Goal: Task Accomplishment & Management: Manage account settings

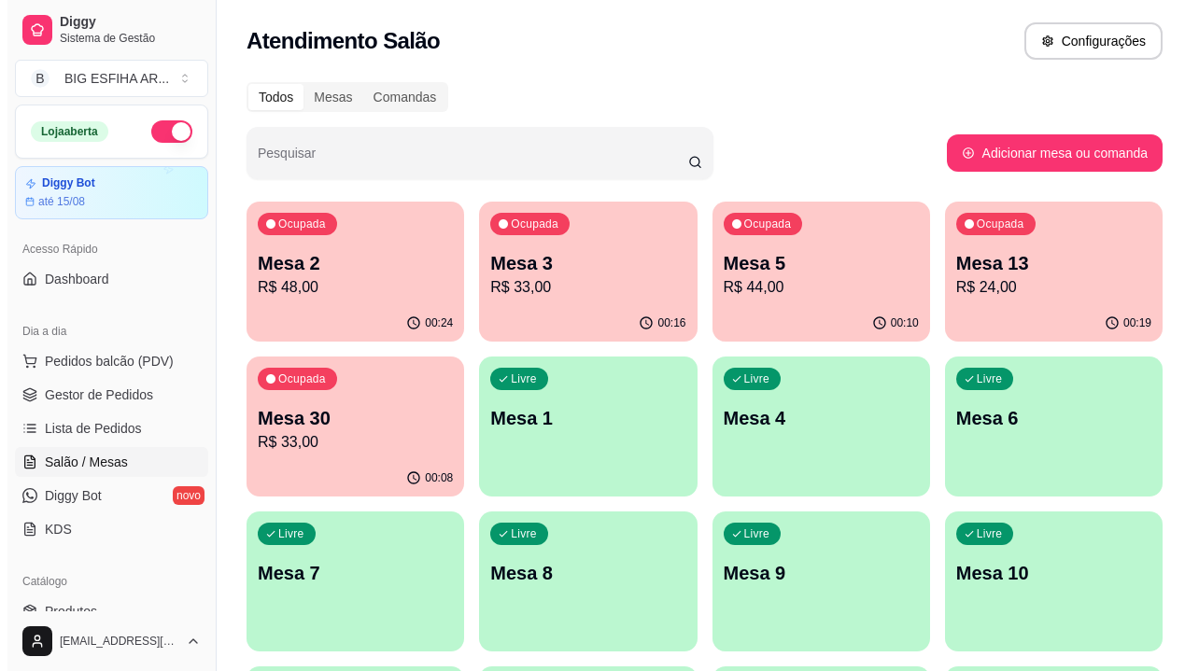
scroll to position [111, 0]
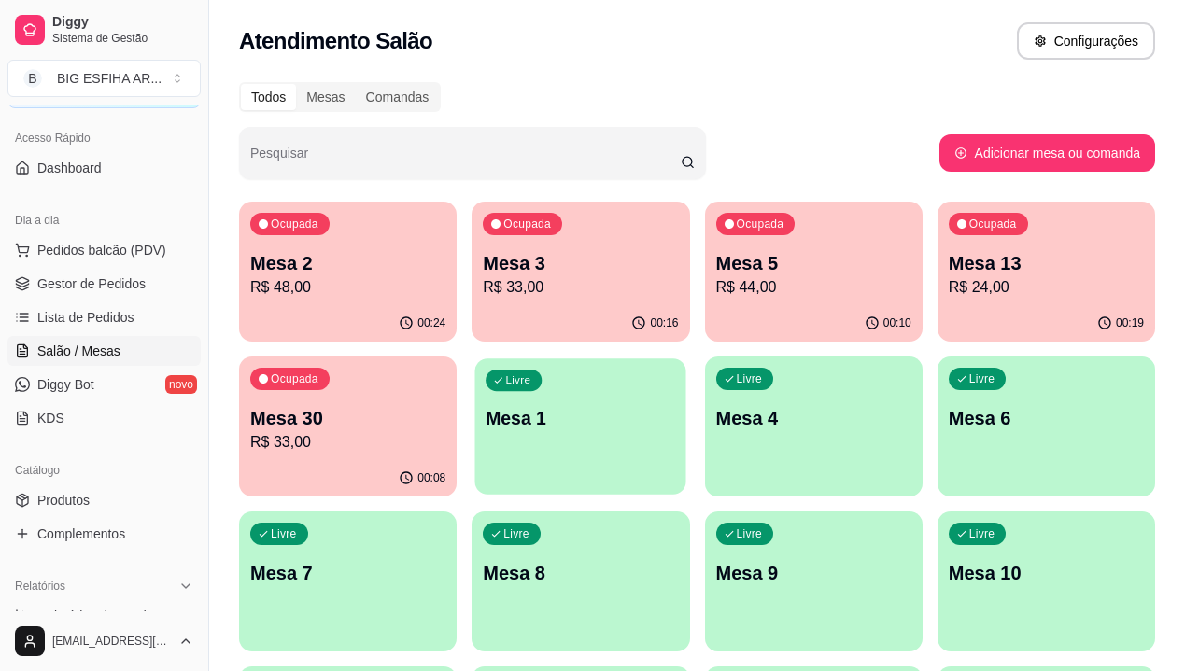
click at [486, 410] on p "Mesa 1" at bounding box center [581, 418] width 190 height 25
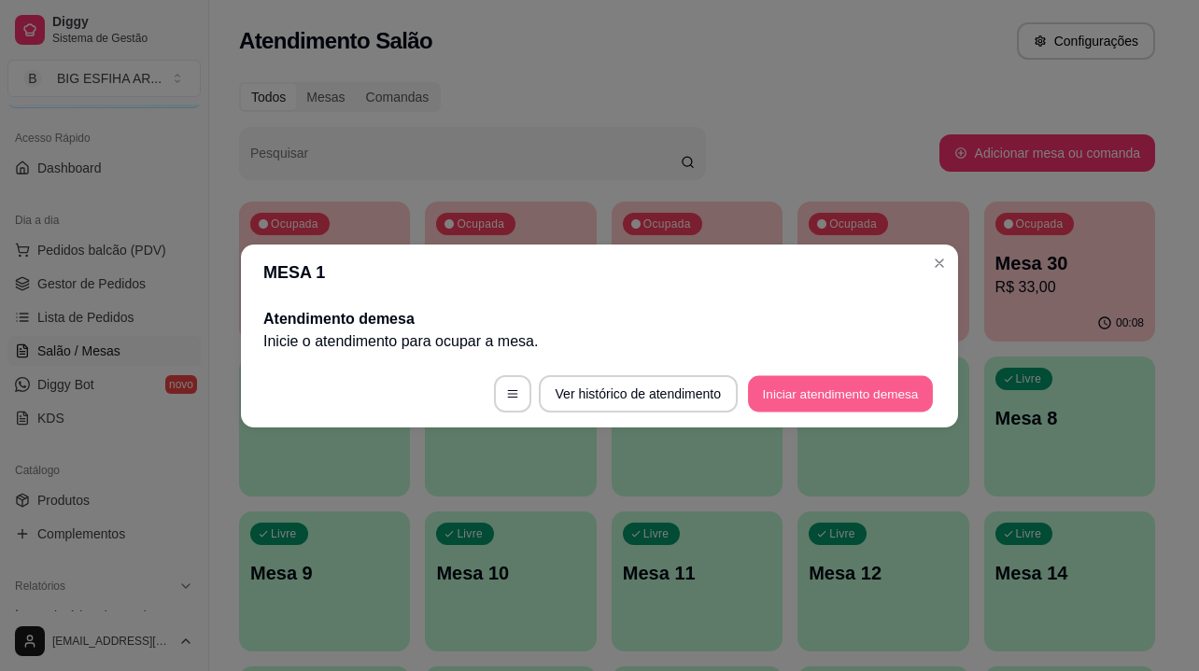
click at [798, 399] on button "Iniciar atendimento de mesa" at bounding box center [840, 393] width 185 height 36
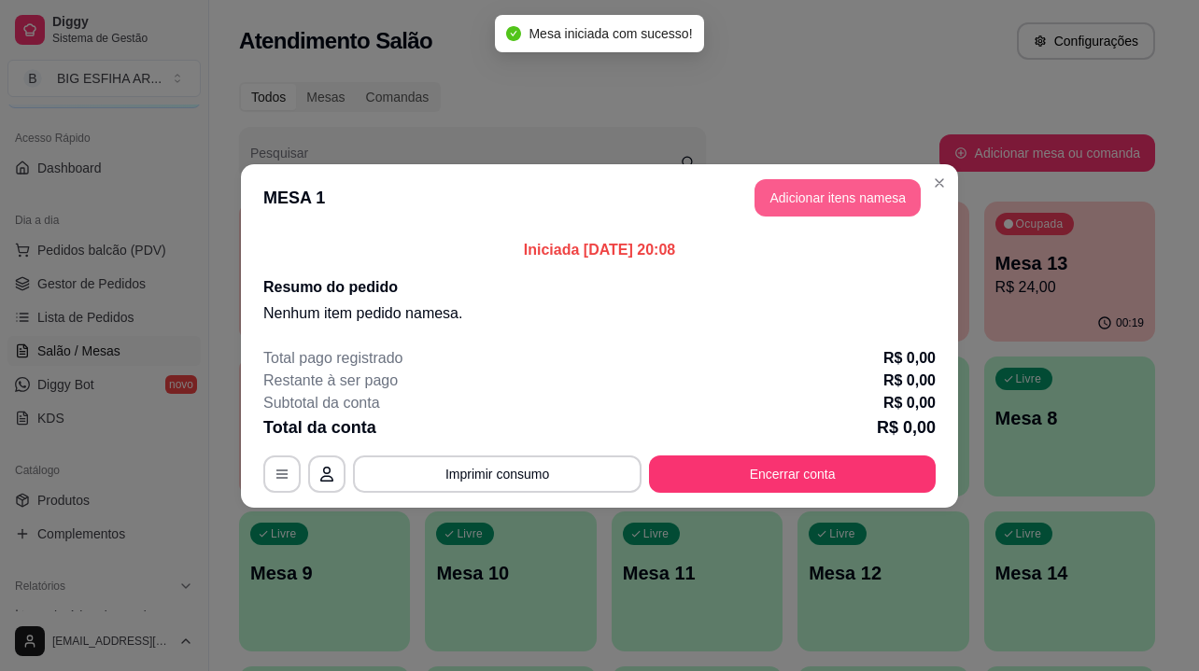
click at [823, 202] on button "Adicionar itens na mesa" at bounding box center [838, 197] width 166 height 37
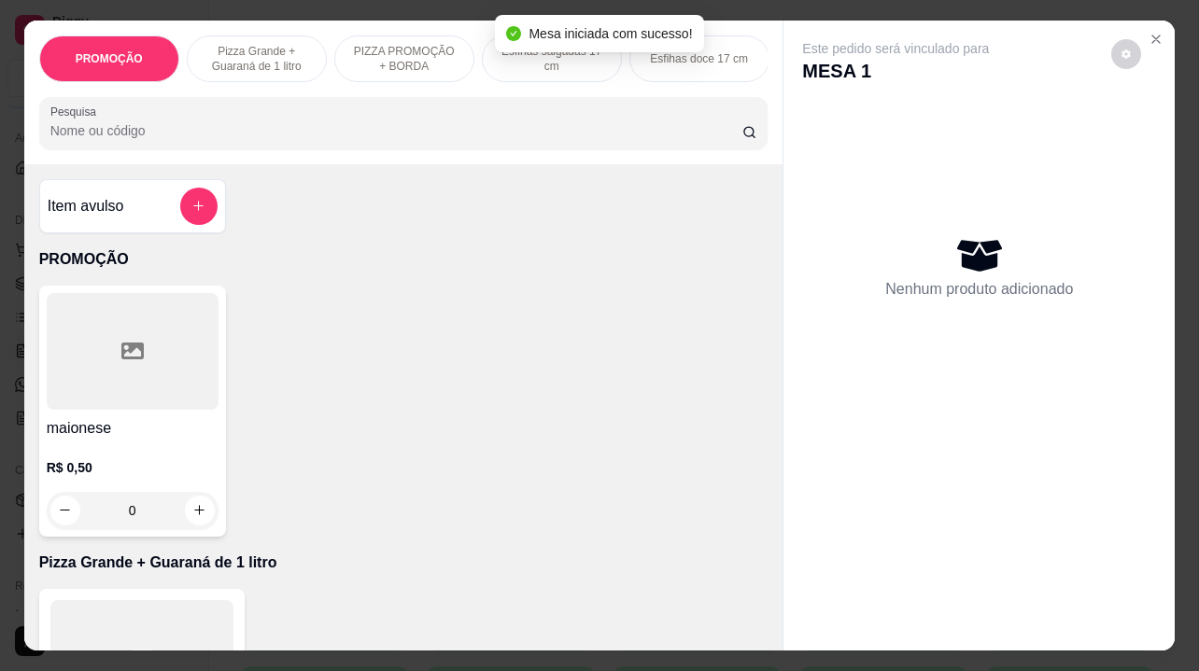
click at [318, 140] on input "Pesquisa" at bounding box center [396, 130] width 692 height 19
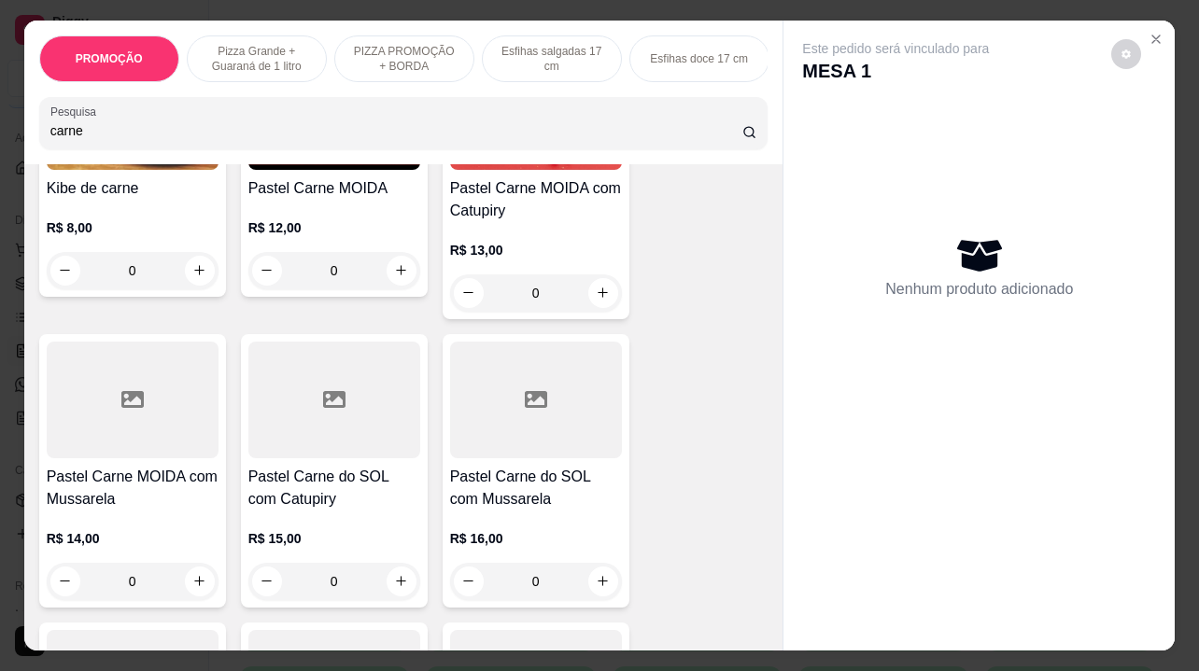
scroll to position [1121, 0]
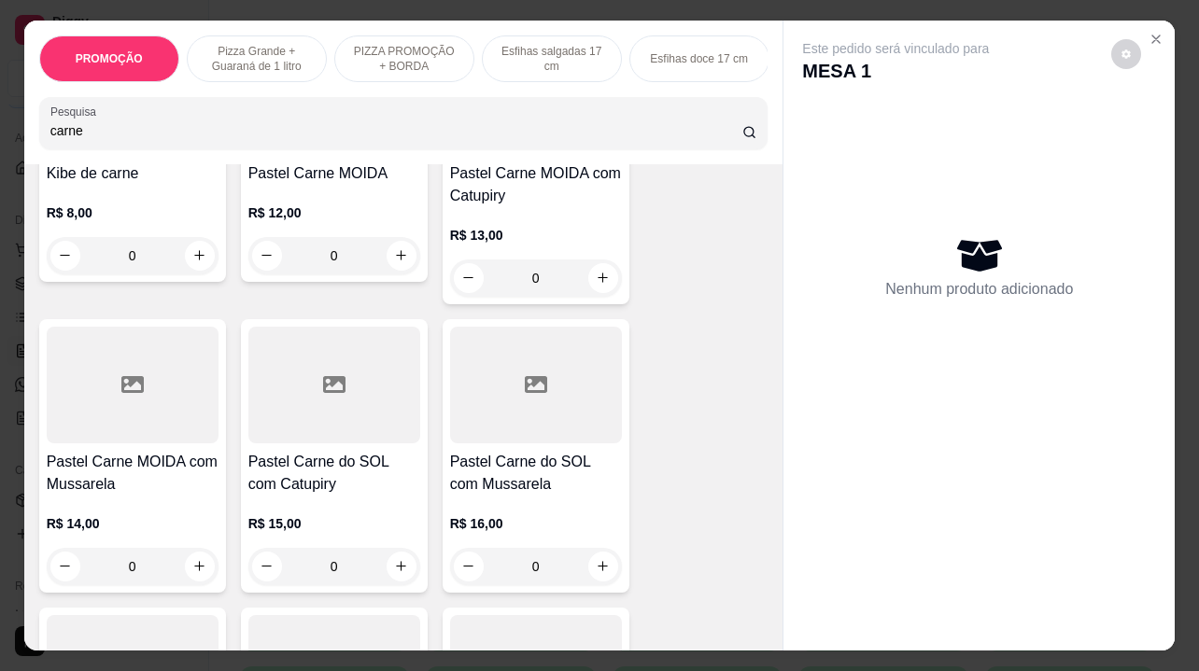
type input "carne"
click at [193, 573] on div "0" at bounding box center [133, 566] width 172 height 37
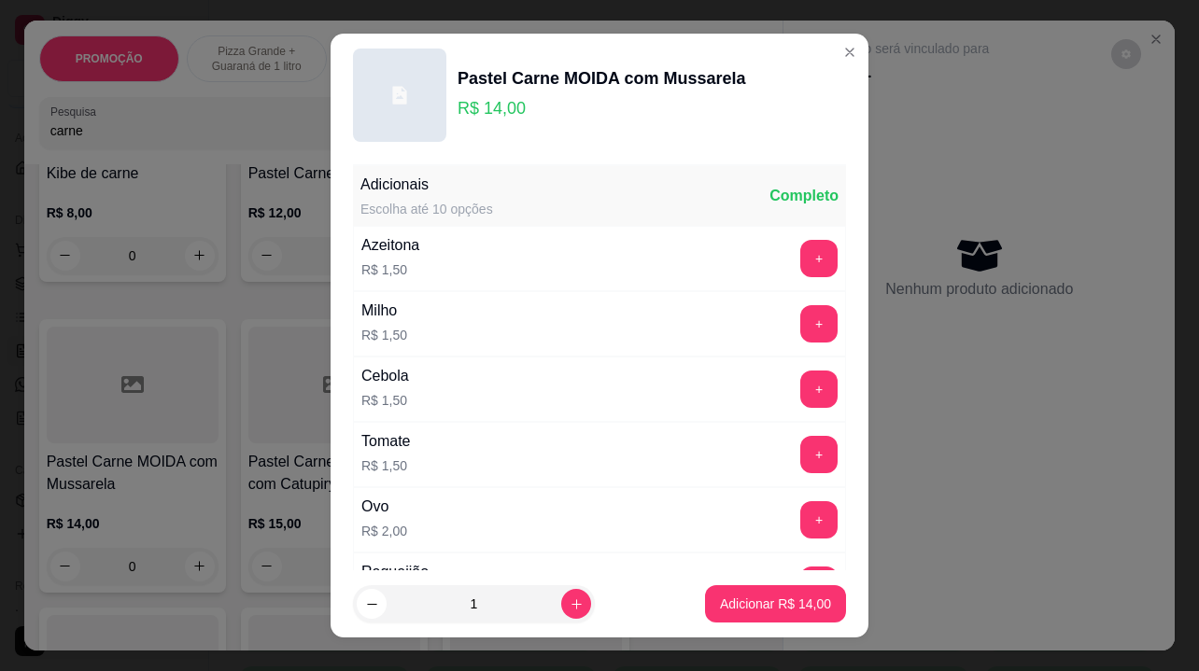
scroll to position [187, 0]
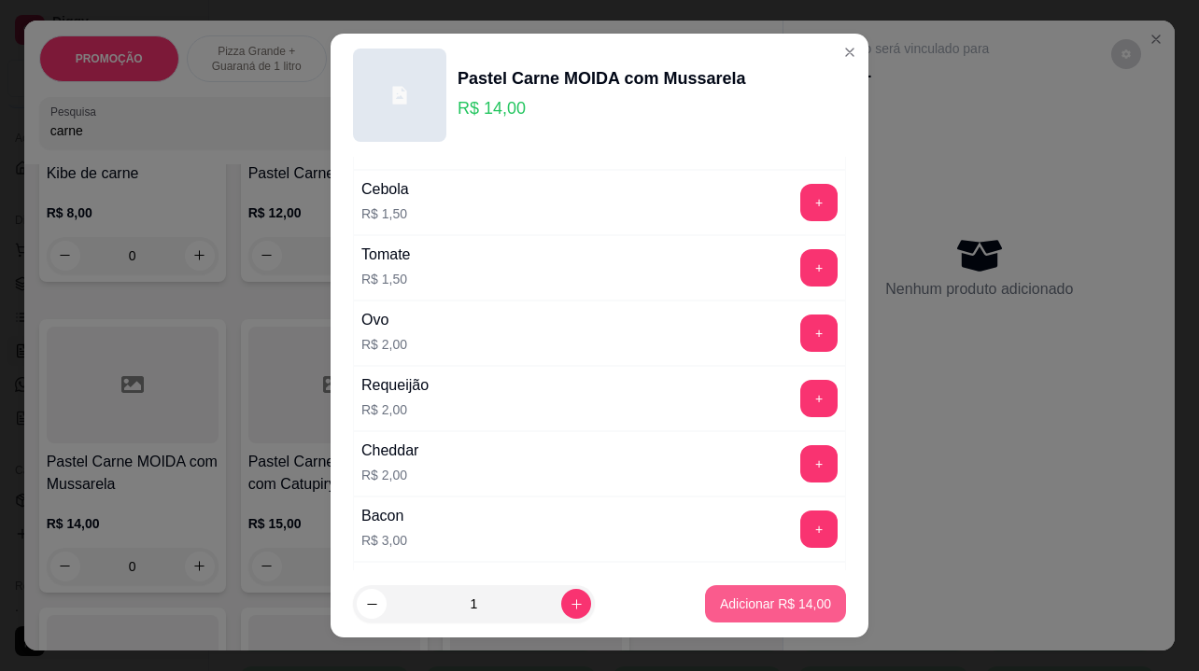
click at [736, 607] on p "Adicionar R$ 14,00" at bounding box center [775, 604] width 111 height 19
type input "1"
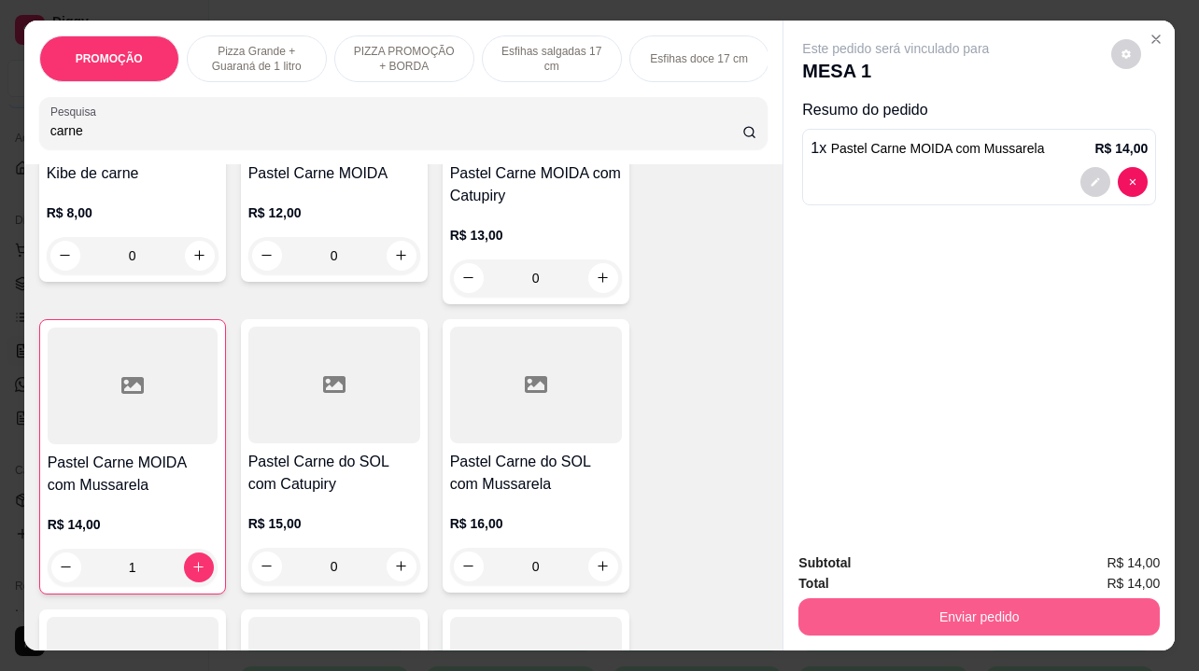
click at [864, 622] on button "Enviar pedido" at bounding box center [978, 617] width 361 height 37
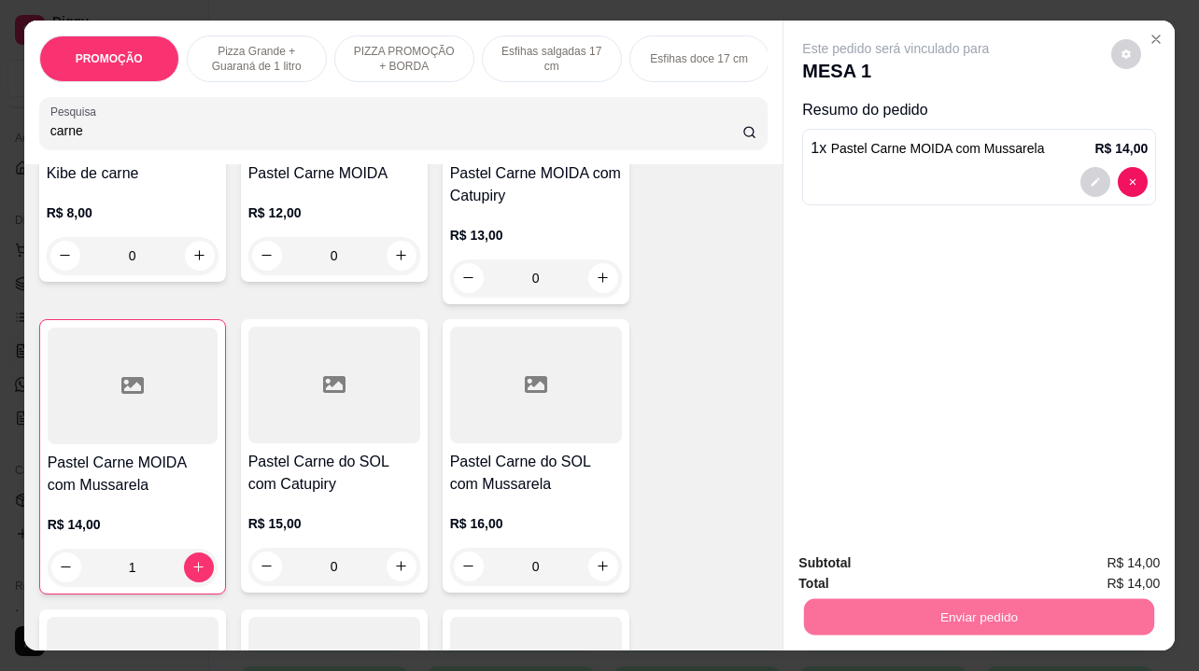
click at [900, 555] on button "Não registrar e enviar pedido" at bounding box center [918, 564] width 194 height 35
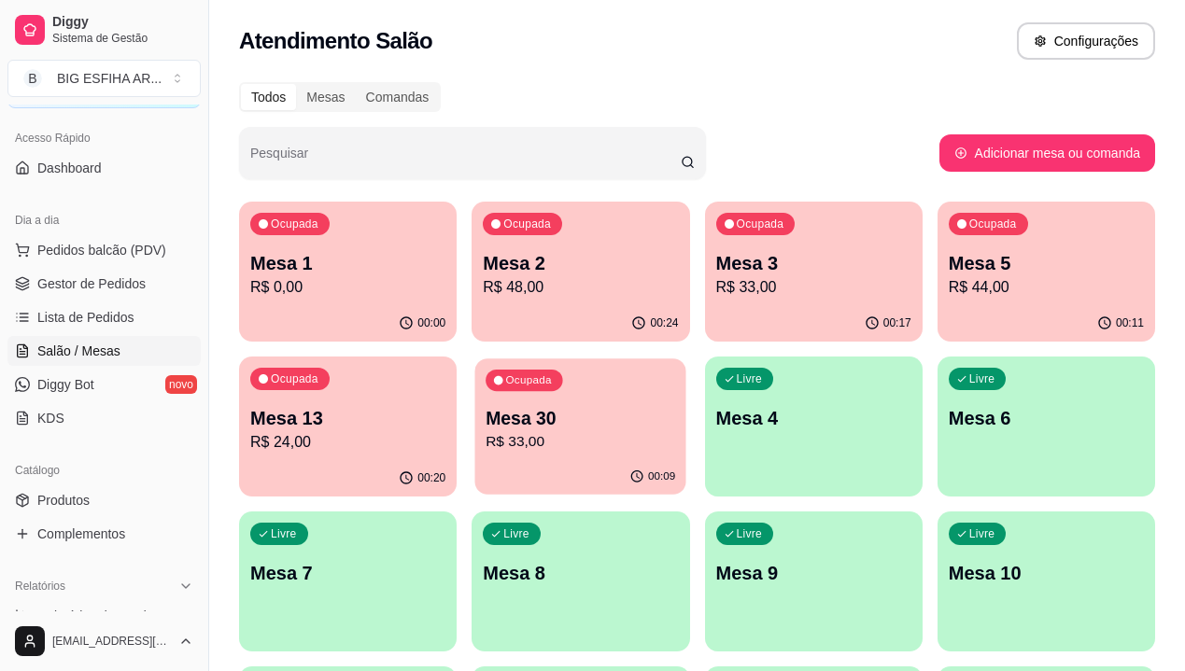
click at [486, 437] on p "R$ 33,00" at bounding box center [581, 441] width 190 height 21
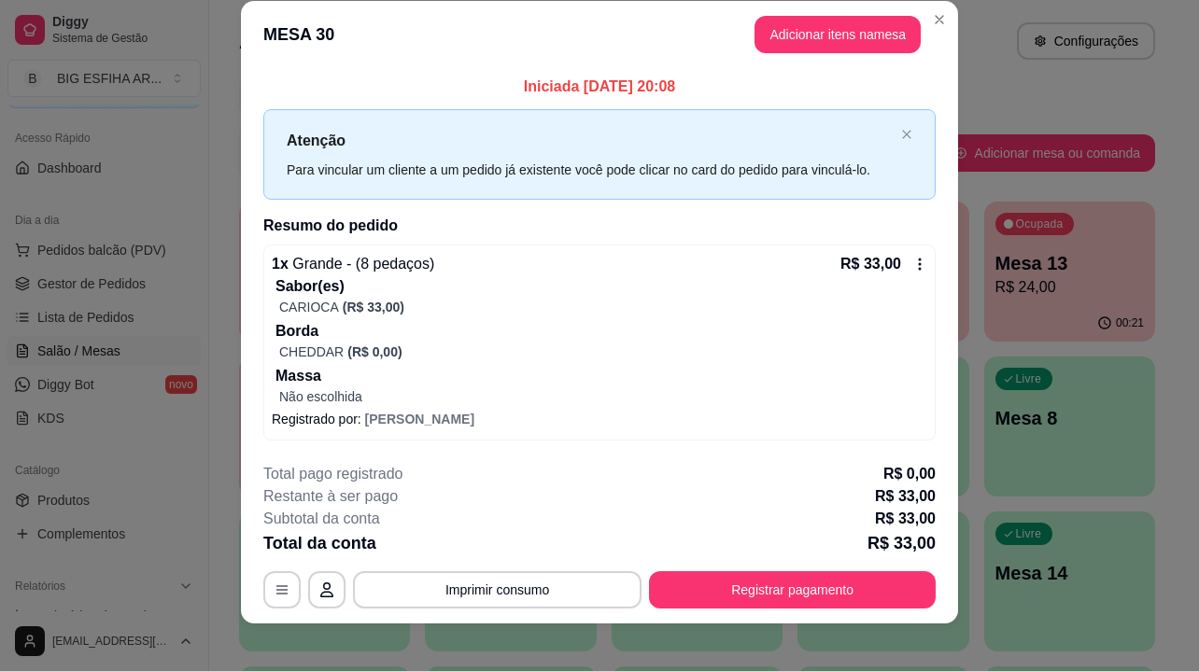
scroll to position [35, 0]
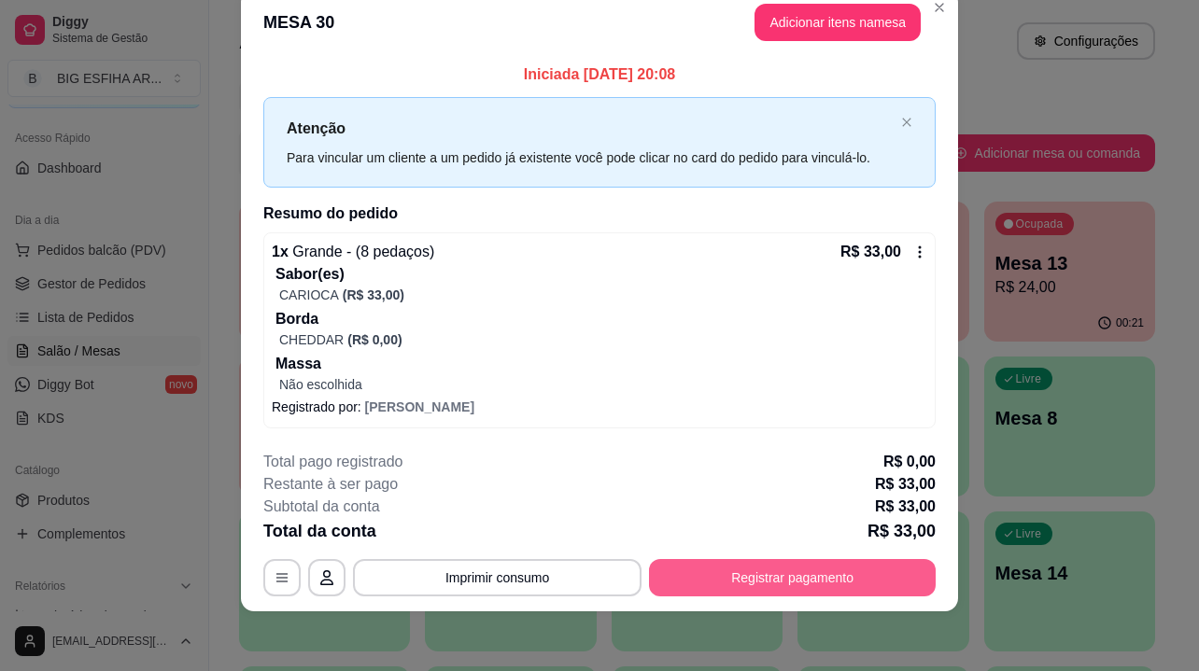
click at [702, 563] on button "Registrar pagamento" at bounding box center [792, 577] width 287 height 37
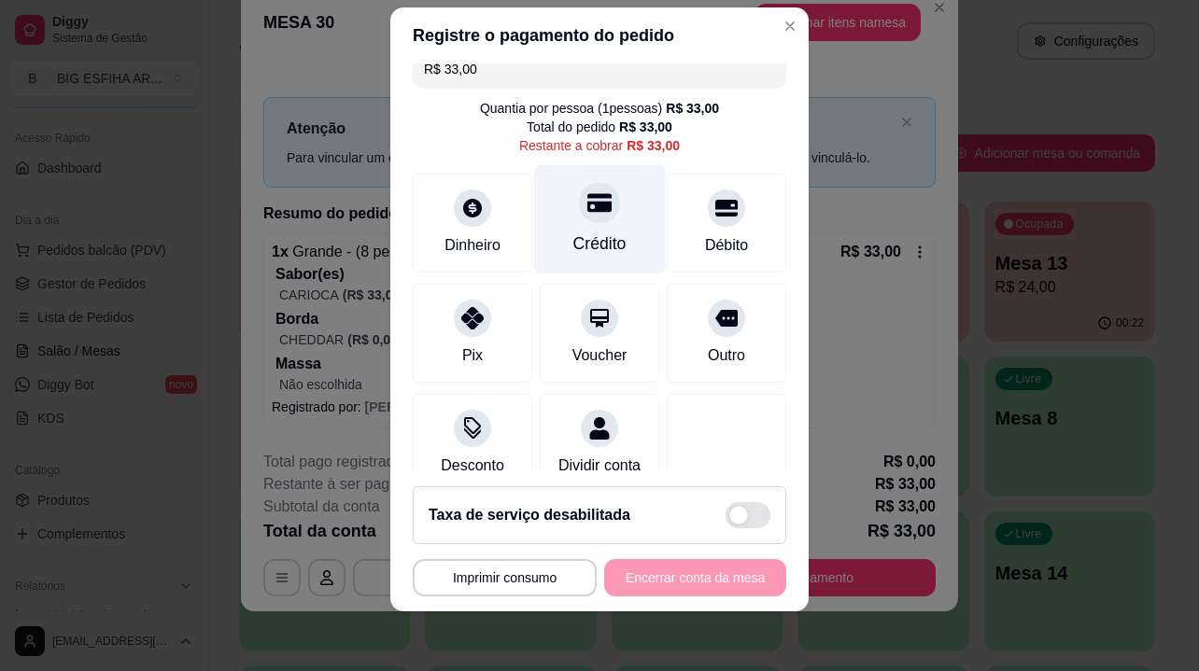
scroll to position [0, 0]
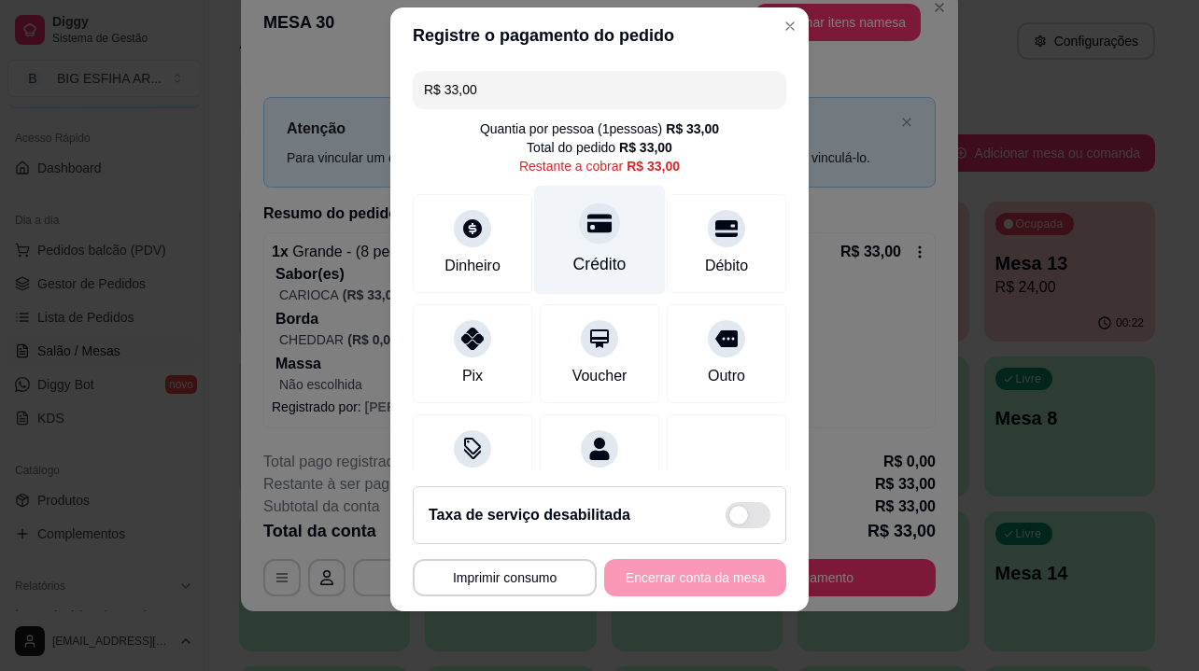
click at [601, 264] on div "Crédito" at bounding box center [599, 264] width 53 height 24
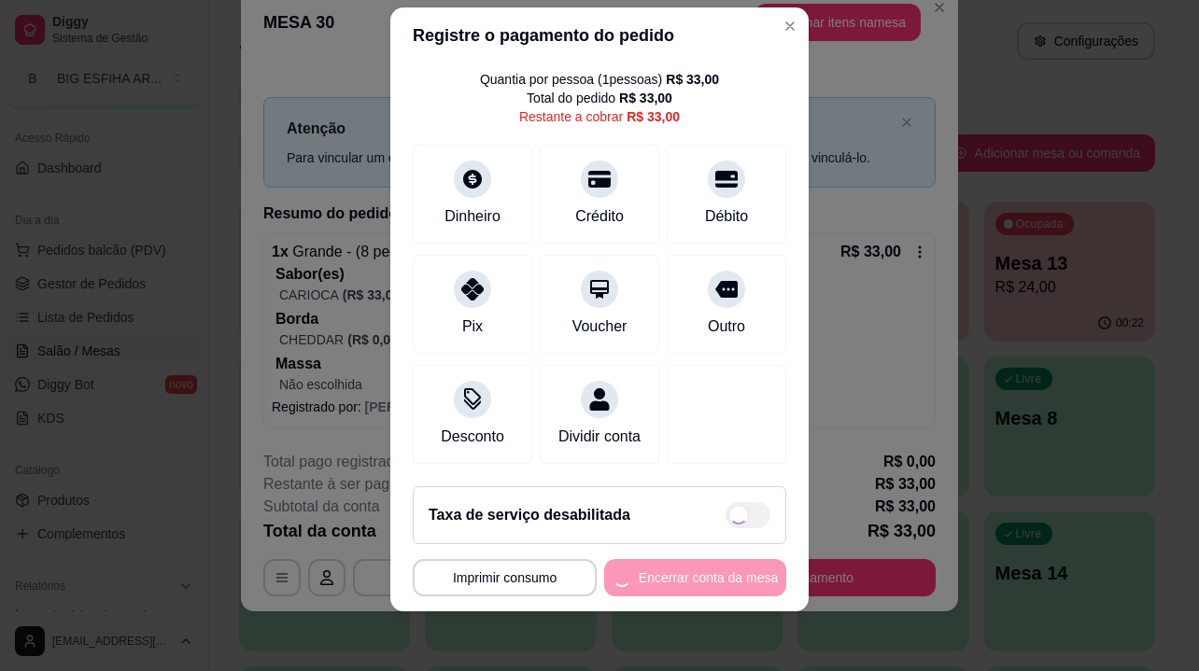
scroll to position [72, 0]
type input "R$ 0,00"
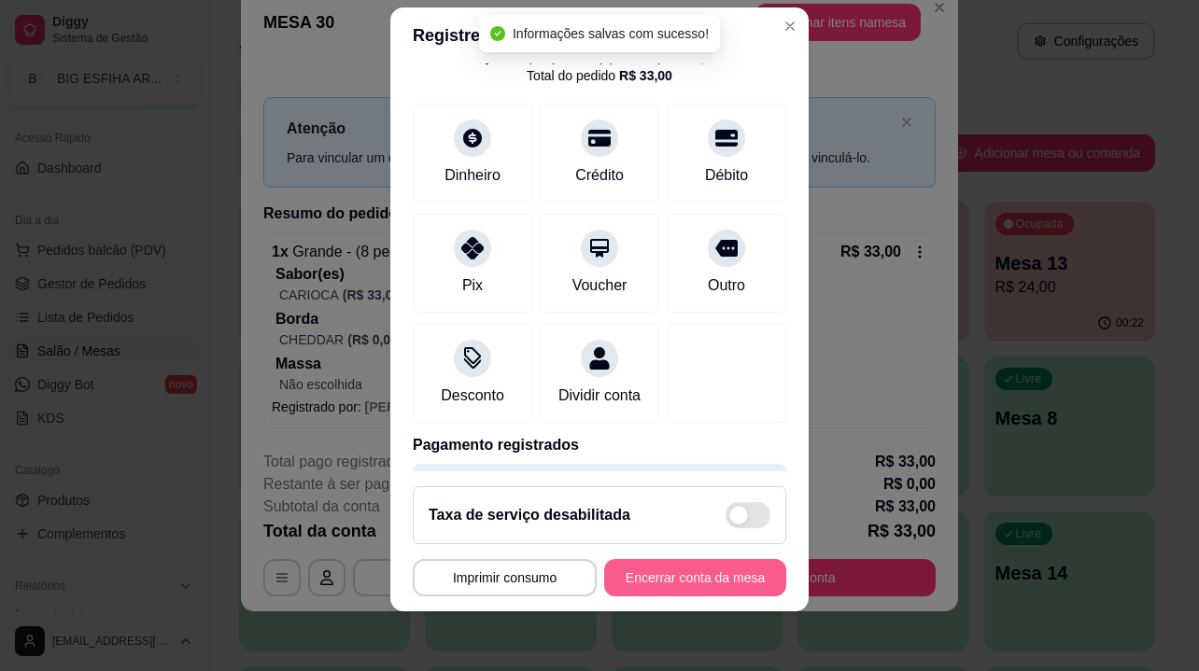
click at [667, 576] on button "Encerrar conta da mesa" at bounding box center [695, 577] width 182 height 37
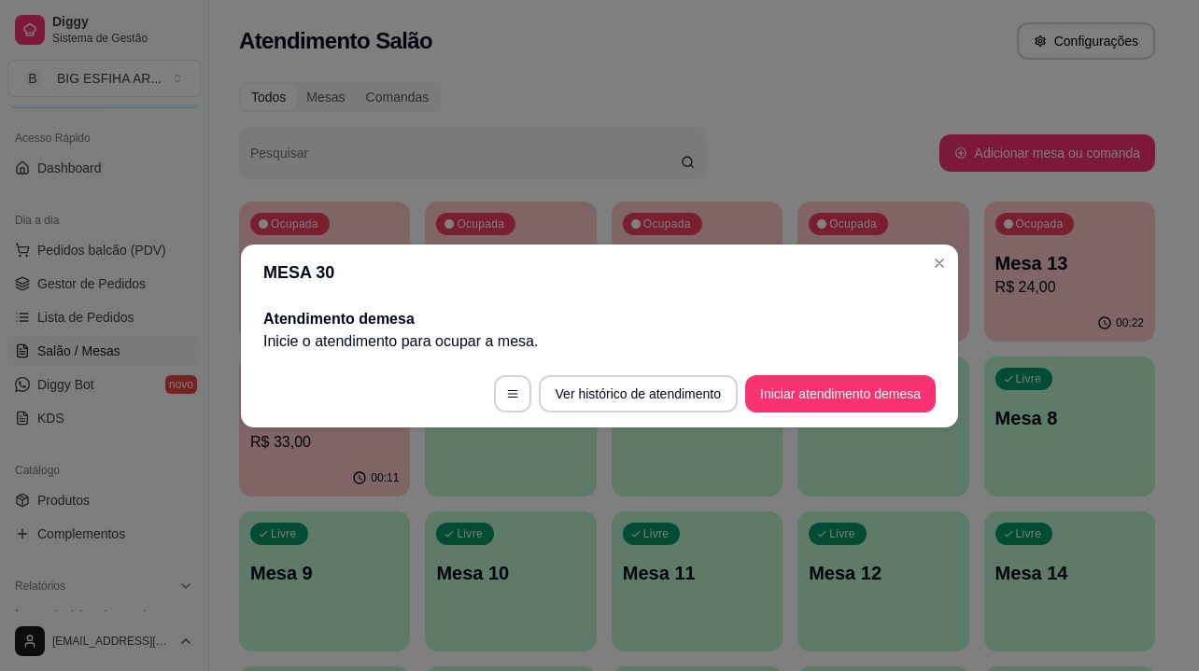
scroll to position [0, 0]
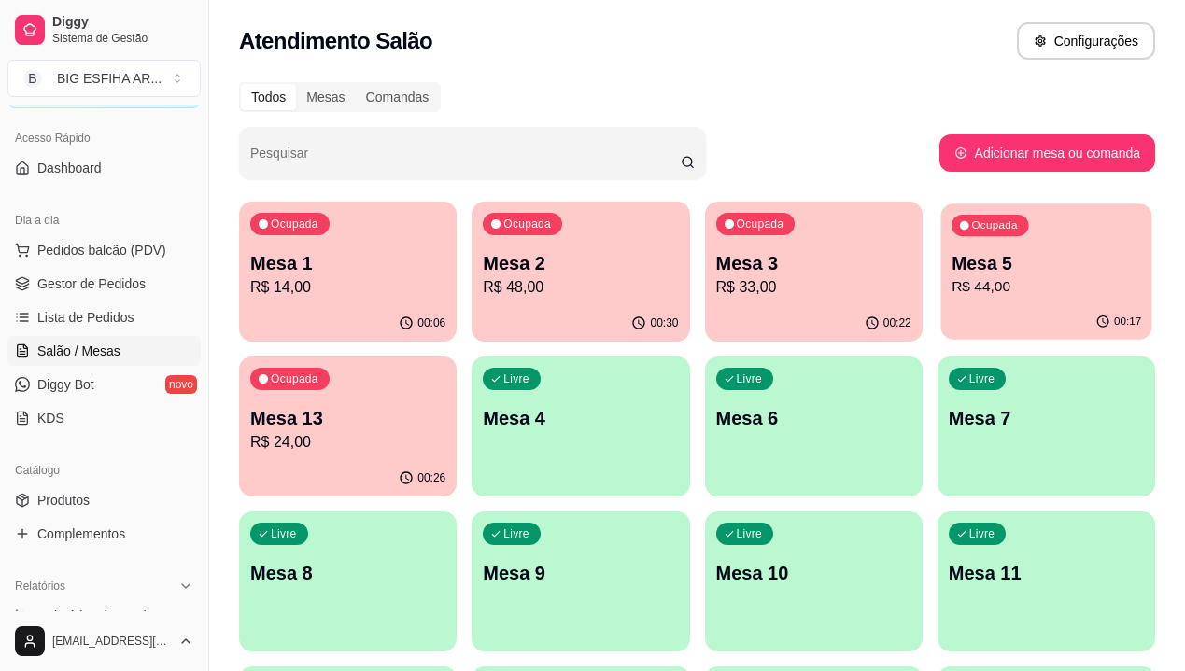
click at [940, 283] on div "Ocupada Mesa 5 R$ 44,00" at bounding box center [1045, 254] width 211 height 101
click at [457, 460] on div "00:26" at bounding box center [348, 478] width 218 height 36
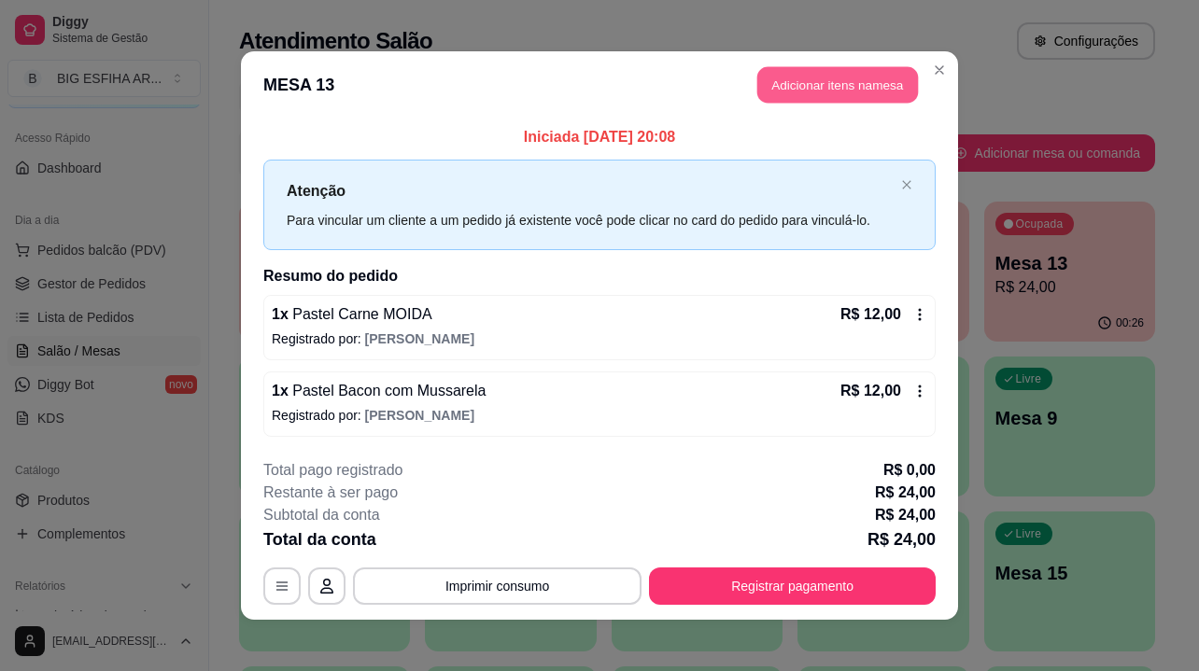
click at [812, 75] on button "Adicionar itens na mesa" at bounding box center [837, 85] width 161 height 36
click at [374, 132] on input "Pesquisa" at bounding box center [396, 130] width 692 height 19
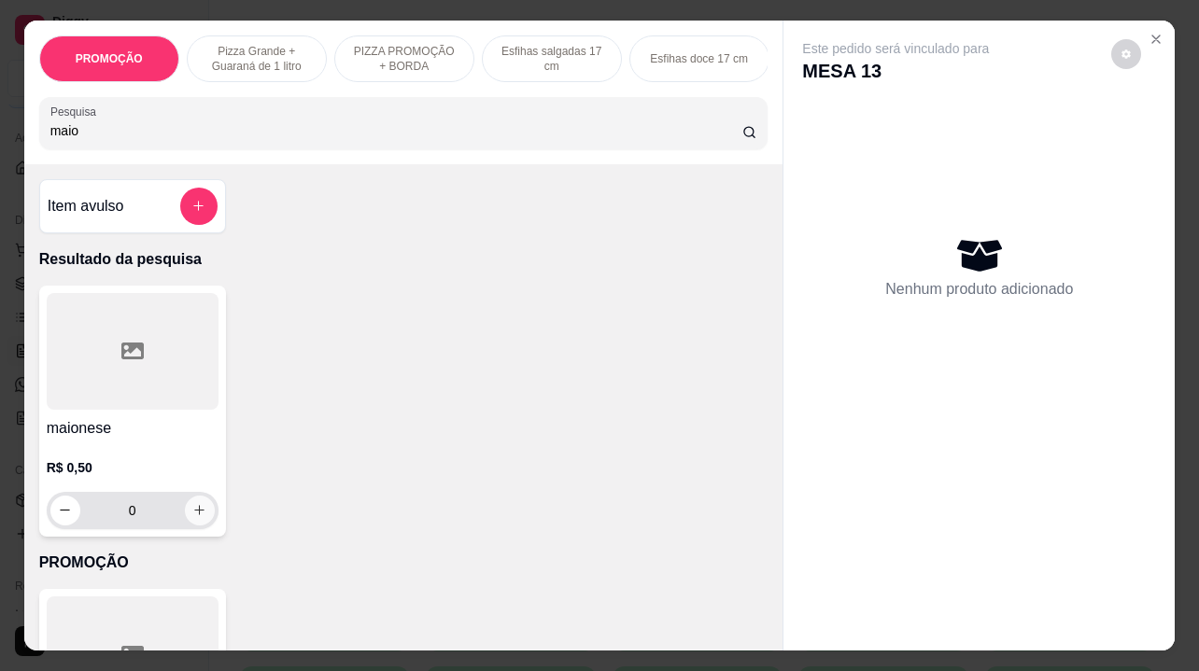
type input "maio"
click at [192, 516] on icon "increase-product-quantity" at bounding box center [199, 510] width 14 height 14
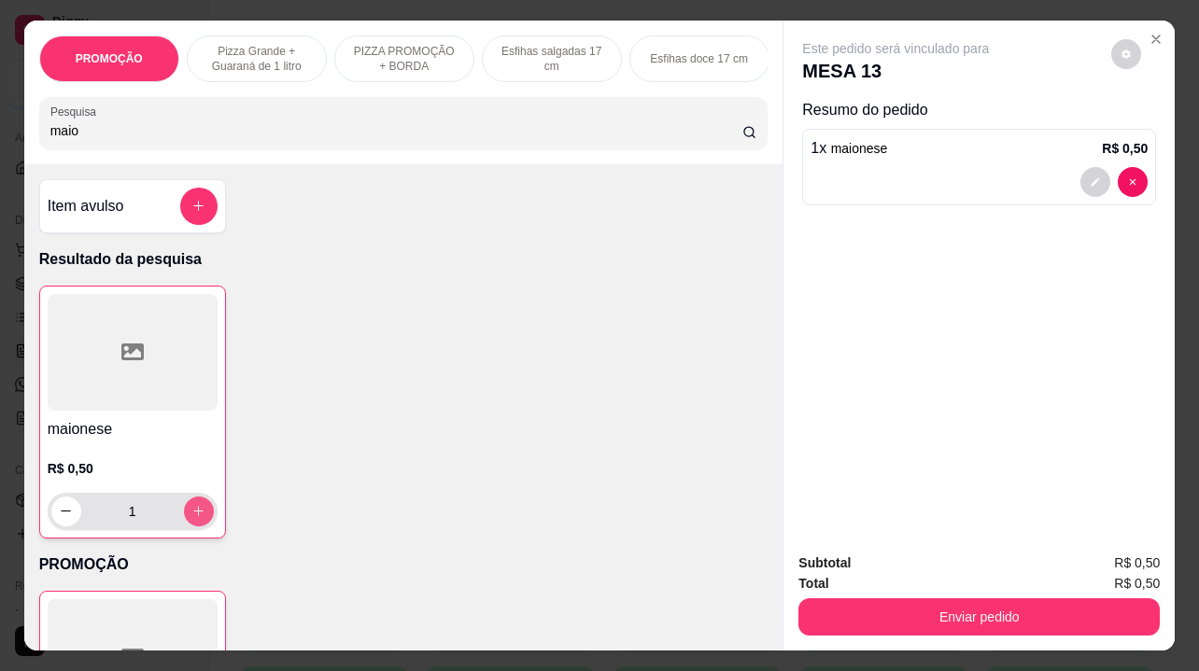
type input "1"
click at [191, 516] on icon "increase-product-quantity" at bounding box center [198, 511] width 14 height 14
type input "2"
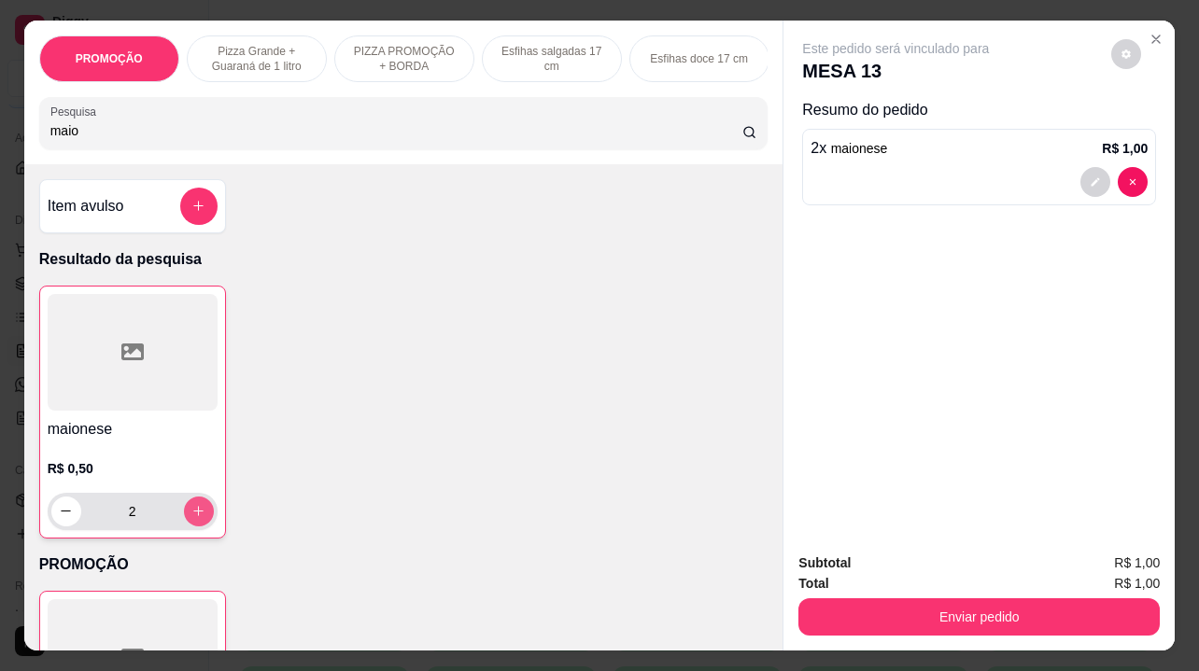
click at [191, 516] on icon "increase-product-quantity" at bounding box center [198, 511] width 14 height 14
type input "3"
click at [59, 516] on icon "decrease-product-quantity" at bounding box center [66, 511] width 14 height 14
type input "2"
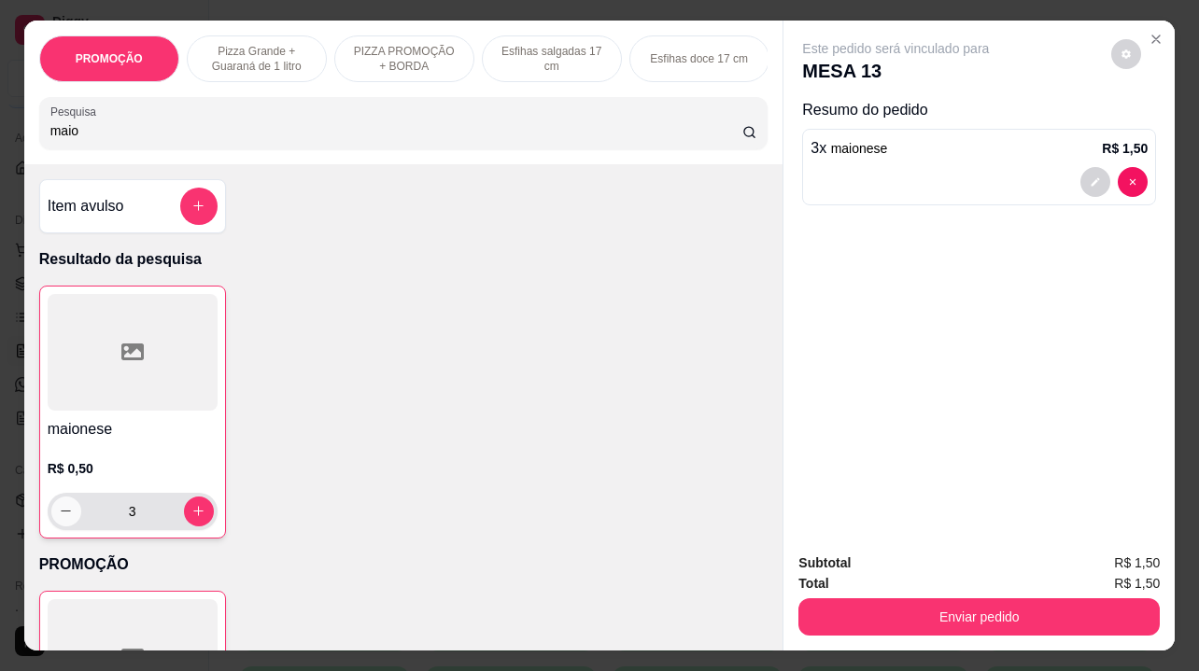
type input "2"
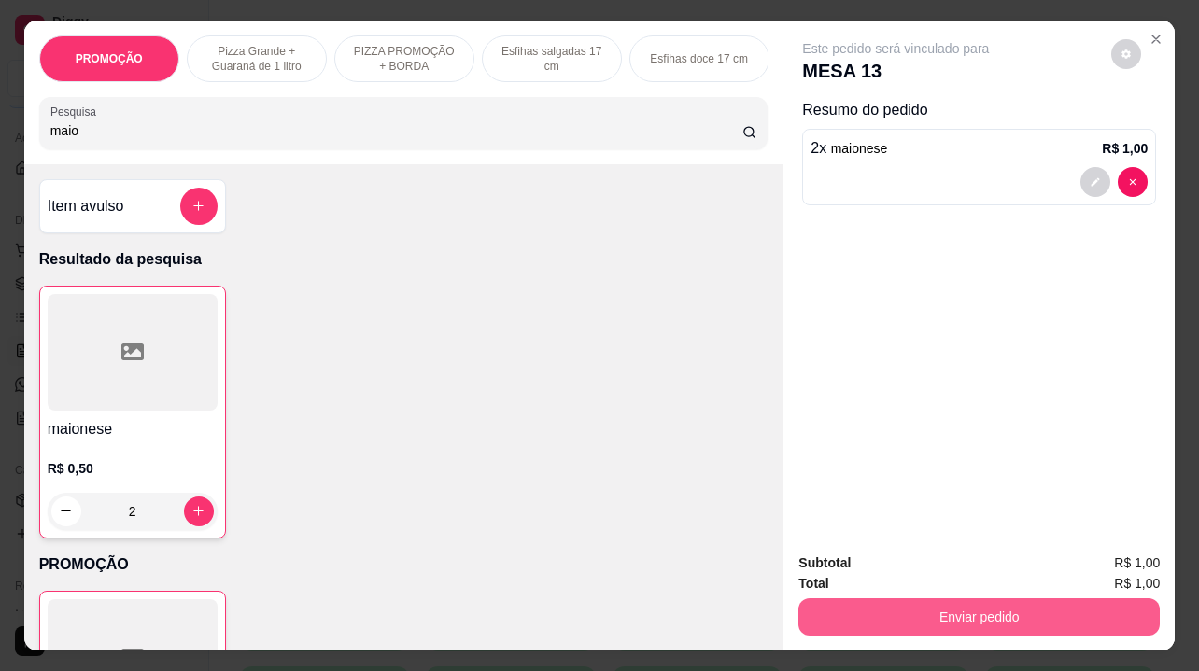
click at [1032, 606] on button "Enviar pedido" at bounding box center [978, 617] width 361 height 37
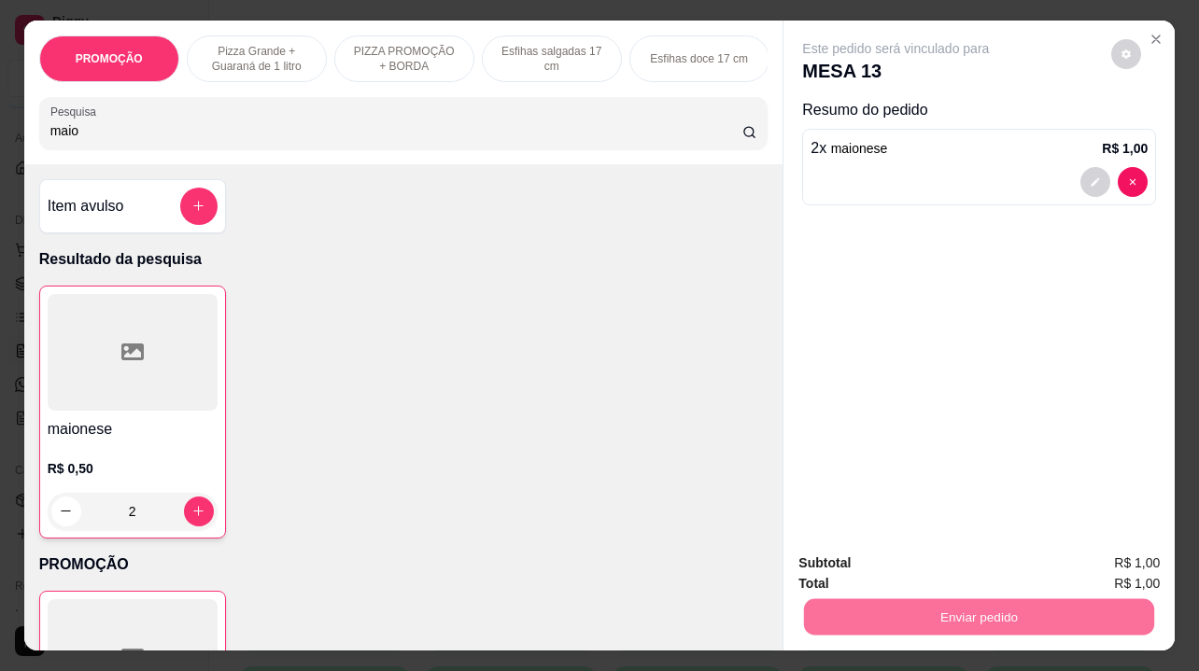
click at [847, 563] on button "Não registrar e enviar pedido" at bounding box center [918, 564] width 194 height 35
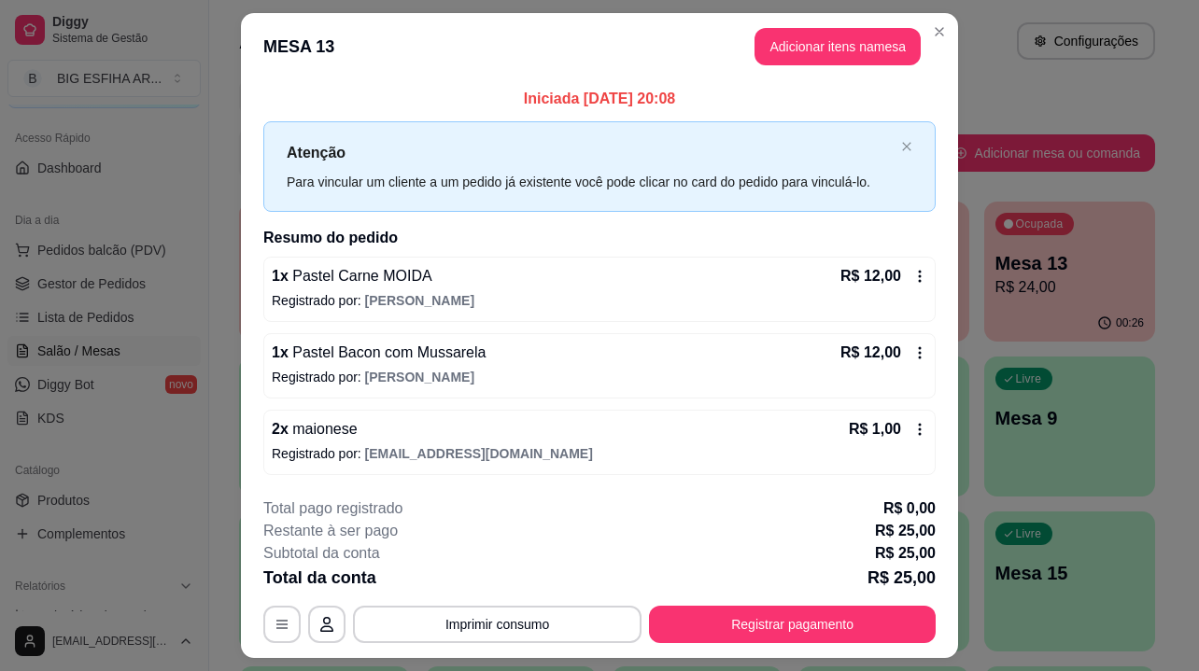
click at [776, 605] on div "**********" at bounding box center [599, 571] width 672 height 146
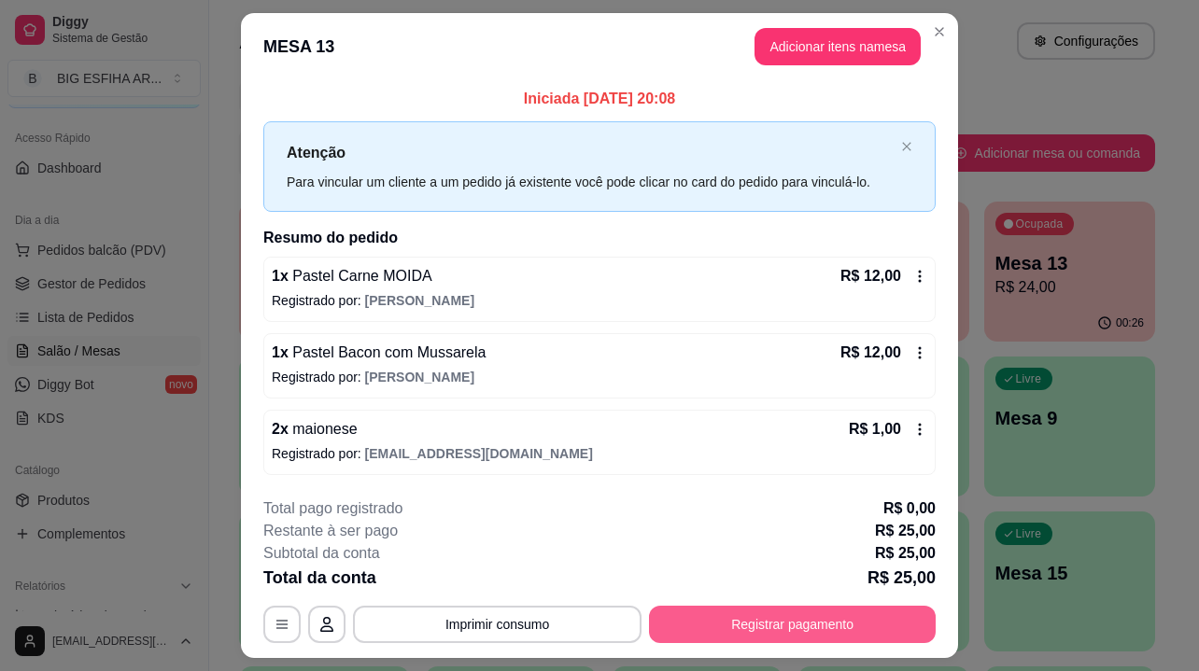
click at [765, 615] on button "Registrar pagamento" at bounding box center [792, 624] width 287 height 37
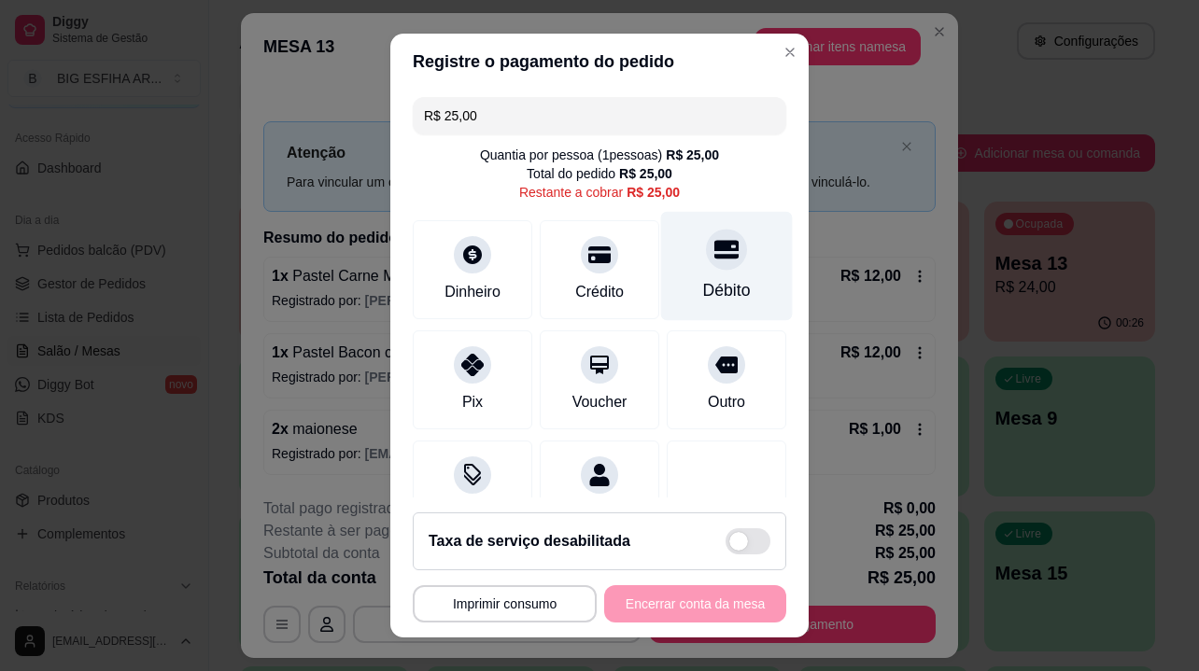
click at [703, 301] on div "Débito" at bounding box center [727, 290] width 48 height 24
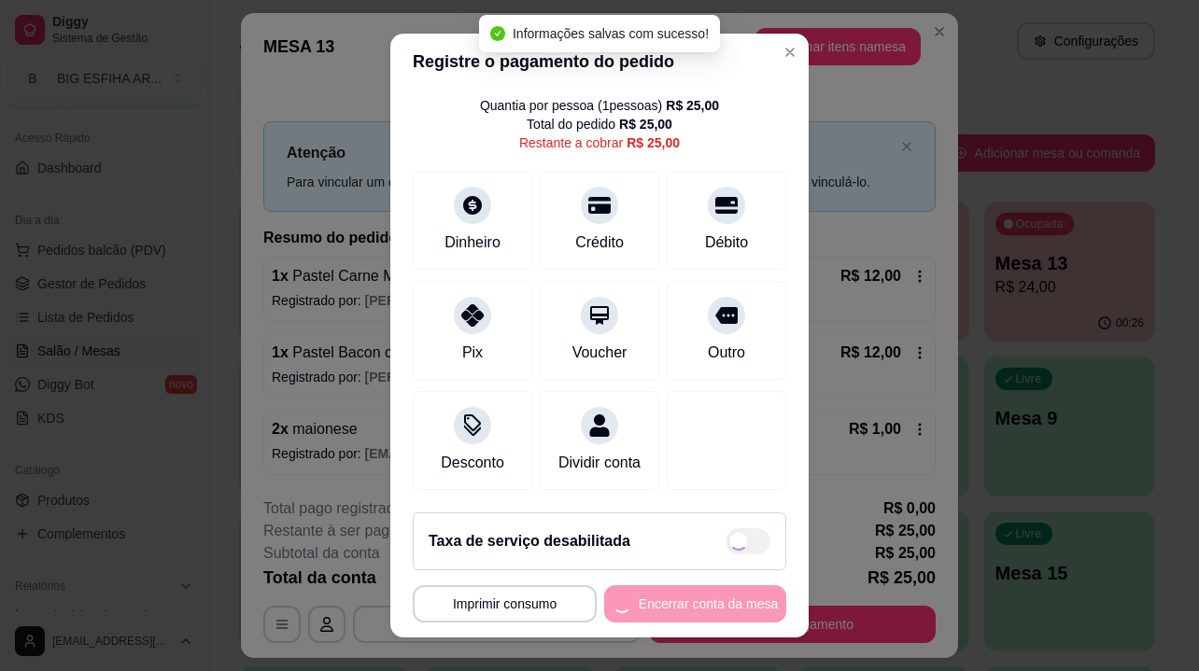
scroll to position [72, 0]
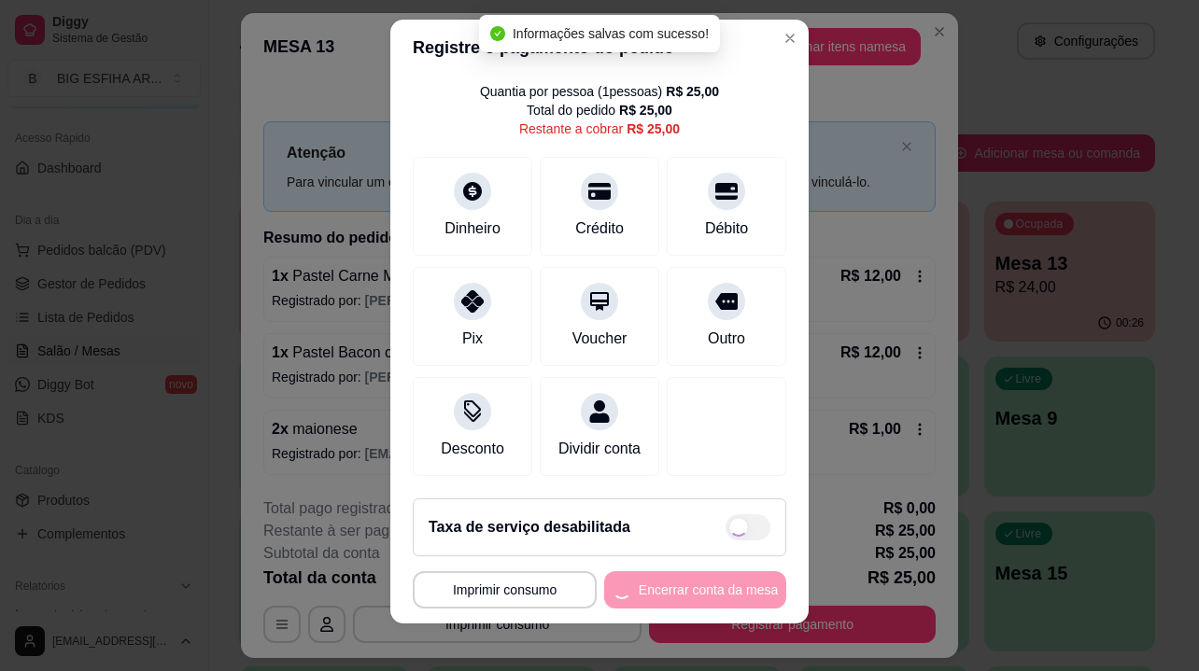
type input "R$ 0,00"
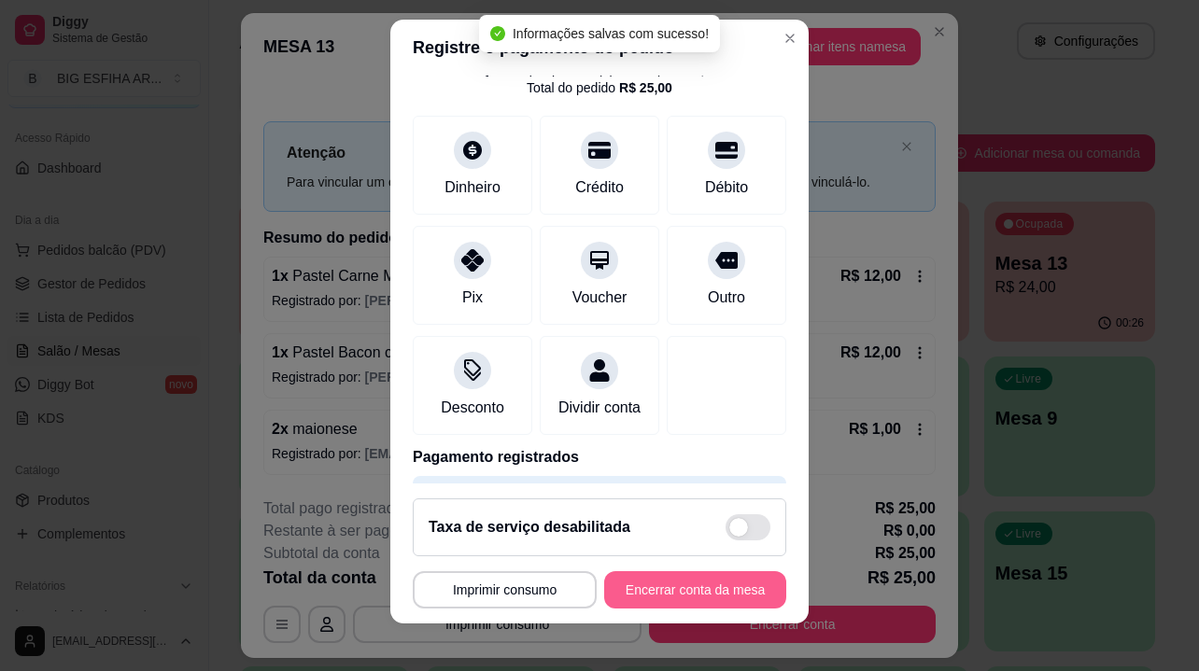
scroll to position [26, 0]
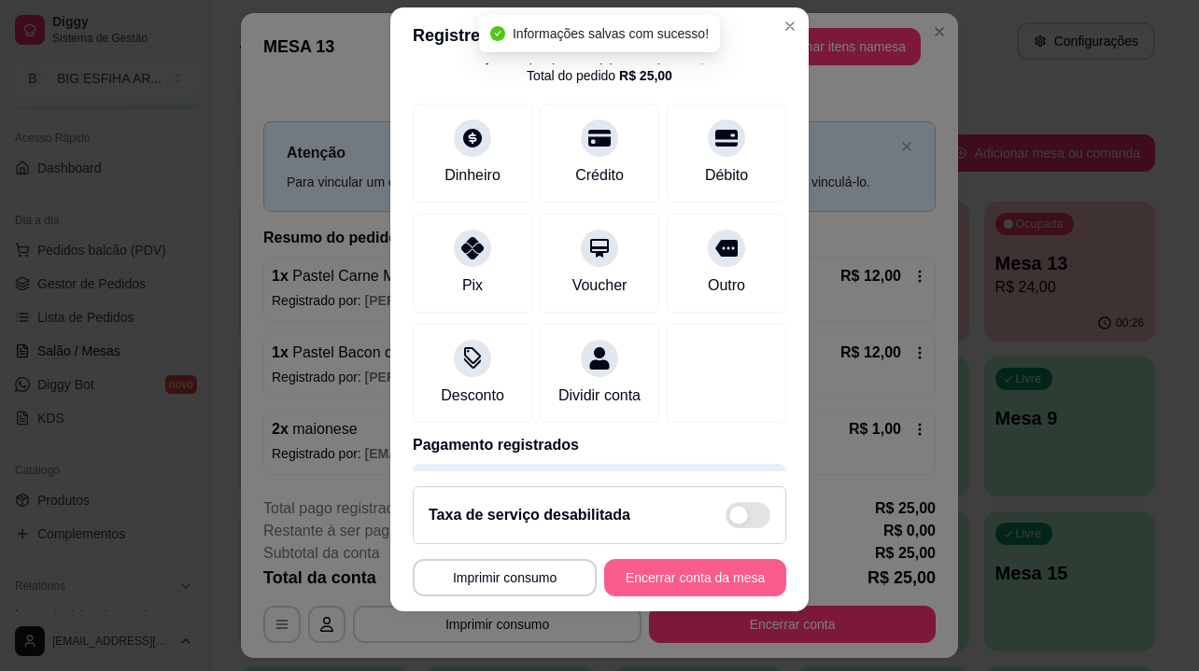
click at [685, 582] on button "Encerrar conta da mesa" at bounding box center [695, 577] width 182 height 37
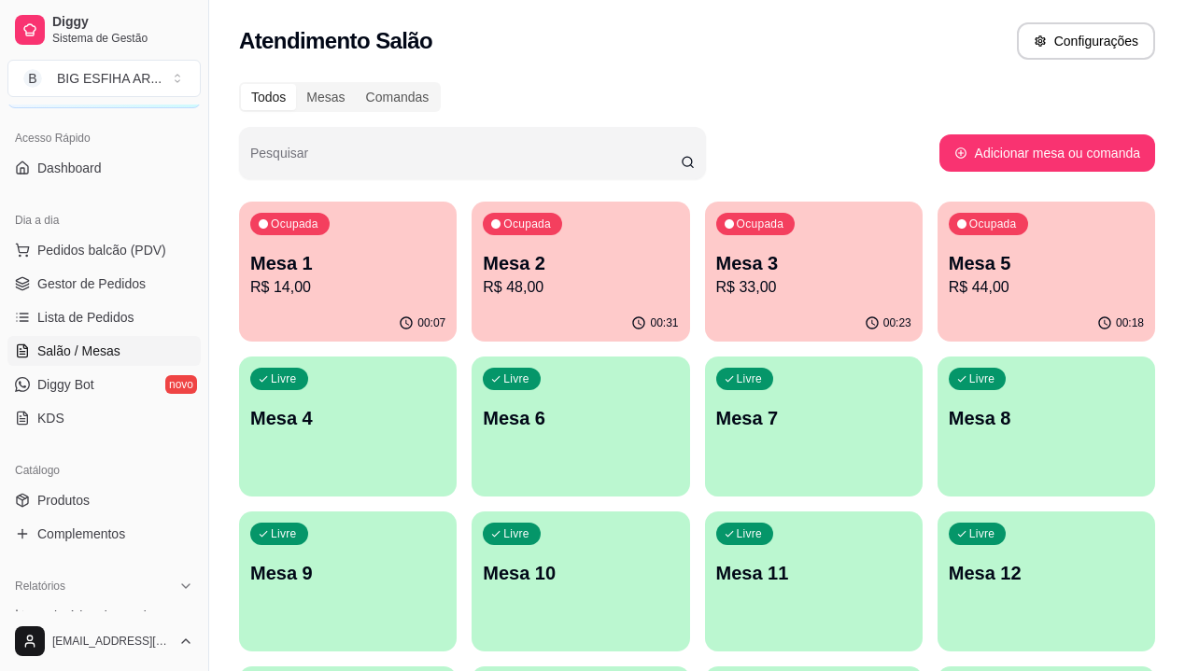
click at [716, 290] on p "R$ 33,00" at bounding box center [813, 287] width 195 height 22
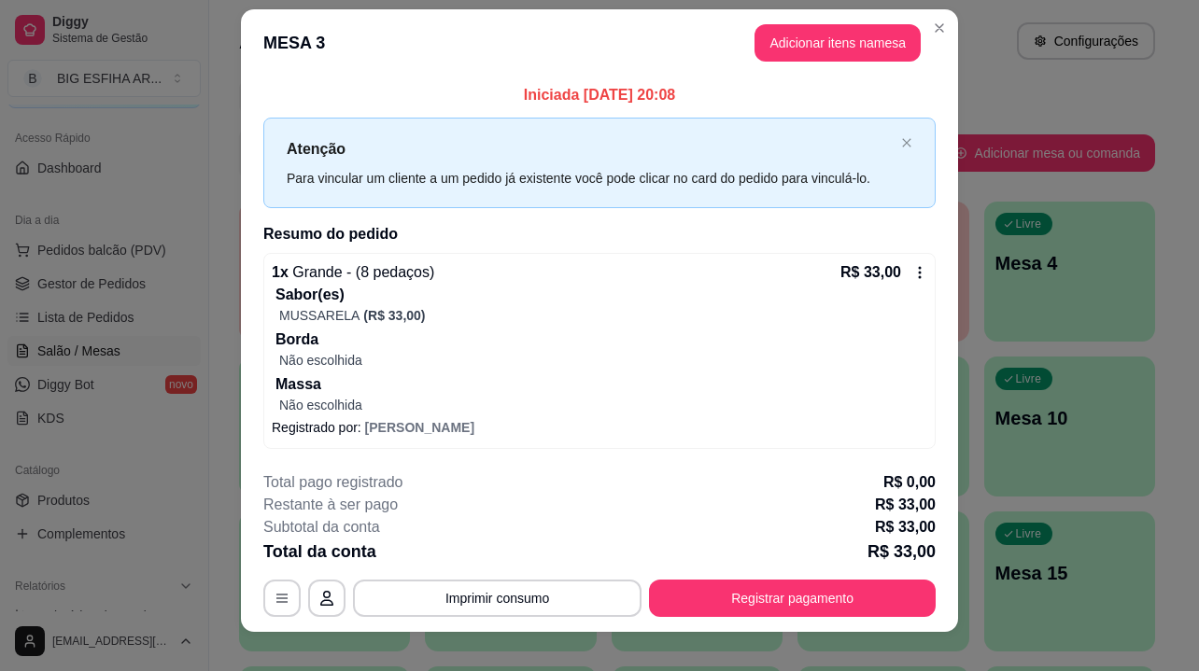
scroll to position [35, 0]
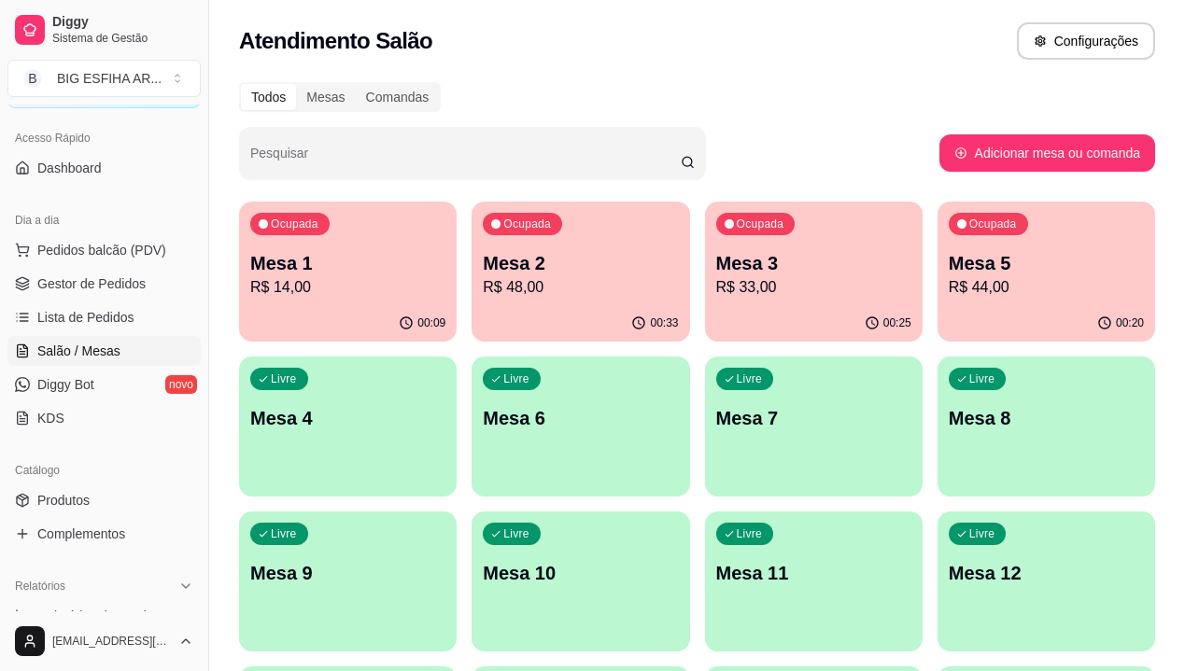
click at [312, 308] on div "00:09" at bounding box center [348, 323] width 218 height 36
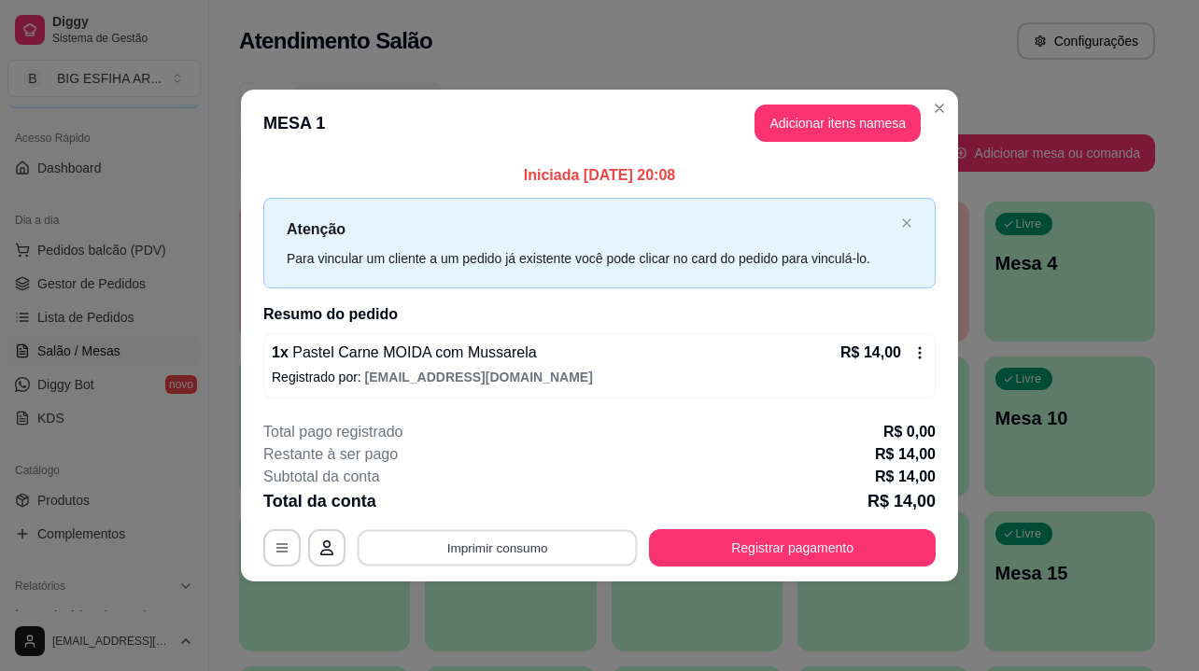
click at [512, 564] on button "Imprimir consumo" at bounding box center [498, 548] width 280 height 36
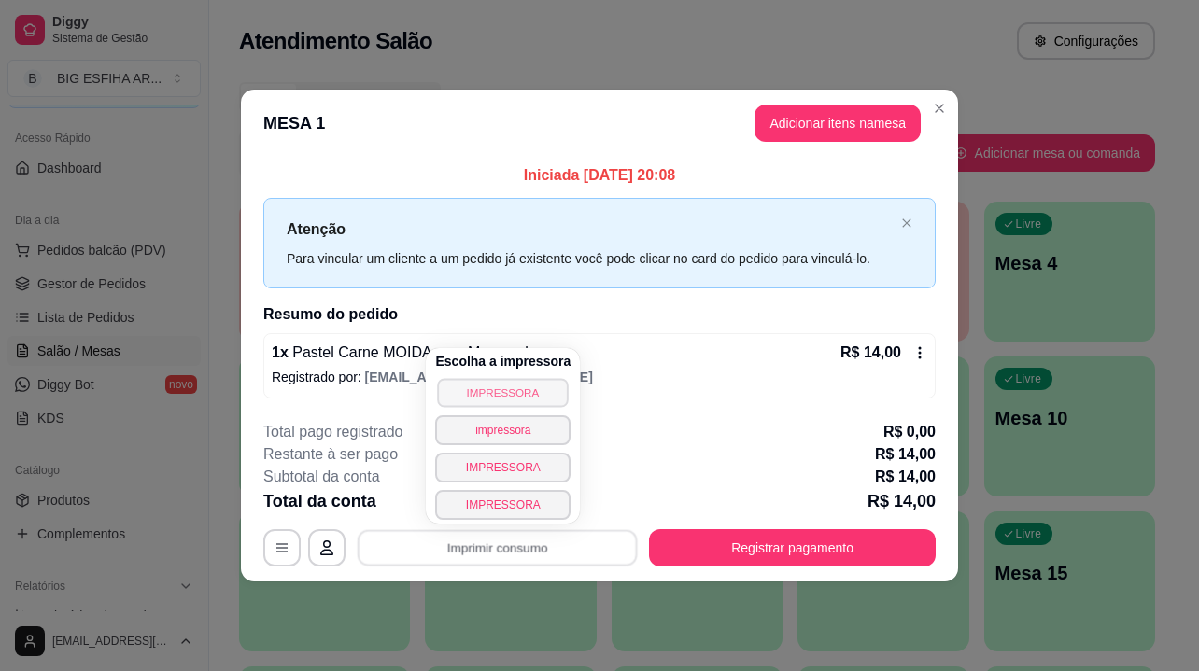
click at [466, 397] on button "IMPRESSORA" at bounding box center [503, 392] width 131 height 29
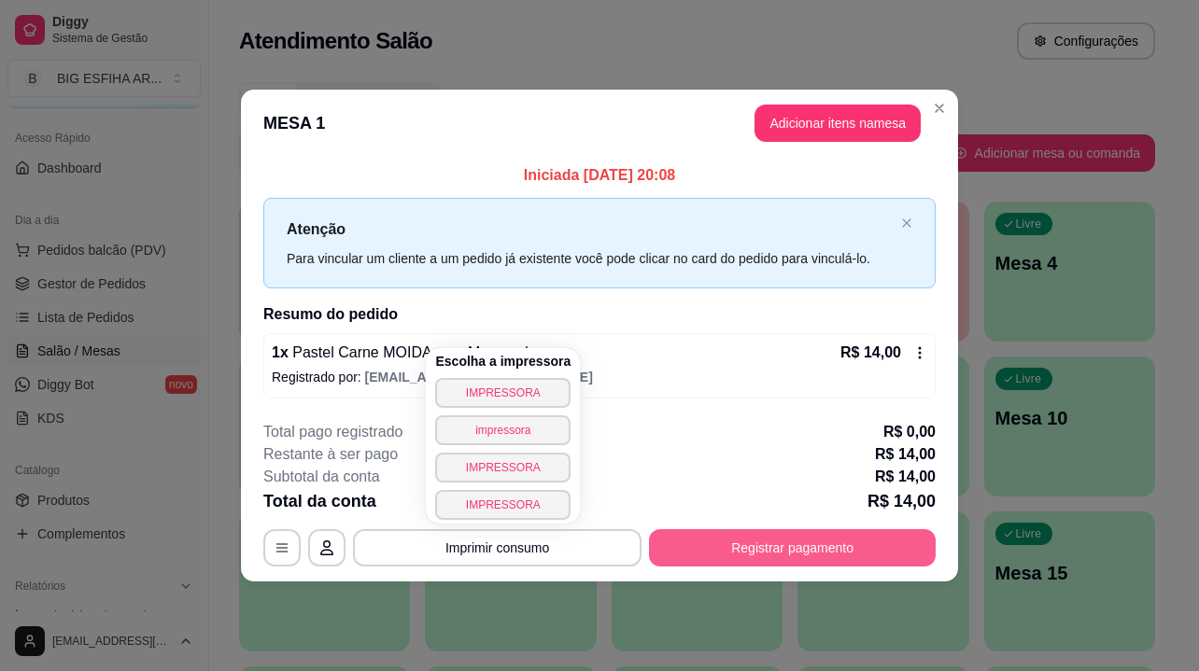
click at [756, 546] on button "Registrar pagamento" at bounding box center [792, 548] width 287 height 37
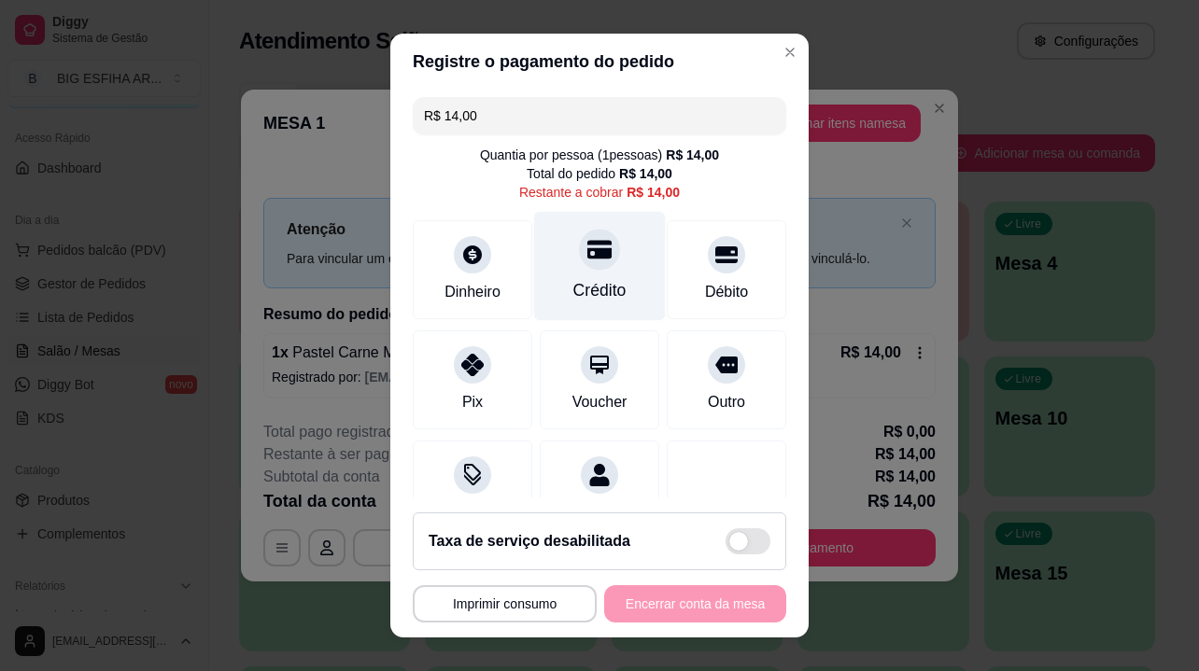
click at [589, 283] on div "Crédito" at bounding box center [599, 290] width 53 height 24
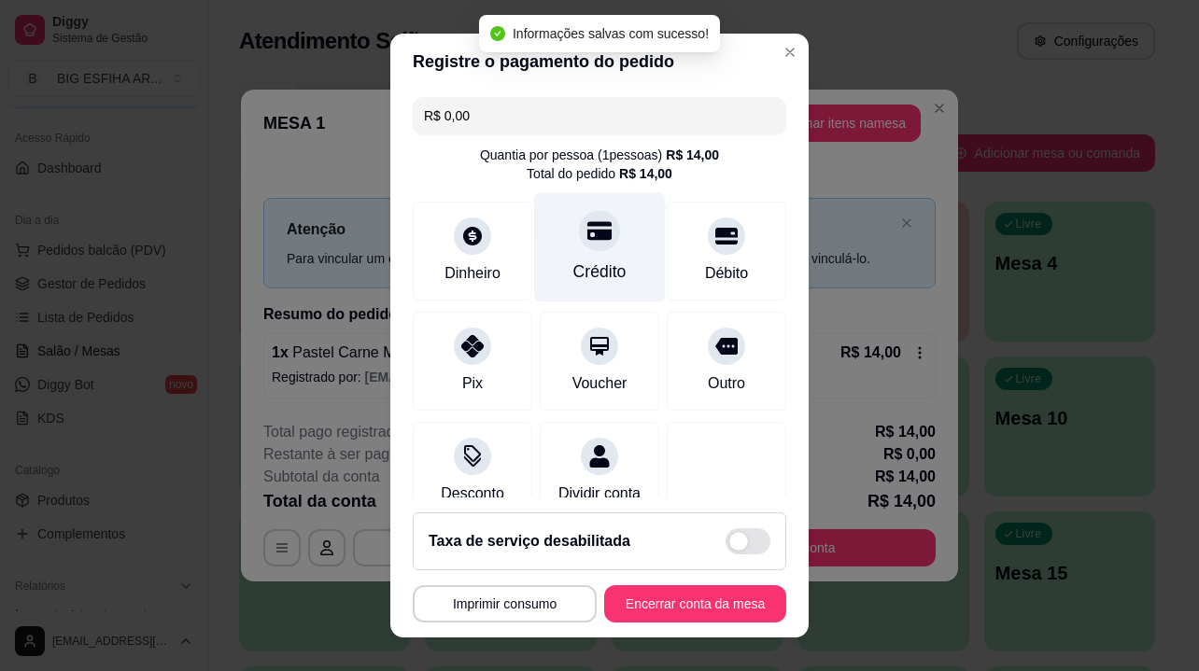
type input "R$ 0,00"
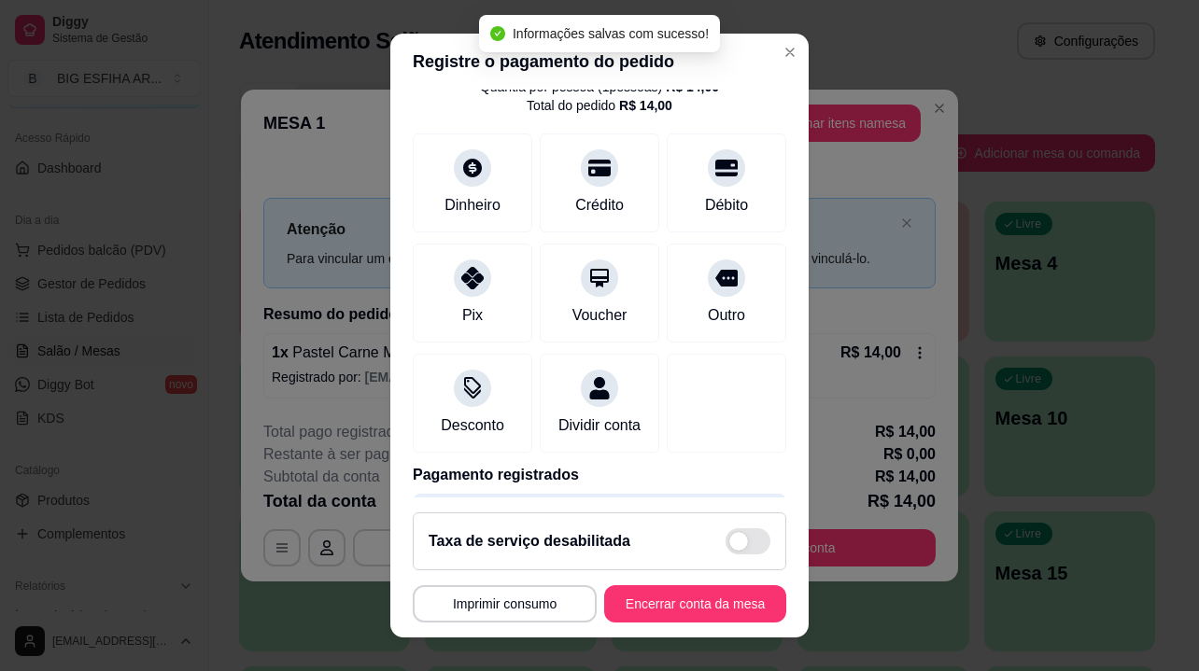
scroll to position [150, 0]
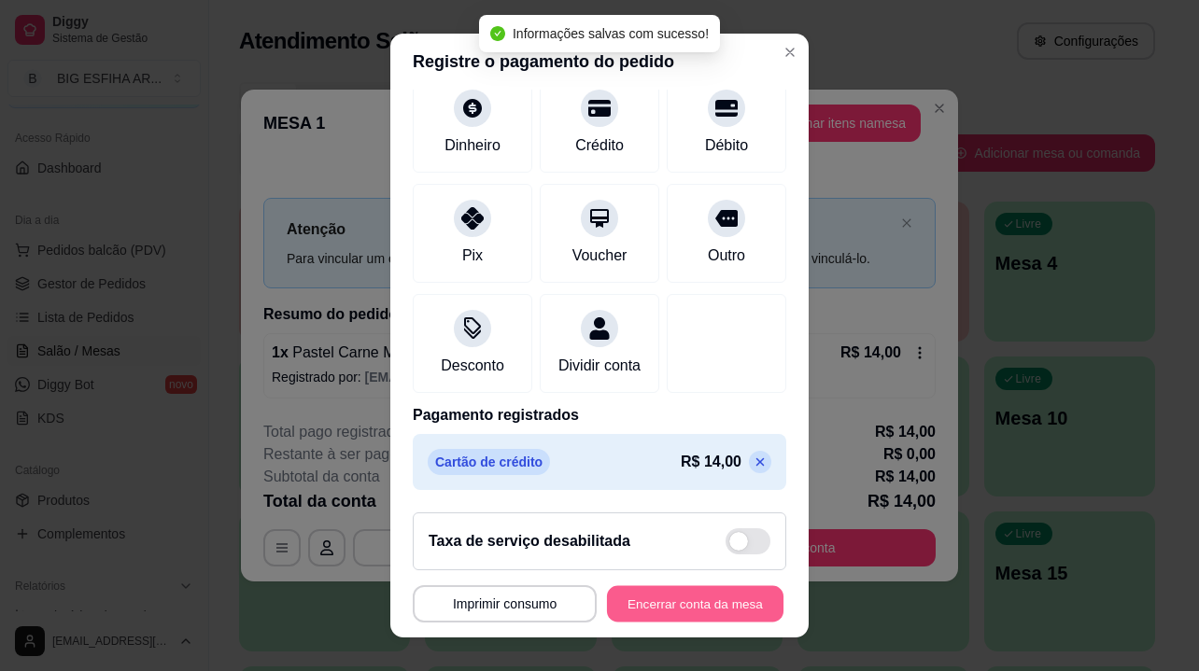
click at [644, 610] on button "Encerrar conta da mesa" at bounding box center [695, 604] width 177 height 36
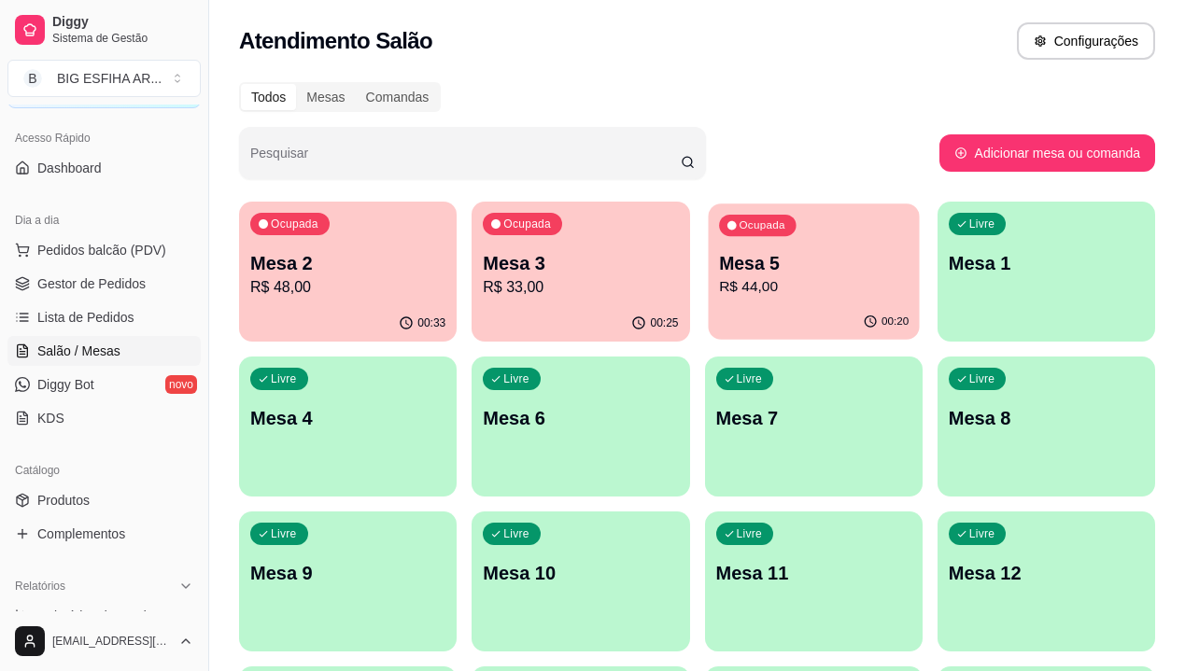
click at [719, 286] on p "R$ 44,00" at bounding box center [814, 286] width 190 height 21
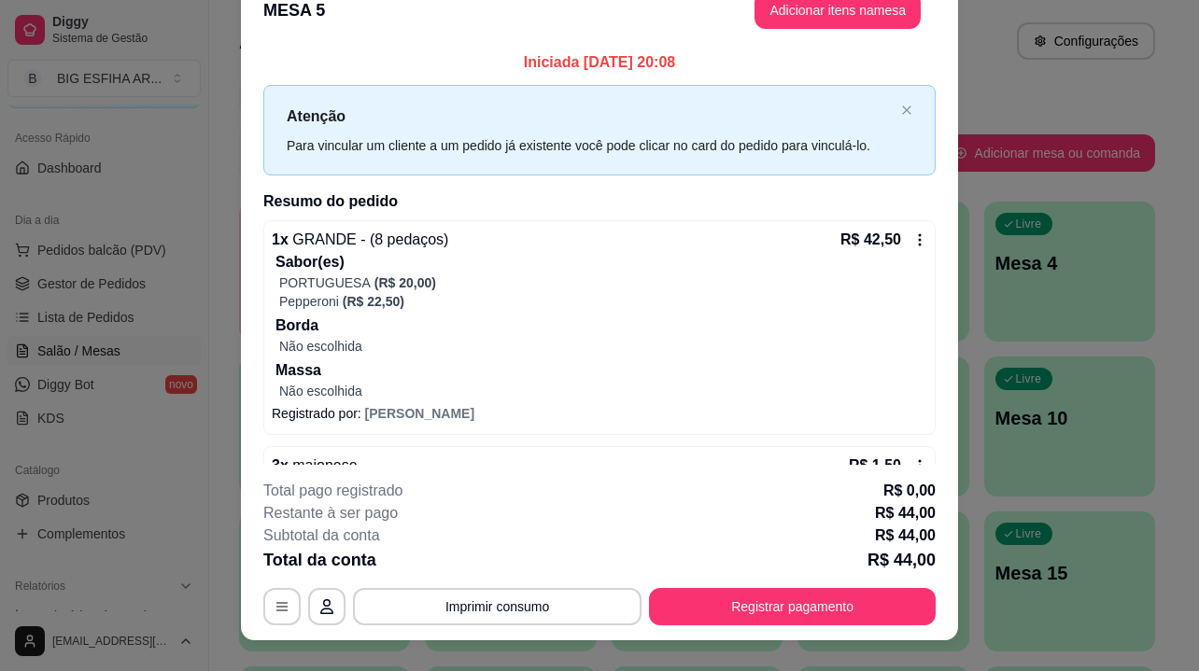
scroll to position [0, 0]
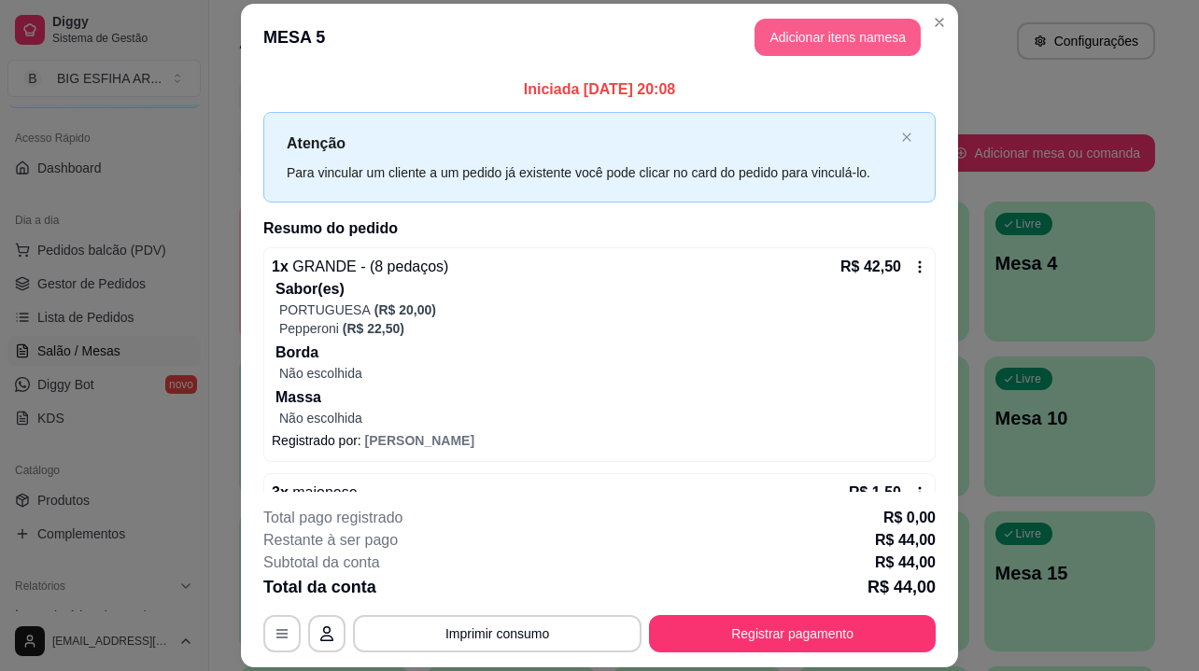
click at [795, 45] on button "Adicionar itens na mesa" at bounding box center [838, 37] width 166 height 37
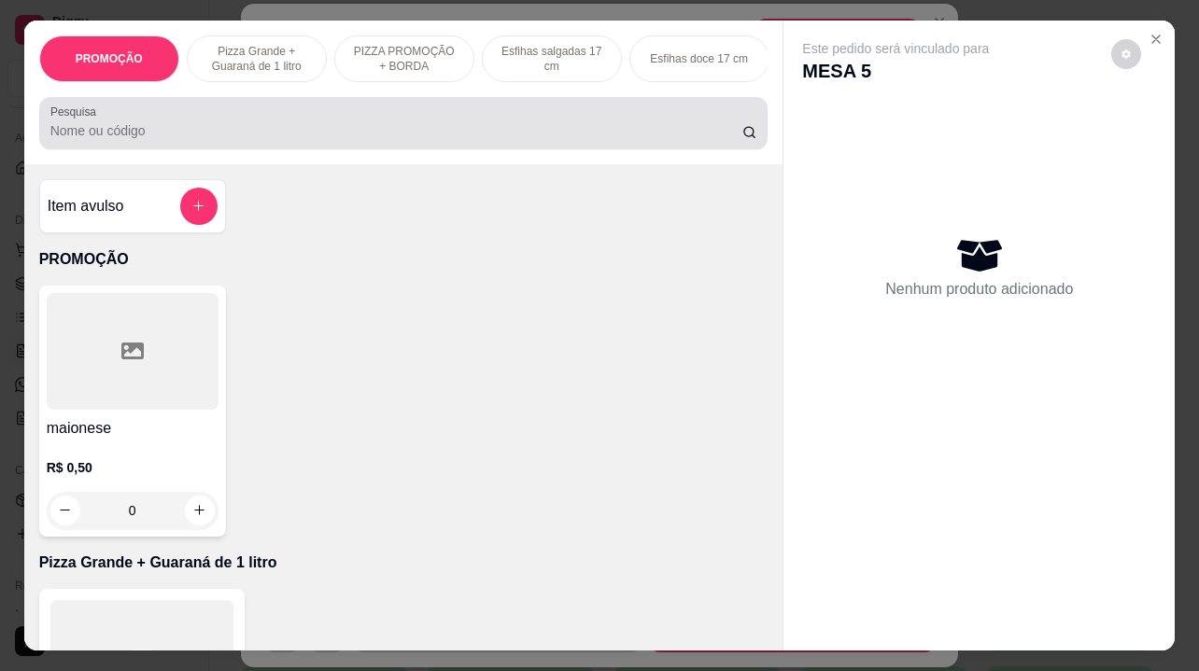
click at [318, 132] on input "Pesquisa" at bounding box center [396, 130] width 692 height 19
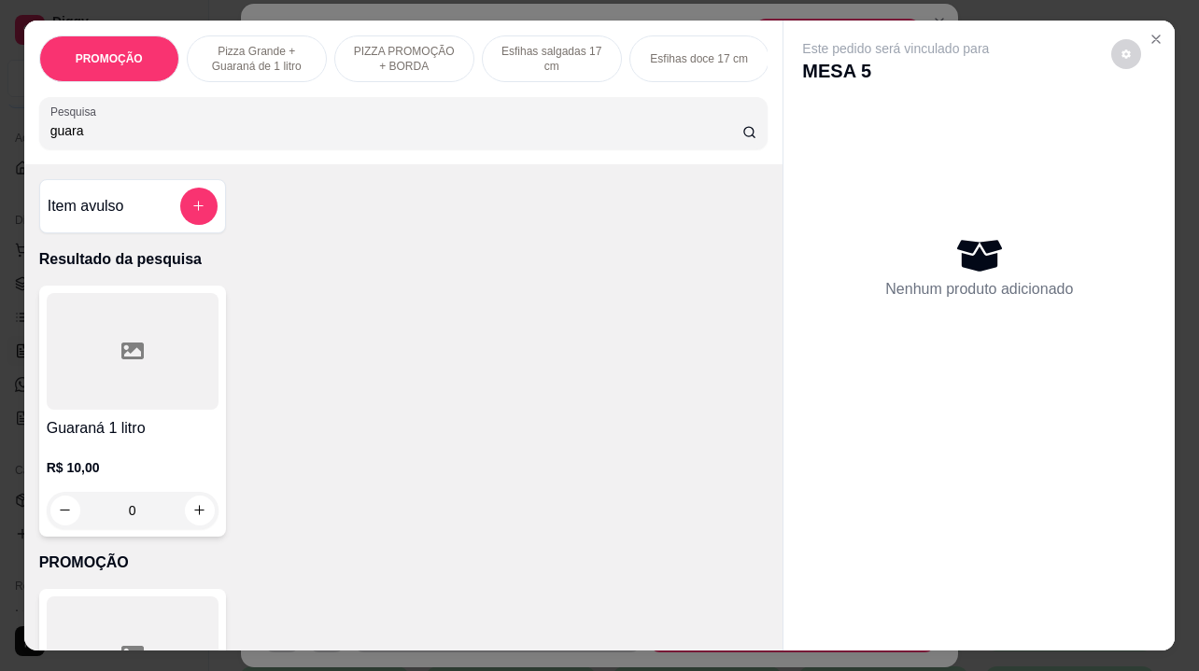
type input "guara"
click at [141, 455] on div "R$ 10,00 0" at bounding box center [133, 485] width 172 height 90
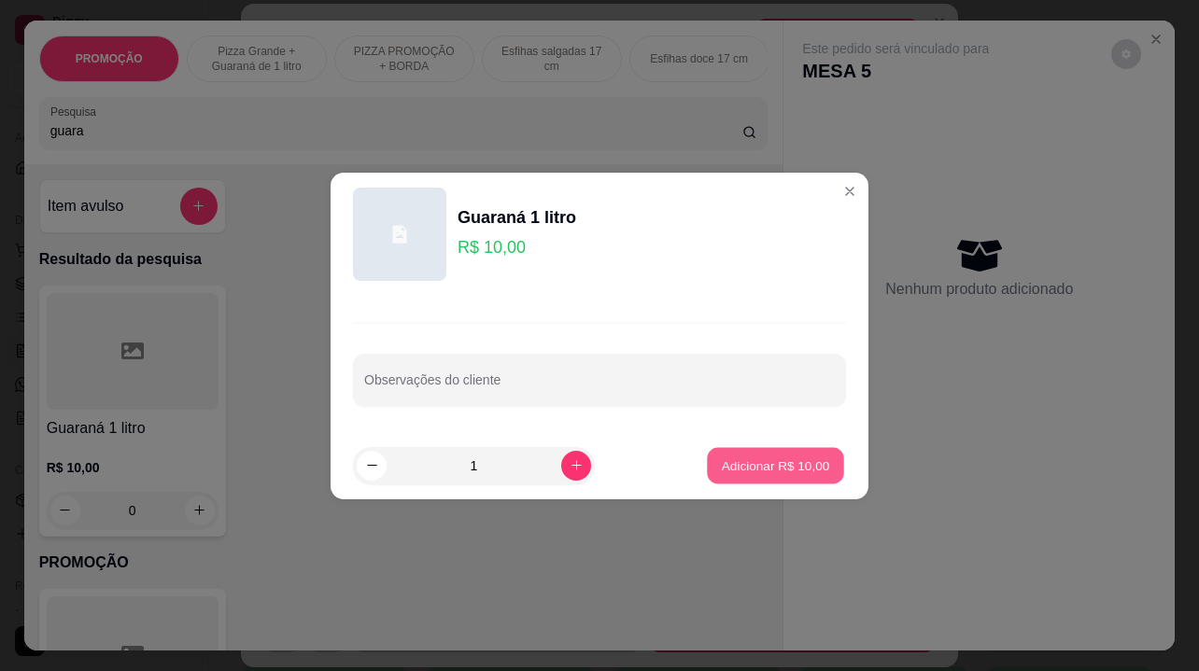
click at [722, 471] on p "Adicionar R$ 10,00" at bounding box center [776, 466] width 108 height 18
type input "1"
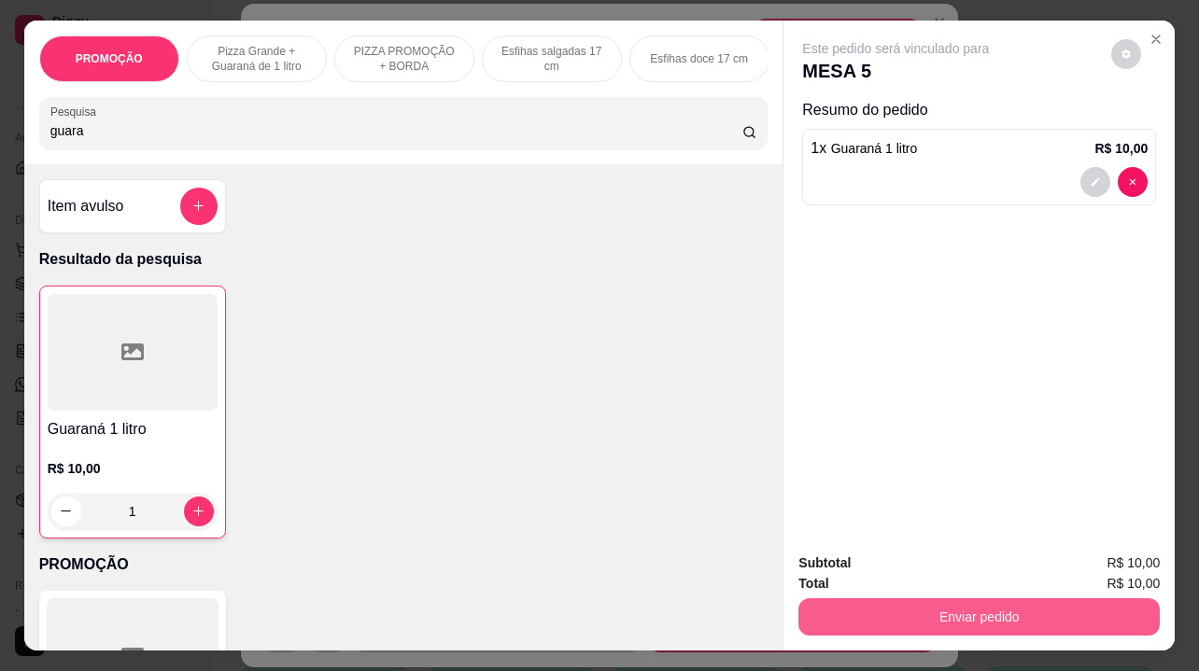
click at [979, 626] on button "Enviar pedido" at bounding box center [978, 617] width 361 height 37
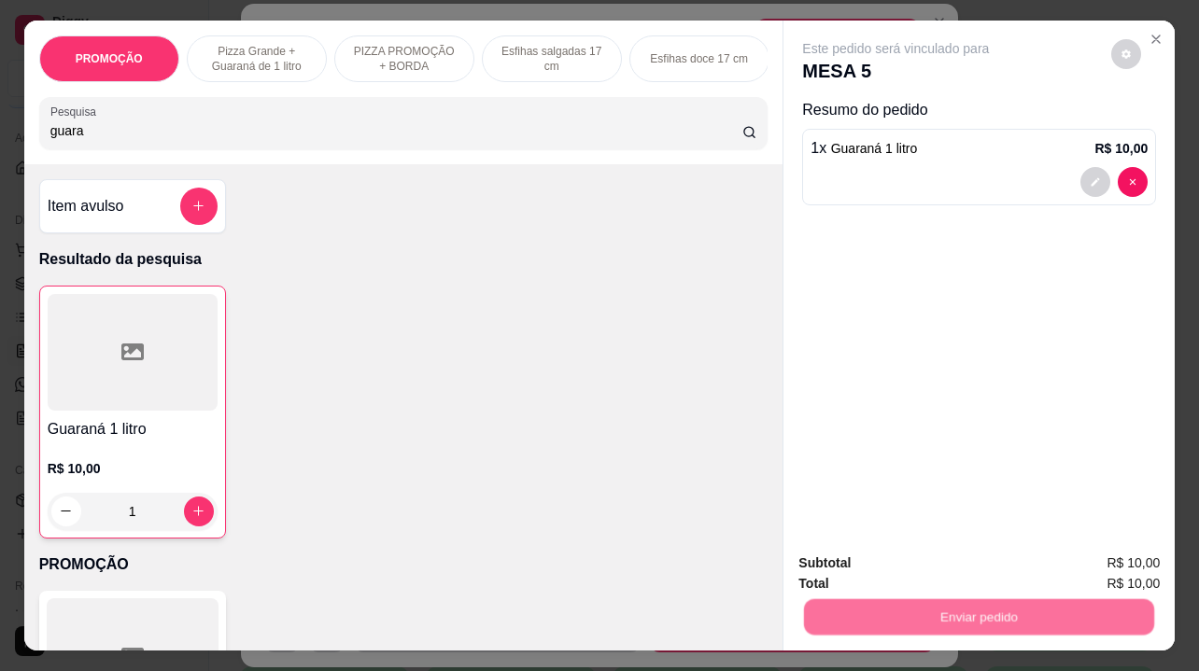
click at [956, 570] on button "Não registrar e enviar pedido" at bounding box center [918, 564] width 189 height 35
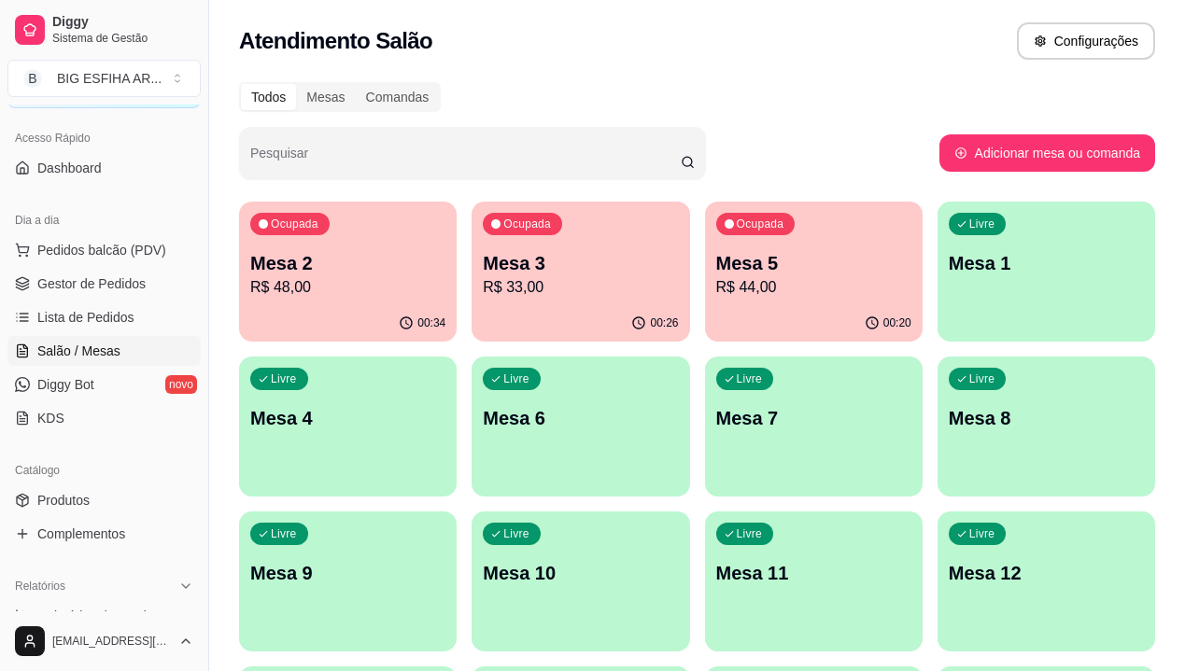
click at [497, 261] on p "Mesa 3" at bounding box center [580, 263] width 195 height 26
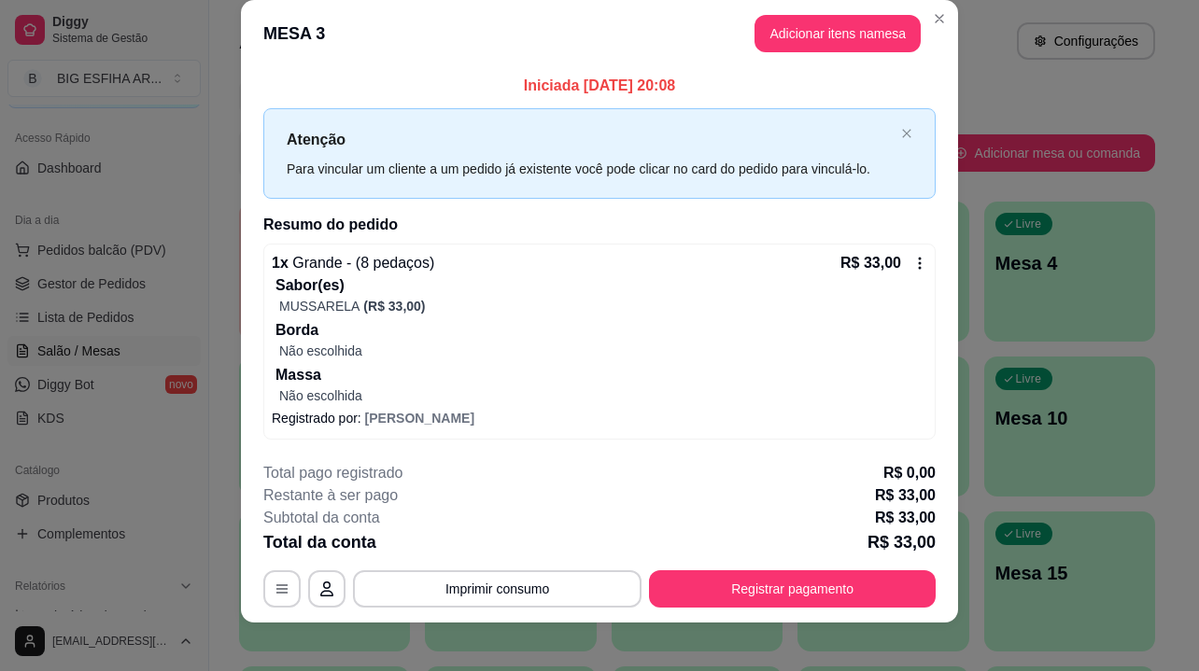
scroll to position [35, 0]
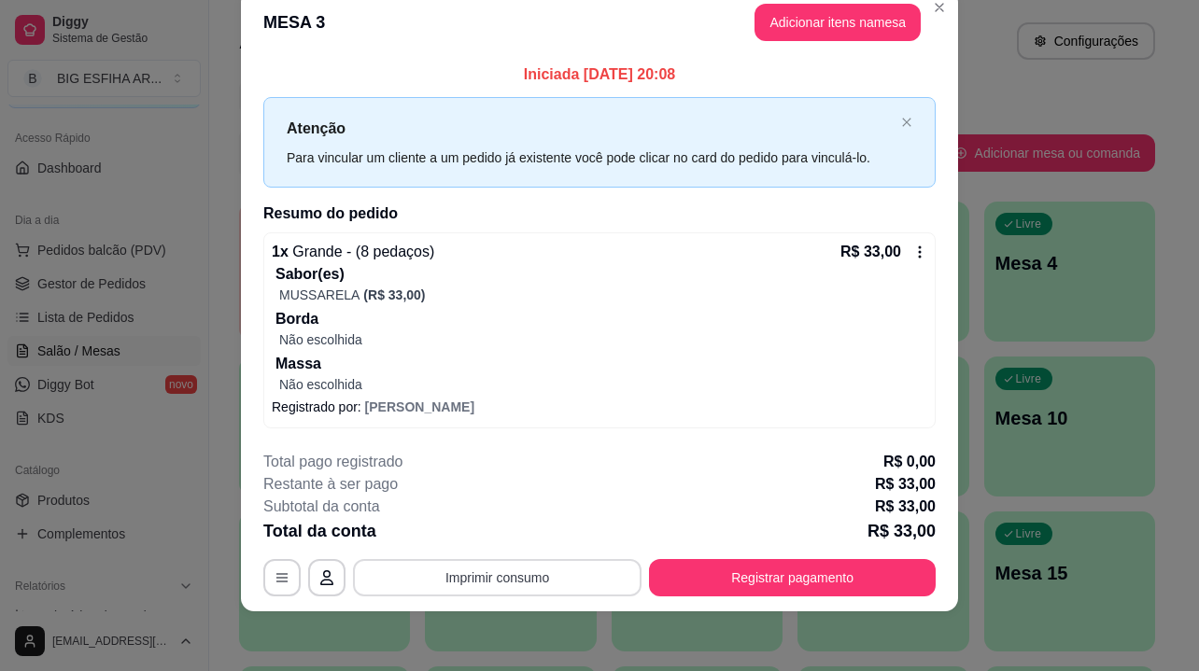
click at [496, 586] on button "Imprimir consumo" at bounding box center [497, 577] width 289 height 37
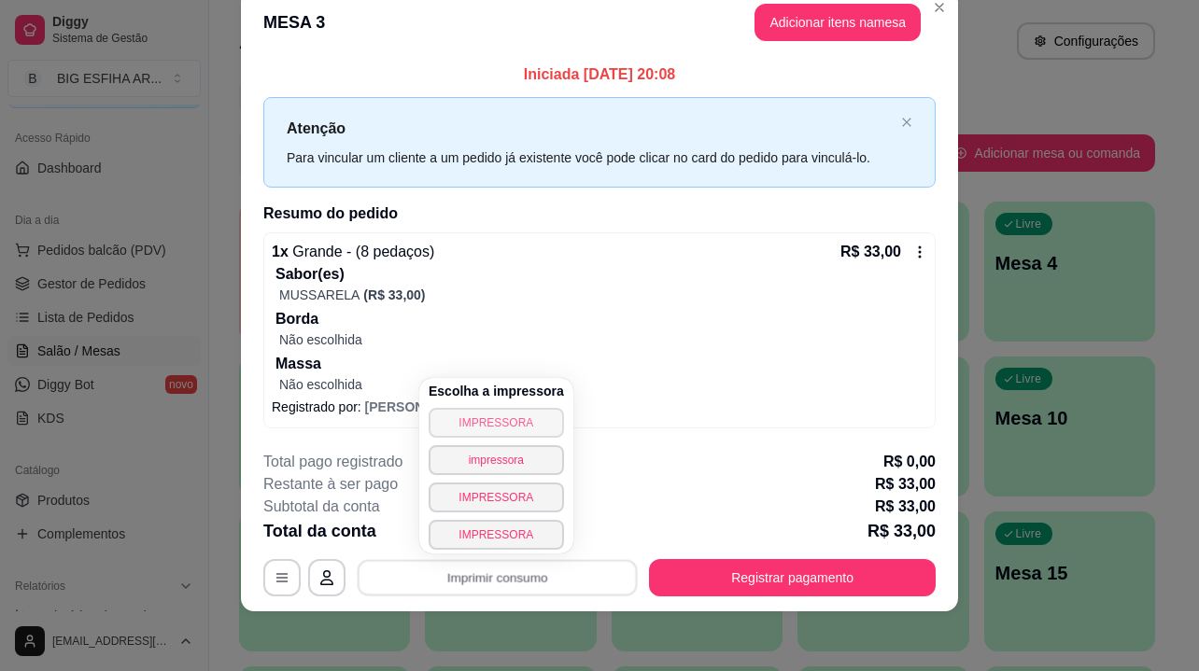
click at [488, 415] on button "IMPRESSORA" at bounding box center [496, 423] width 135 height 30
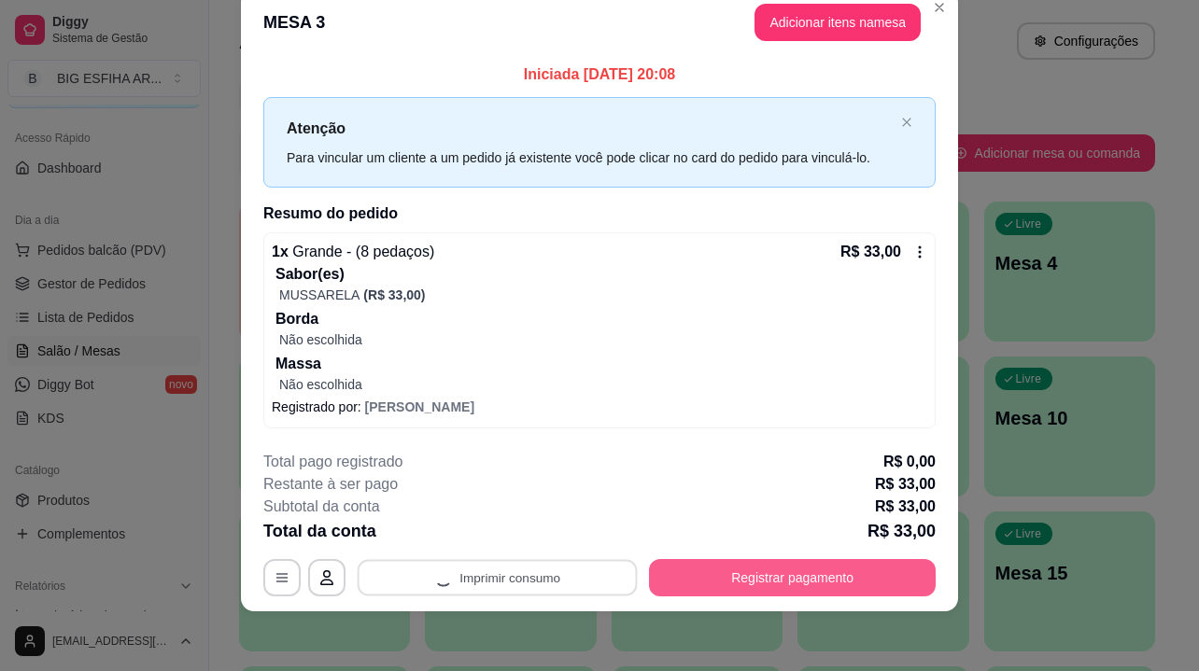
click at [750, 581] on button "Registrar pagamento" at bounding box center [792, 577] width 287 height 37
click at [746, 569] on button "Registrar pagamento" at bounding box center [793, 578] width 278 height 36
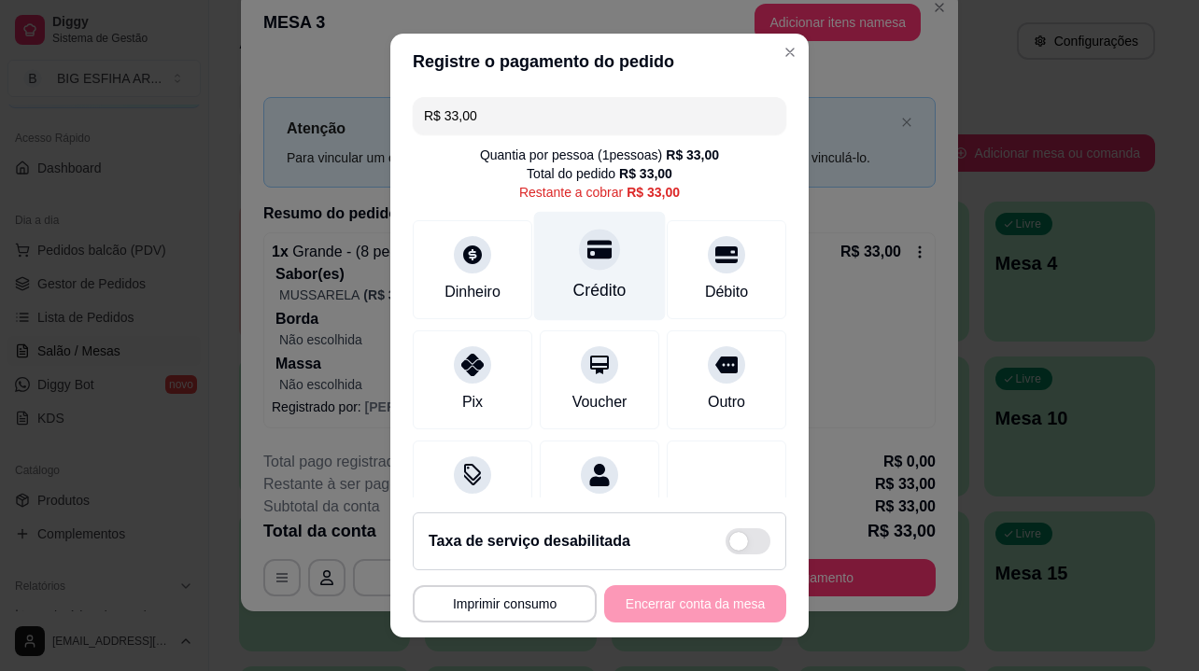
click at [562, 276] on div "Crédito" at bounding box center [600, 266] width 132 height 109
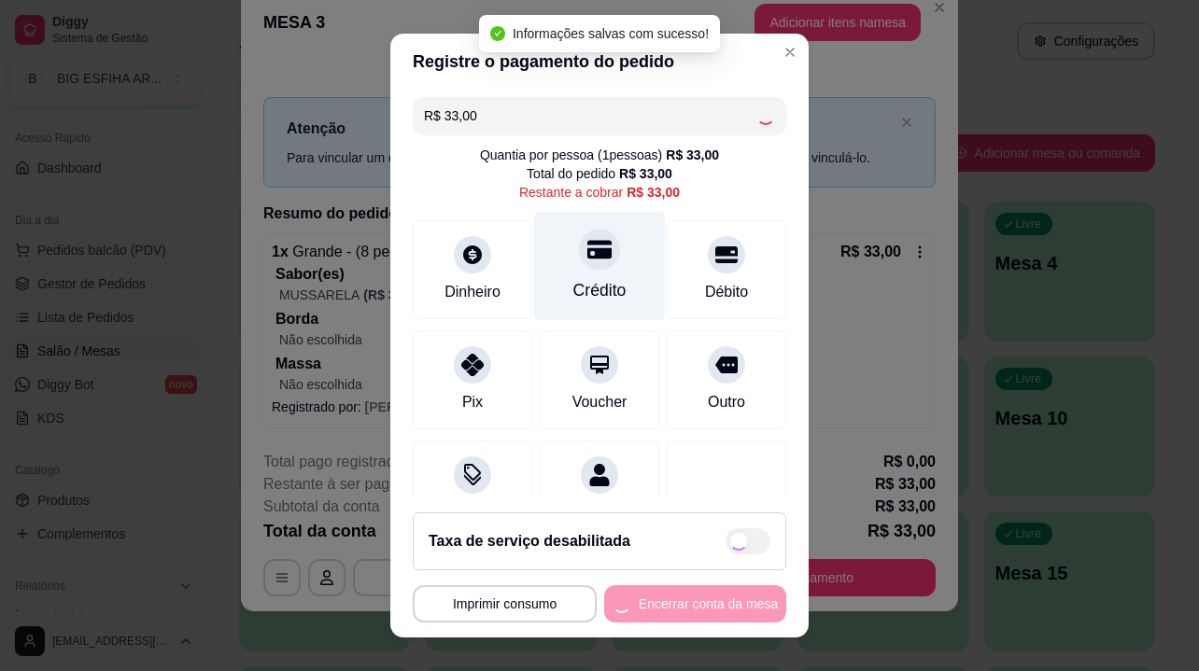
type input "R$ 0,00"
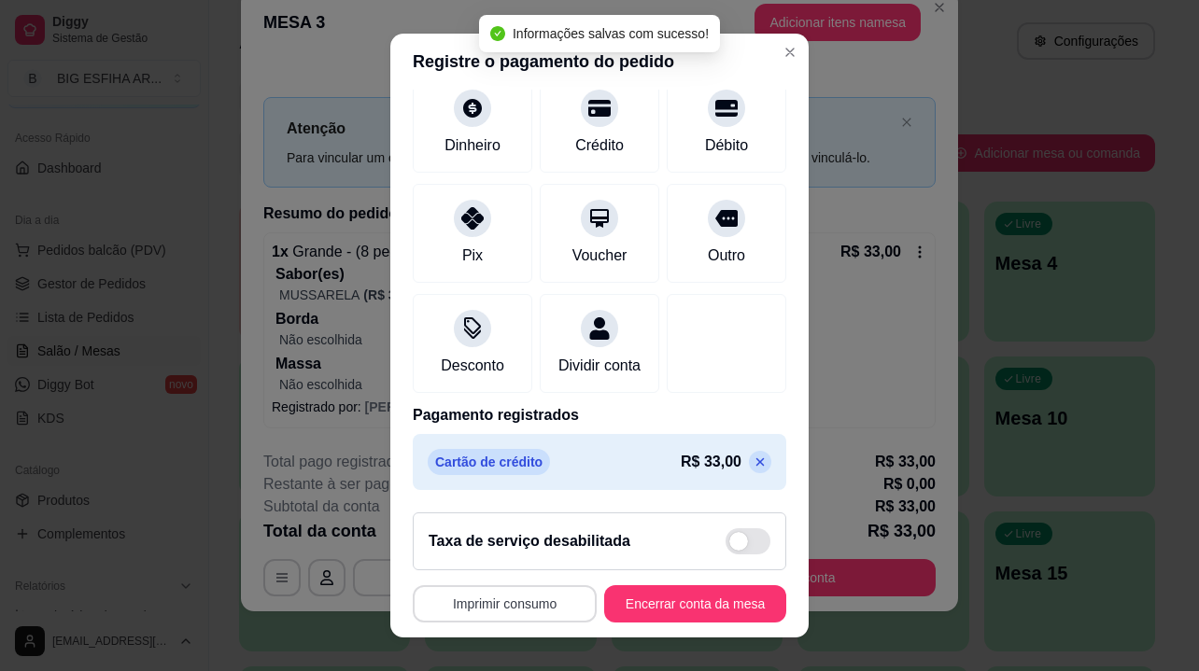
scroll to position [150, 0]
click at [626, 589] on button "Encerrar conta da mesa" at bounding box center [695, 604] width 177 height 36
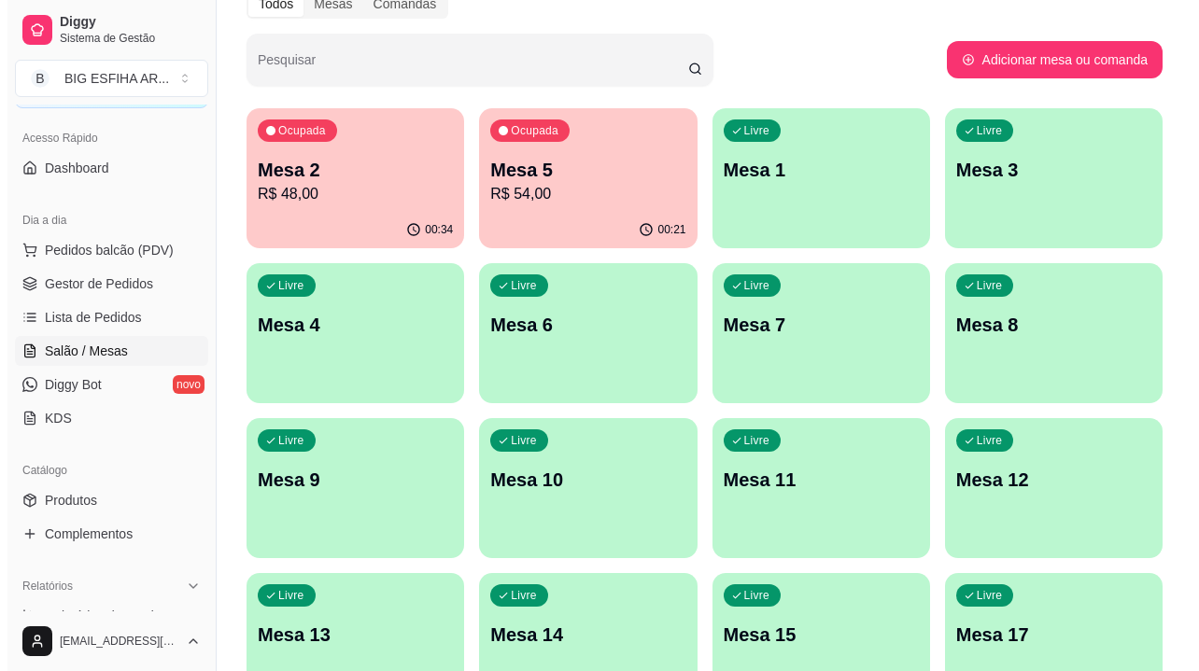
scroll to position [0, 0]
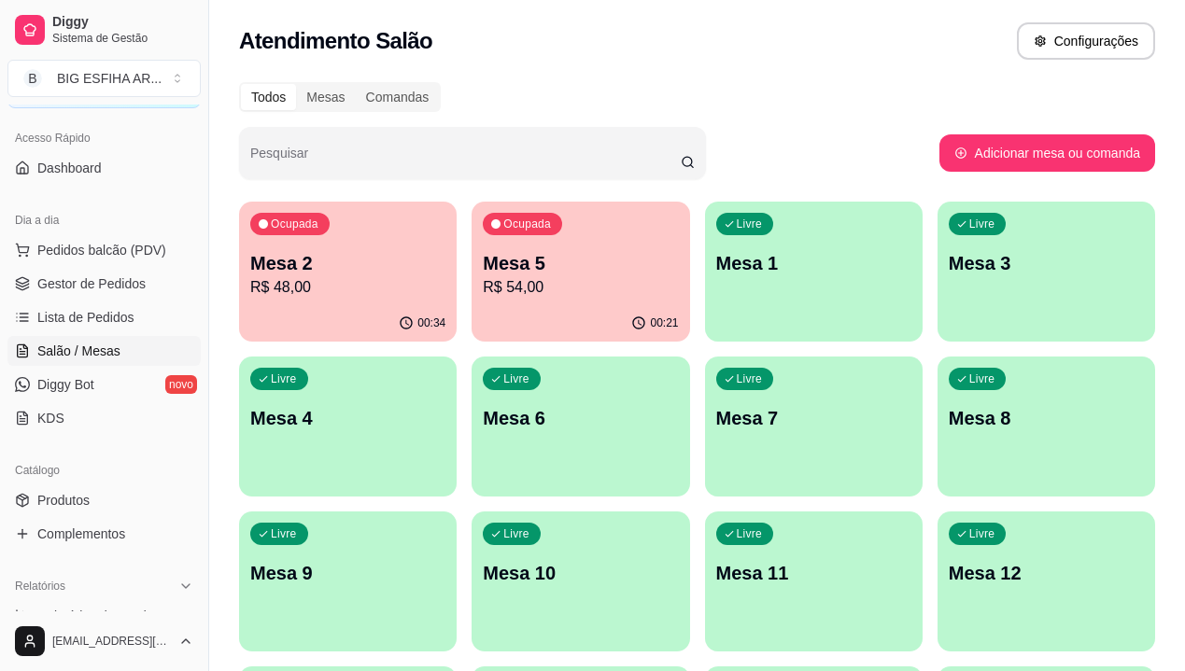
click at [705, 479] on div "button" at bounding box center [814, 485] width 218 height 22
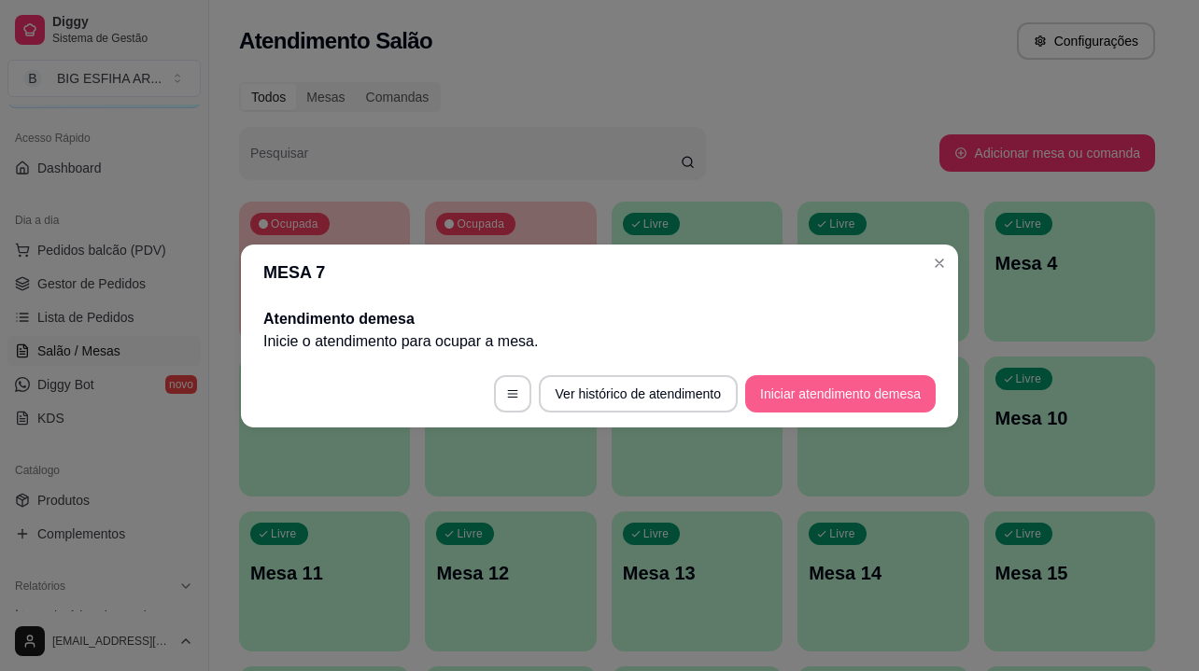
click at [792, 394] on button "Iniciar atendimento de mesa" at bounding box center [840, 393] width 191 height 37
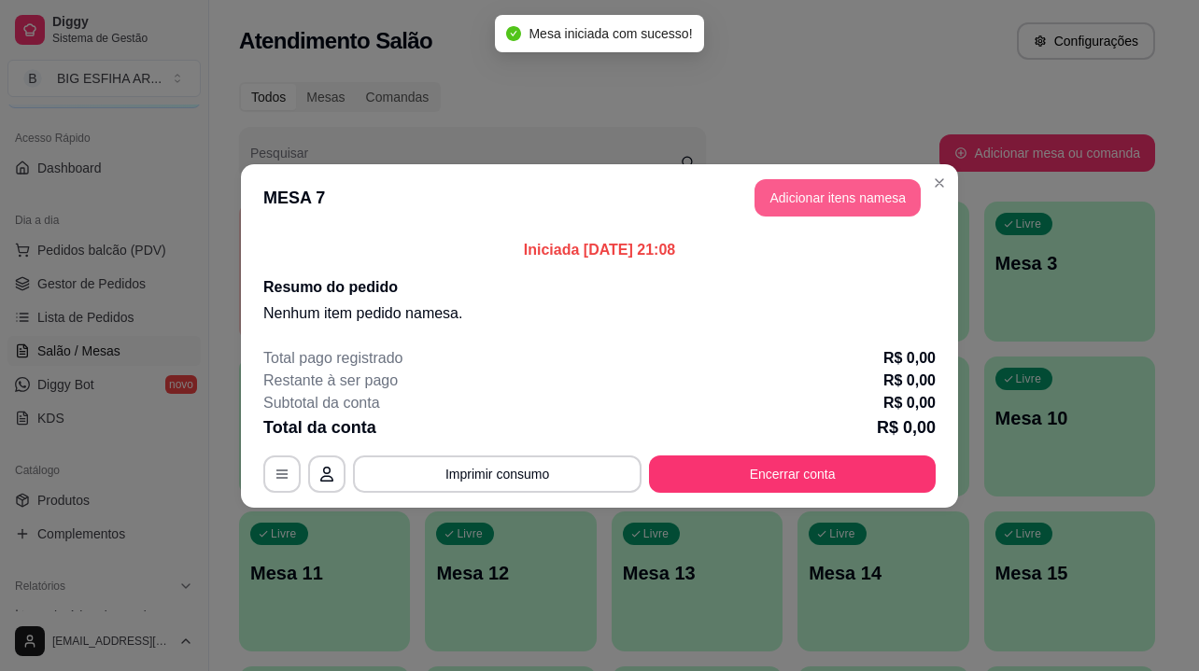
click at [810, 194] on button "Adicionar itens na mesa" at bounding box center [838, 197] width 166 height 37
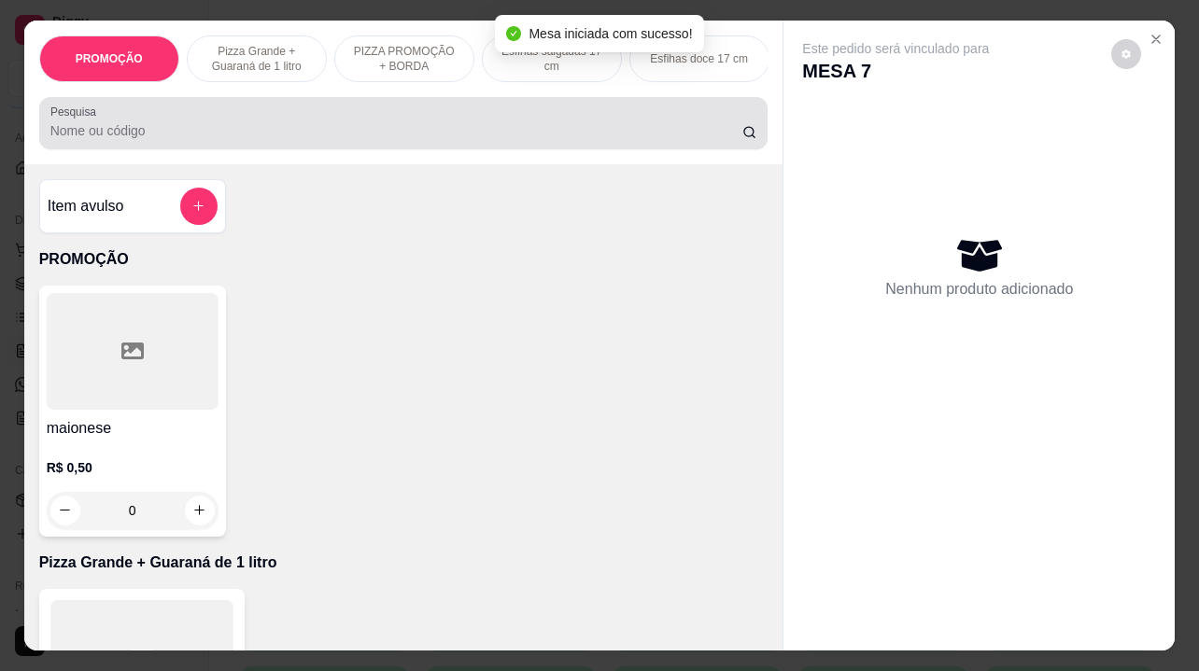
click at [326, 132] on input "Pesquisa" at bounding box center [396, 130] width 692 height 19
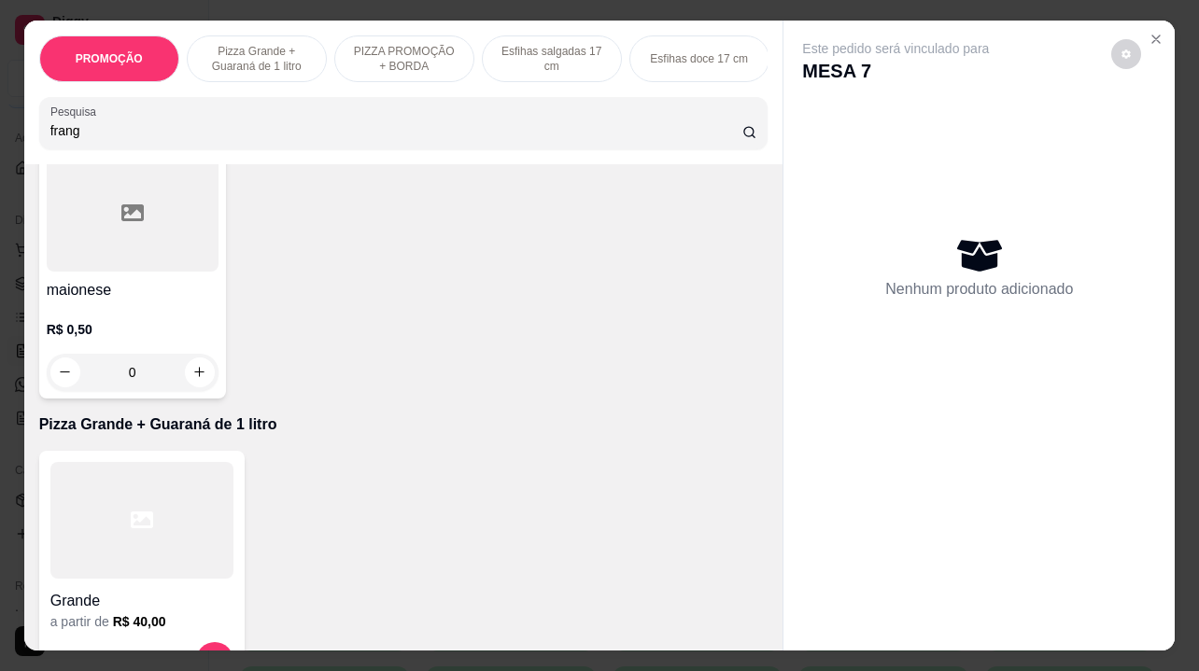
scroll to position [934, 0]
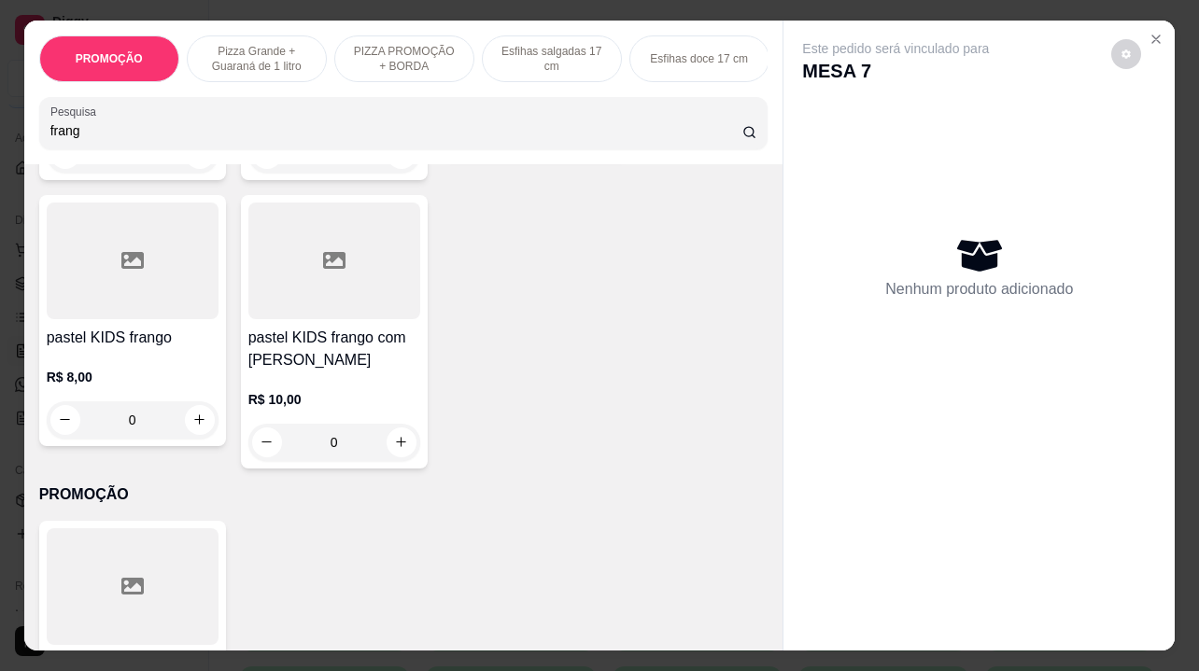
type input "frang"
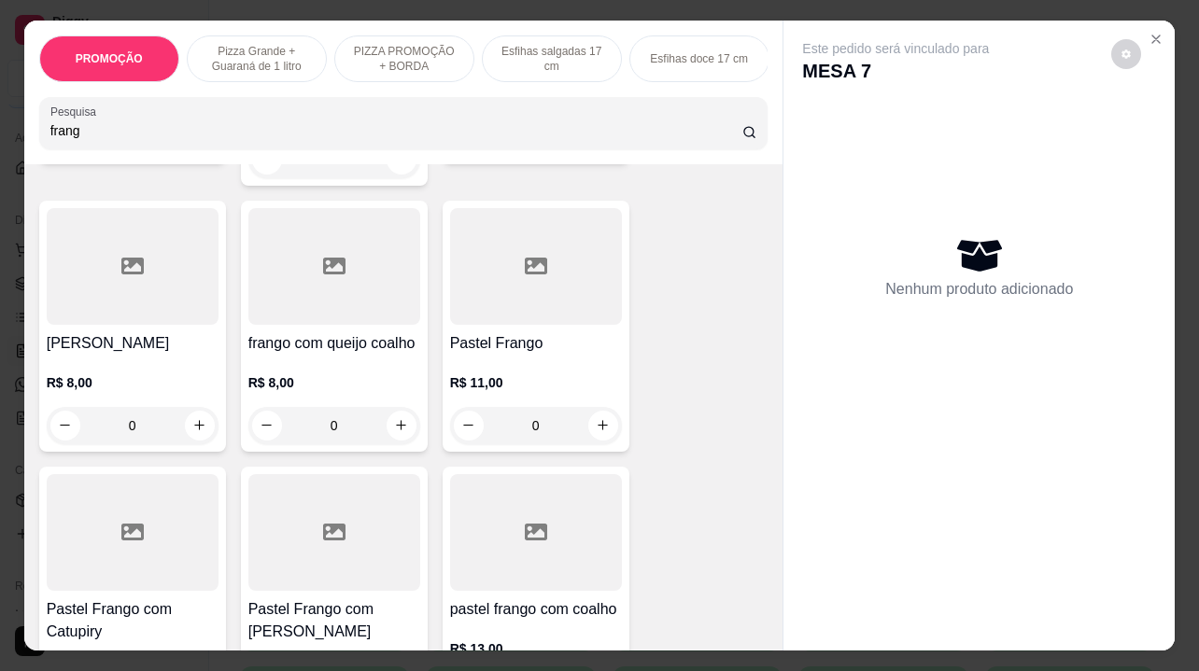
scroll to position [467, 0]
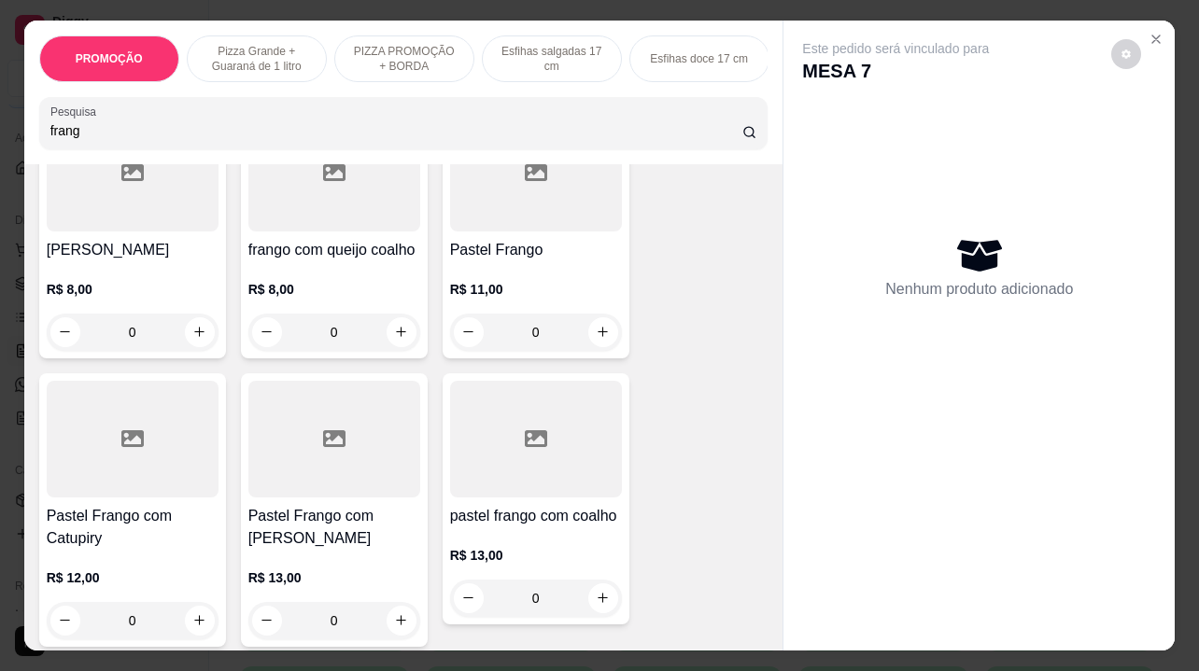
click at [544, 546] on p "R$ 13,00" at bounding box center [536, 555] width 172 height 19
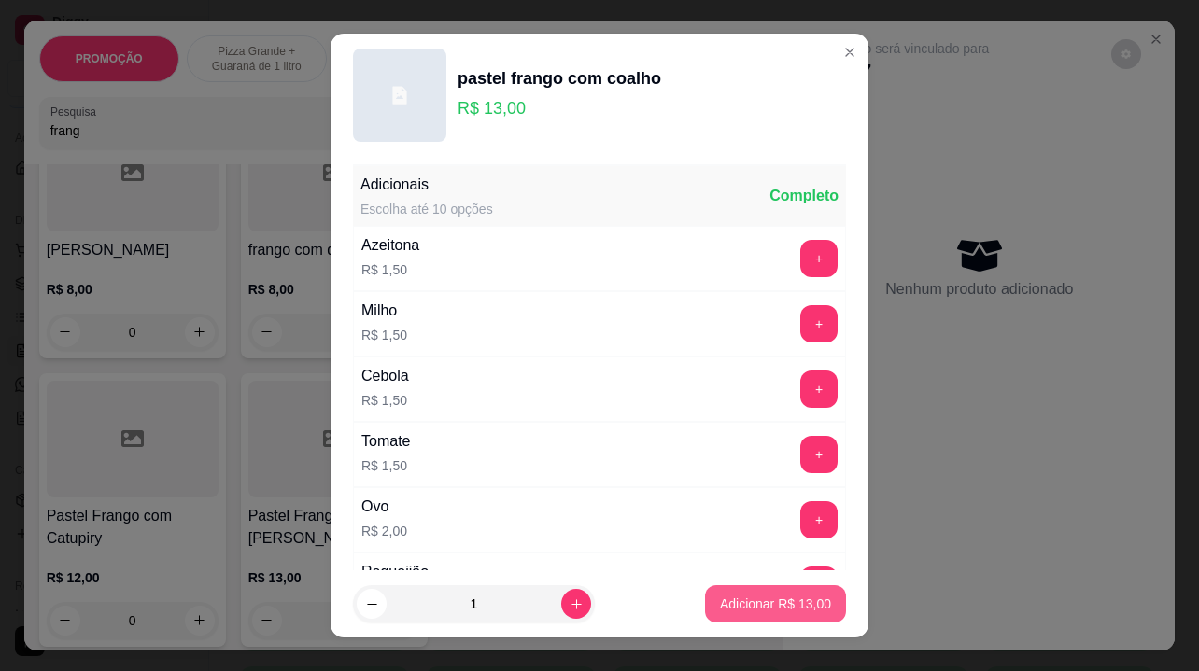
click at [760, 603] on p "Adicionar R$ 13,00" at bounding box center [775, 604] width 111 height 19
type input "1"
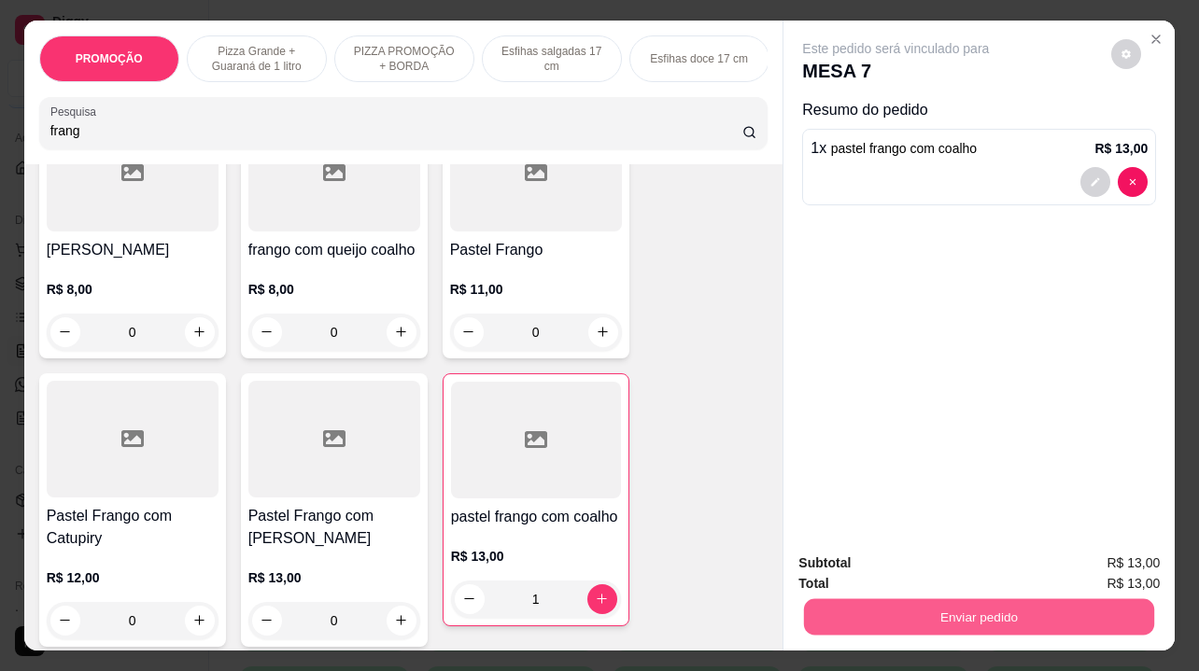
click at [880, 612] on button "Enviar pedido" at bounding box center [979, 618] width 350 height 36
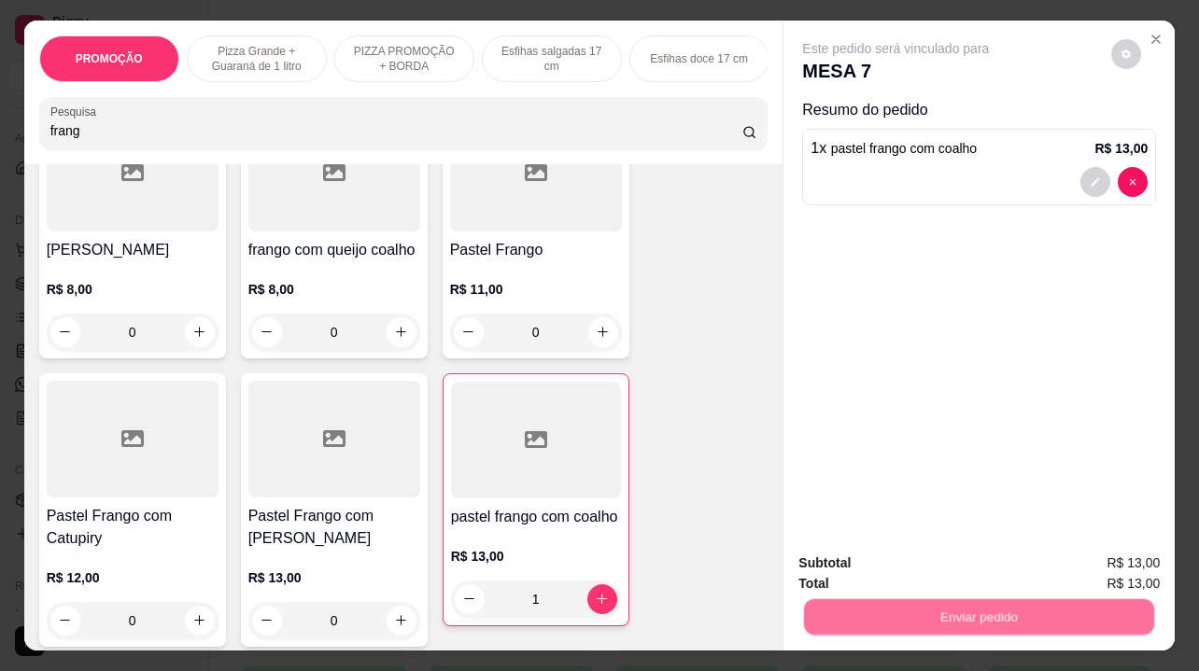
click at [888, 568] on button "Não registrar e enviar pedido" at bounding box center [918, 564] width 194 height 35
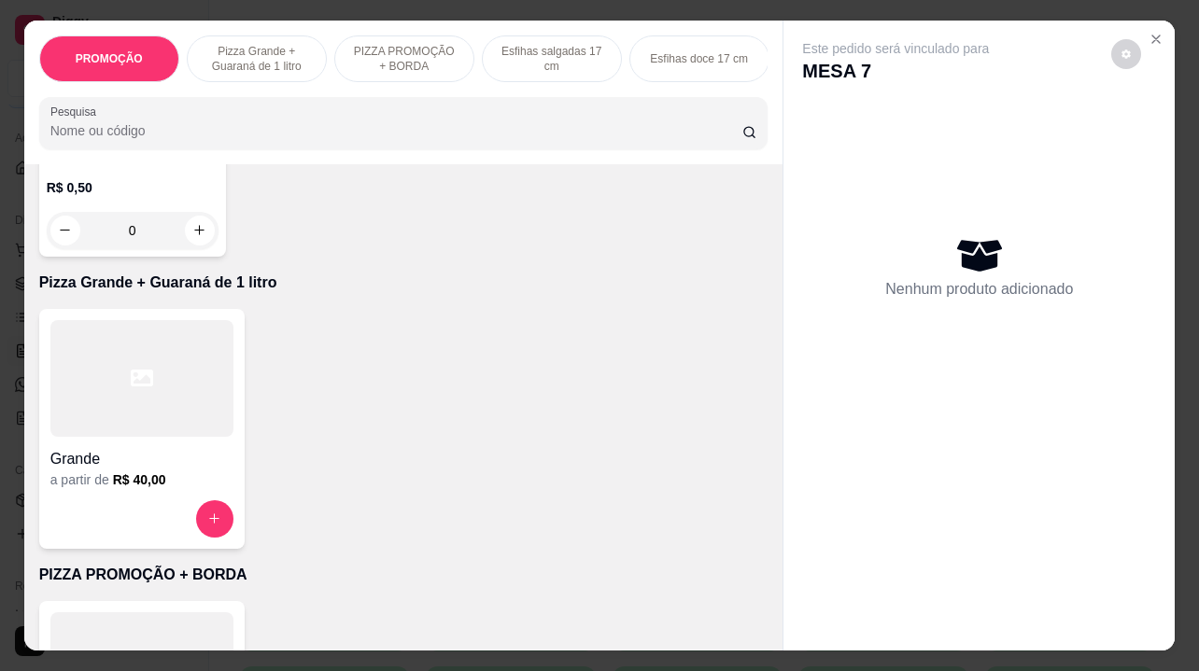
scroll to position [0, 0]
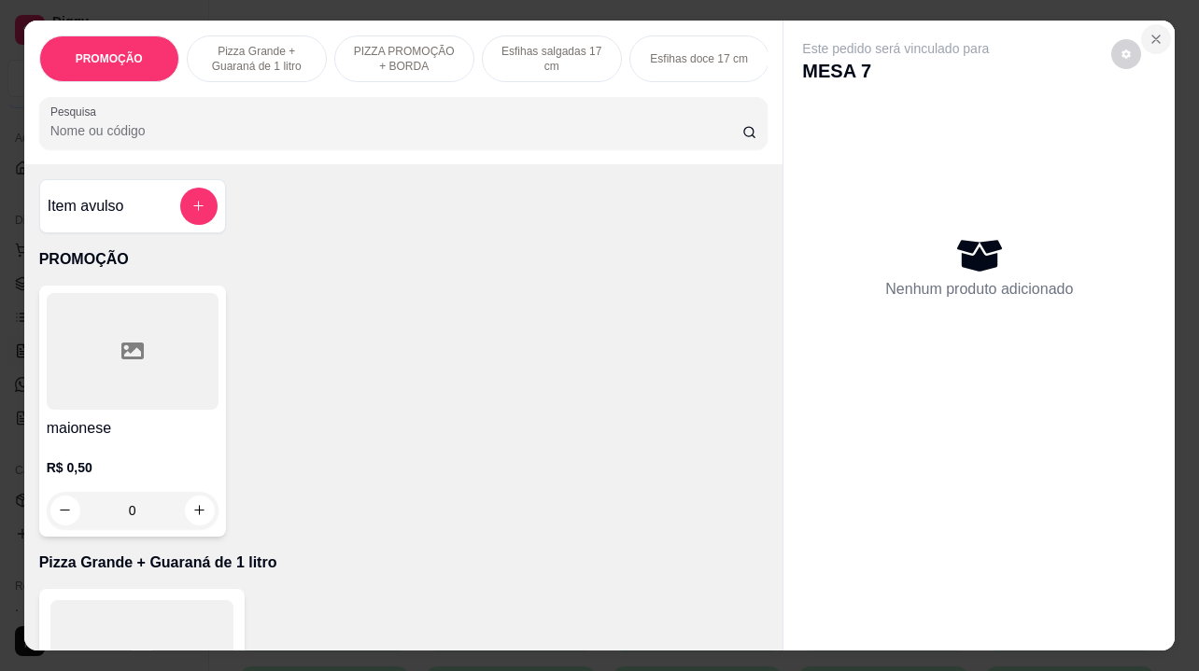
click at [1150, 32] on icon "Close" at bounding box center [1156, 39] width 15 height 15
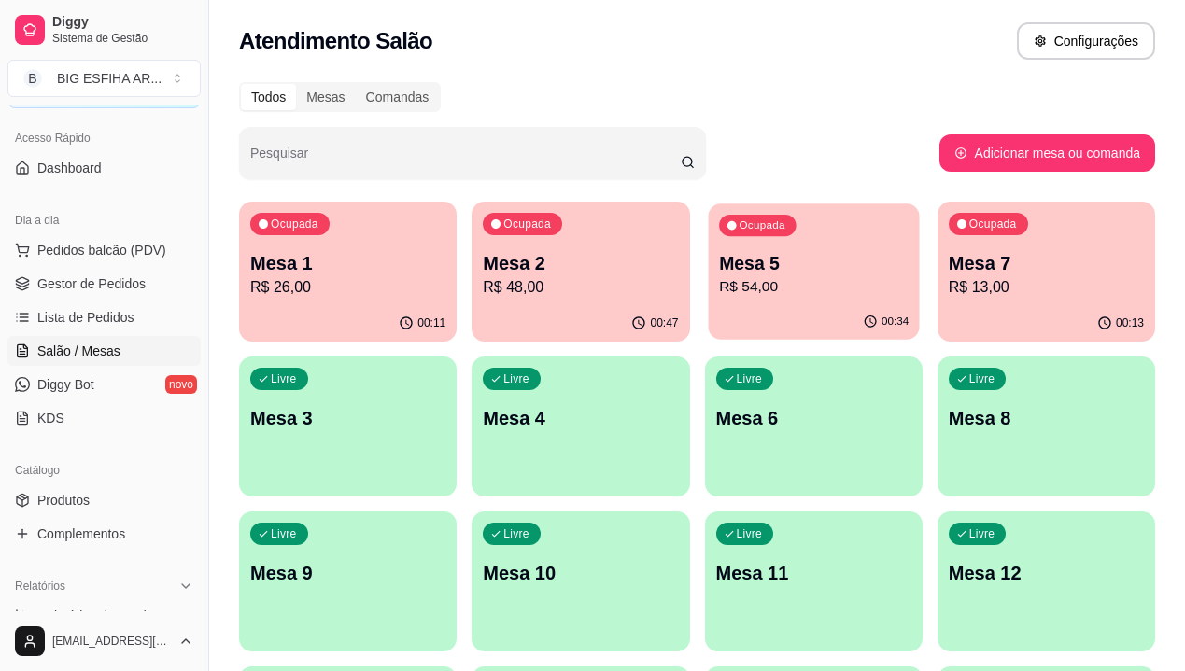
click at [719, 294] on p "R$ 54,00" at bounding box center [814, 286] width 190 height 21
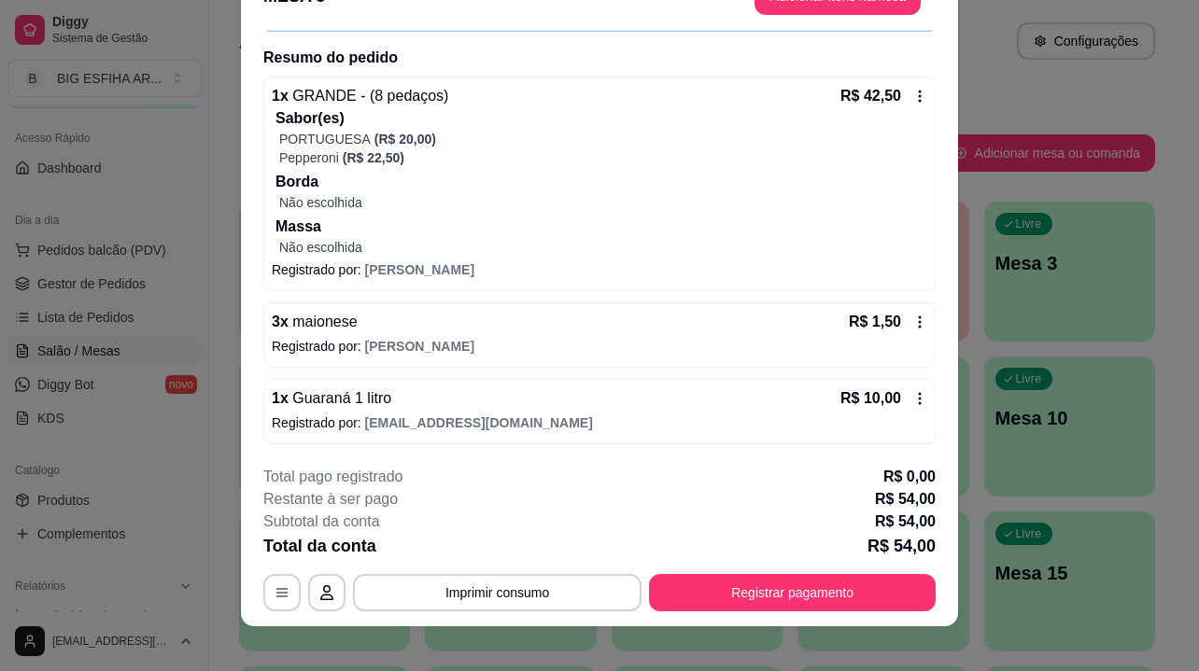
scroll to position [56, 0]
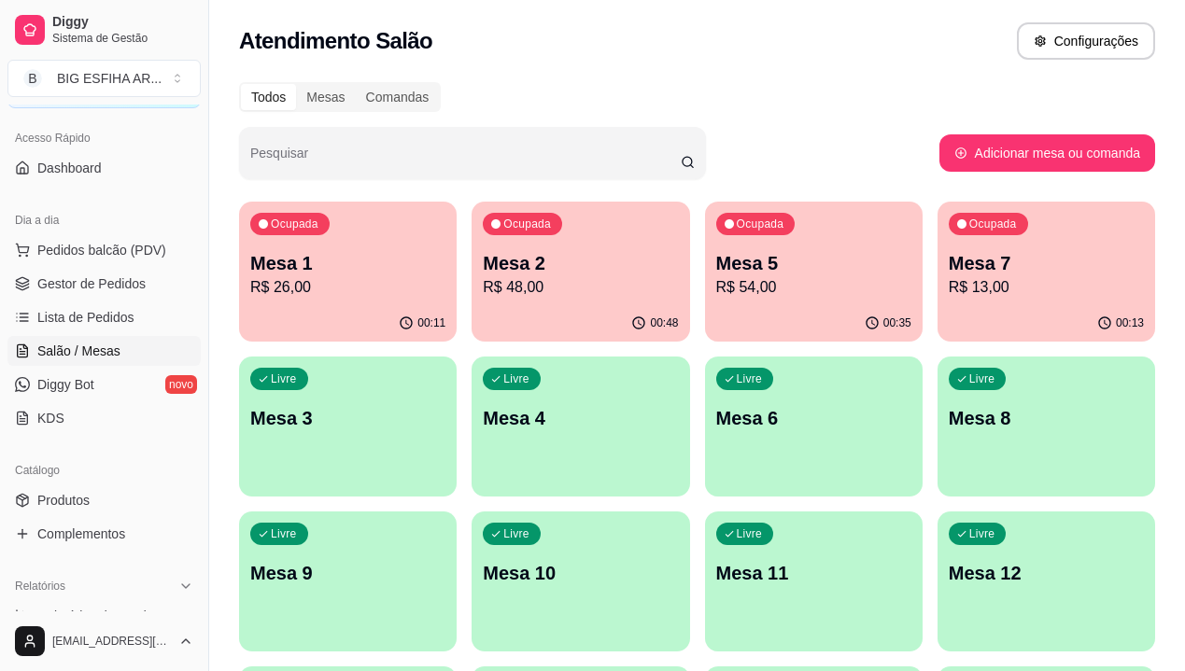
click at [705, 312] on div "00:35" at bounding box center [814, 323] width 218 height 36
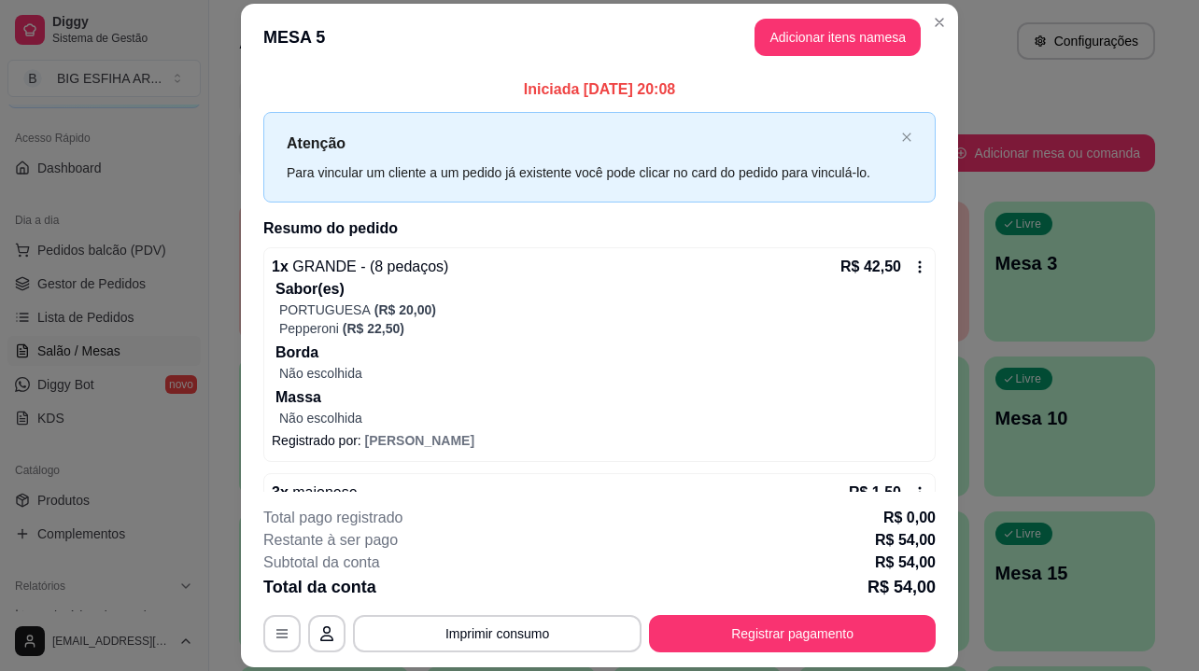
drag, startPoint x: 552, startPoint y: 612, endPoint x: 536, endPoint y: 625, distance: 20.6
click at [549, 615] on div "**********" at bounding box center [599, 580] width 672 height 146
click at [531, 631] on button "Imprimir consumo" at bounding box center [497, 633] width 289 height 37
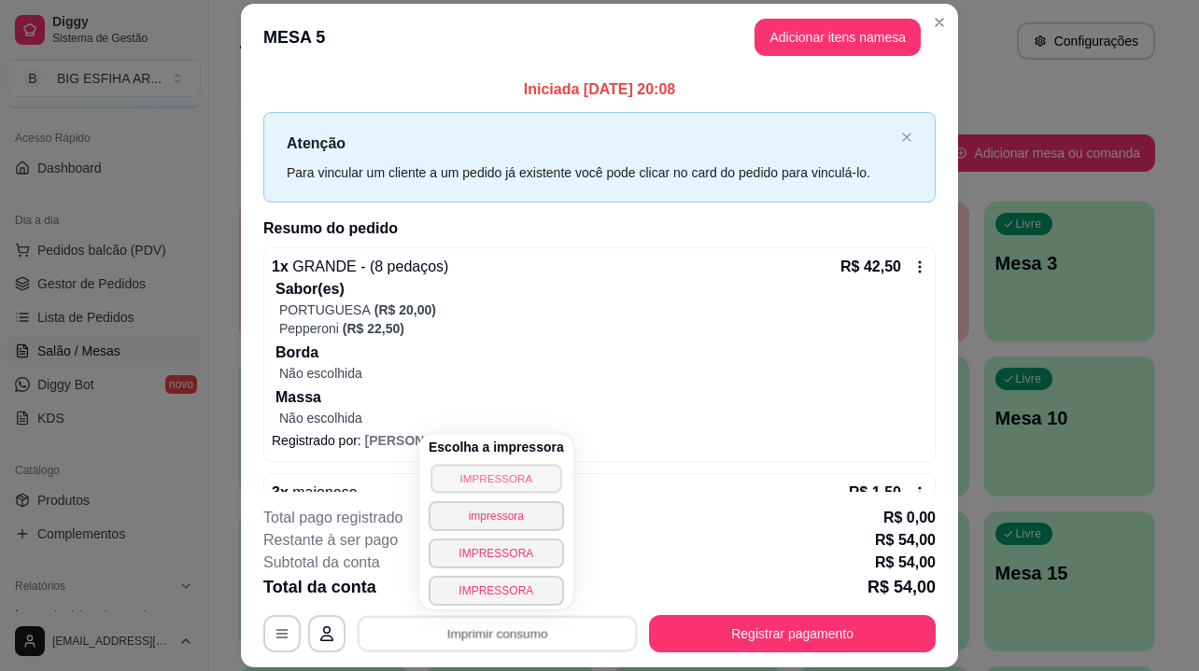
click at [468, 477] on button "IMPRESSORA" at bounding box center [496, 478] width 131 height 29
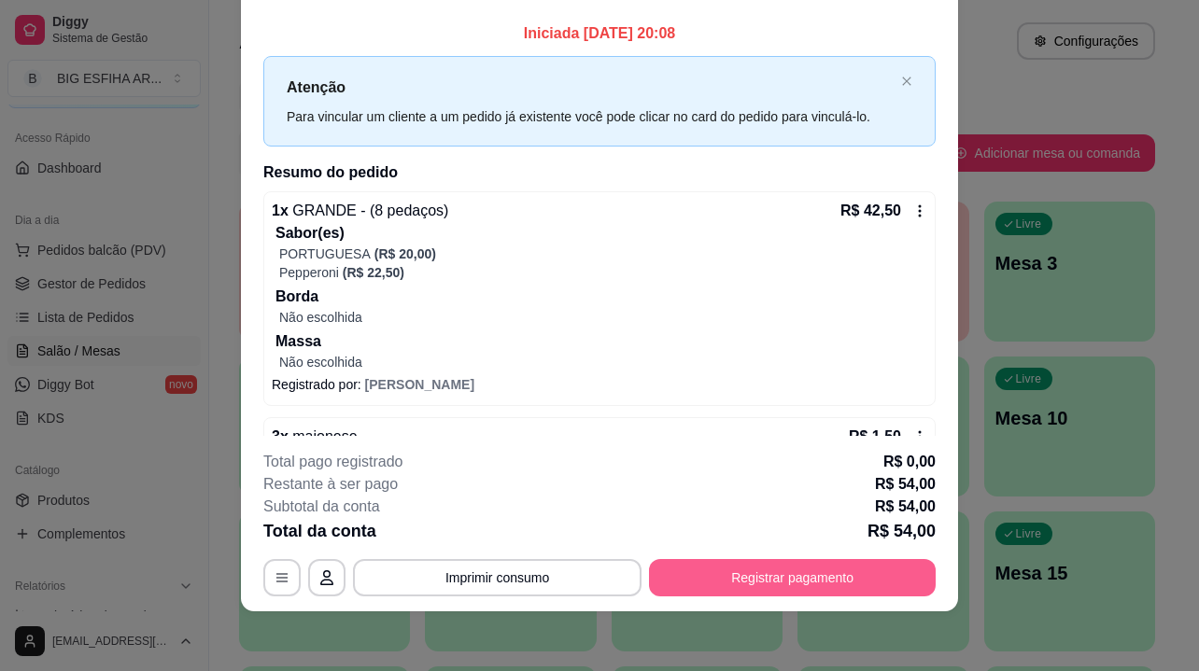
click at [762, 581] on button "Registrar pagamento" at bounding box center [792, 577] width 287 height 37
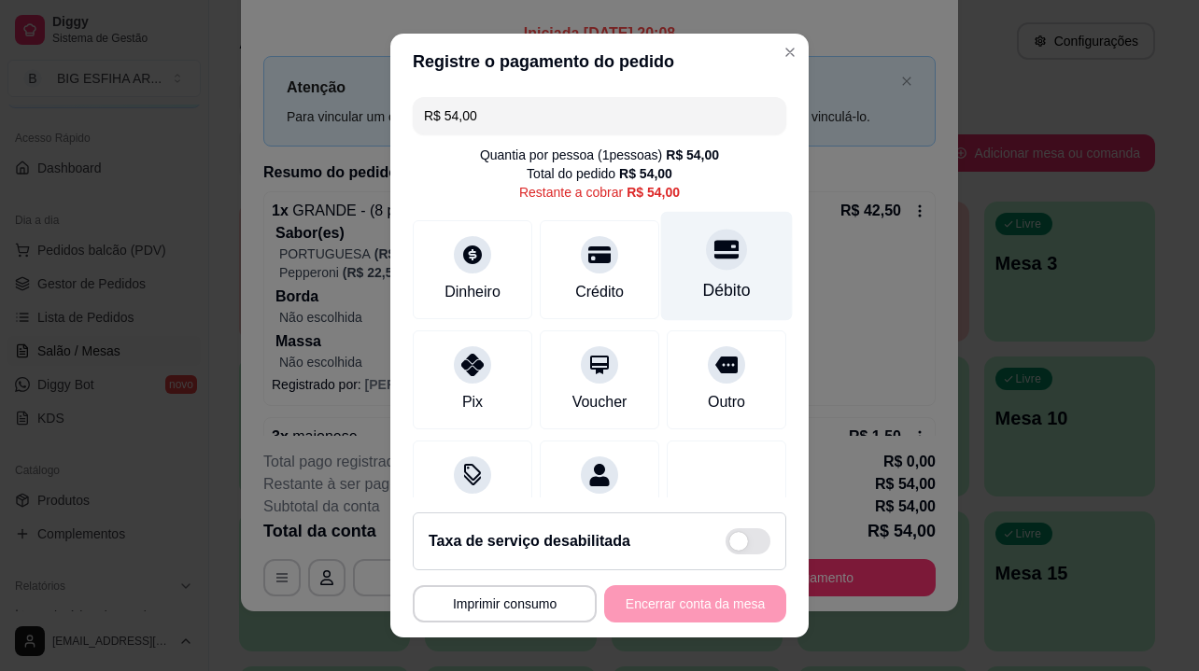
click at [670, 276] on div "Débito" at bounding box center [727, 266] width 132 height 109
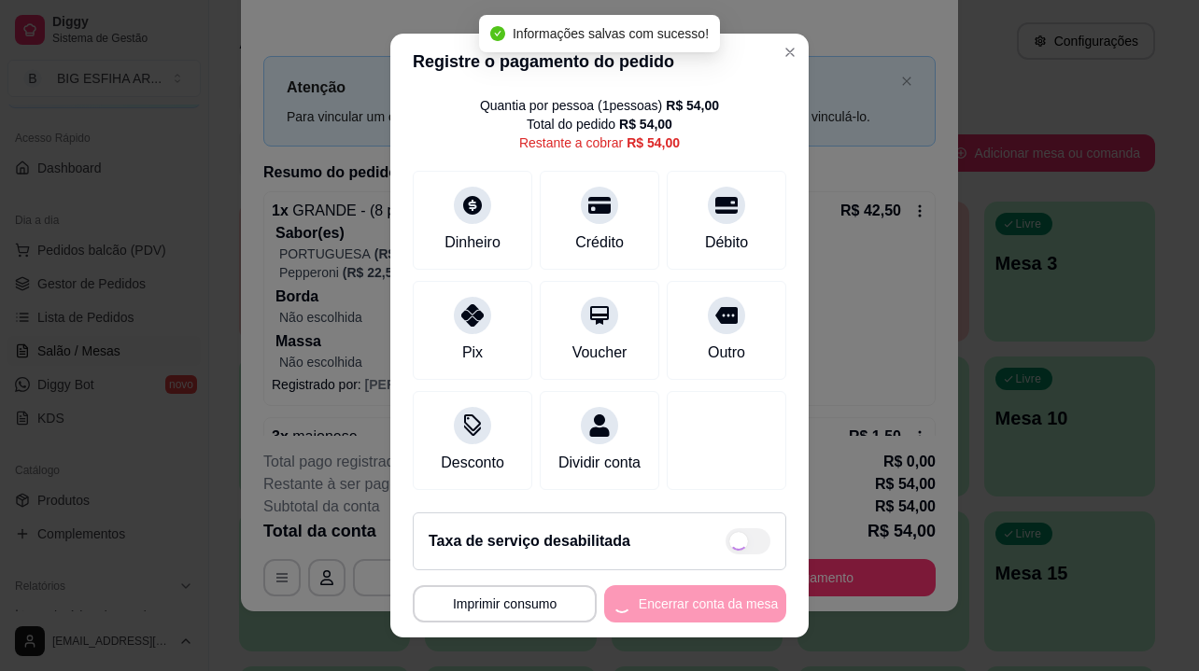
scroll to position [26, 0]
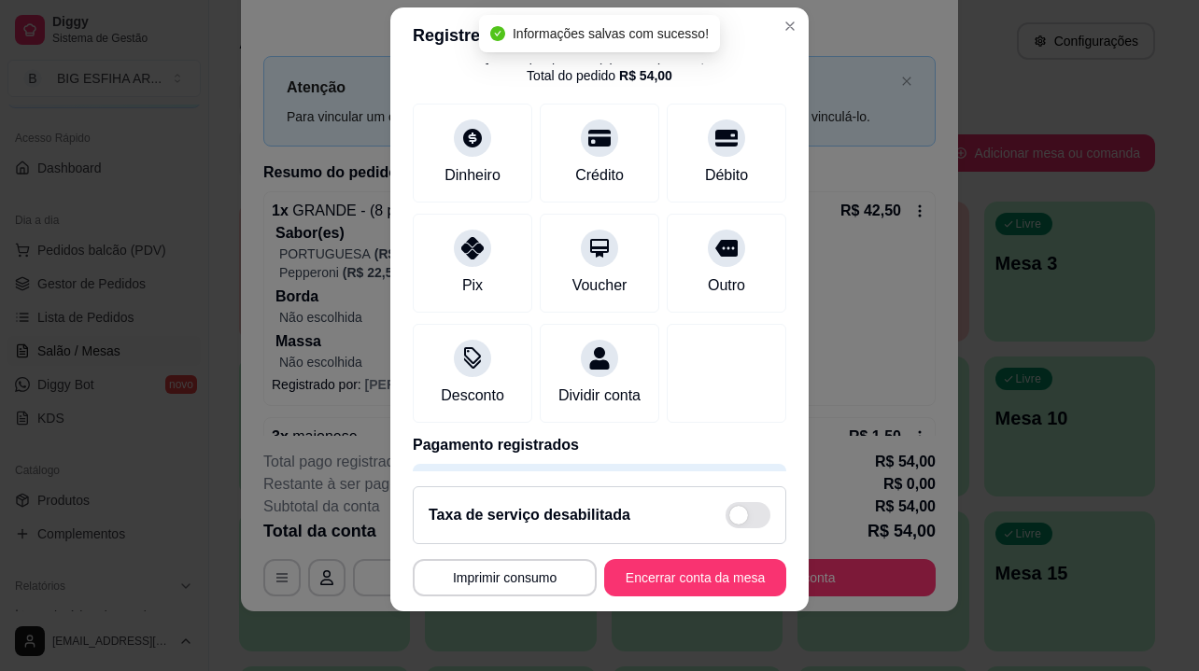
type input "R$ 0,00"
click at [645, 577] on button "Encerrar conta da mesa" at bounding box center [695, 578] width 177 height 36
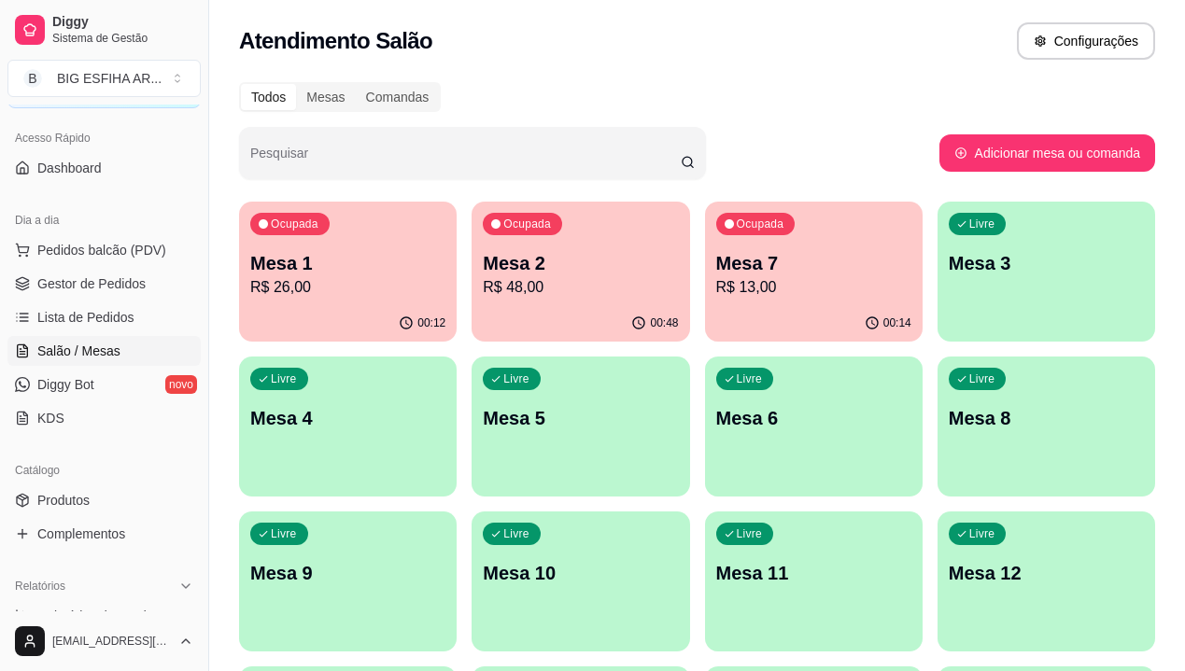
click at [730, 272] on p "Mesa 7" at bounding box center [813, 263] width 195 height 26
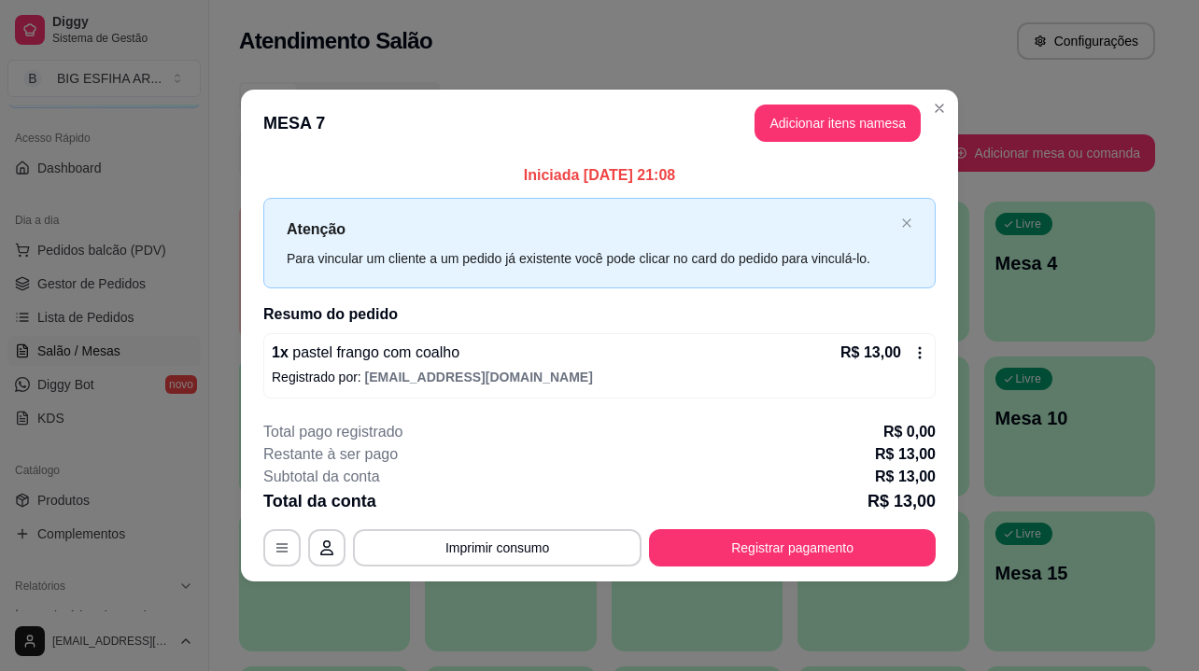
click at [774, 526] on div "**********" at bounding box center [599, 494] width 672 height 146
click at [772, 527] on div "**********" at bounding box center [599, 494] width 672 height 146
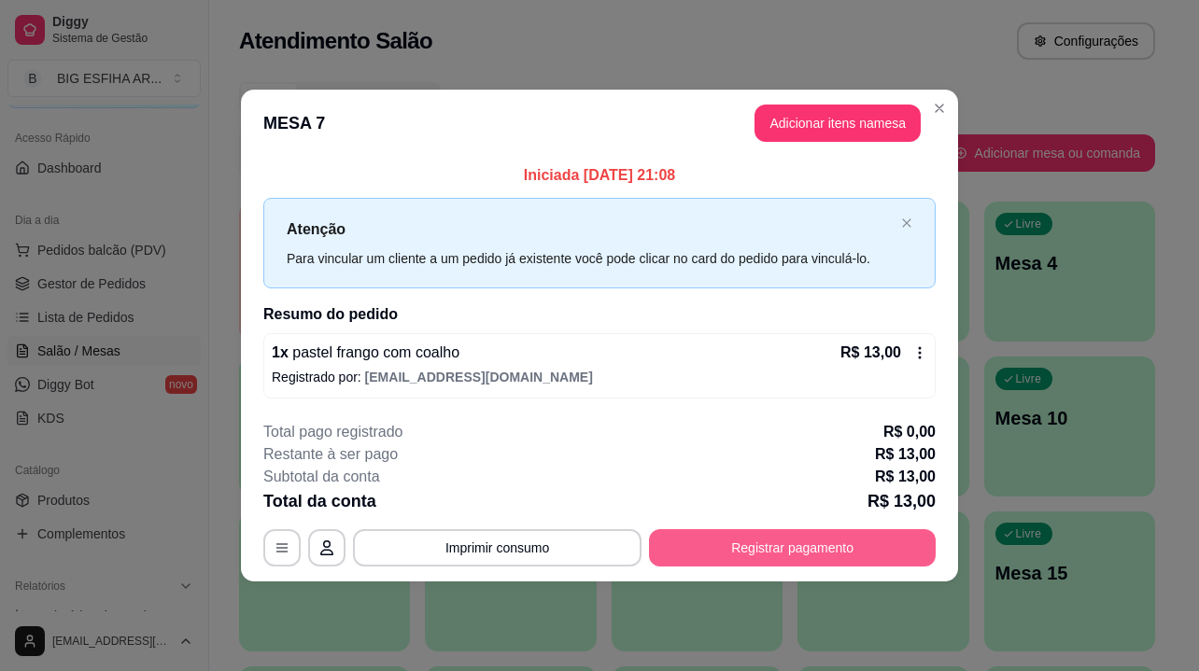
click at [762, 543] on button "Registrar pagamento" at bounding box center [792, 548] width 287 height 37
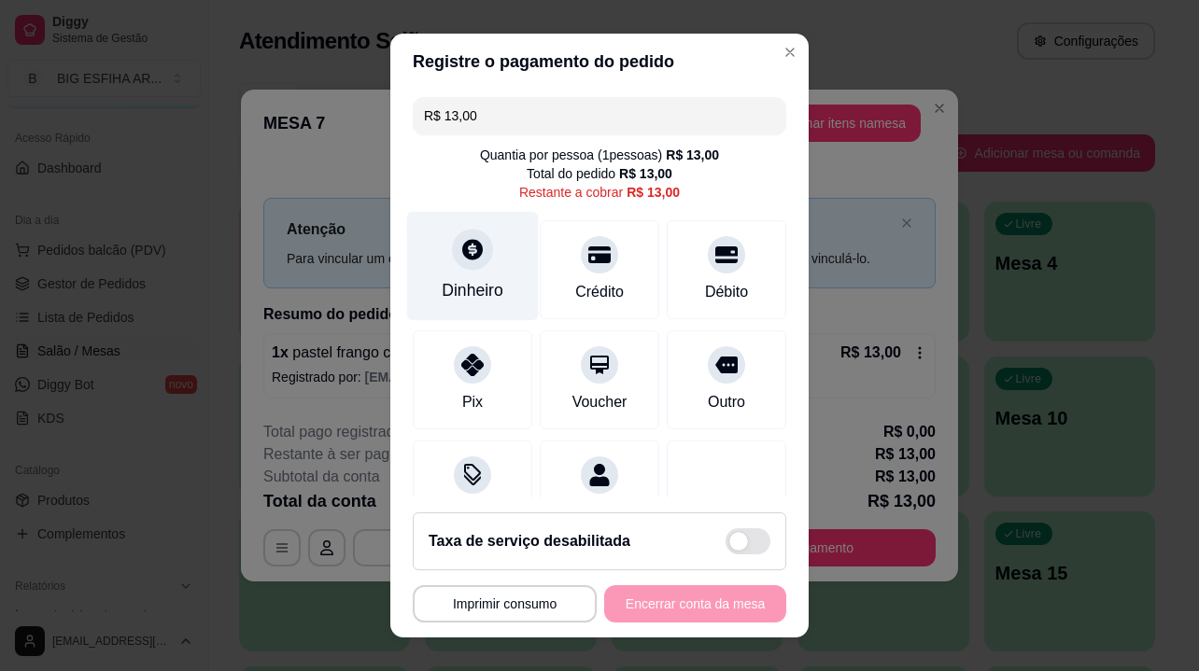
click at [485, 295] on div "Dinheiro" at bounding box center [473, 290] width 62 height 24
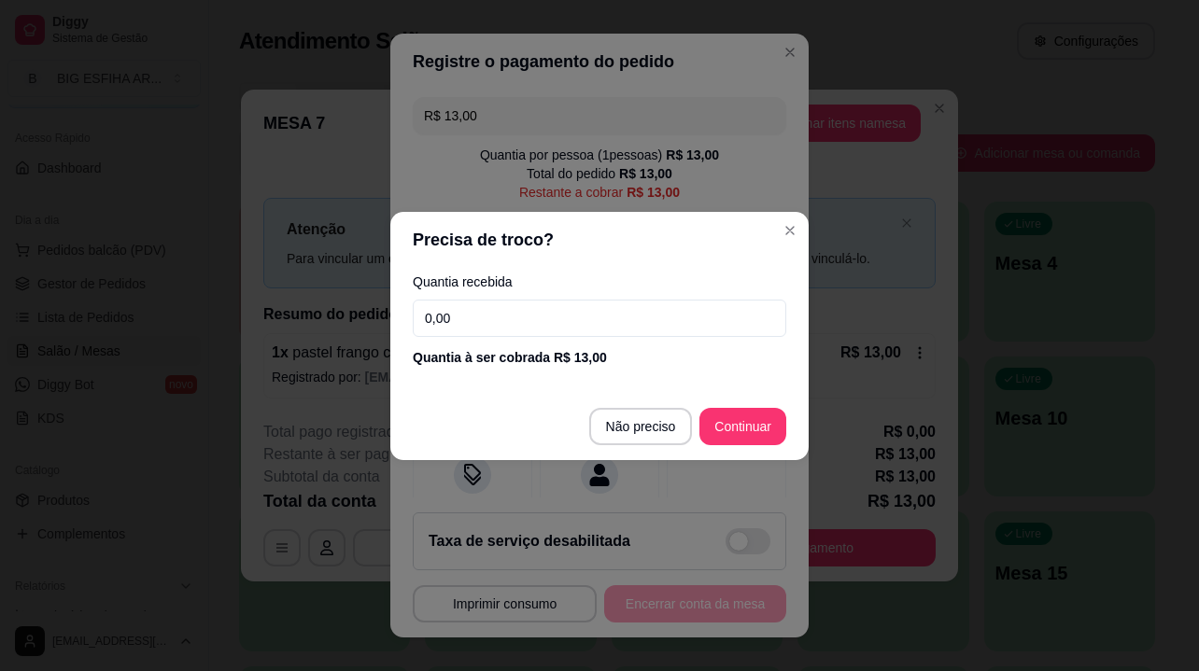
click at [491, 316] on input "0,00" at bounding box center [600, 318] width 374 height 37
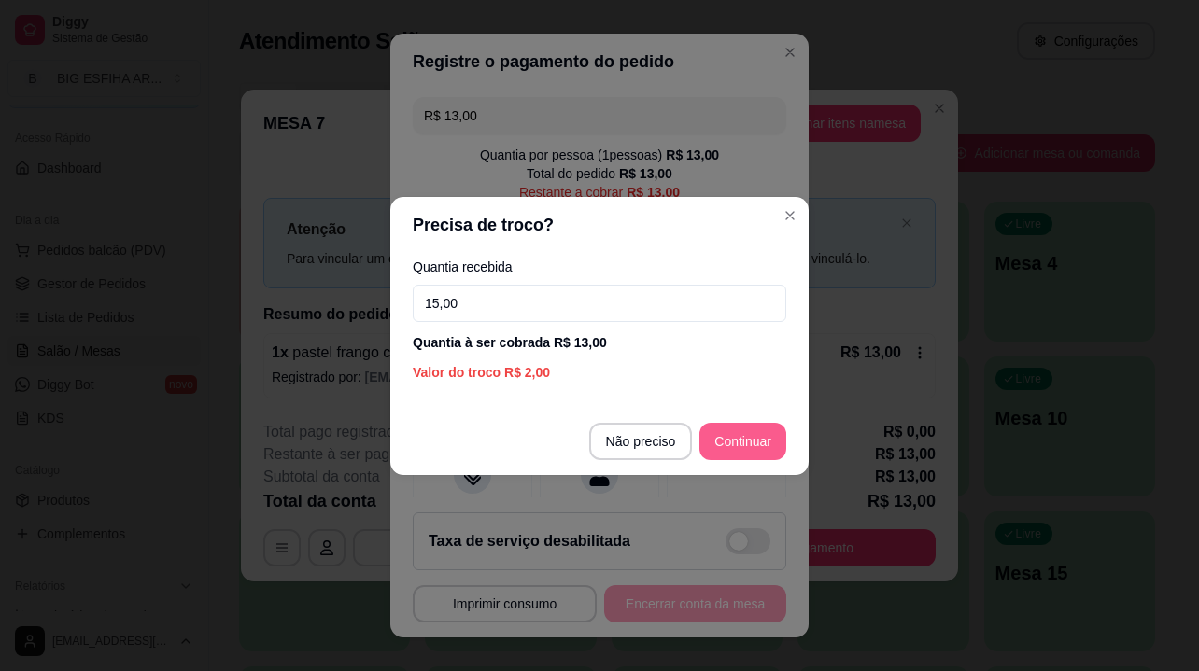
type input "15,00"
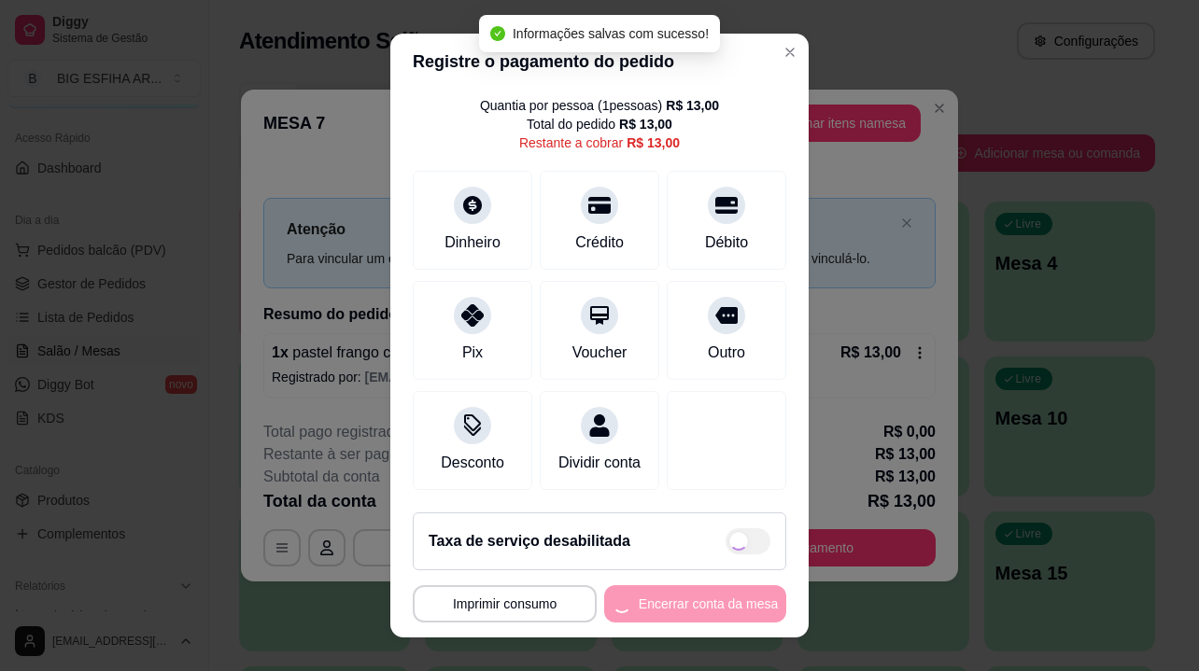
scroll to position [72, 0]
type input "R$ 0,00"
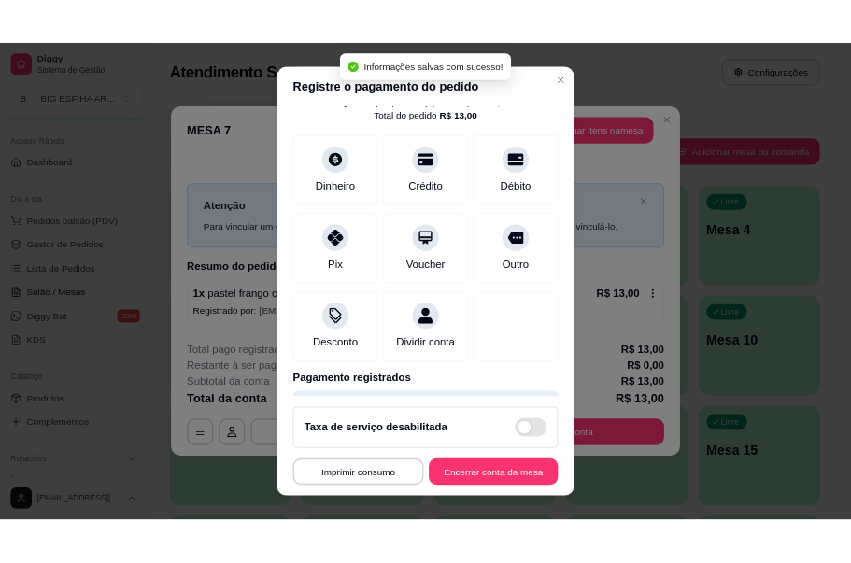
scroll to position [26, 0]
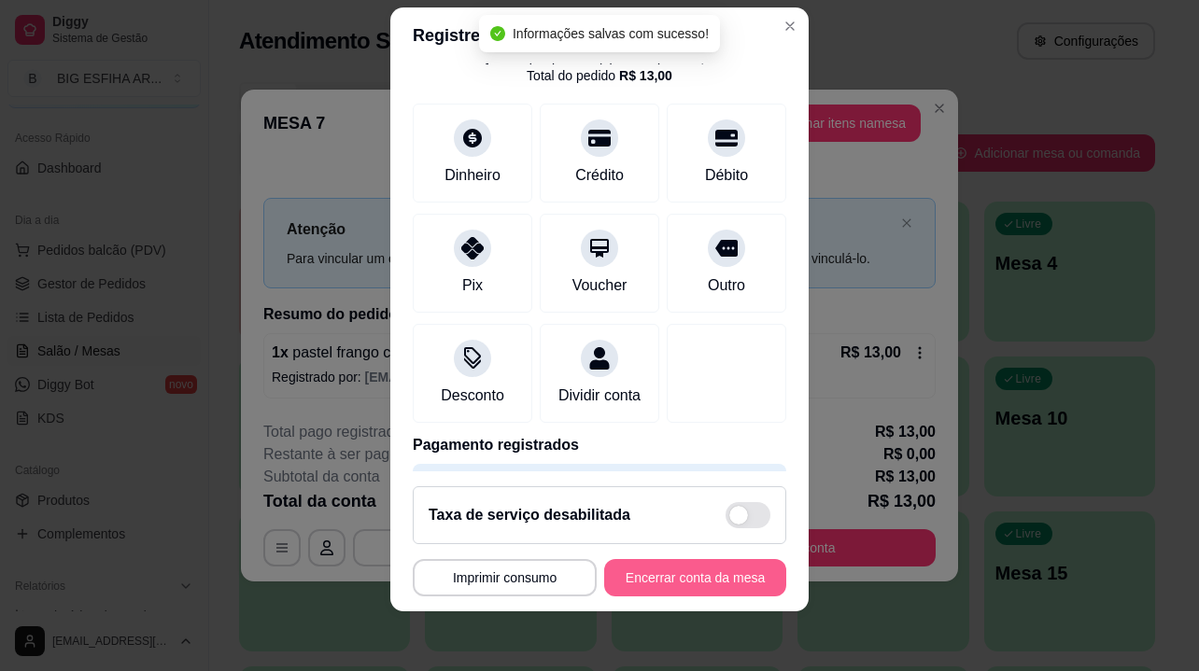
click at [658, 576] on button "Encerrar conta da mesa" at bounding box center [695, 577] width 182 height 37
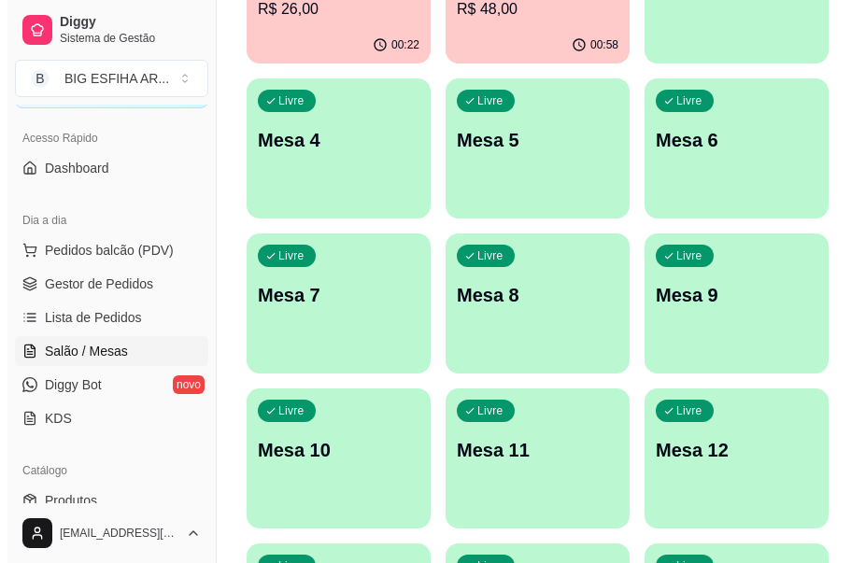
scroll to position [280, 0]
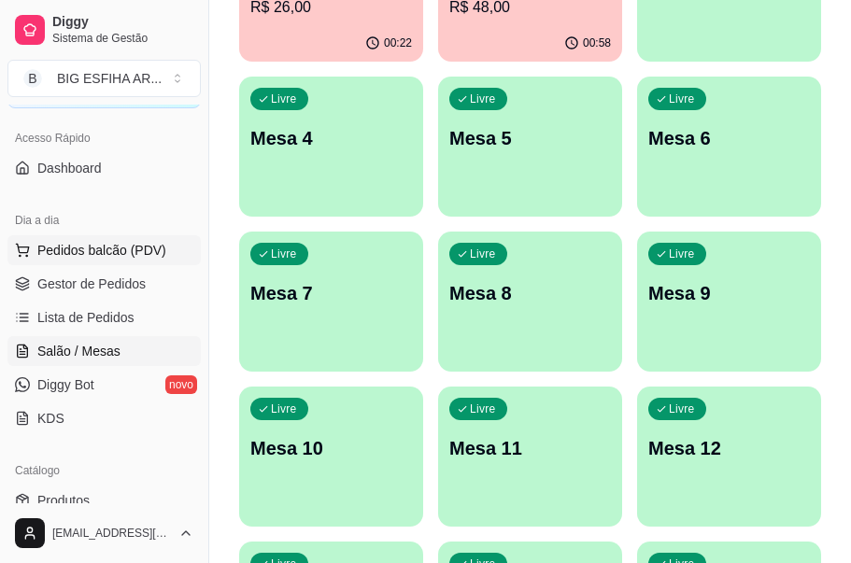
click at [124, 245] on span "Pedidos balcão (PDV)" at bounding box center [101, 250] width 129 height 19
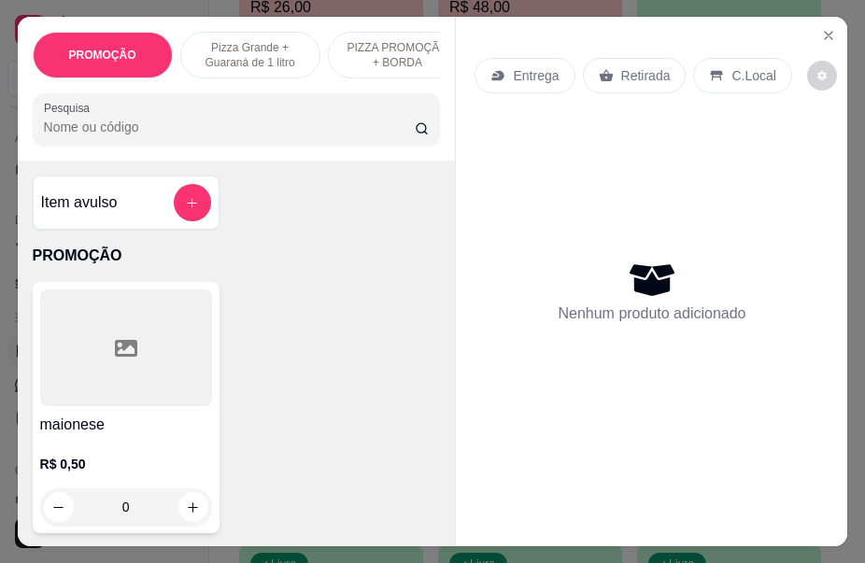
click at [502, 70] on div "Entrega" at bounding box center [524, 75] width 100 height 35
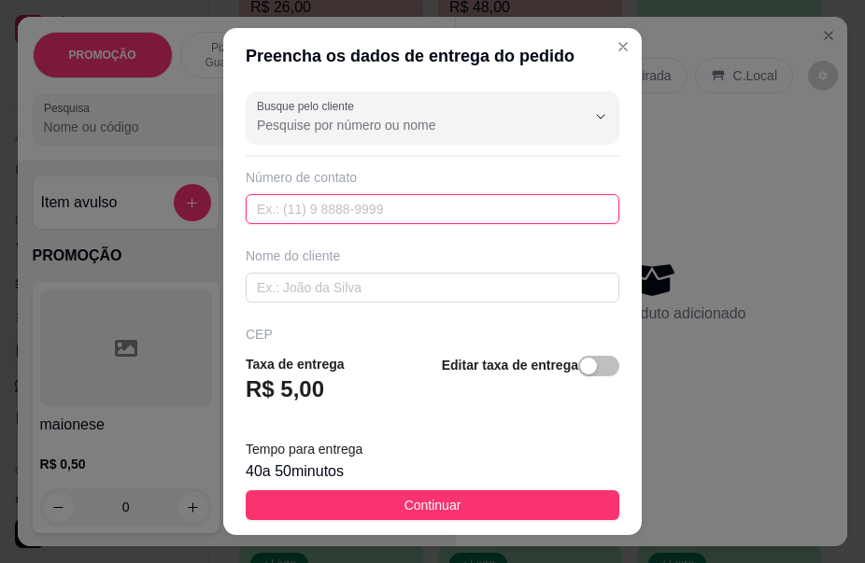
click at [293, 199] on input "text" at bounding box center [433, 209] width 374 height 30
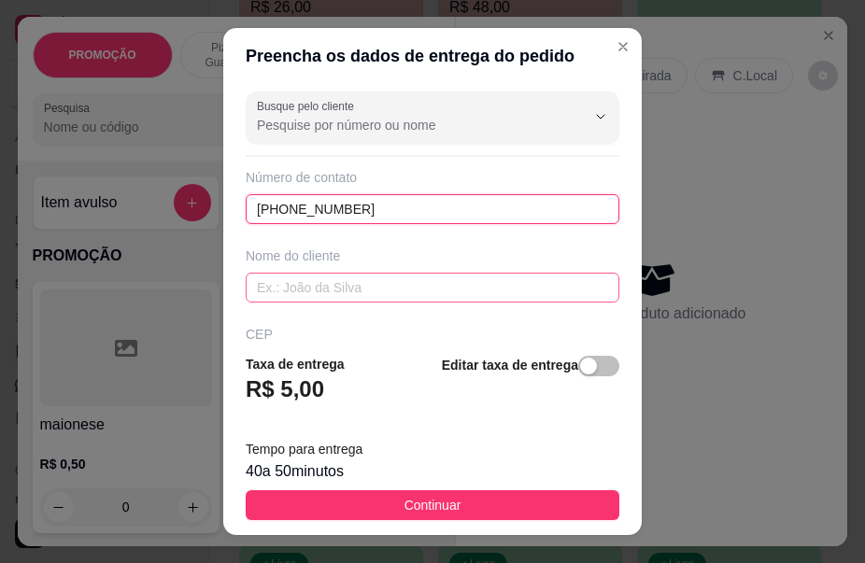
type input "(85) 99626-7903"
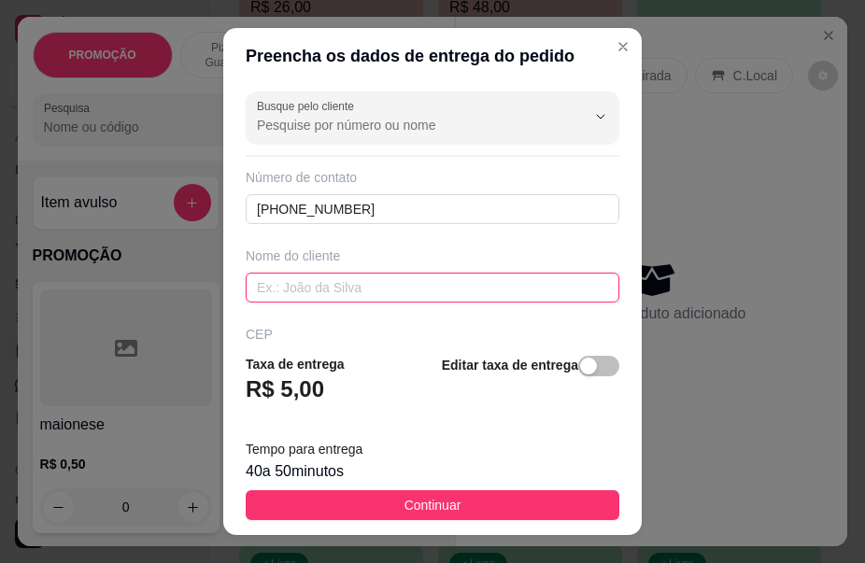
click at [364, 277] on input "text" at bounding box center [433, 288] width 374 height 30
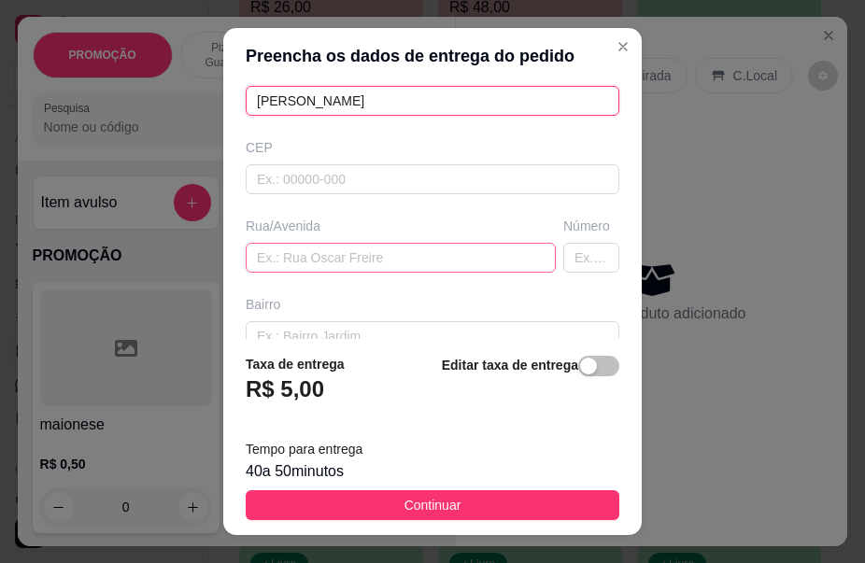
type input "paula"
click at [366, 260] on input "text" at bounding box center [401, 258] width 310 height 30
click at [294, 247] on input "text" at bounding box center [401, 258] width 310 height 30
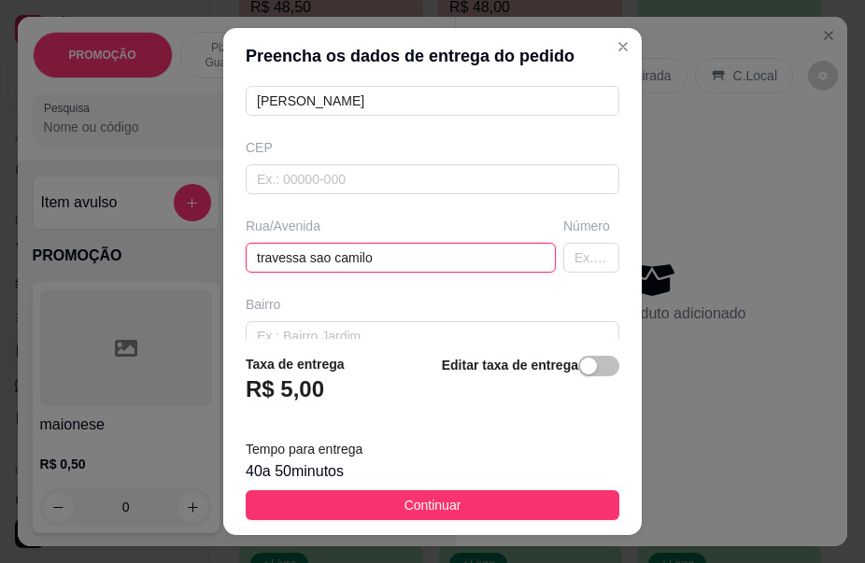
type input "travessa sao camilo"
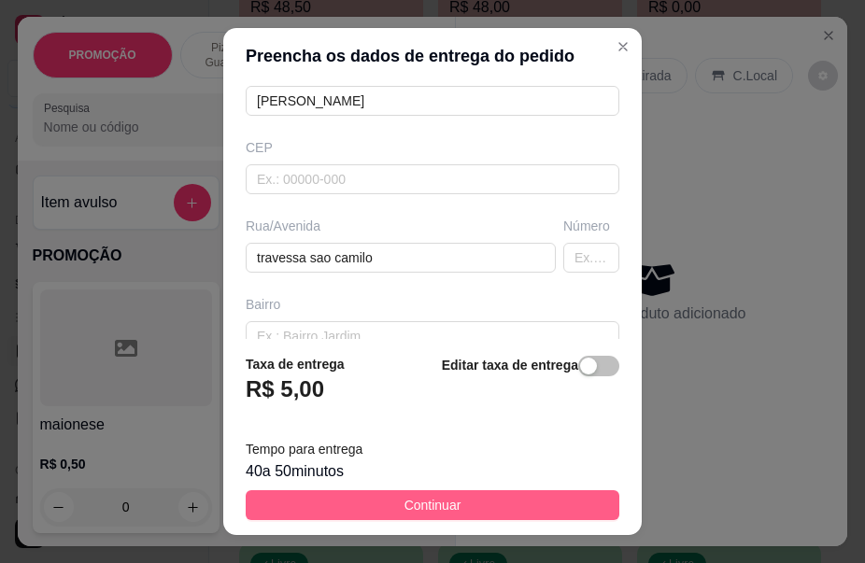
click at [404, 506] on span "Continuar" at bounding box center [432, 505] width 57 height 21
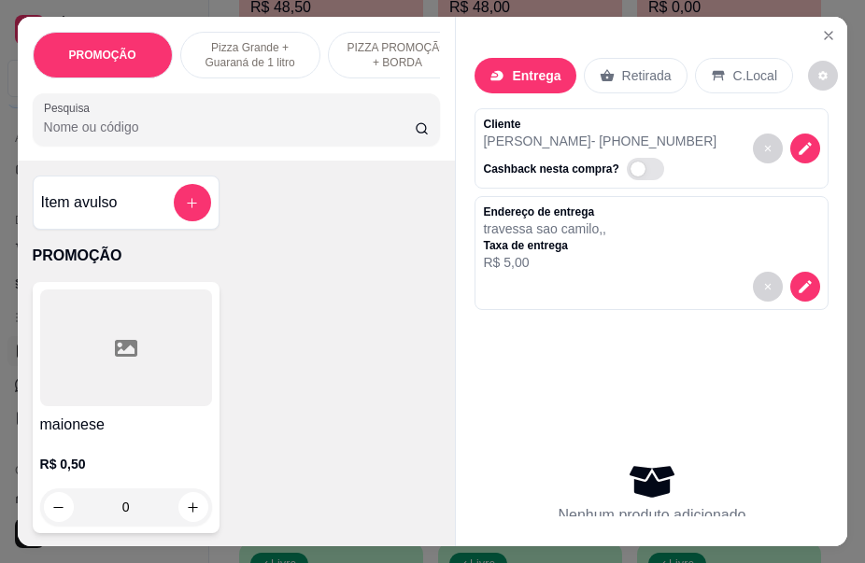
click at [176, 136] on input "Pesquisa" at bounding box center [230, 127] width 372 height 19
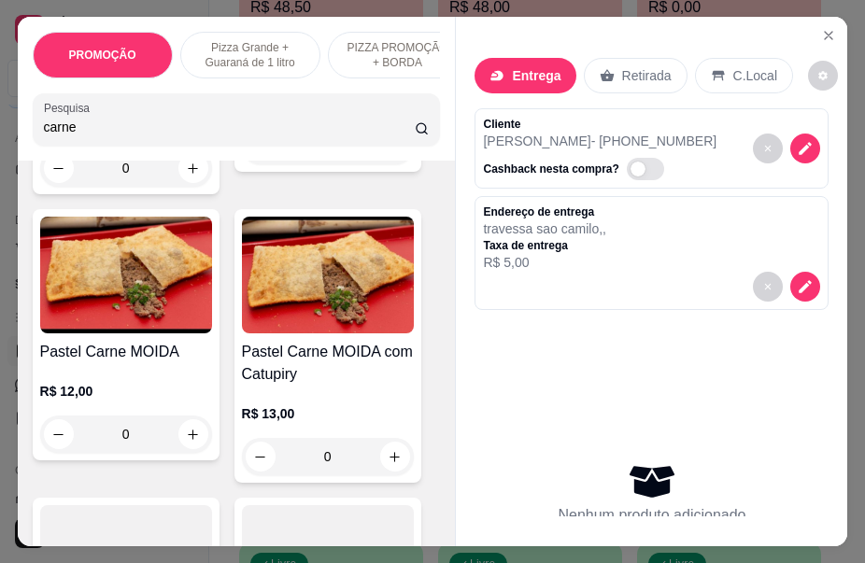
scroll to position [1494, 0]
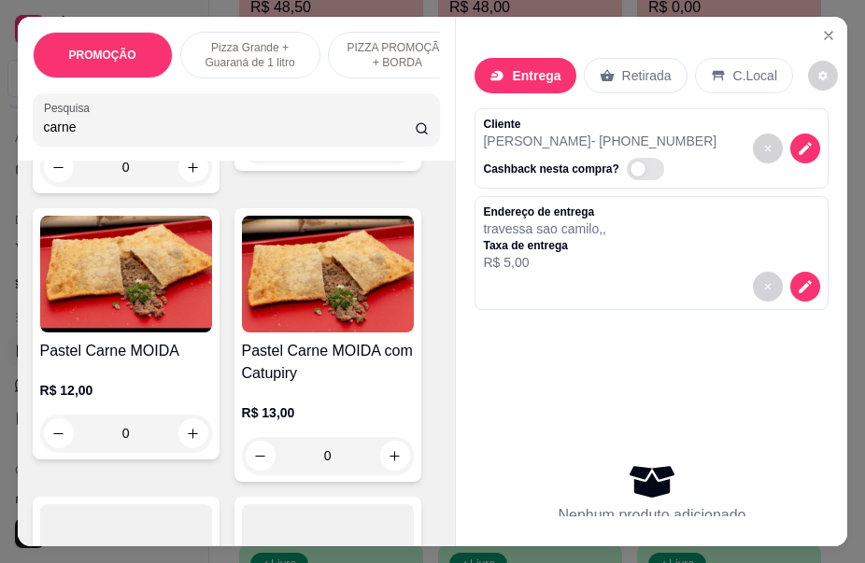
type input "carne"
click at [156, 379] on div "R$ 12,00 0" at bounding box center [126, 407] width 172 height 90
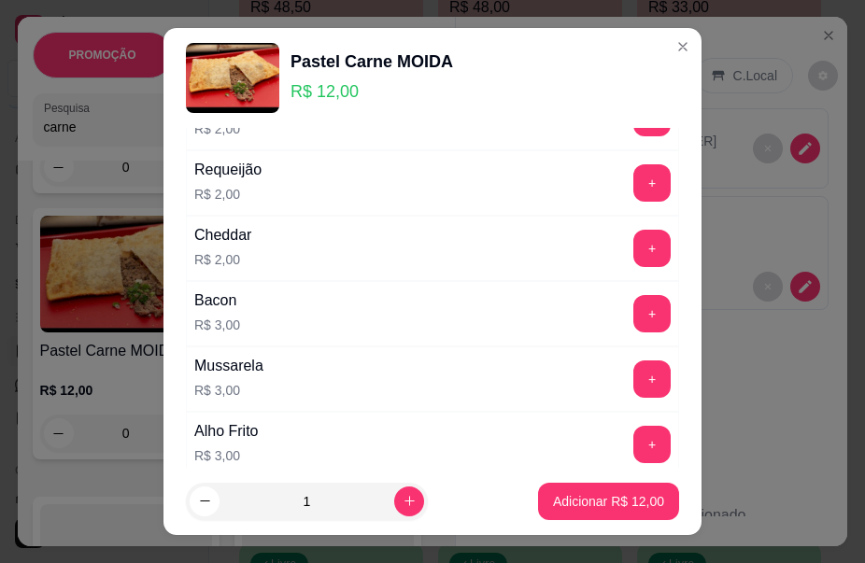
scroll to position [467, 0]
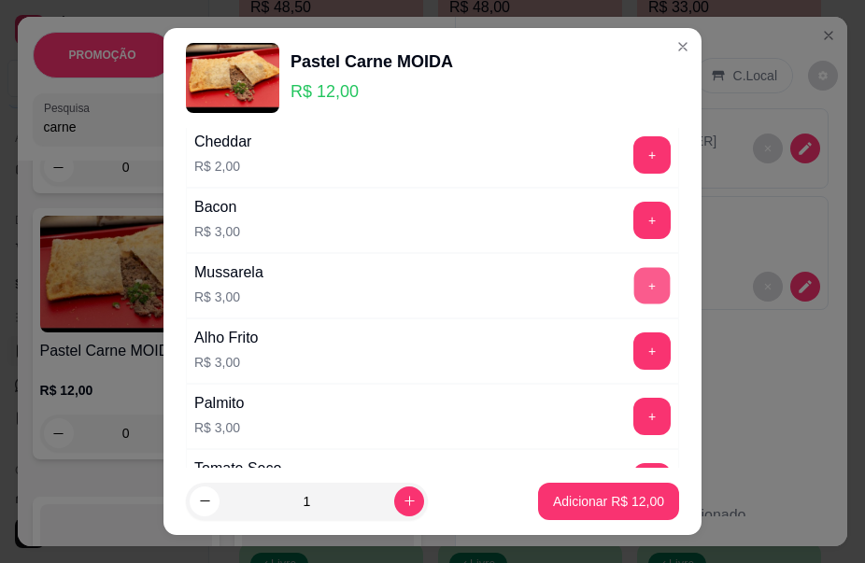
click at [634, 291] on button "+" at bounding box center [652, 286] width 36 height 36
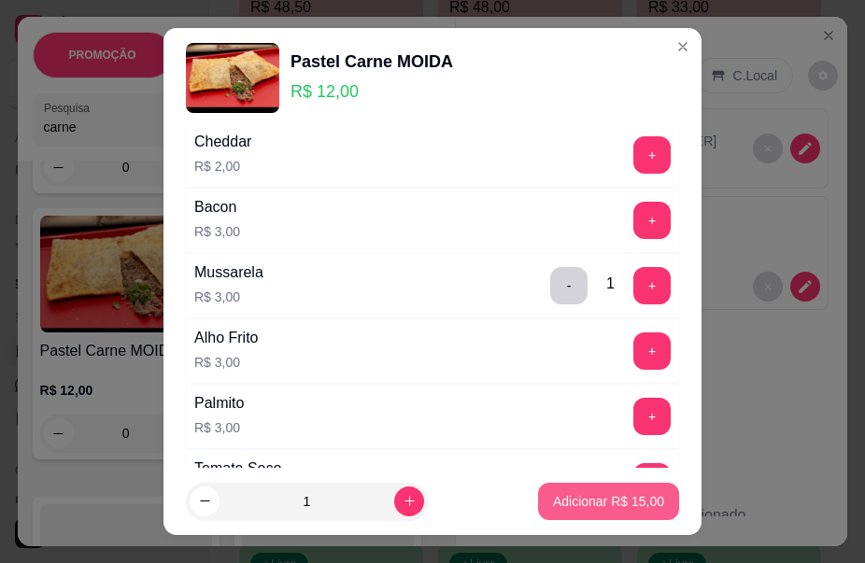
click at [629, 503] on p "Adicionar R$ 15,00" at bounding box center [608, 501] width 111 height 19
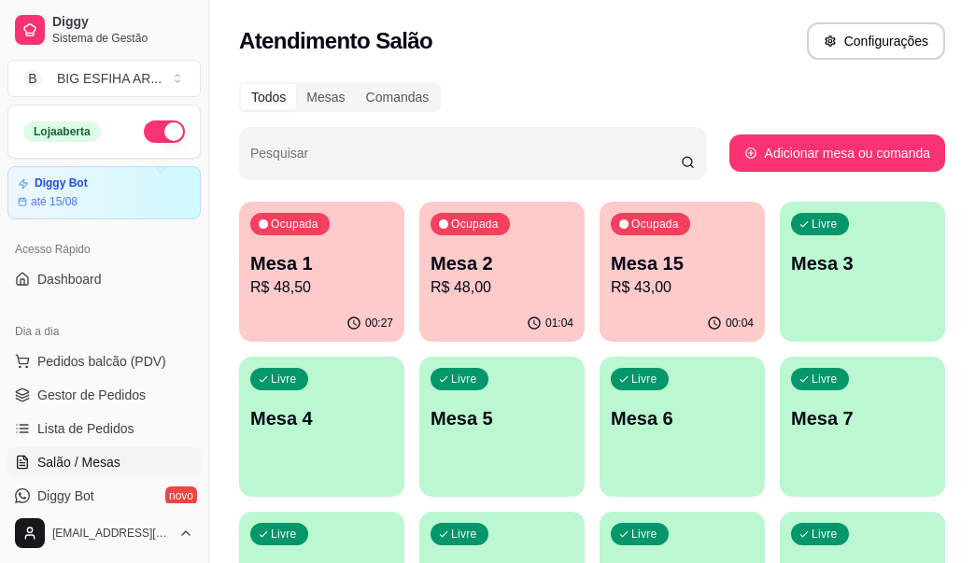
click at [673, 252] on p "Mesa 15" at bounding box center [682, 263] width 143 height 26
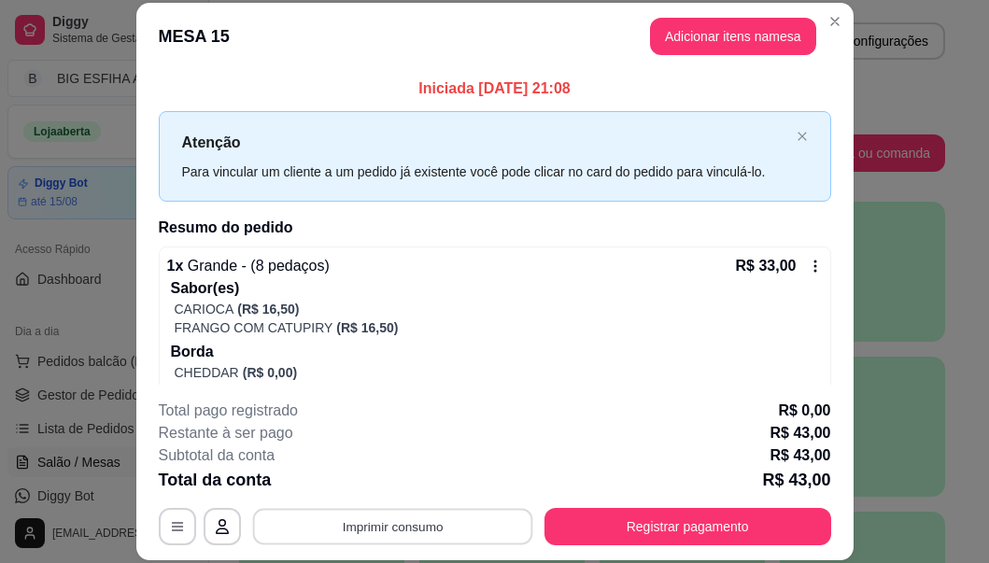
click at [499, 530] on button "Imprimir consumo" at bounding box center [392, 527] width 280 height 36
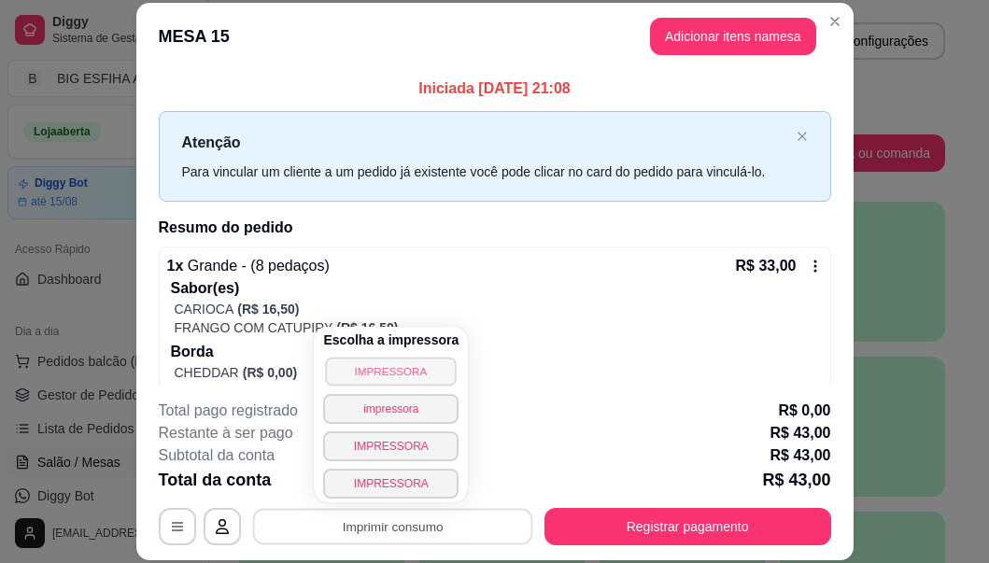
click at [399, 370] on button "IMPRESSORA" at bounding box center [391, 371] width 131 height 29
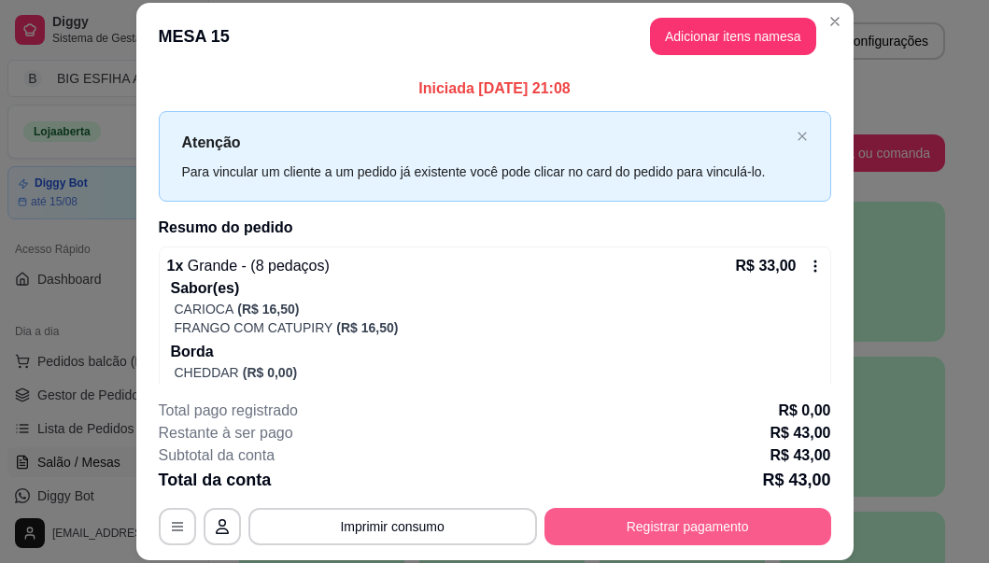
click at [685, 532] on button "Registrar pagamento" at bounding box center [687, 526] width 287 height 37
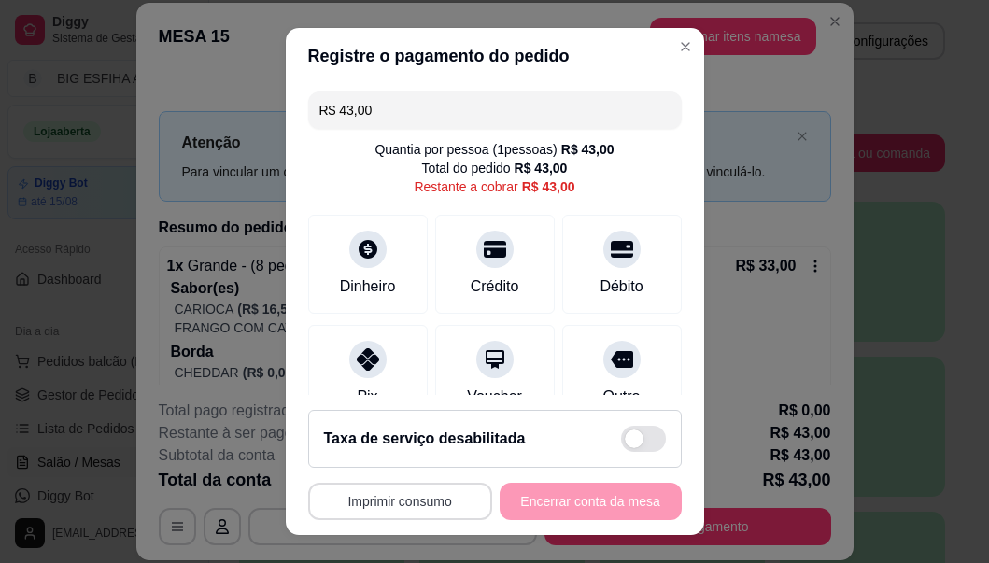
click at [421, 500] on button "Imprimir consumo" at bounding box center [400, 501] width 184 height 37
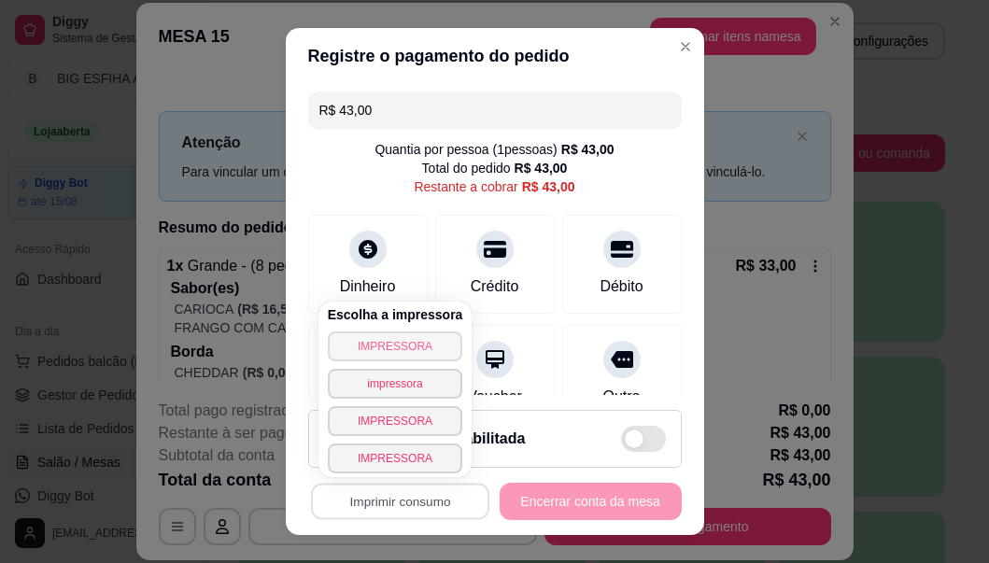
click at [374, 338] on button "IMPRESSORA" at bounding box center [395, 347] width 135 height 30
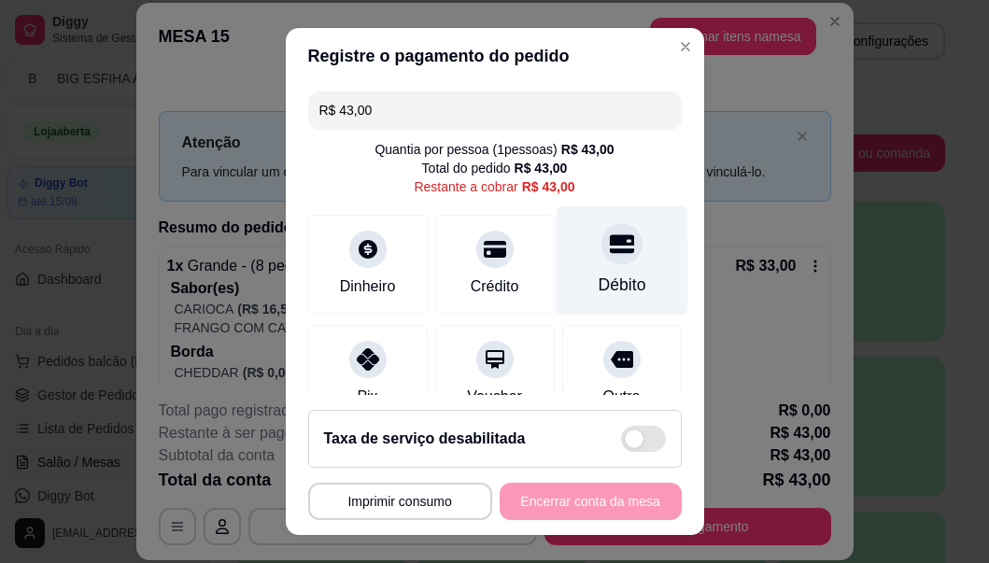
click at [596, 269] on div "Débito" at bounding box center [622, 260] width 132 height 109
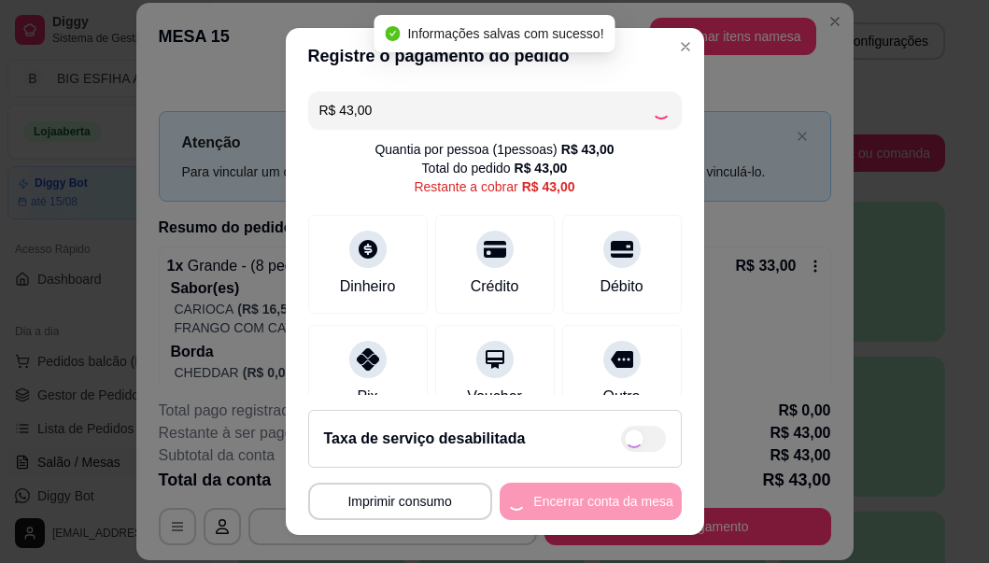
type input "R$ 0,00"
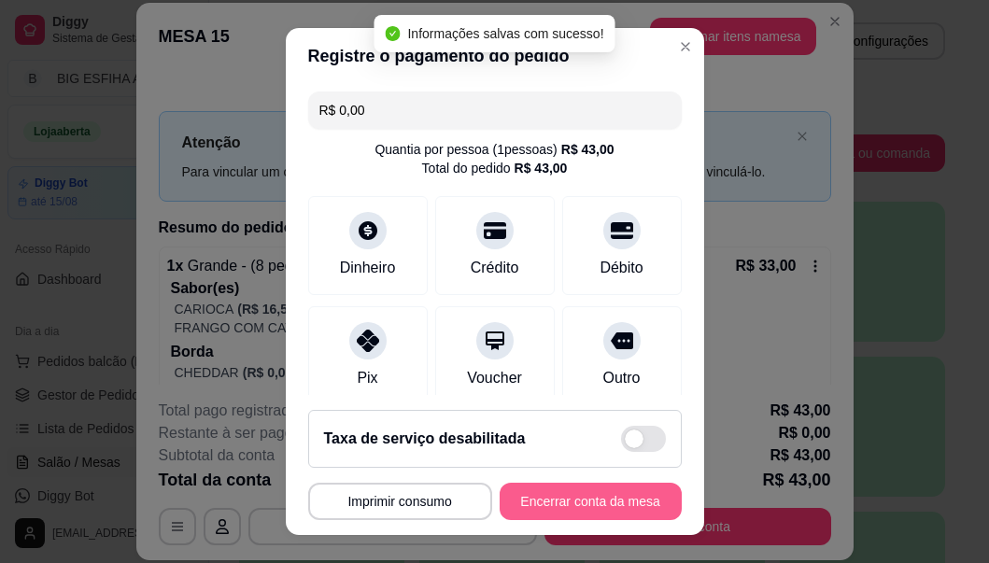
click at [535, 502] on button "Encerrar conta da mesa" at bounding box center [591, 501] width 182 height 37
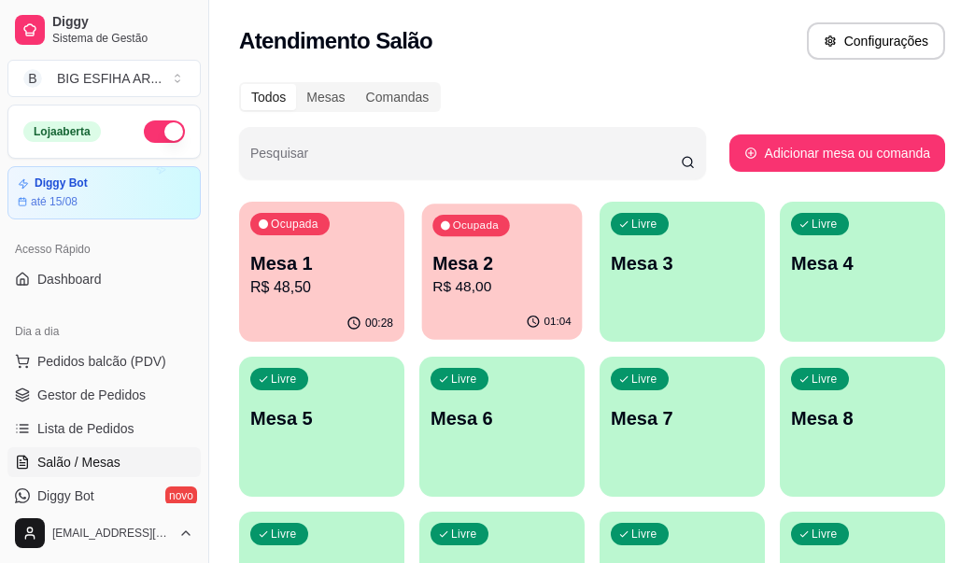
click at [472, 279] on p "R$ 48,00" at bounding box center [501, 286] width 138 height 21
click at [303, 304] on div "Ocupada Mesa 1 R$ 48,50" at bounding box center [321, 254] width 165 height 104
click at [472, 283] on p "R$ 48,00" at bounding box center [502, 287] width 143 height 22
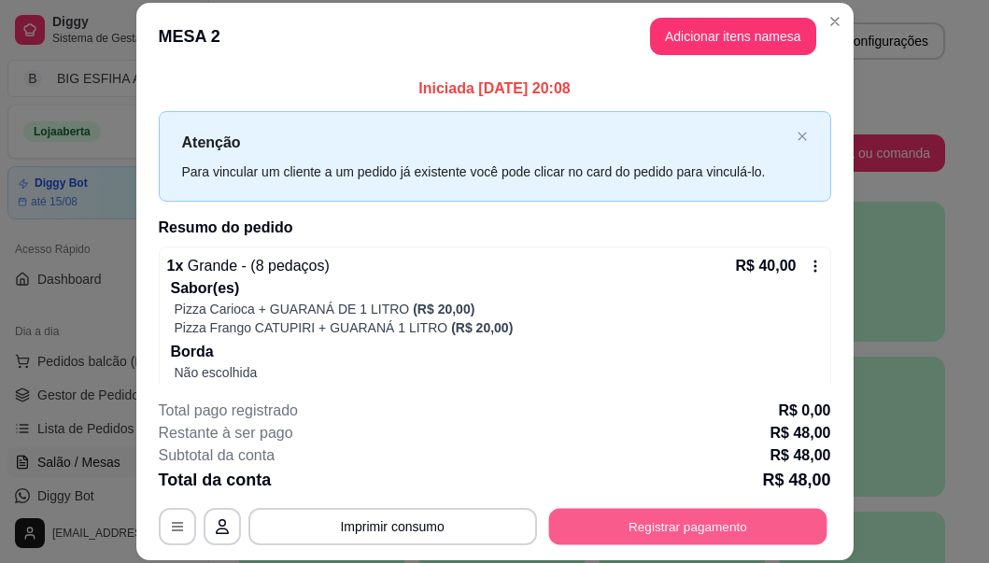
click at [558, 515] on button "Registrar pagamento" at bounding box center [687, 527] width 278 height 36
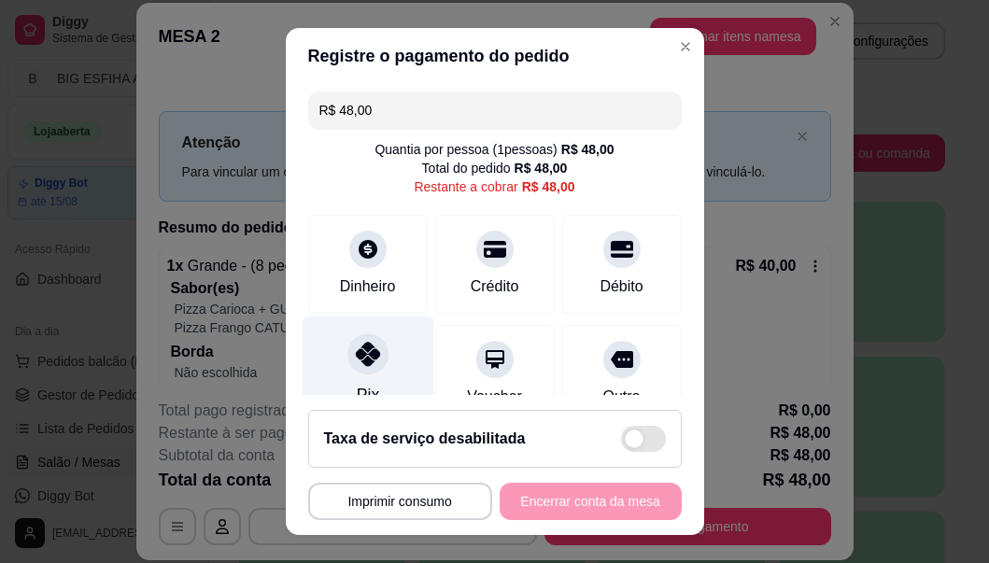
click at [355, 359] on icon at bounding box center [367, 354] width 24 height 24
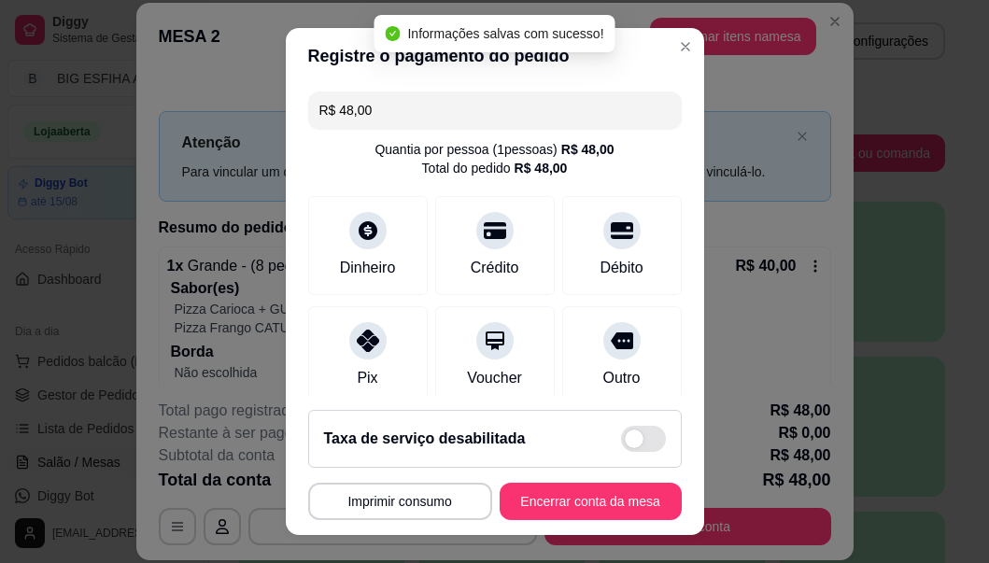
type input "R$ 0,00"
click at [564, 497] on button "Encerrar conta da mesa" at bounding box center [591, 501] width 182 height 37
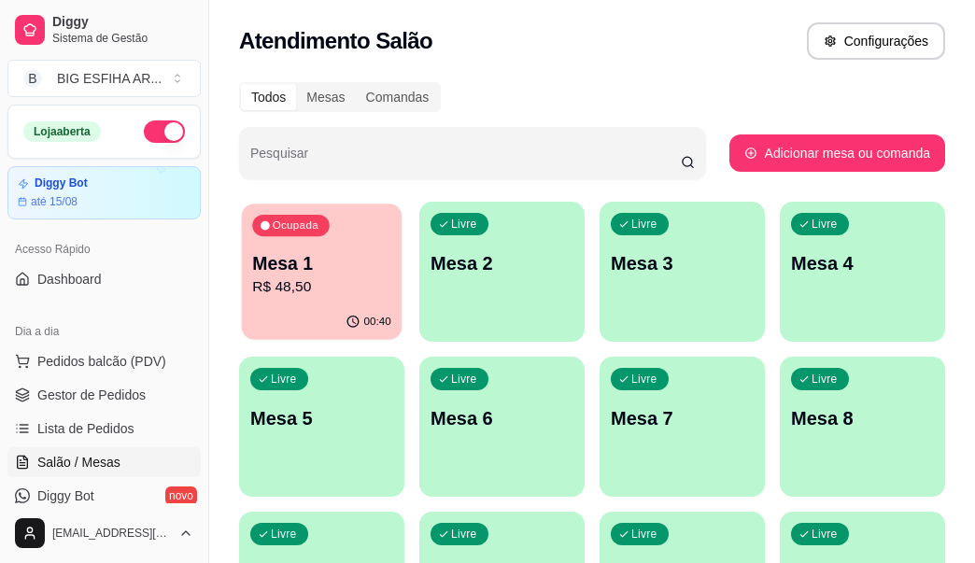
click at [319, 278] on p "R$ 48,50" at bounding box center [321, 286] width 138 height 21
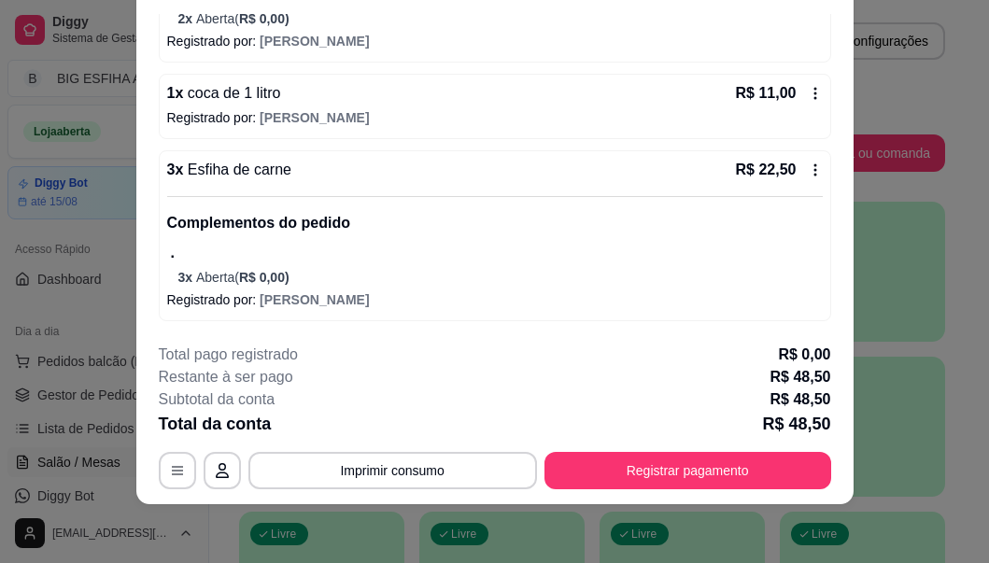
scroll to position [57, 0]
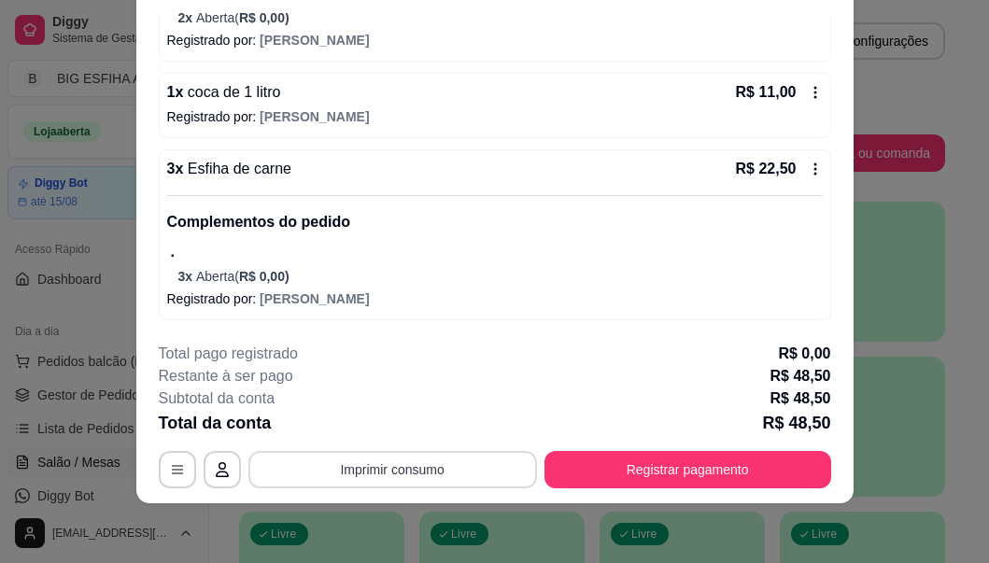
click at [471, 467] on button "Imprimir consumo" at bounding box center [392, 469] width 289 height 37
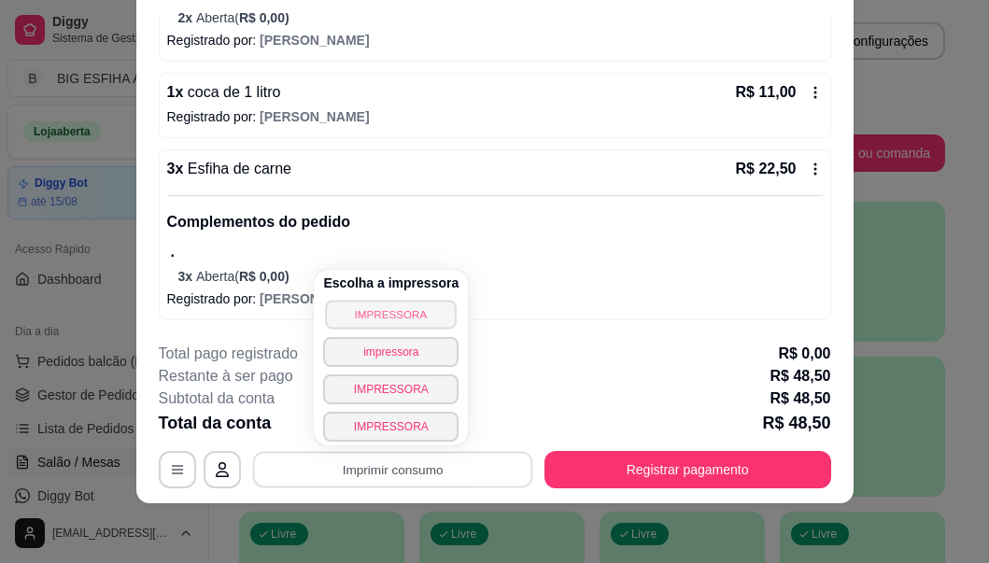
click at [360, 308] on button "IMPRESSORA" at bounding box center [391, 314] width 131 height 29
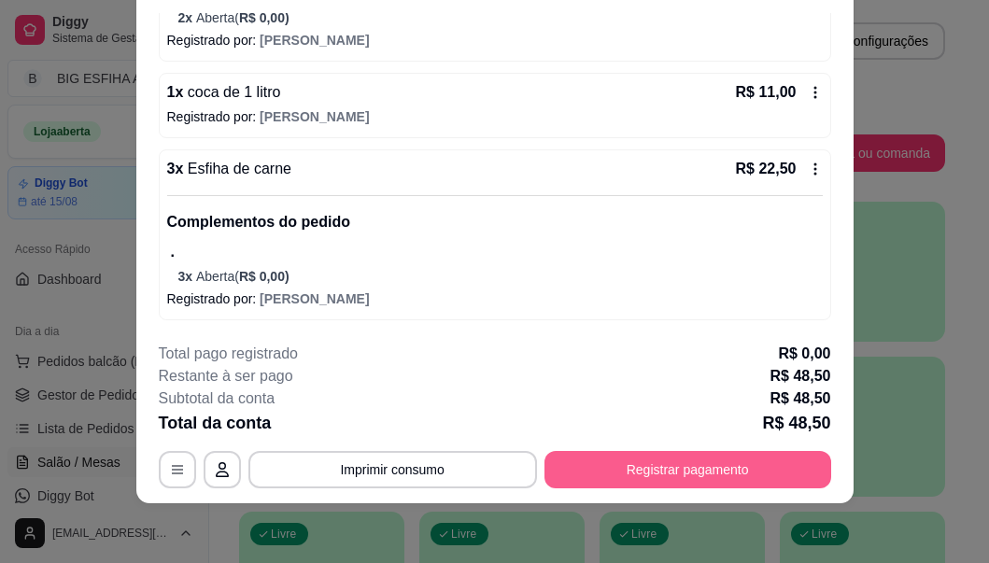
click at [644, 475] on button "Registrar pagamento" at bounding box center [687, 469] width 287 height 37
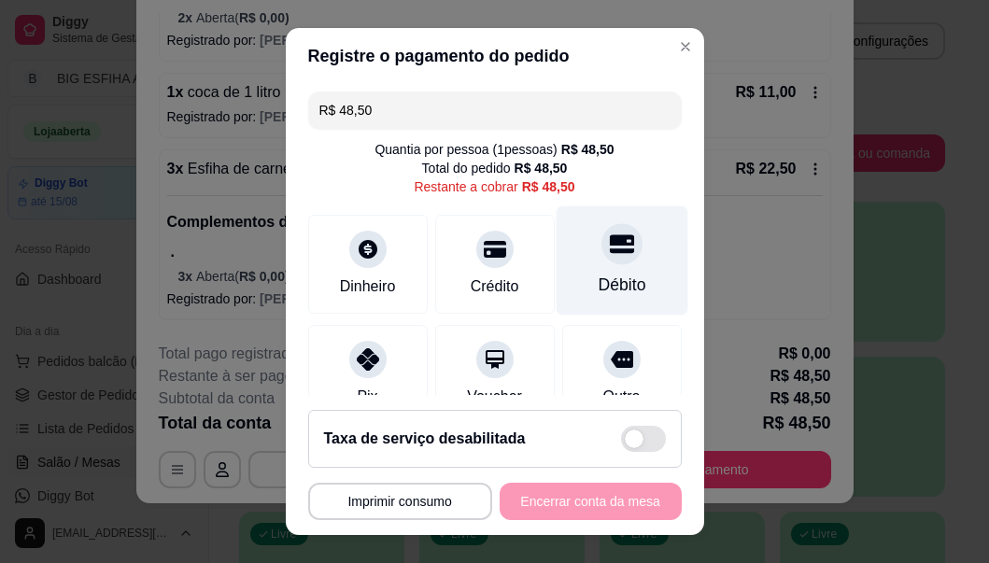
click at [605, 269] on div "Débito" at bounding box center [622, 260] width 132 height 109
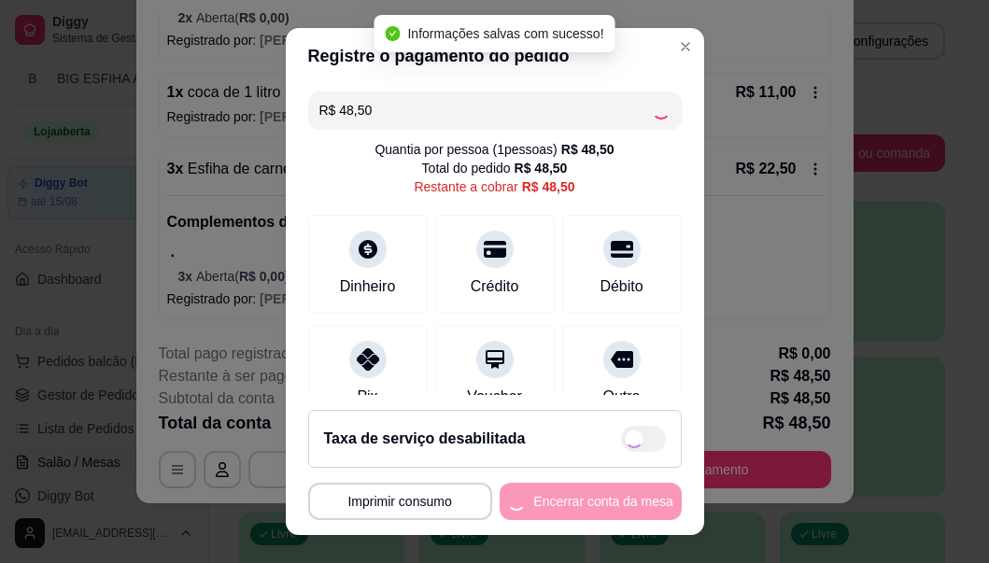
type input "R$ 0,00"
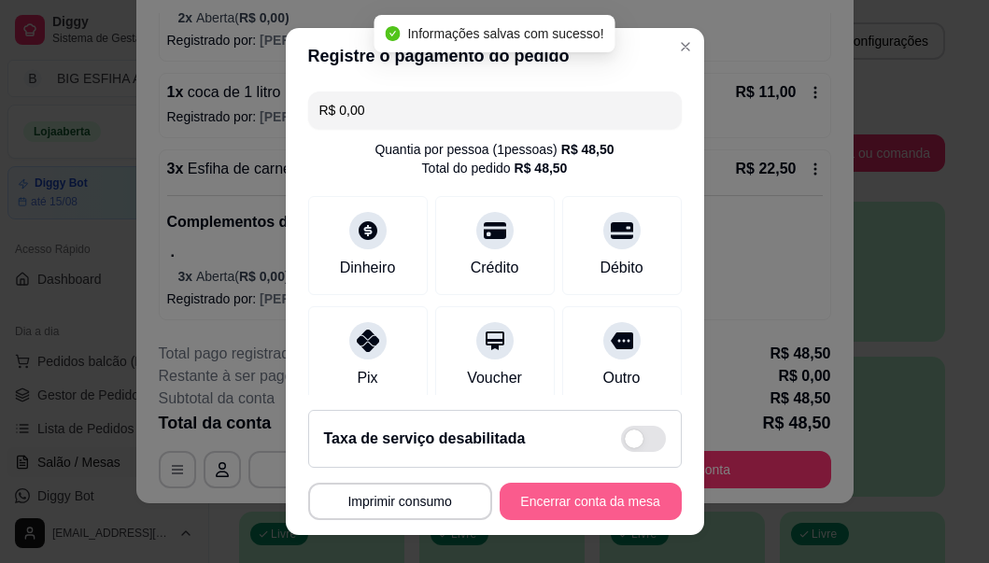
click at [578, 498] on button "Encerrar conta da mesa" at bounding box center [591, 501] width 182 height 37
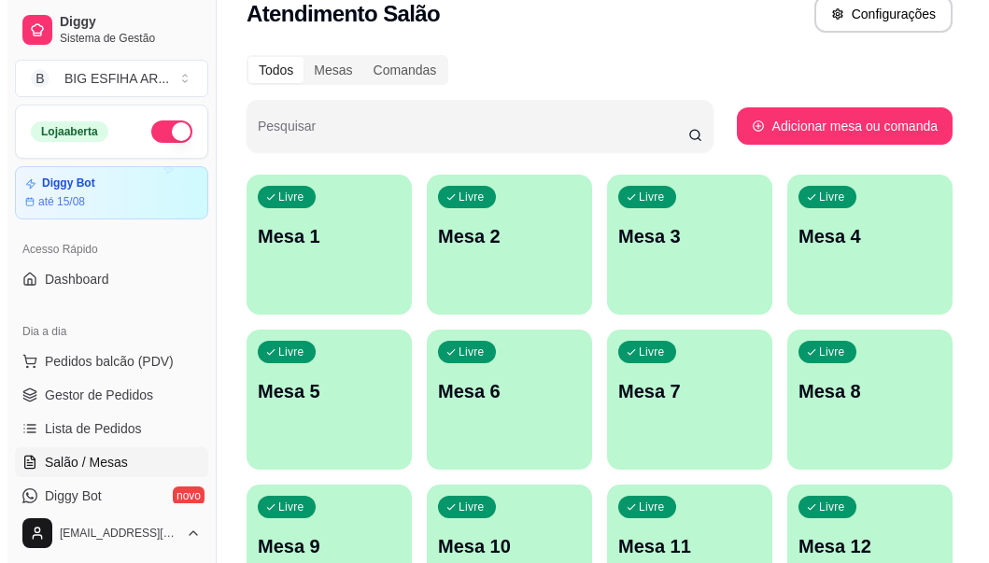
scroll to position [0, 0]
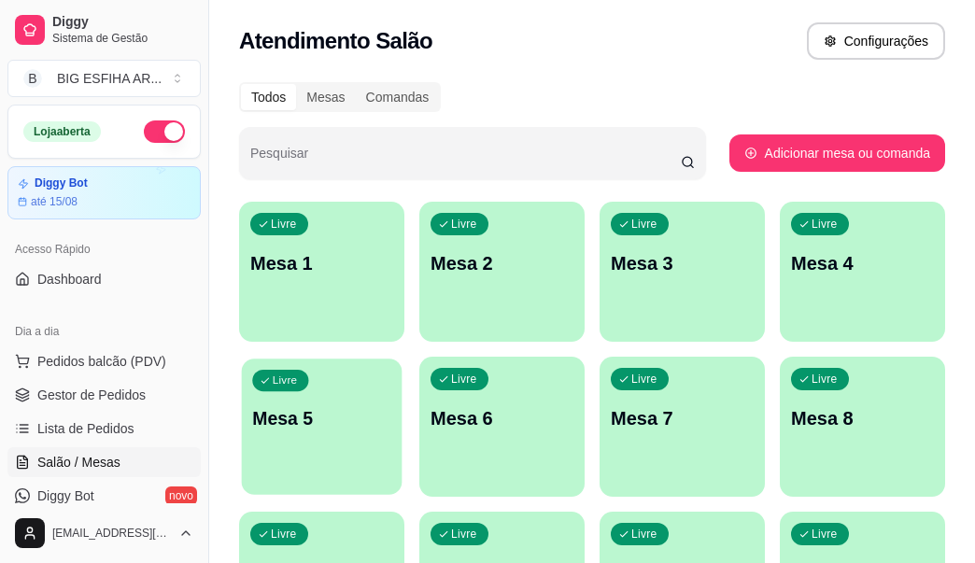
click at [359, 459] on div "Livre Mesa 5" at bounding box center [322, 416] width 161 height 114
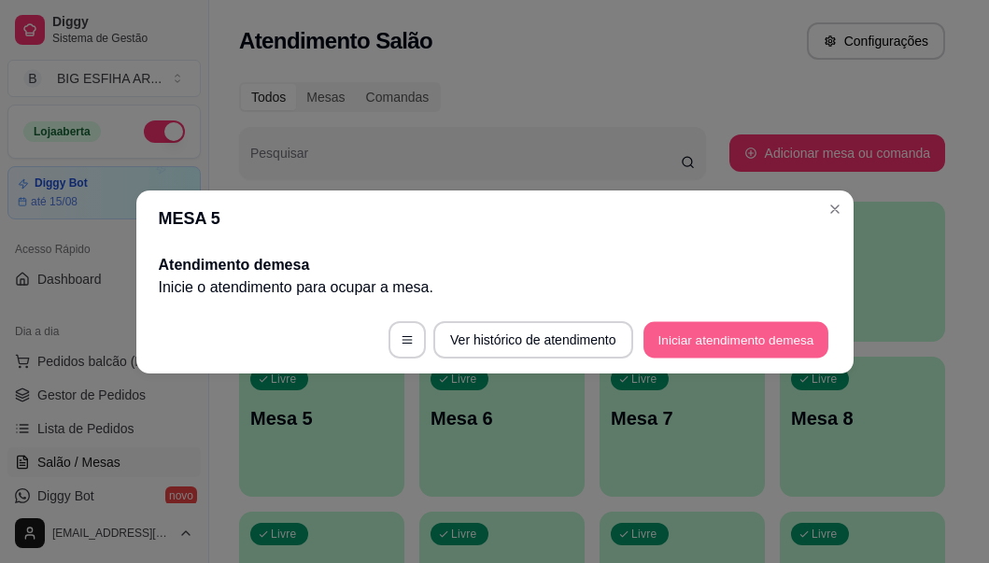
click at [699, 340] on button "Iniciar atendimento de mesa" at bounding box center [735, 339] width 185 height 36
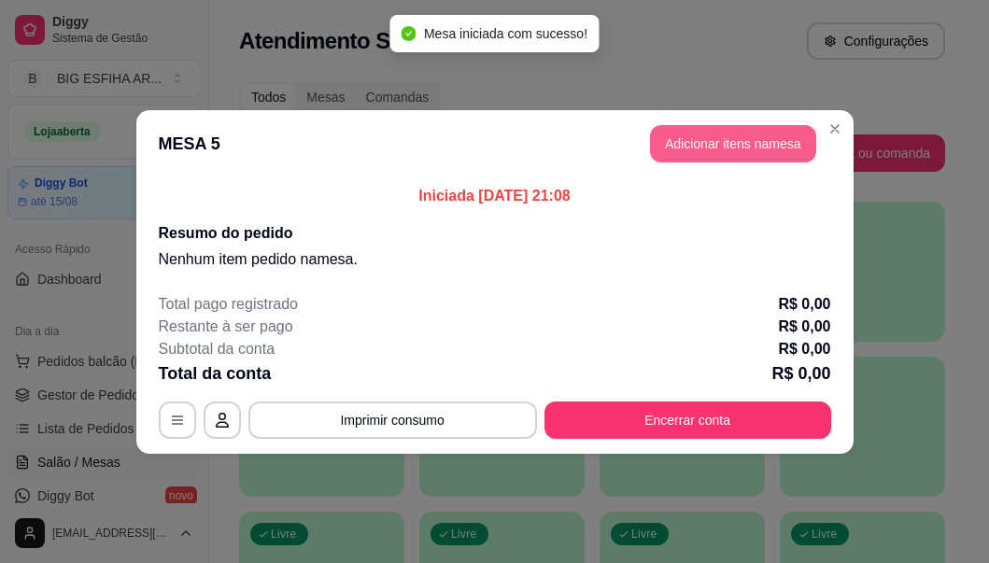
click at [751, 144] on button "Adicionar itens na mesa" at bounding box center [733, 143] width 166 height 37
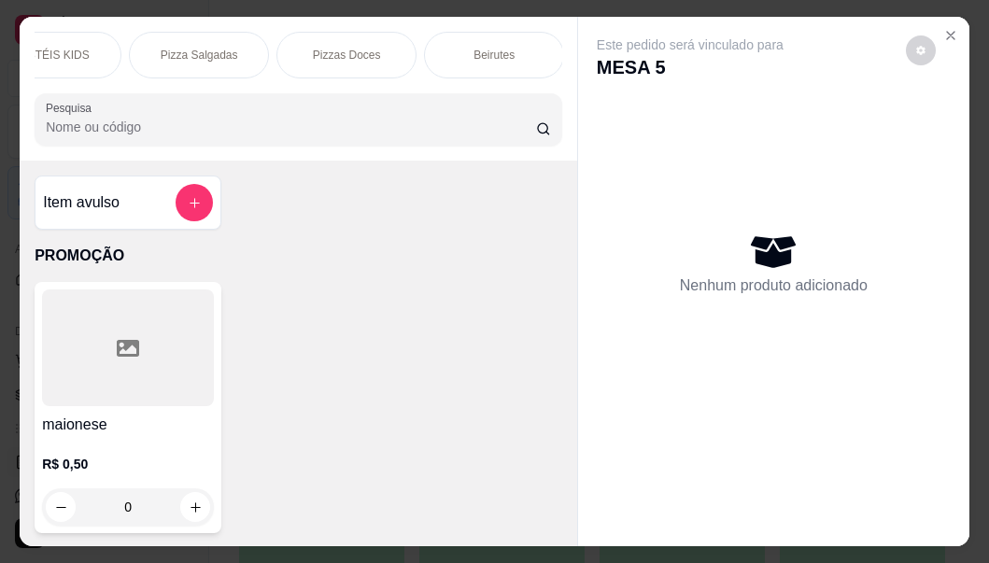
scroll to position [0, 1270]
drag, startPoint x: 476, startPoint y: 58, endPoint x: 467, endPoint y: 266, distance: 208.5
click at [477, 56] on div "Beirutes" at bounding box center [458, 55] width 140 height 47
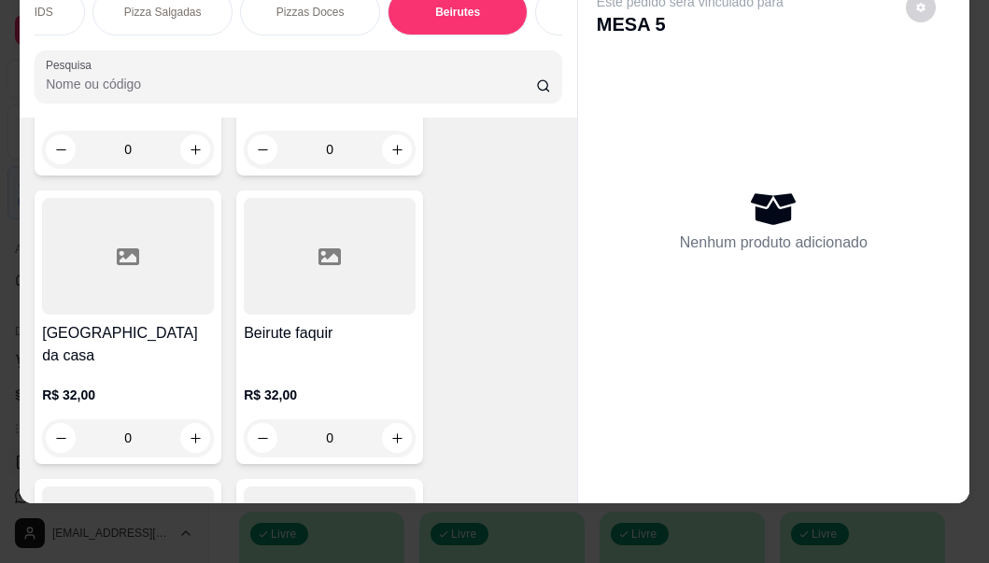
scroll to position [21700, 0]
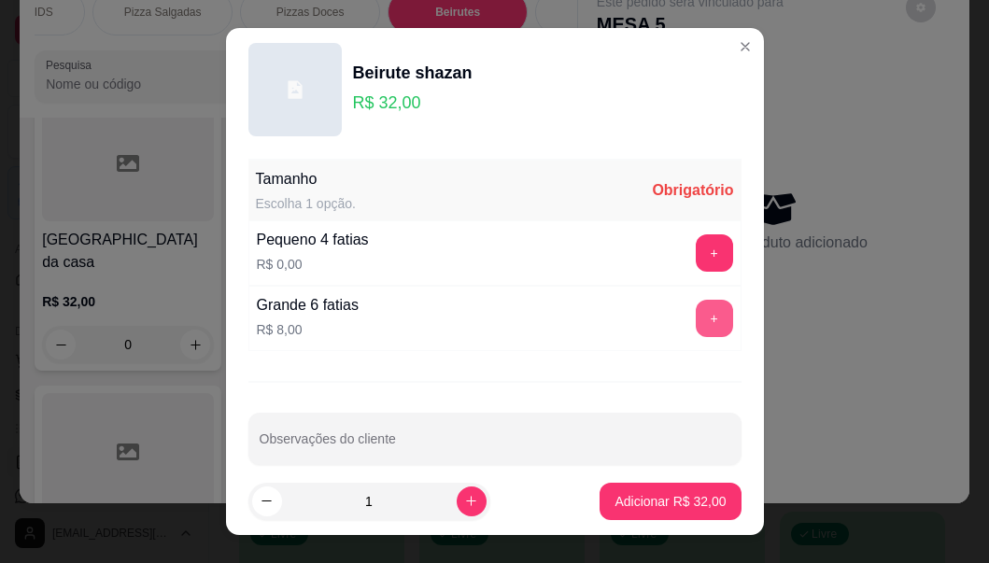
click at [696, 316] on button "+" at bounding box center [714, 318] width 37 height 37
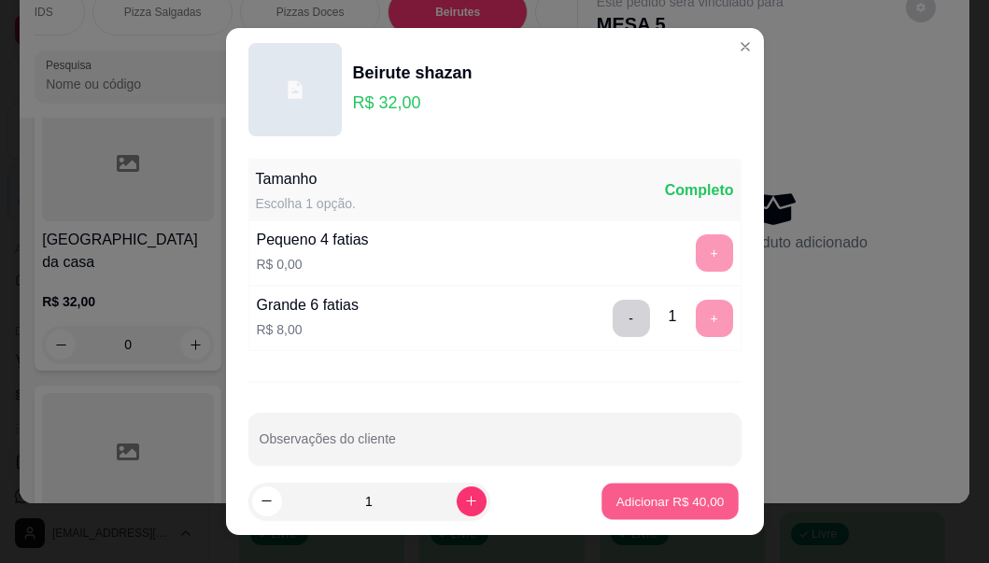
click at [650, 494] on p "Adicionar R$ 40,00" at bounding box center [670, 501] width 108 height 18
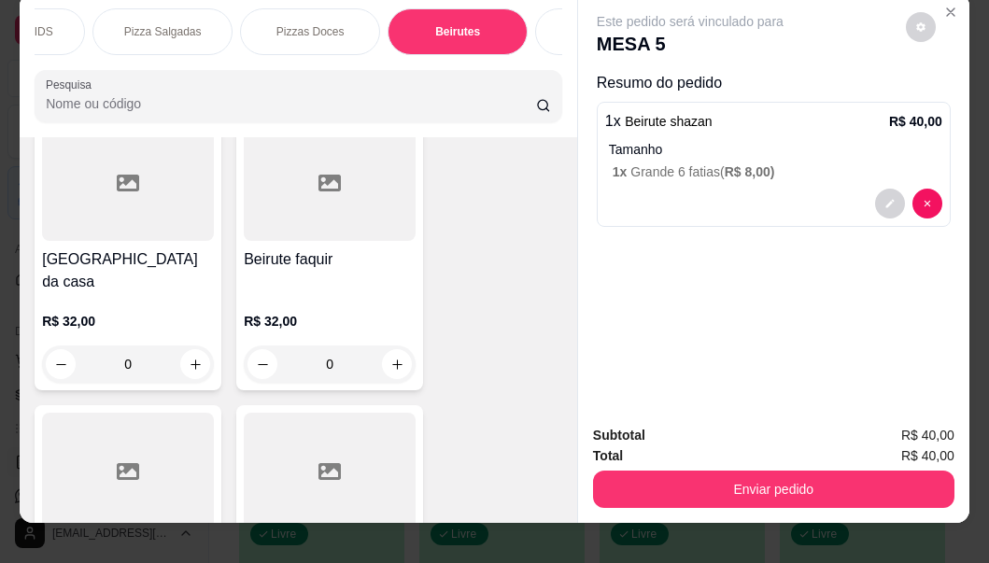
scroll to position [0, 0]
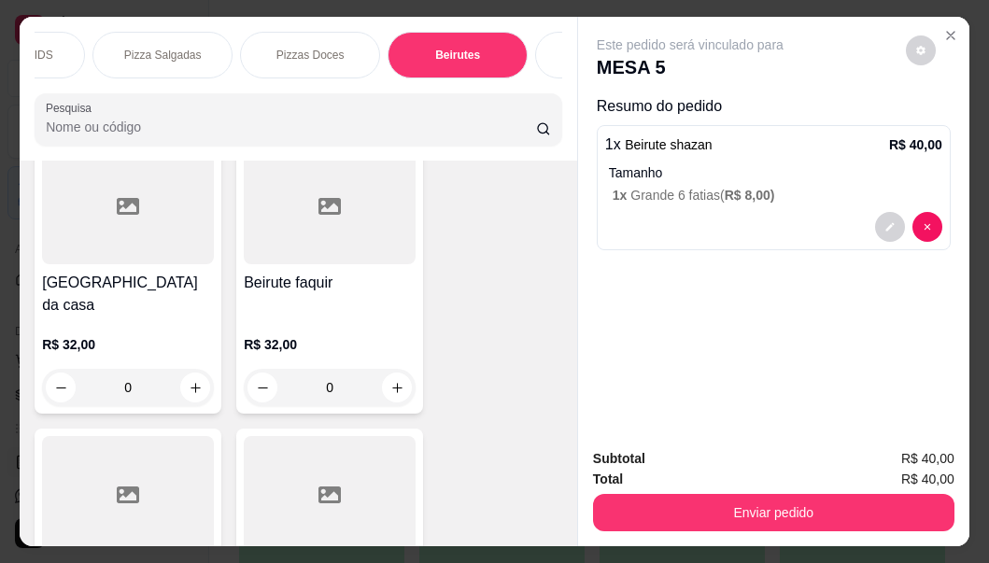
click at [307, 56] on div "Pizzas Doces" at bounding box center [310, 55] width 140 height 47
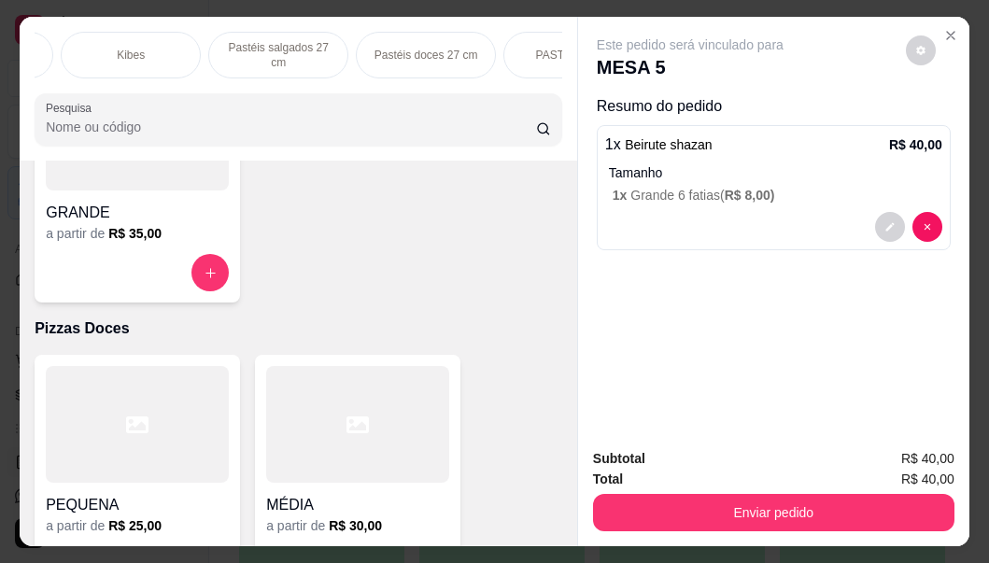
scroll to position [0, 672]
click at [474, 52] on p "Pastéis doces 27 cm" at bounding box center [466, 55] width 104 height 15
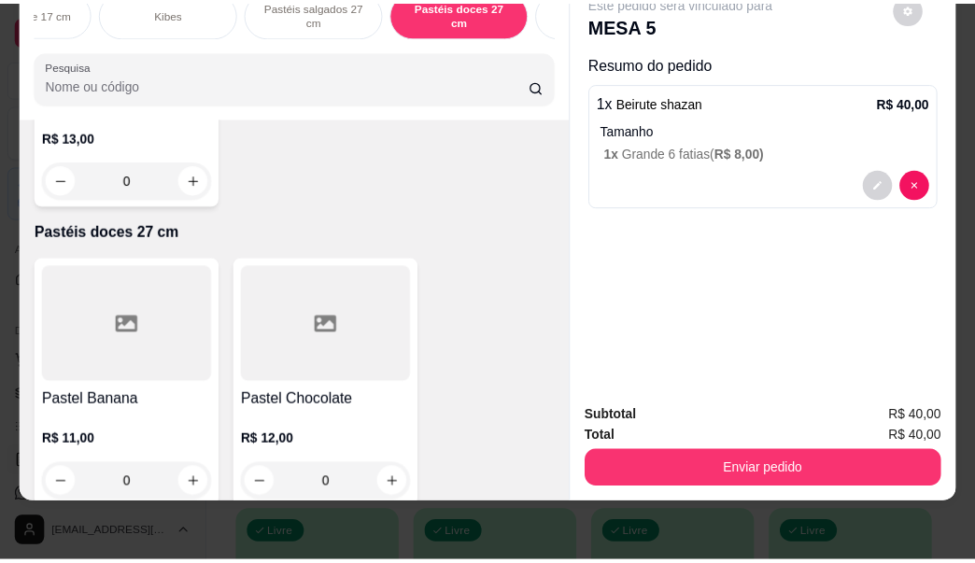
scroll to position [16500, 0]
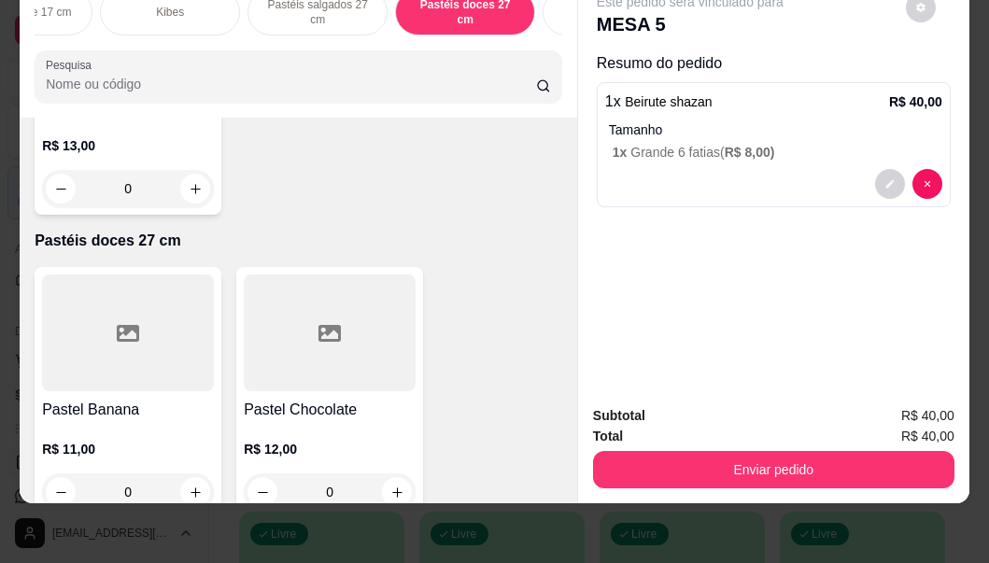
click at [300, 280] on div "Pastel Chocolate R$ 12,00 0" at bounding box center [329, 392] width 187 height 251
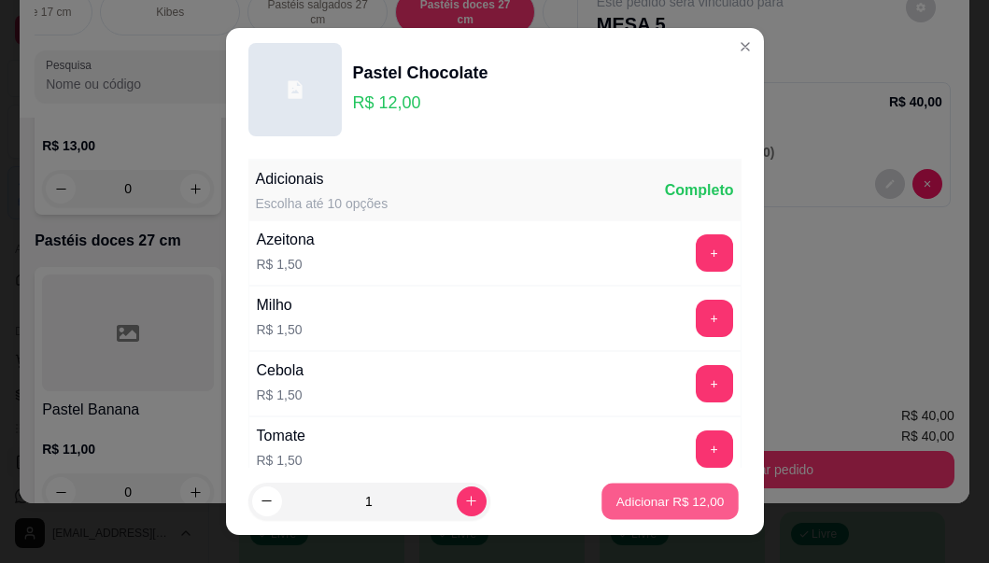
click at [629, 508] on p "Adicionar R$ 12,00" at bounding box center [670, 501] width 108 height 18
type input "1"
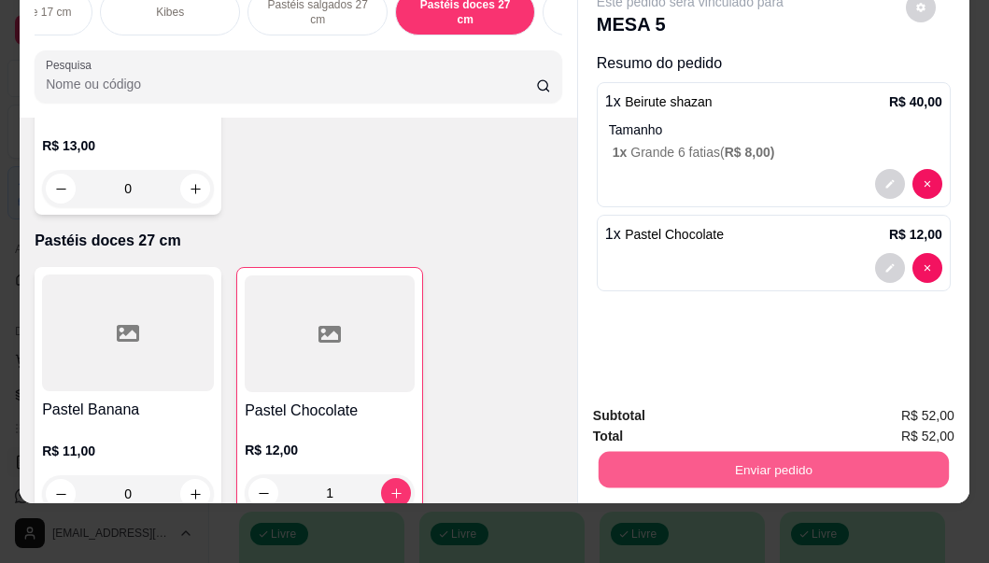
click at [750, 459] on button "Enviar pedido" at bounding box center [774, 470] width 350 height 36
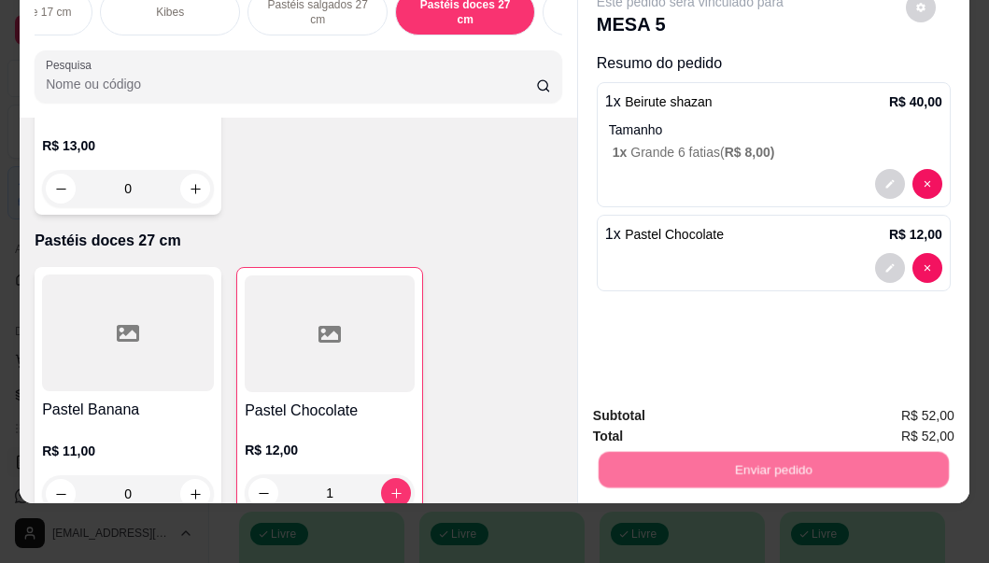
click at [683, 401] on button "Não registrar e enviar pedido" at bounding box center [712, 409] width 194 height 35
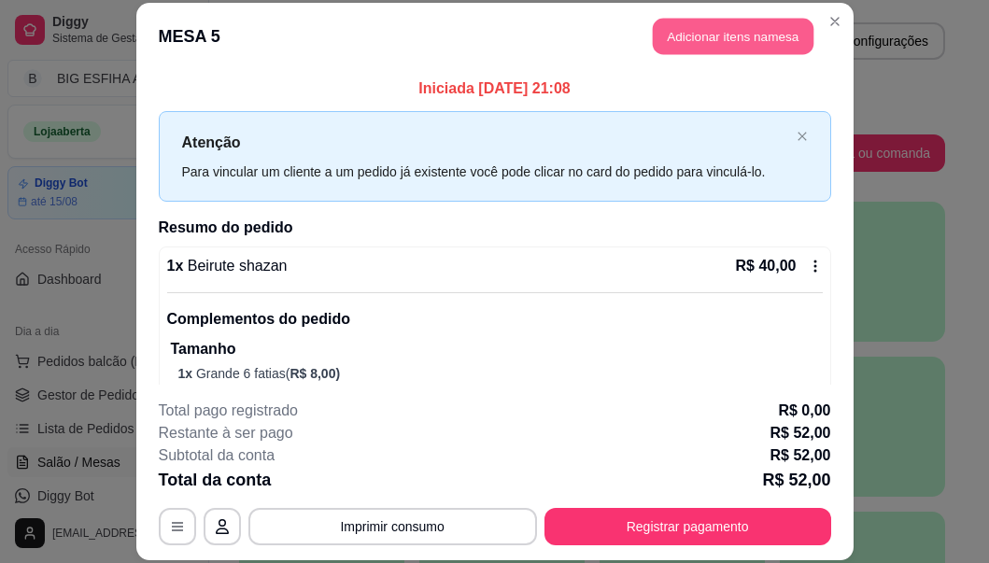
click at [703, 35] on button "Adicionar itens na mesa" at bounding box center [733, 37] width 161 height 36
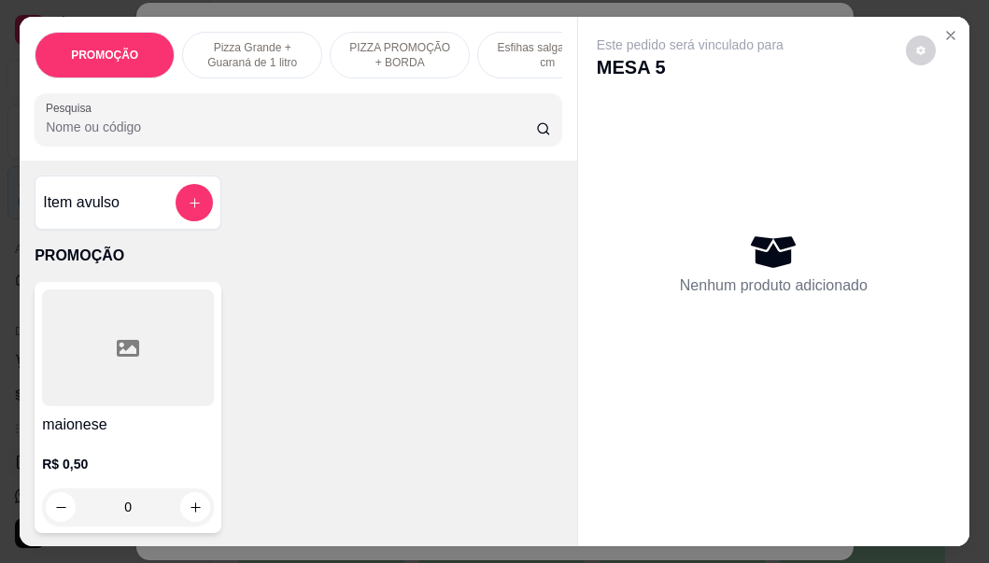
click at [403, 136] on input "Pesquisa" at bounding box center [291, 127] width 490 height 19
type input "caj"
click at [96, 416] on div "Suco cajá R$ 8,00 0" at bounding box center [128, 407] width 187 height 251
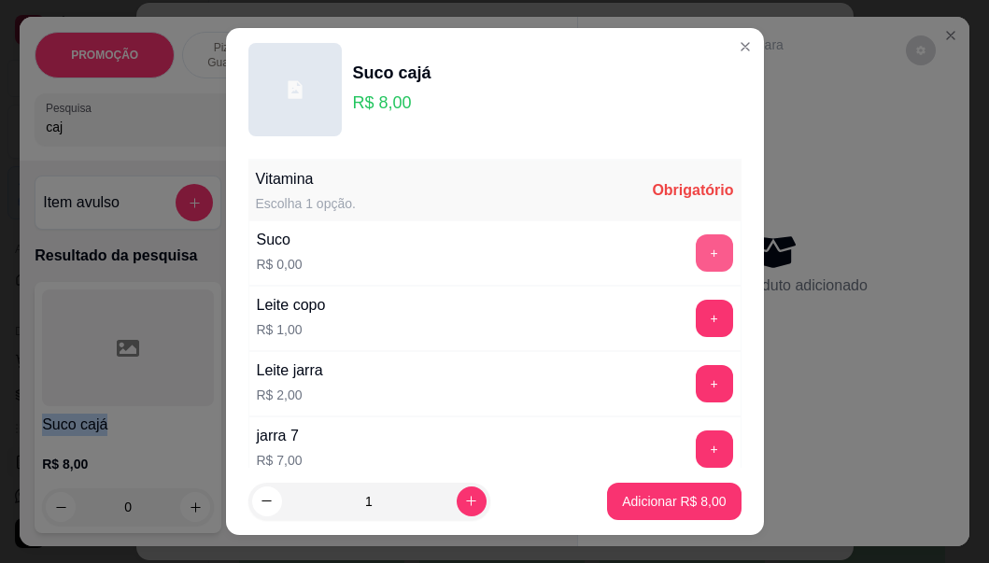
click at [696, 247] on button "+" at bounding box center [714, 252] width 37 height 37
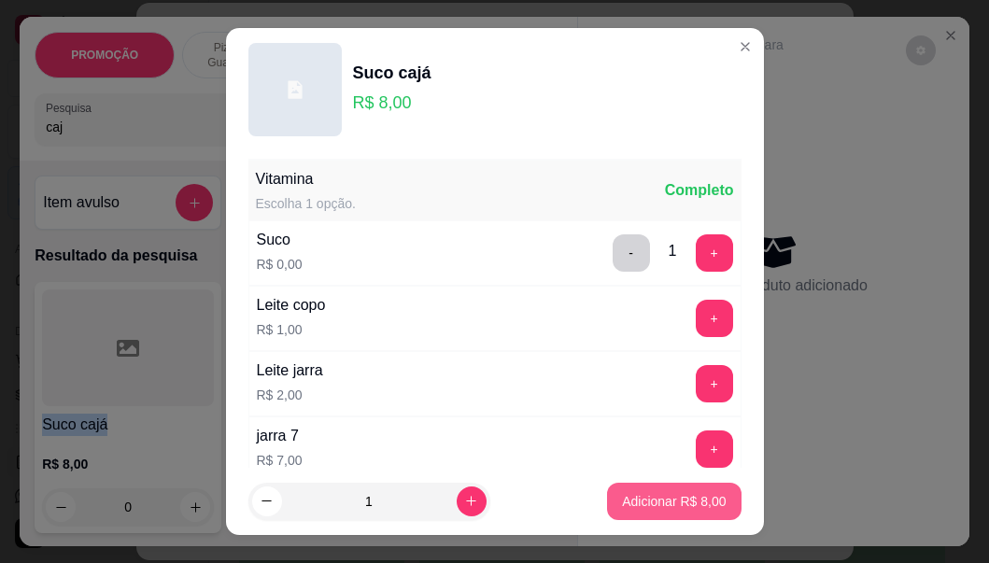
click at [661, 504] on p "Adicionar R$ 8,00" at bounding box center [674, 501] width 104 height 19
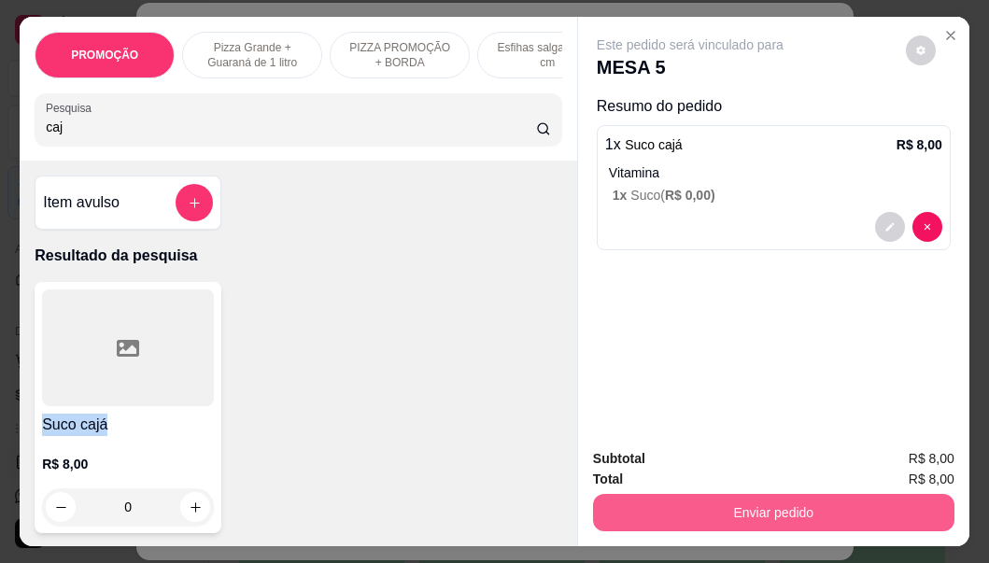
click at [825, 512] on button "Enviar pedido" at bounding box center [773, 512] width 361 height 37
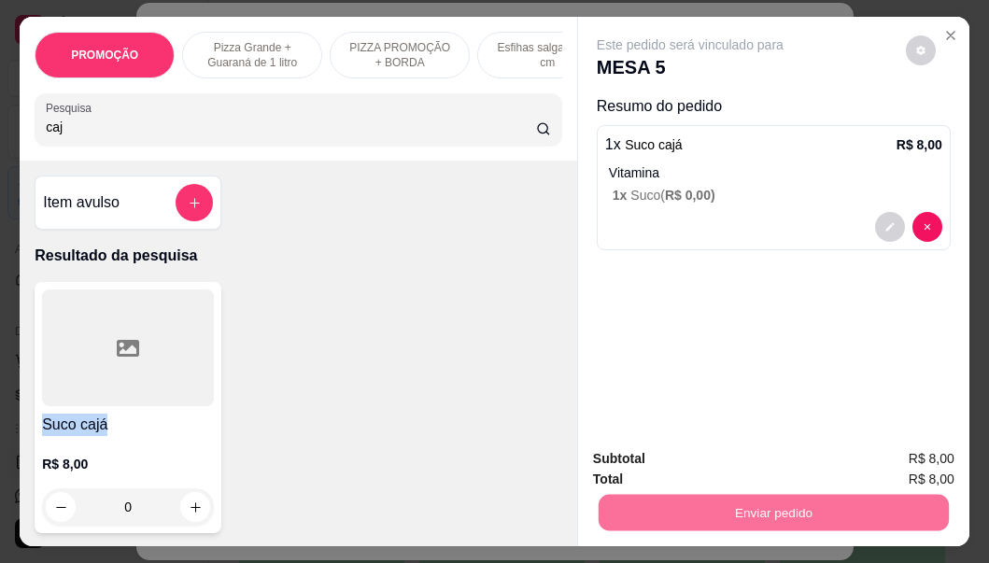
click at [746, 468] on button "Não registrar e enviar pedido" at bounding box center [712, 459] width 194 height 35
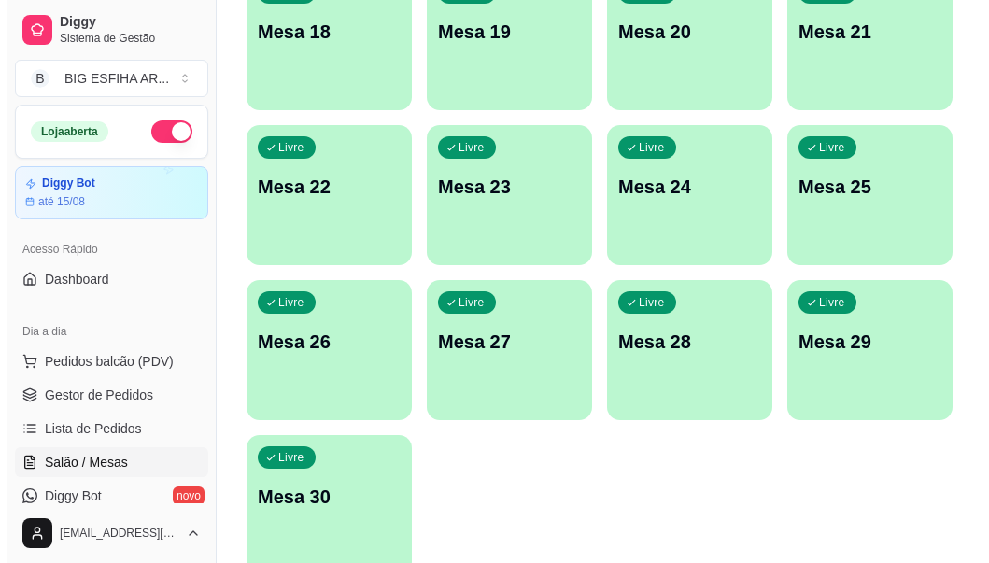
scroll to position [940, 0]
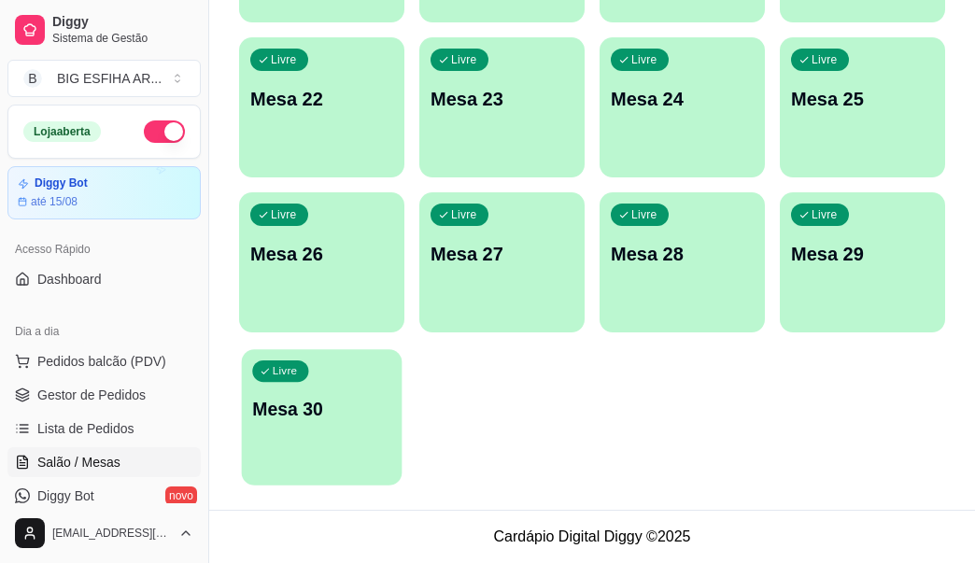
click at [342, 469] on div "button" at bounding box center [322, 473] width 161 height 21
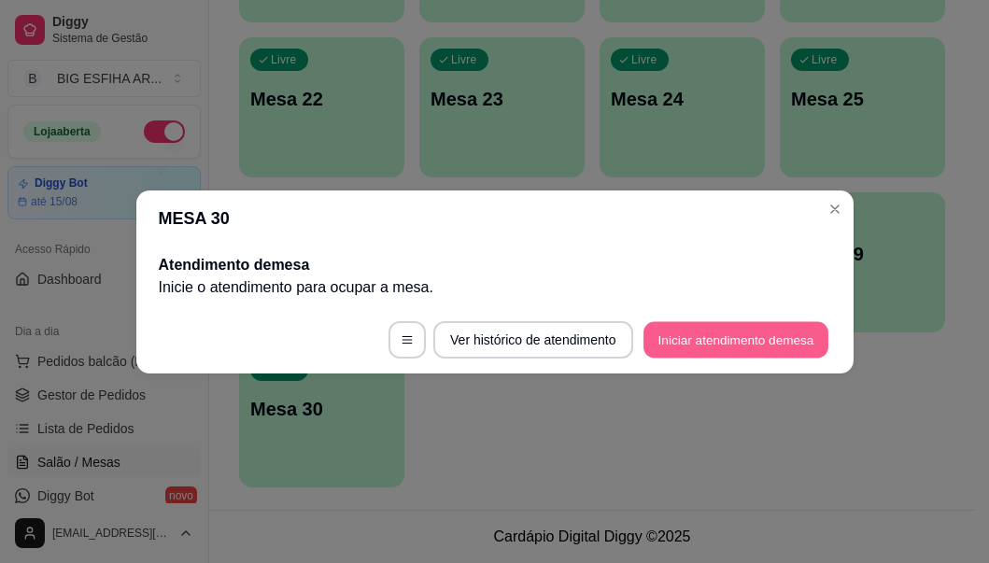
click at [657, 336] on button "Iniciar atendimento de mesa" at bounding box center [735, 339] width 185 height 36
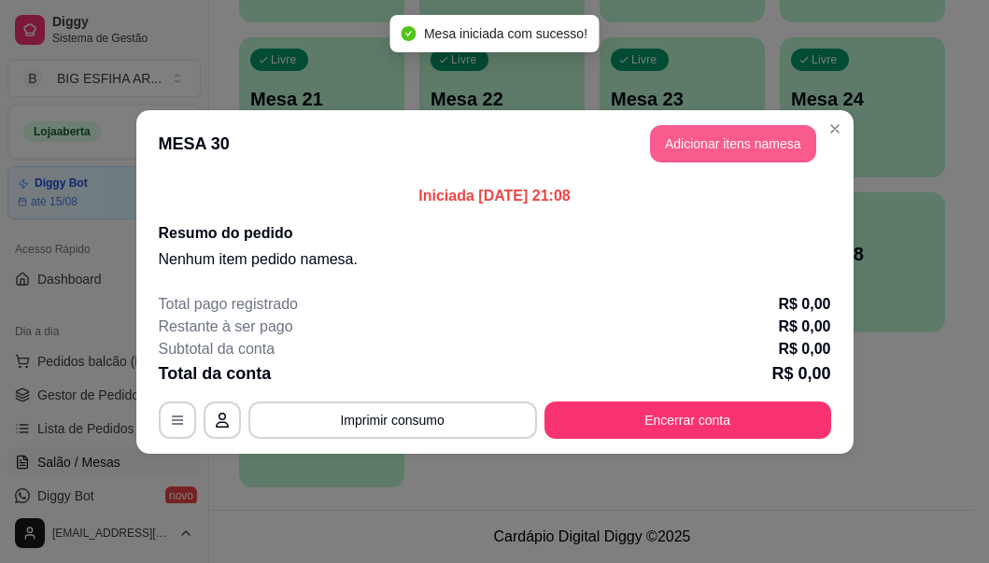
click at [672, 135] on button "Adicionar itens na mesa" at bounding box center [733, 143] width 166 height 37
click at [285, 116] on div at bounding box center [298, 119] width 505 height 37
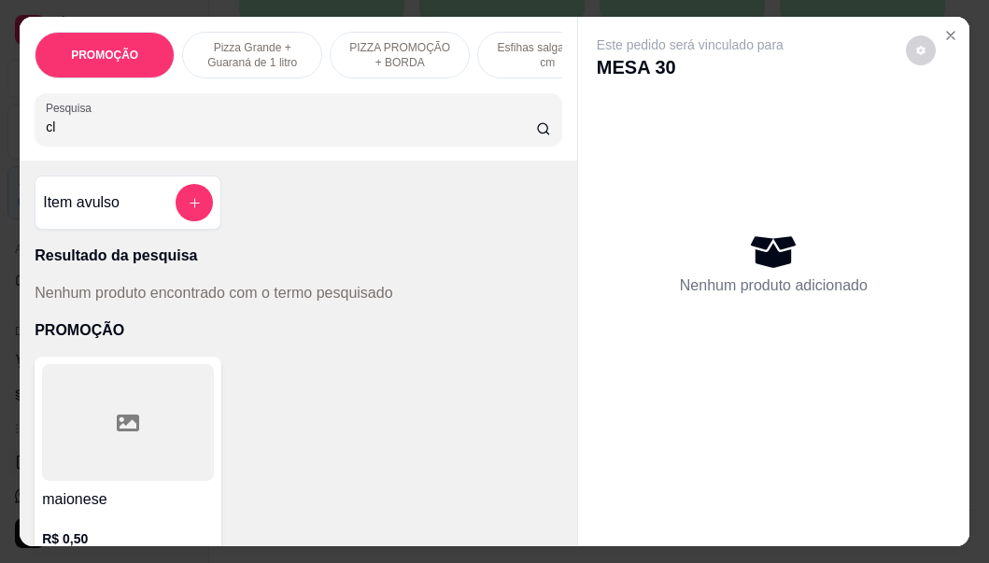
type input "c"
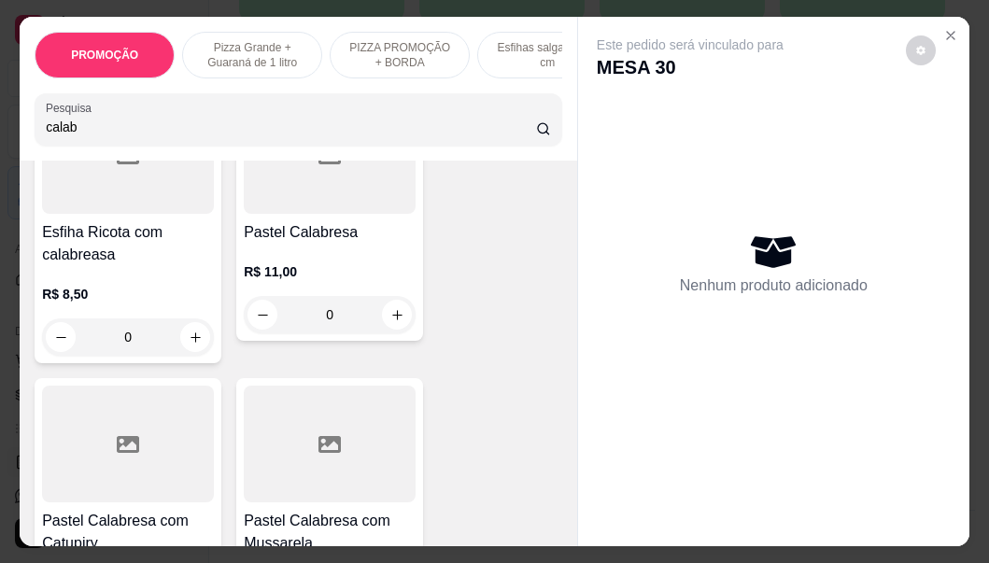
scroll to position [934, 0]
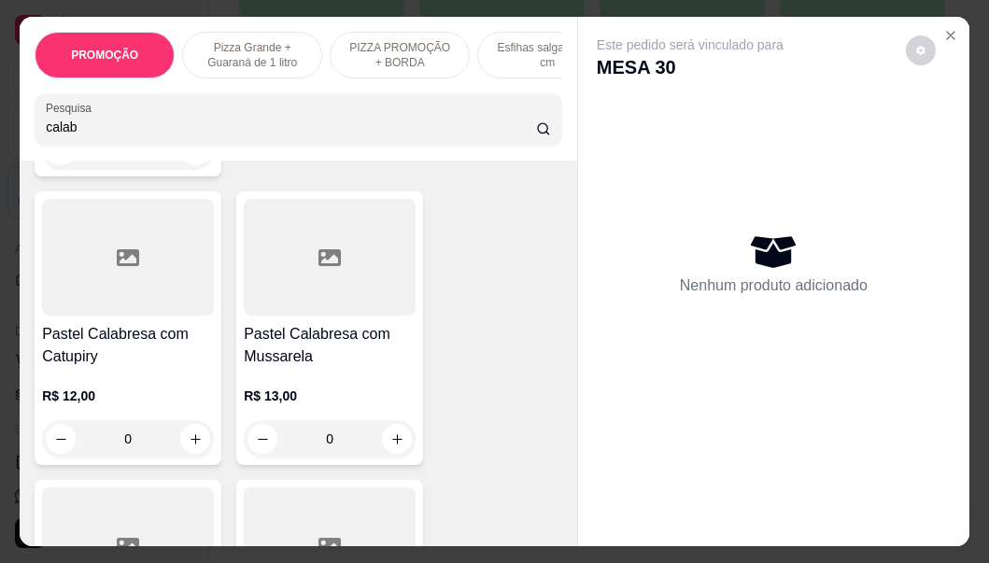
type input "calab"
click at [76, 368] on h4 "Pastel Calabresa com Catupiry" at bounding box center [128, 345] width 172 height 45
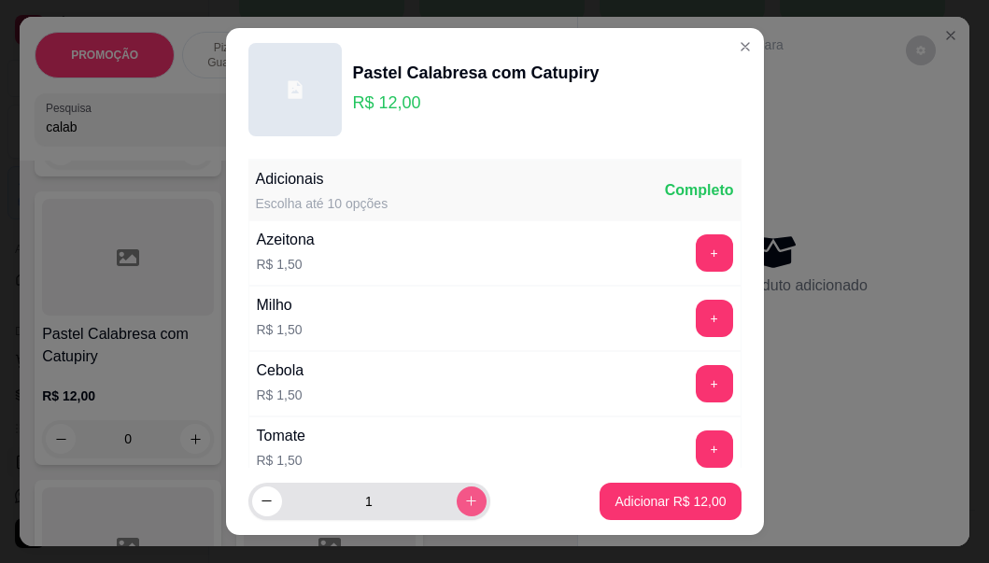
click at [457, 493] on button "increase-product-quantity" at bounding box center [472, 502] width 30 height 30
click at [457, 493] on button "increase-product-quantity" at bounding box center [471, 501] width 29 height 29
type input "3"
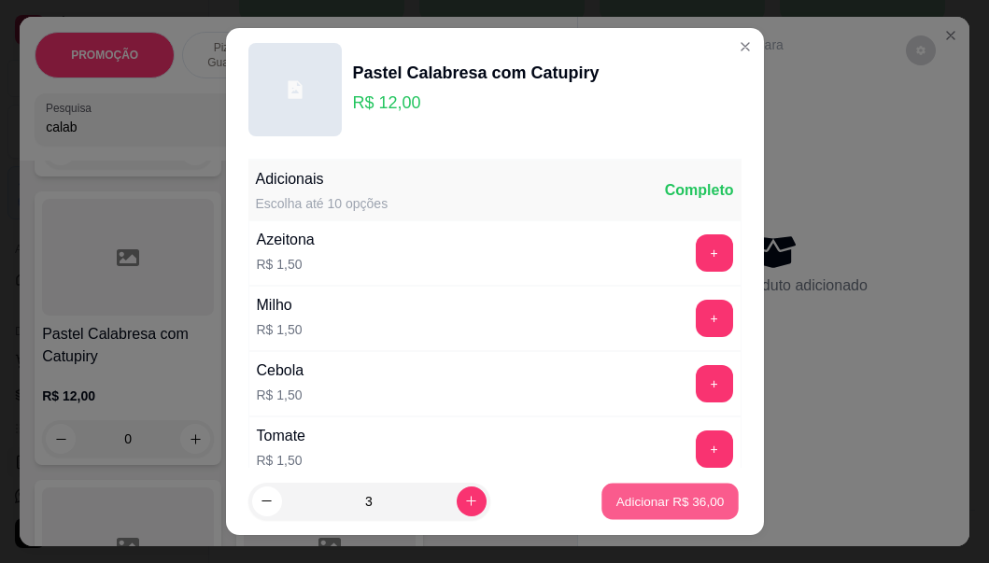
click at [629, 500] on p "Adicionar R$ 36,00" at bounding box center [670, 501] width 108 height 18
type input "3"
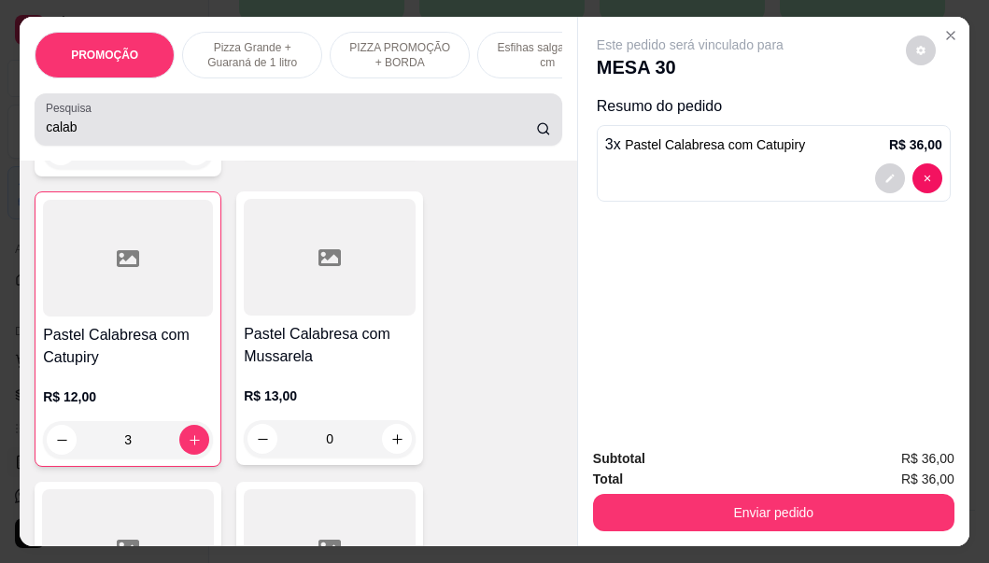
click at [120, 129] on input "calab" at bounding box center [291, 127] width 490 height 19
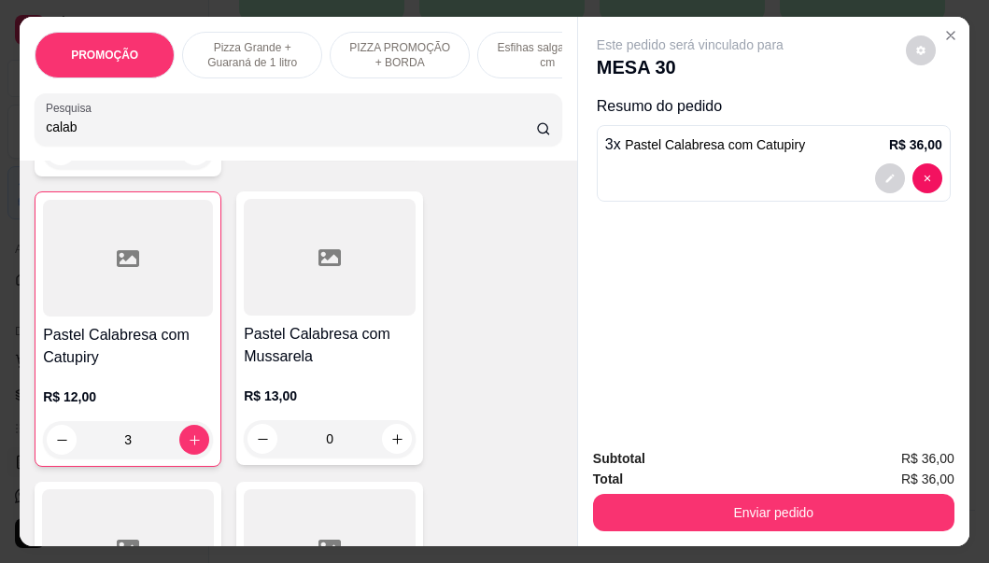
click at [120, 129] on input "calab" at bounding box center [291, 127] width 490 height 19
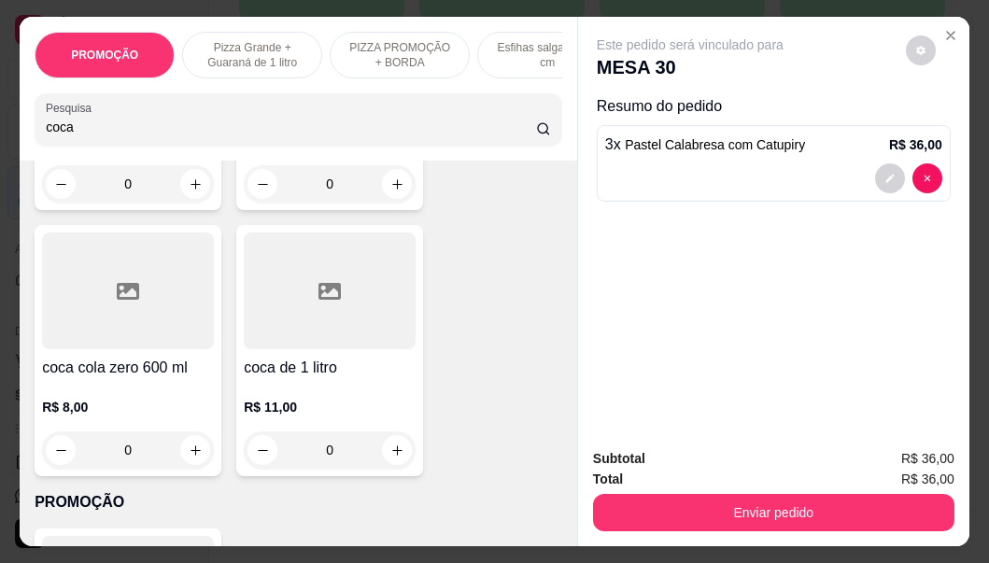
scroll to position [369, 0]
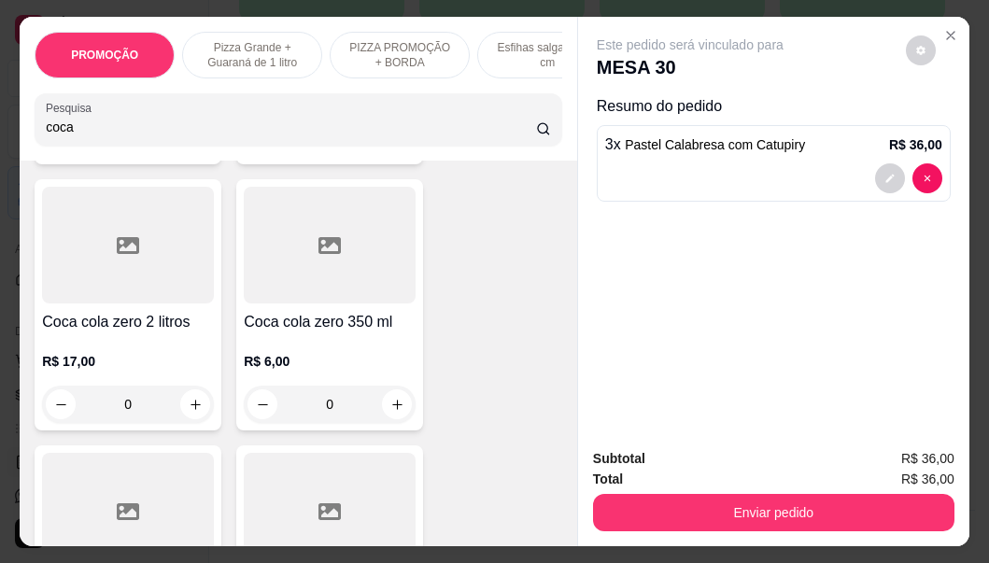
type input "coca"
click at [93, 352] on div "R$ 17,00 0" at bounding box center [128, 378] width 172 height 90
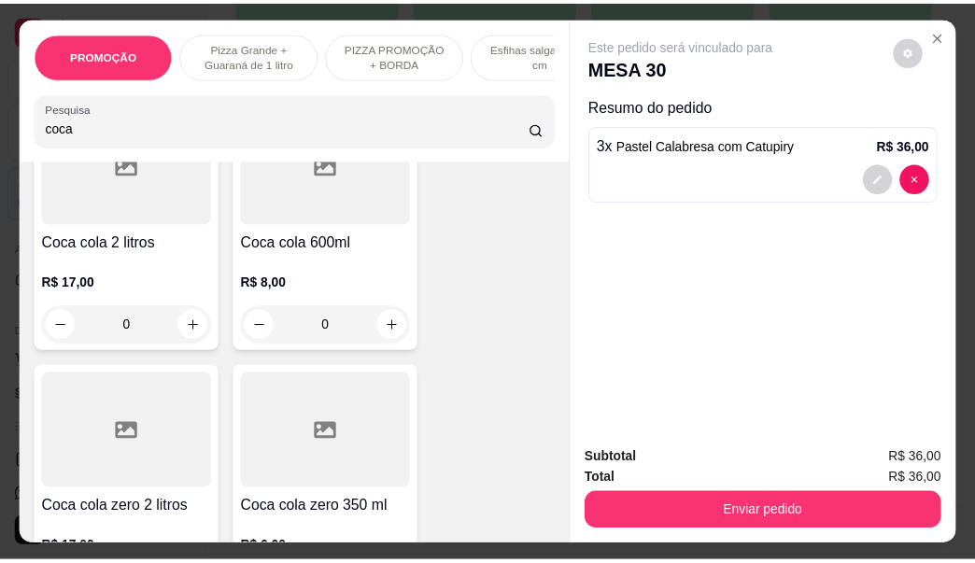
scroll to position [0, 0]
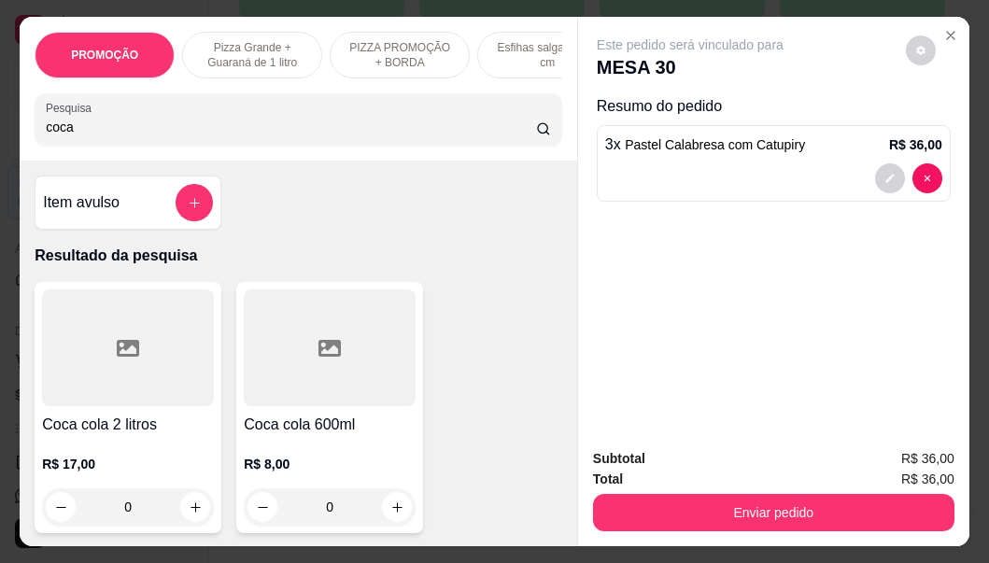
click at [152, 400] on div at bounding box center [128, 348] width 172 height 117
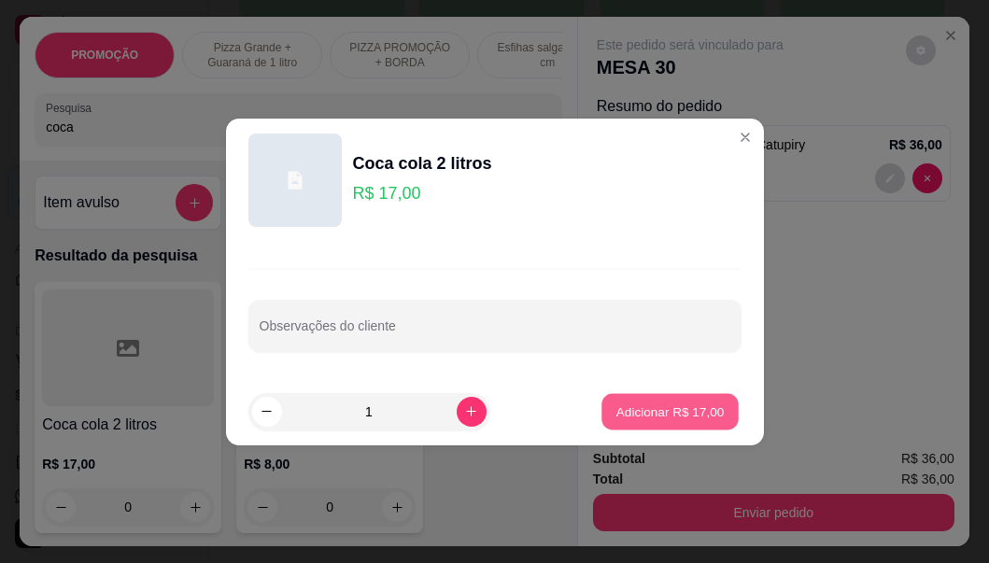
click at [671, 406] on p "Adicionar R$ 17,00" at bounding box center [670, 412] width 108 height 18
type input "1"
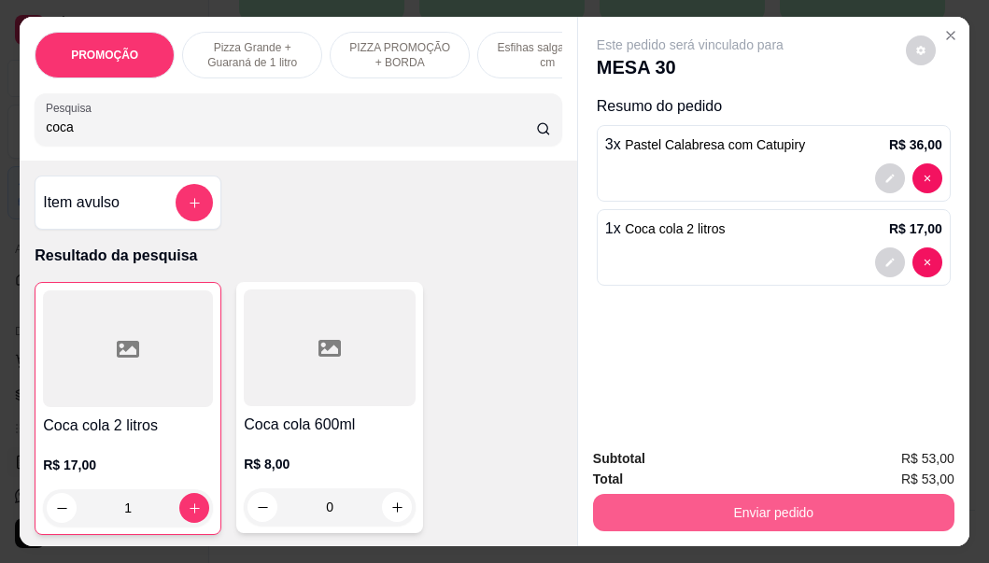
click at [749, 513] on button "Enviar pedido" at bounding box center [773, 512] width 361 height 37
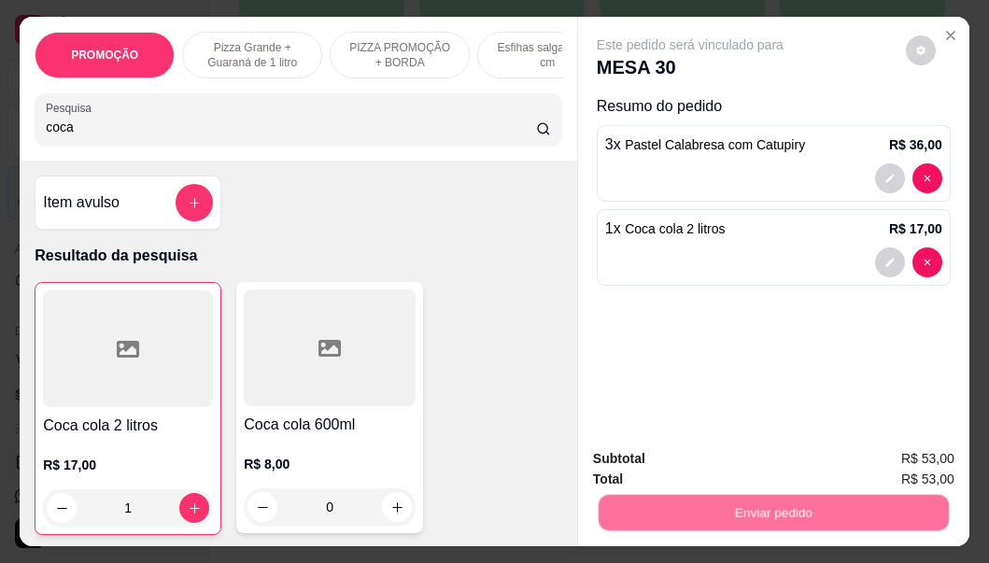
click at [710, 459] on button "Não registrar e enviar pedido" at bounding box center [711, 459] width 189 height 35
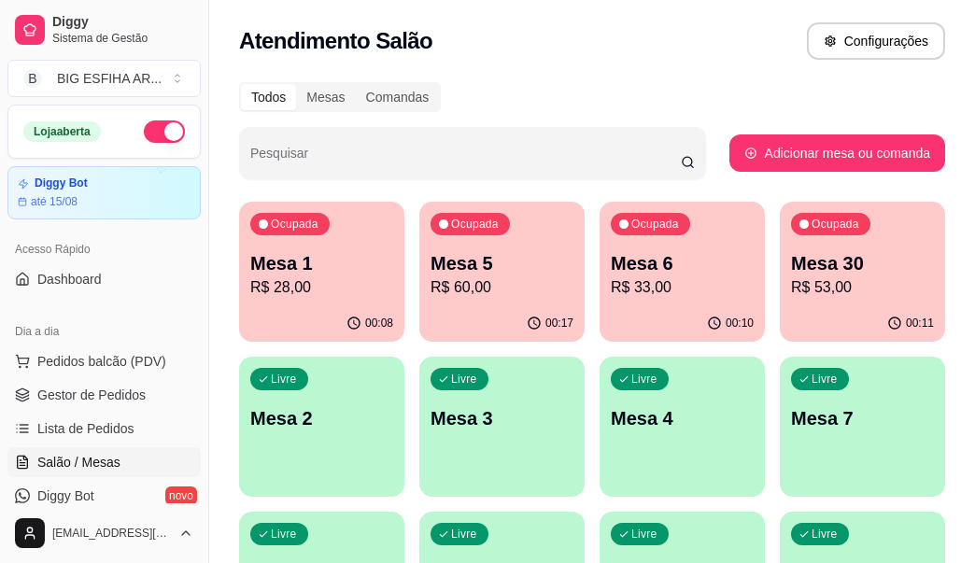
click at [868, 292] on p "R$ 53,00" at bounding box center [862, 287] width 143 height 22
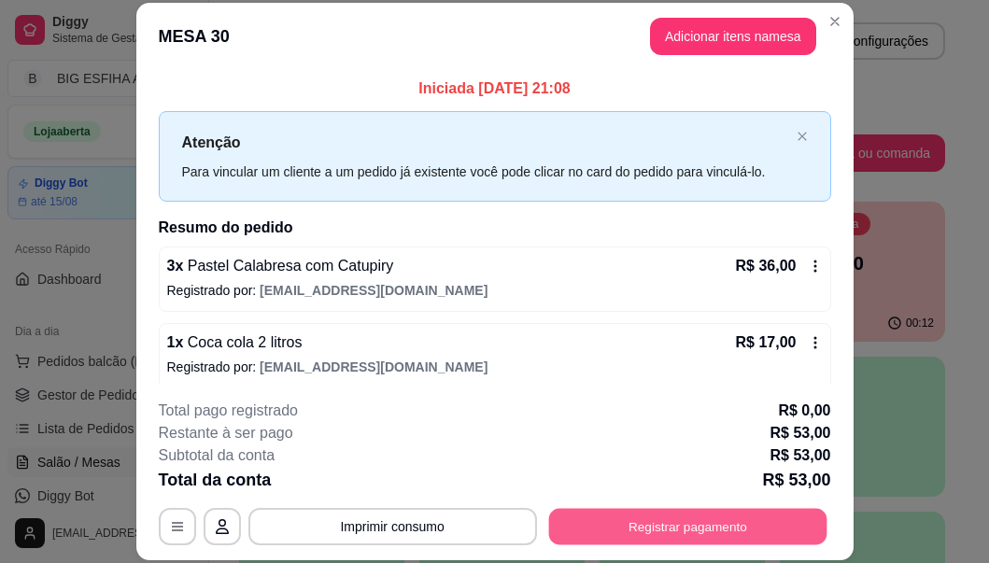
click at [703, 527] on button "Registrar pagamento" at bounding box center [687, 527] width 278 height 36
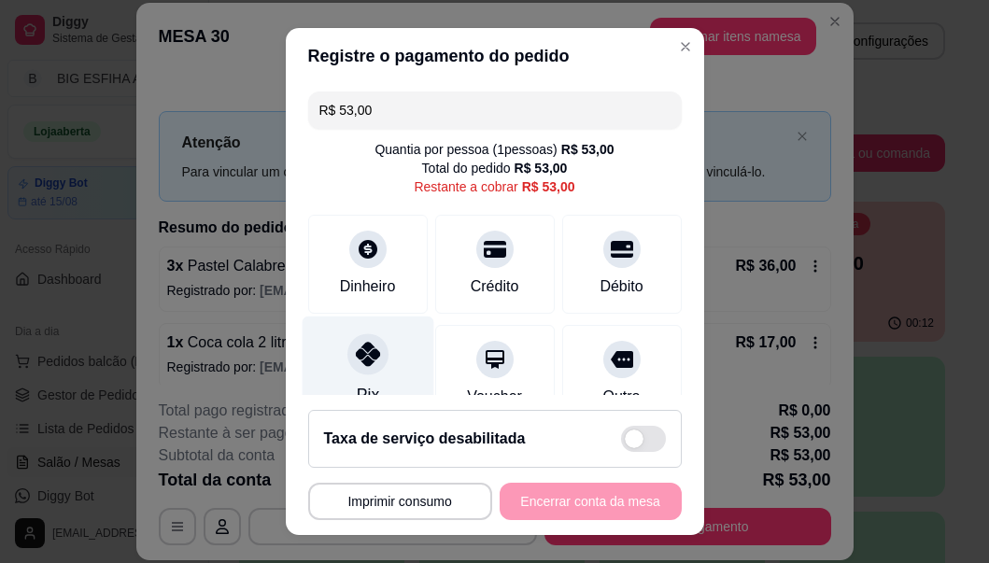
click at [355, 356] on icon at bounding box center [367, 354] width 24 height 24
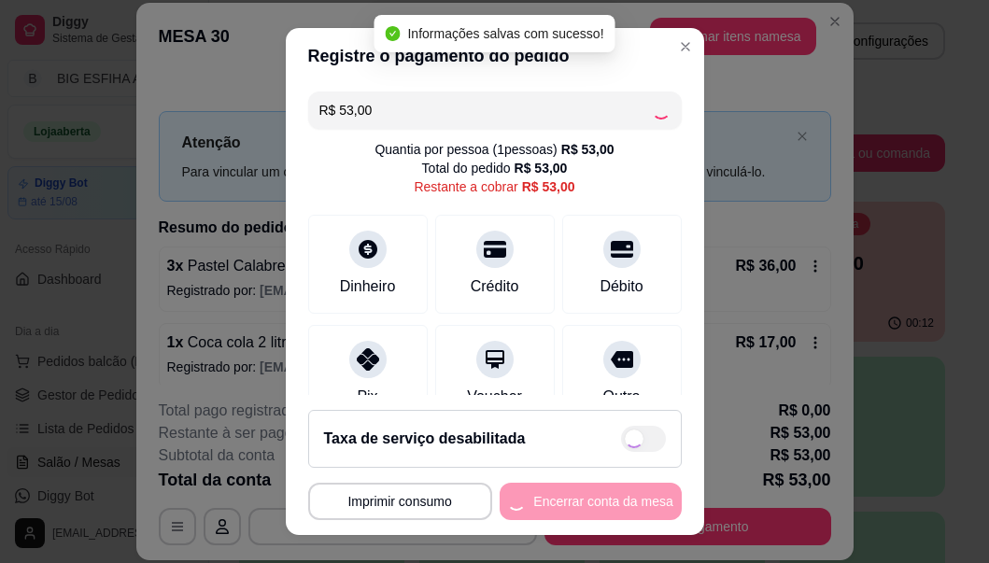
type input "R$ 0,00"
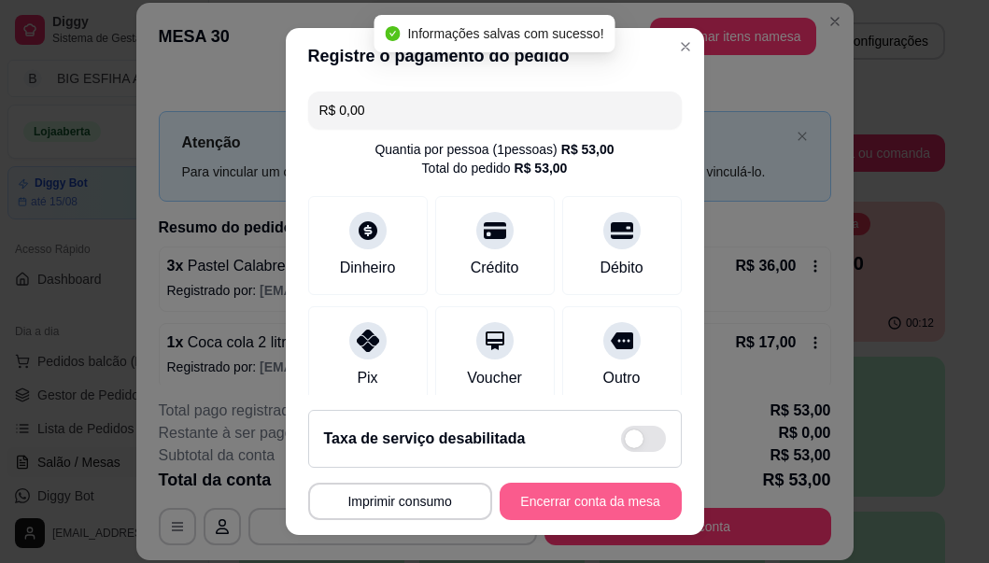
click at [596, 498] on button "Encerrar conta da mesa" at bounding box center [591, 501] width 182 height 37
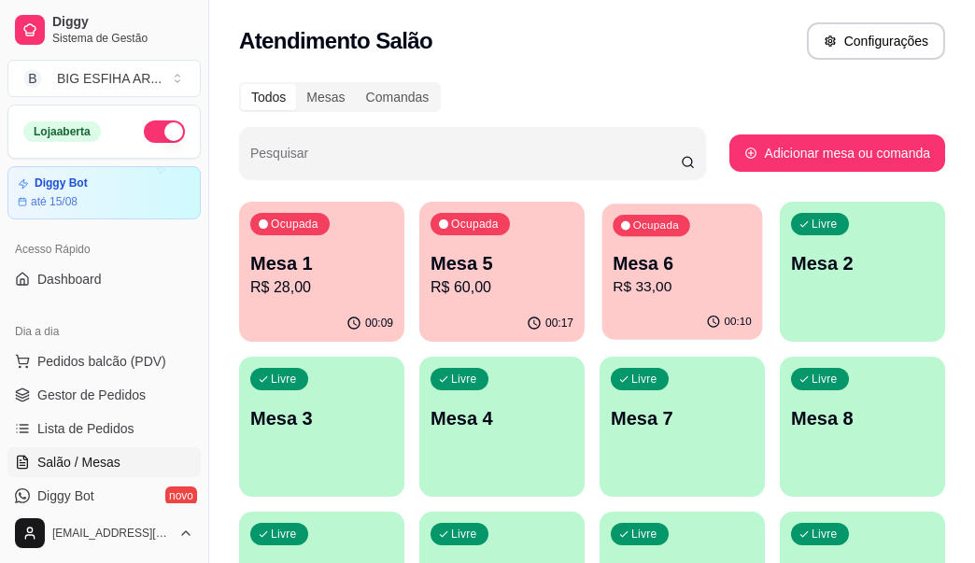
click at [659, 290] on p "R$ 33,00" at bounding box center [682, 286] width 138 height 21
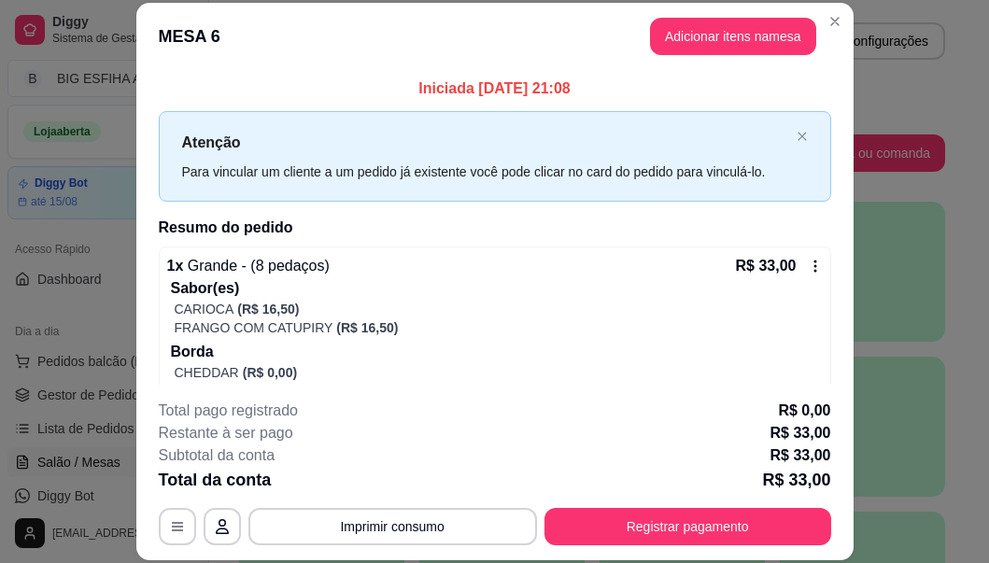
click at [671, 506] on div "**********" at bounding box center [495, 473] width 672 height 146
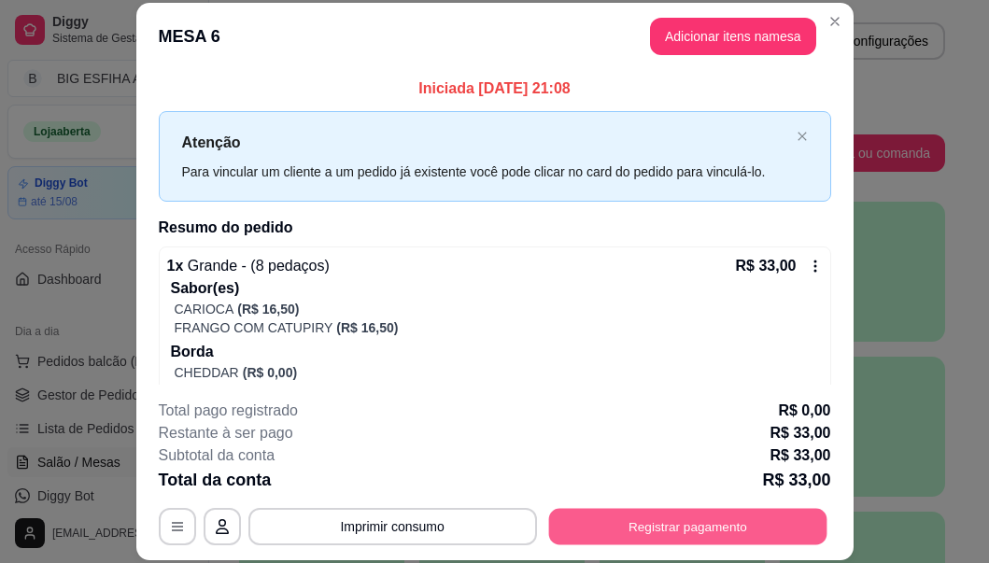
click at [667, 522] on button "Registrar pagamento" at bounding box center [687, 527] width 278 height 36
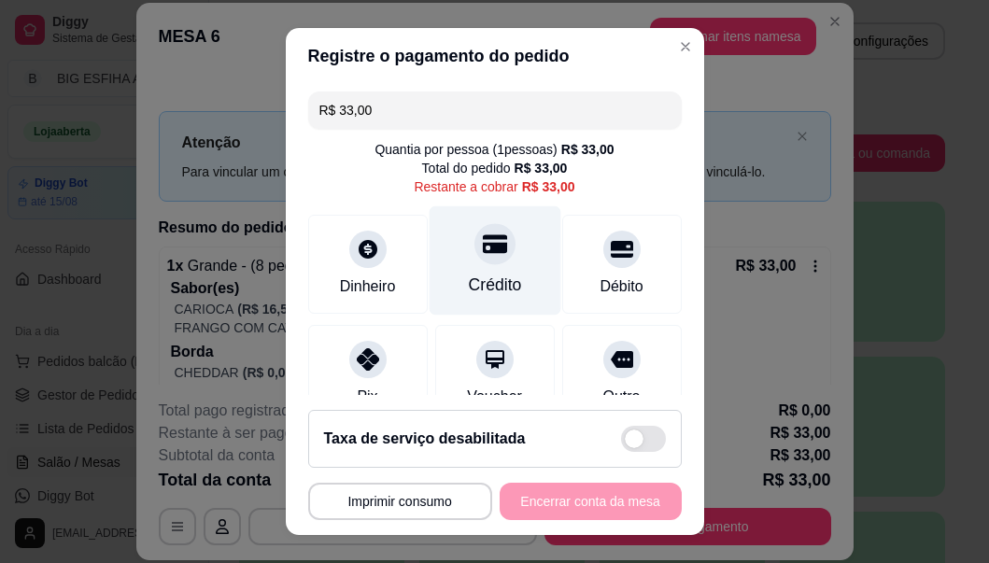
click at [501, 260] on div "Crédito" at bounding box center [495, 260] width 132 height 109
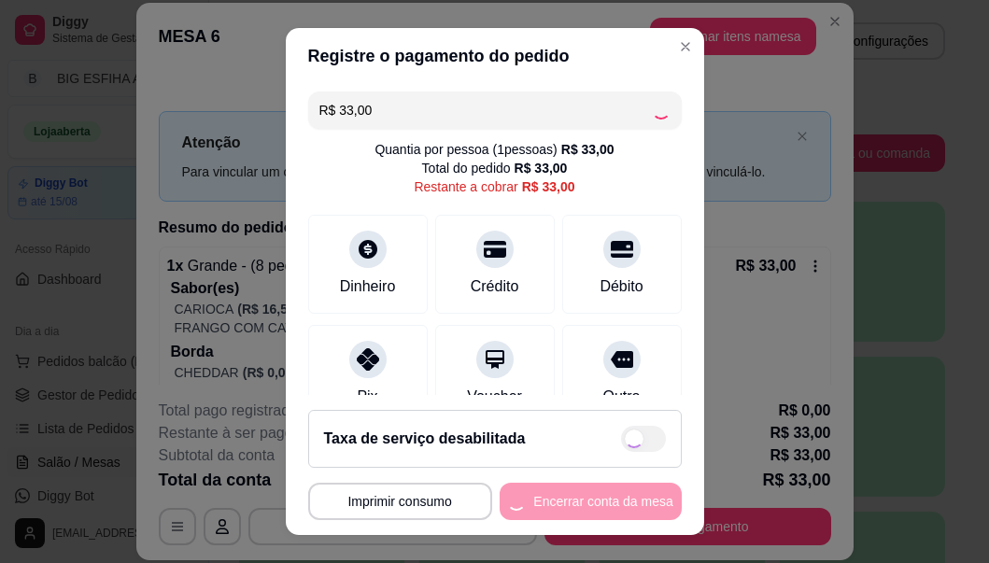
type input "R$ 0,00"
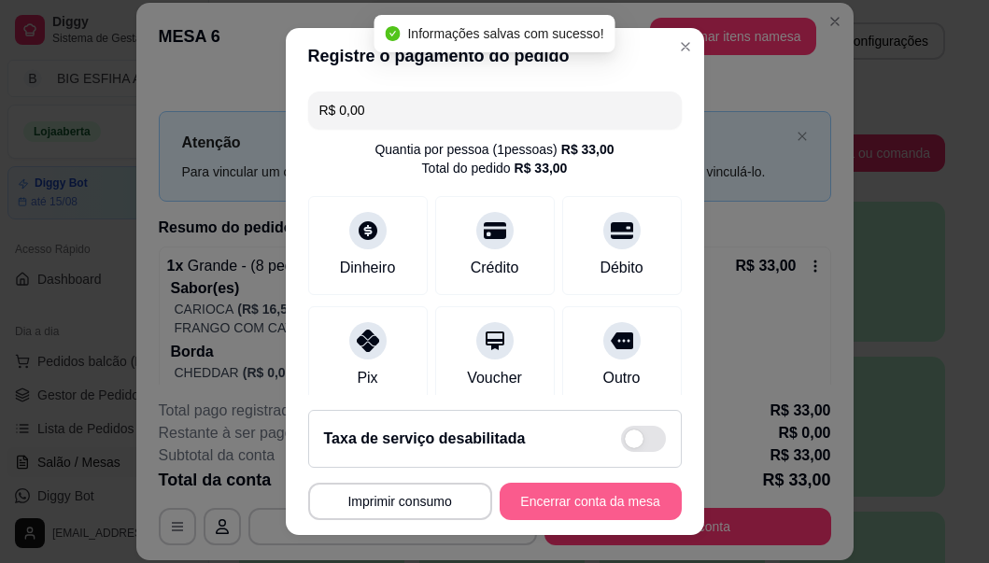
click at [579, 499] on button "Encerrar conta da mesa" at bounding box center [591, 501] width 182 height 37
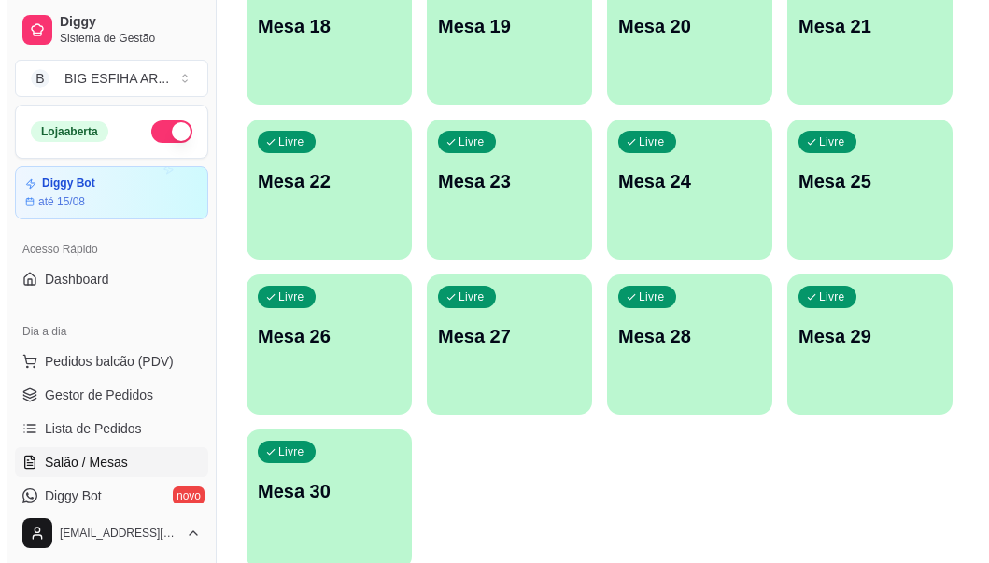
scroll to position [940, 0]
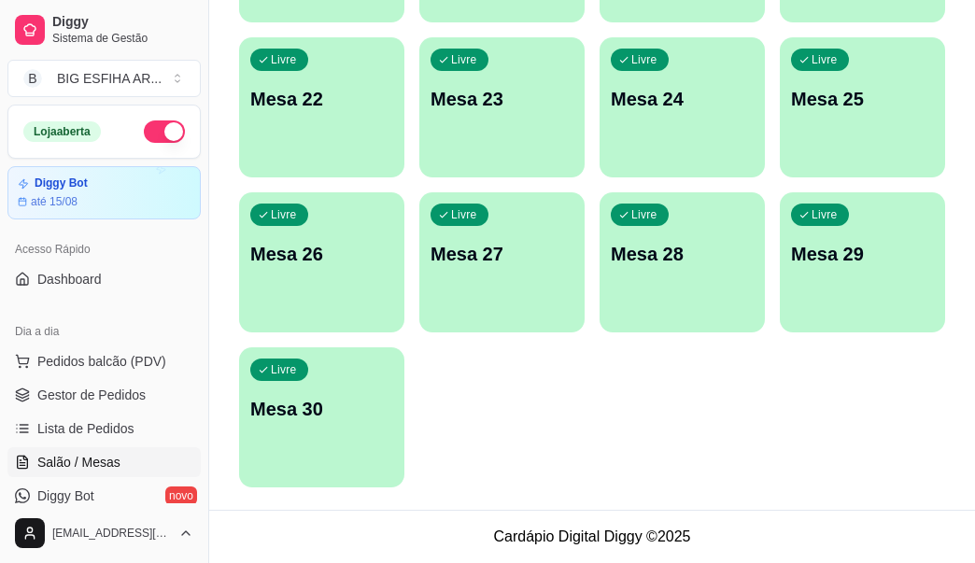
click at [318, 439] on div "Livre Mesa 30" at bounding box center [321, 406] width 165 height 118
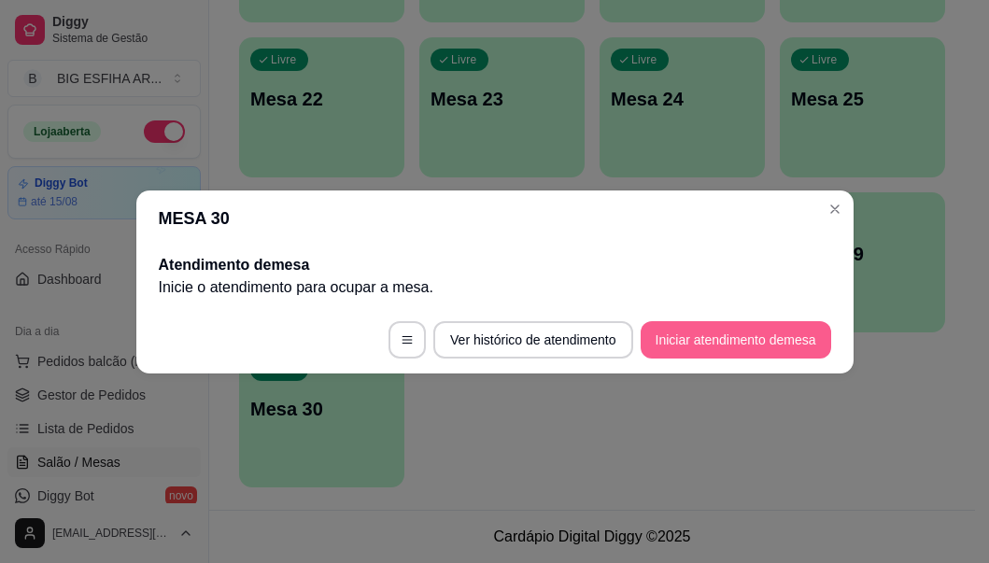
click at [711, 330] on button "Iniciar atendimento de mesa" at bounding box center [736, 339] width 191 height 37
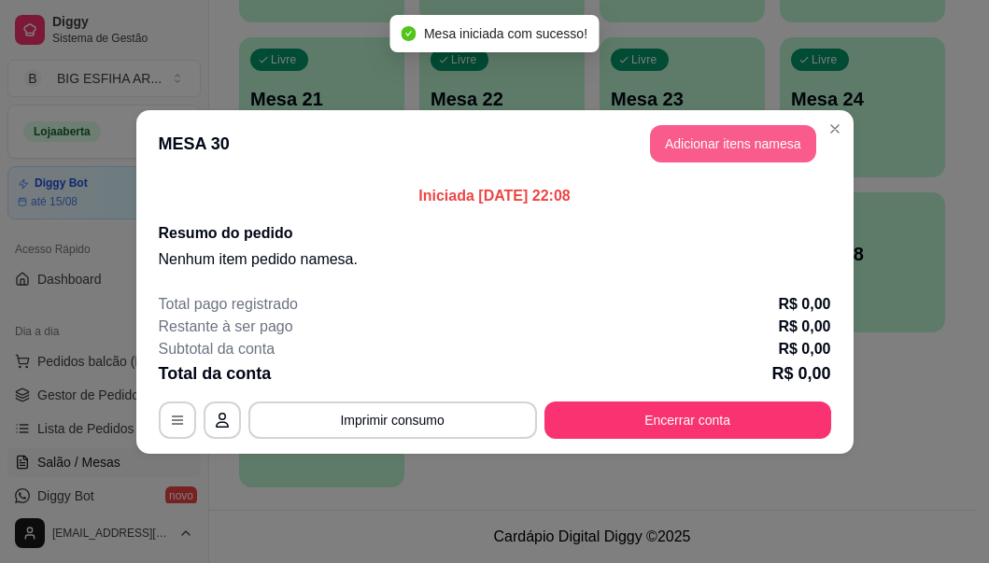
click at [689, 132] on button "Adicionar itens na mesa" at bounding box center [733, 143] width 166 height 37
click at [285, 146] on div "Pesquisa" at bounding box center [299, 119] width 528 height 52
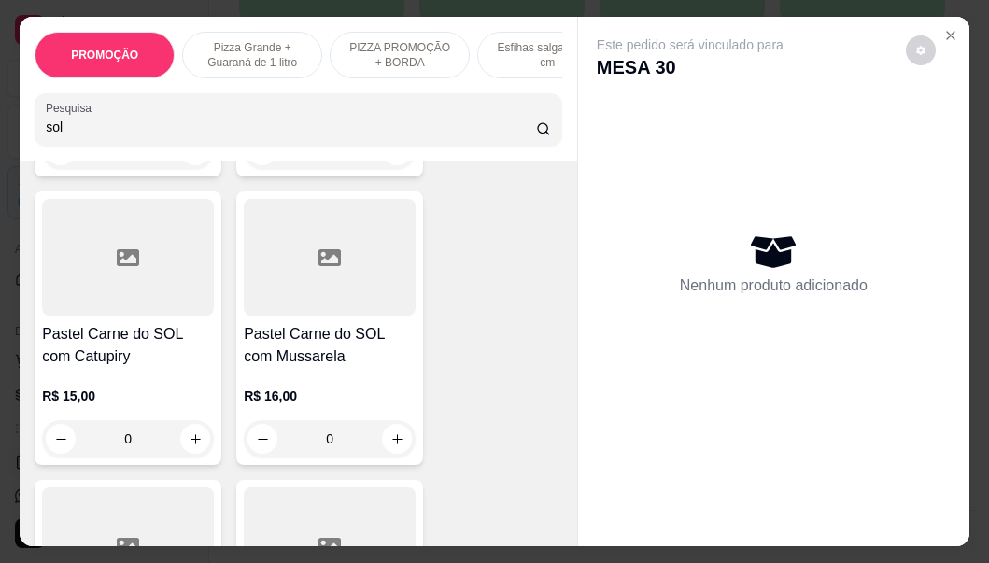
scroll to position [747, 0]
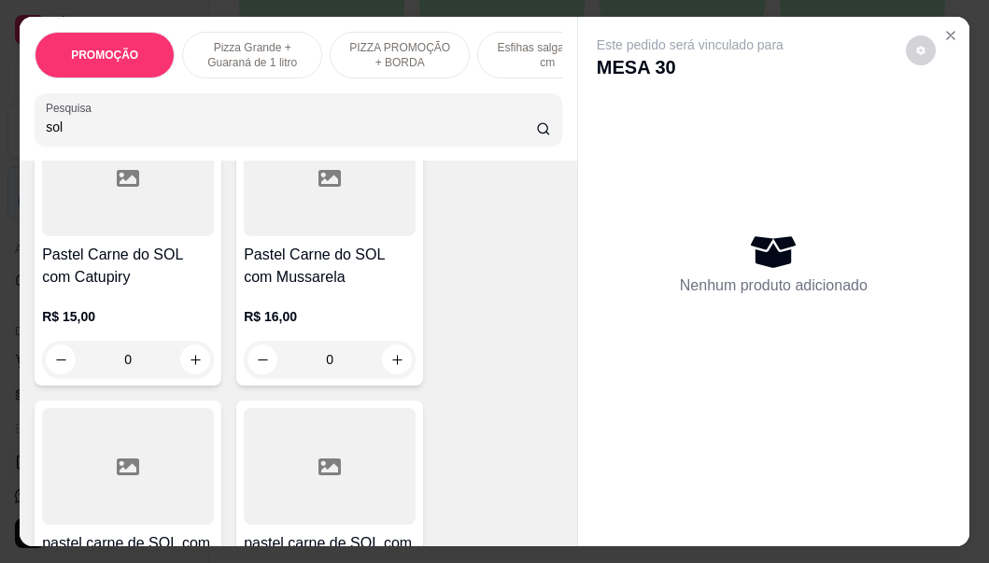
type input "sol"
click at [276, 289] on h4 "Pastel Carne do SOL com Mussarela" at bounding box center [330, 266] width 172 height 45
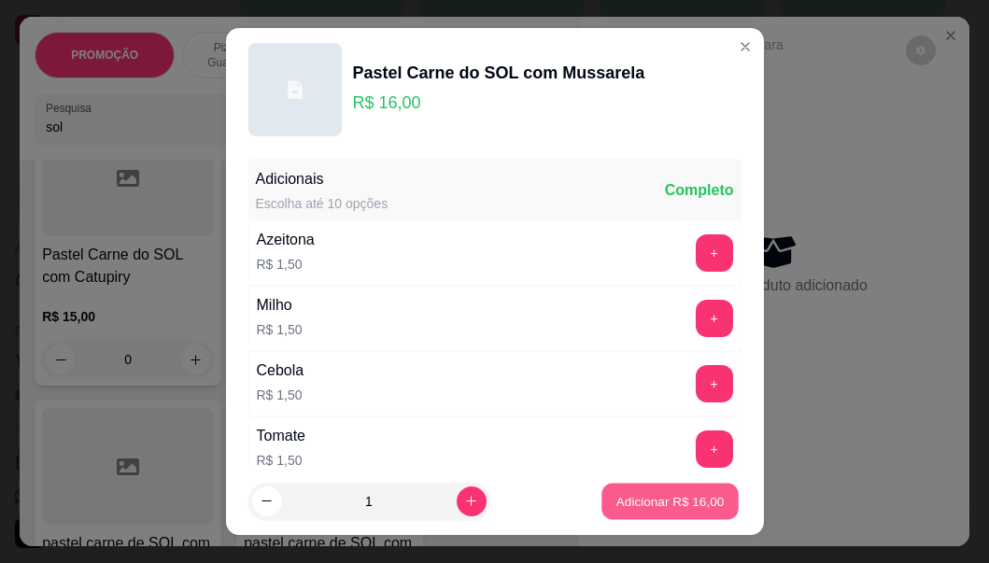
click at [642, 491] on button "Adicionar R$ 16,00" at bounding box center [670, 501] width 137 height 36
type input "1"
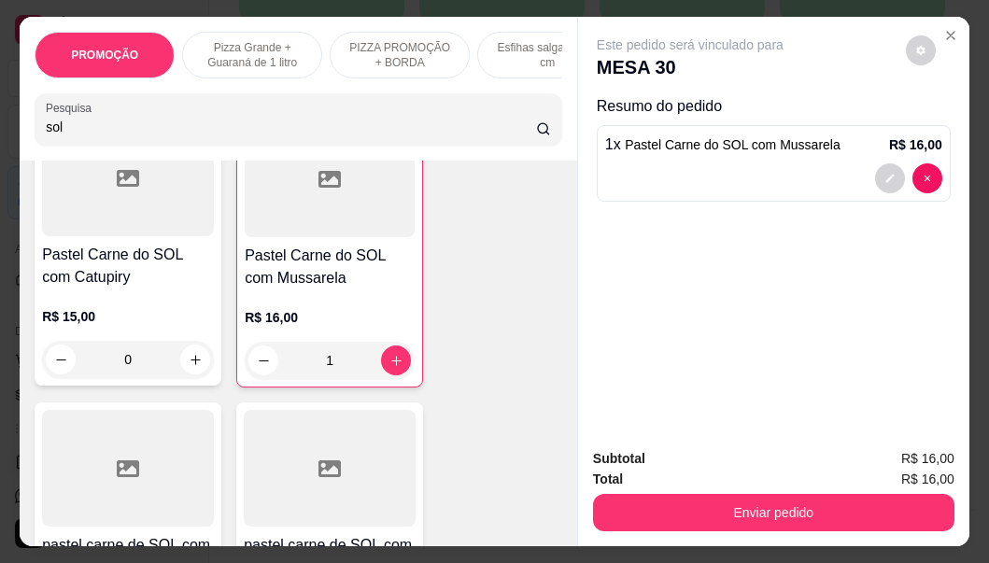
click at [680, 489] on div "Enviar pedido" at bounding box center [773, 510] width 361 height 42
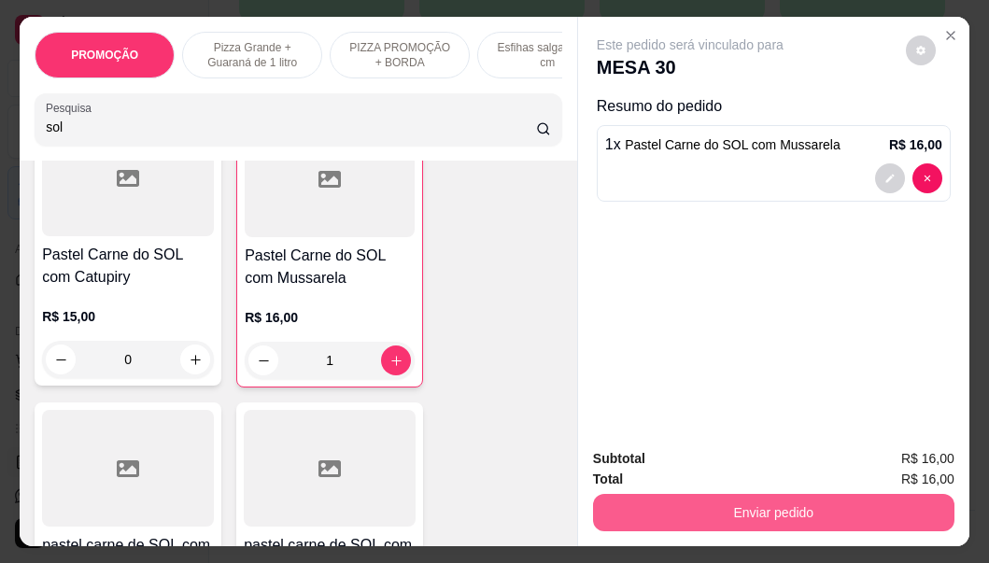
click at [681, 498] on button "Enviar pedido" at bounding box center [773, 512] width 361 height 37
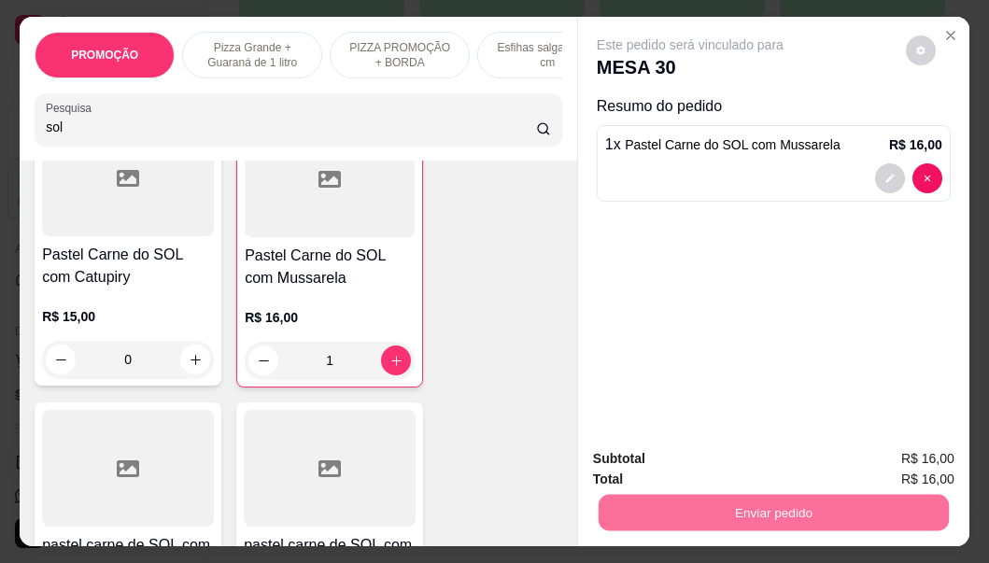
click at [659, 462] on button "Não registrar e enviar pedido" at bounding box center [712, 459] width 194 height 35
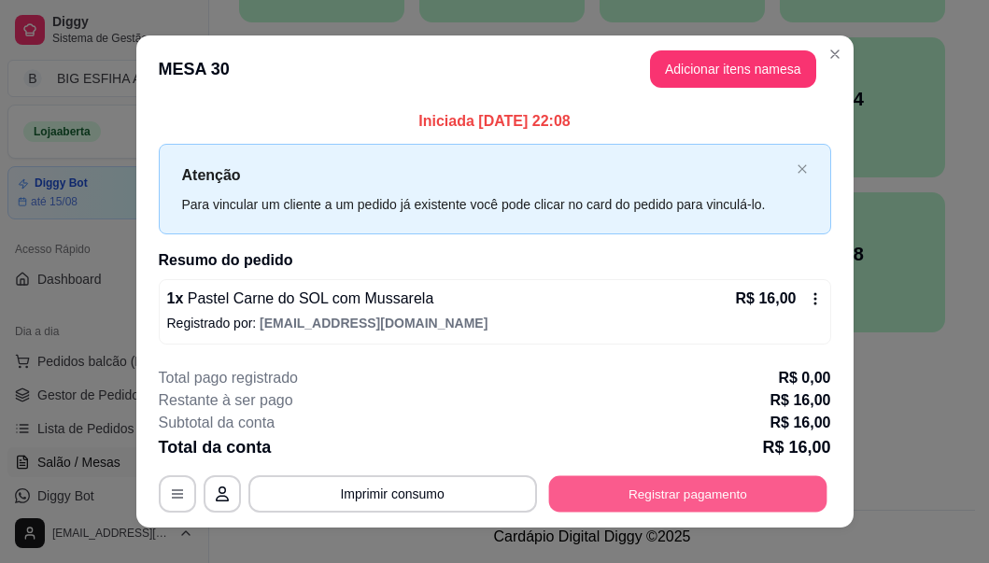
click at [616, 496] on button "Registrar pagamento" at bounding box center [687, 494] width 278 height 36
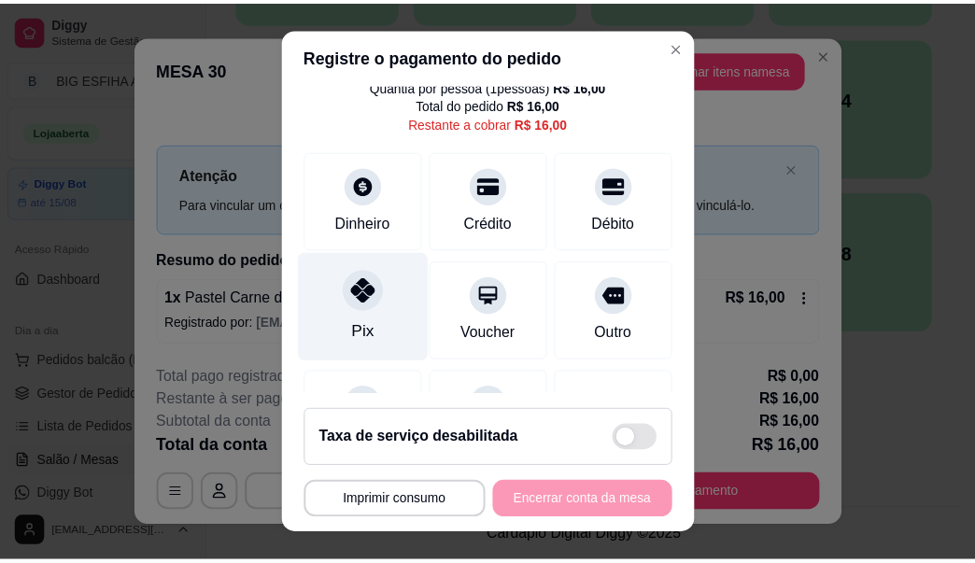
scroll to position [93, 0]
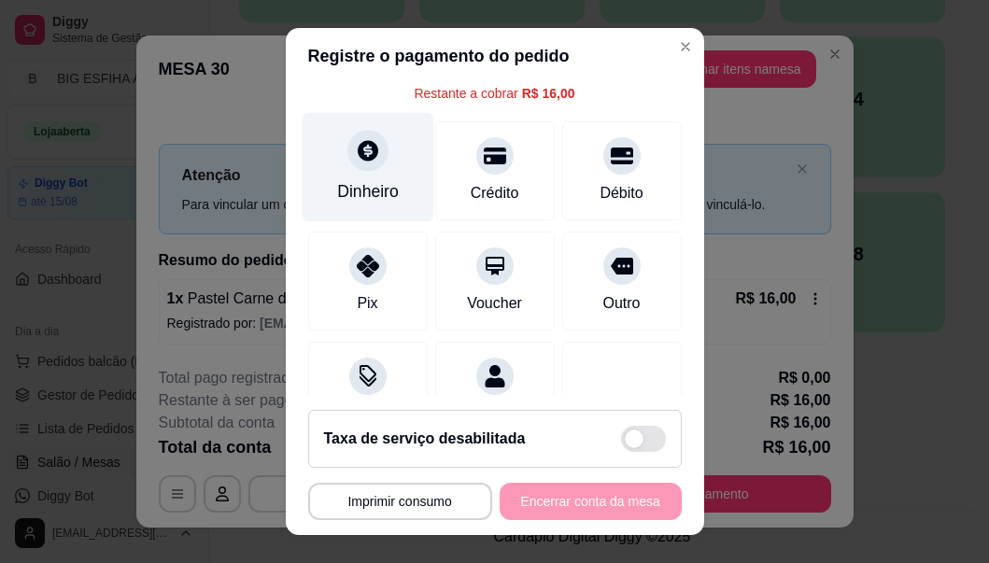
click at [344, 186] on div "Dinheiro" at bounding box center [368, 191] width 62 height 24
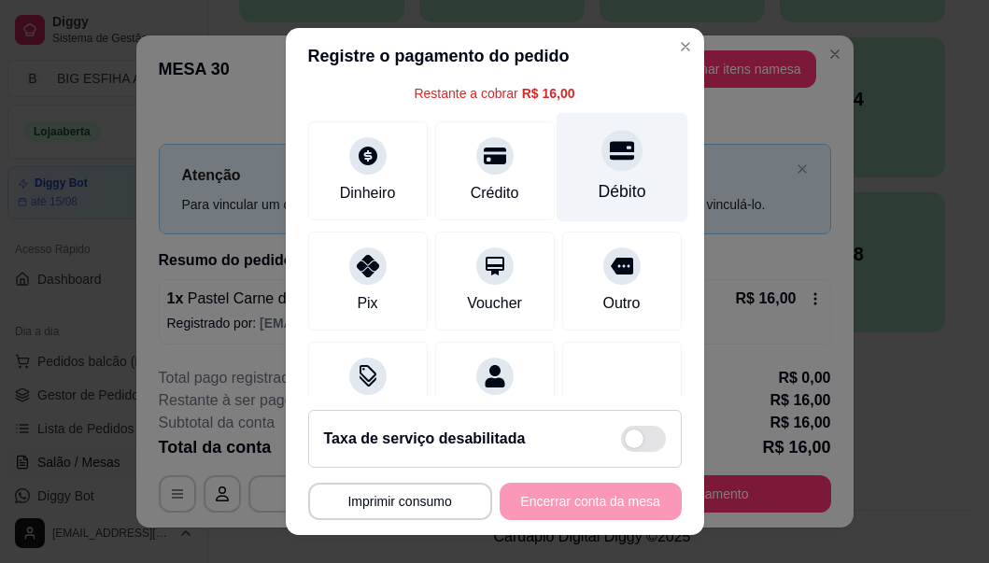
click at [568, 175] on div "Débito" at bounding box center [622, 167] width 132 height 109
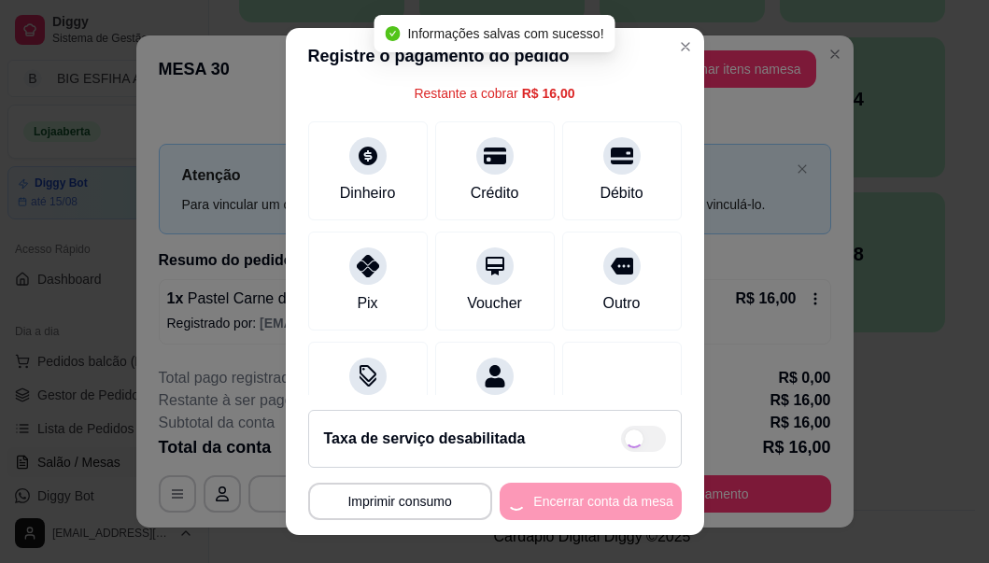
type input "R$ 0,00"
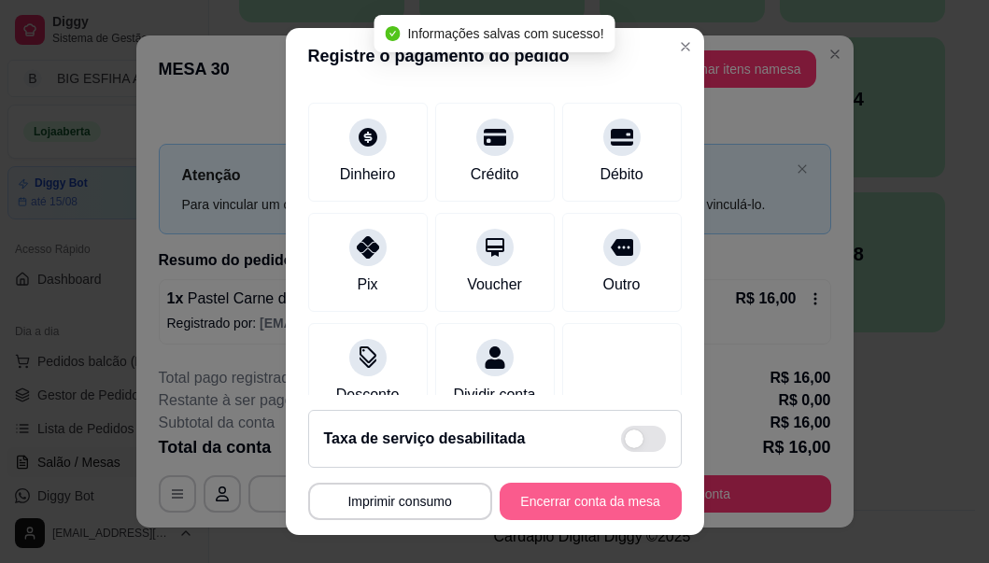
click at [588, 500] on button "Encerrar conta da mesa" at bounding box center [591, 501] width 182 height 37
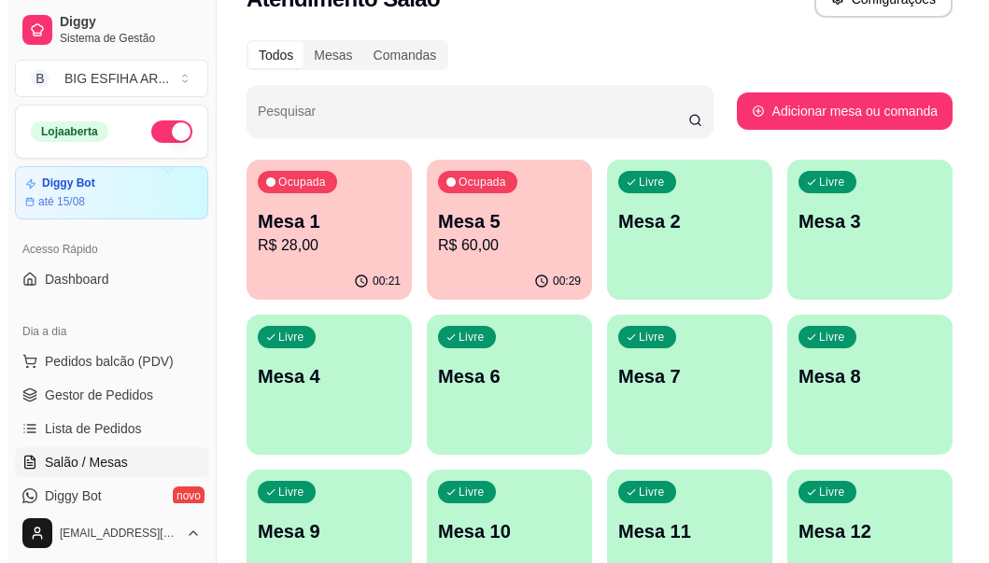
scroll to position [0, 0]
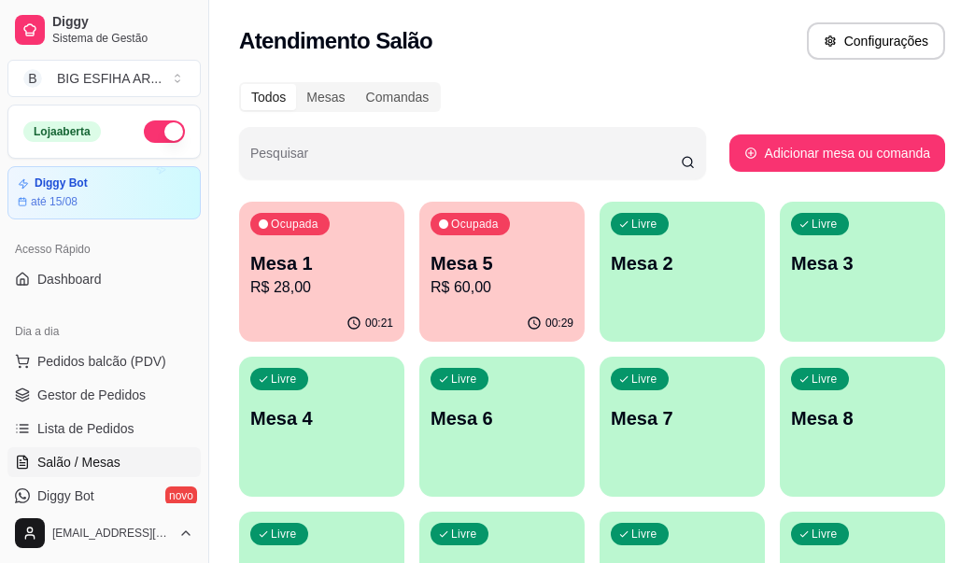
click at [483, 276] on div "Mesa 5 R$ 60,00" at bounding box center [502, 274] width 143 height 49
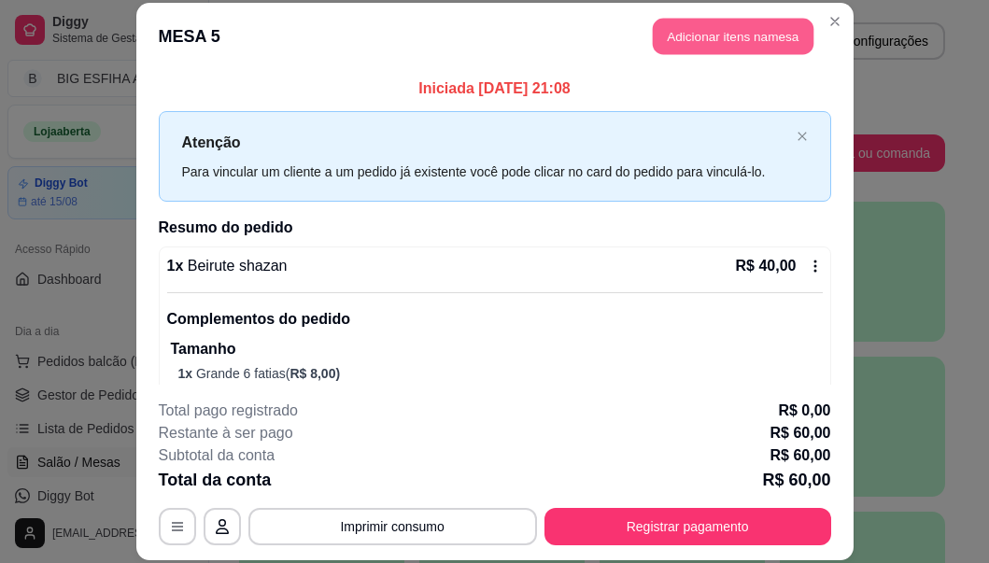
click at [701, 44] on button "Adicionar itens na mesa" at bounding box center [733, 37] width 161 height 36
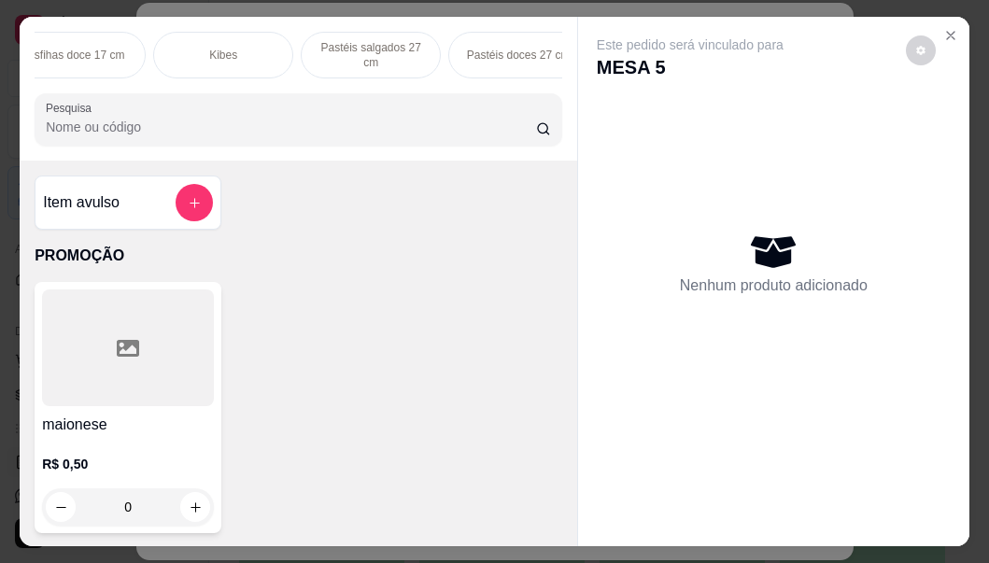
scroll to position [0, 784]
click at [511, 35] on div "PASTÉIS KIDS" at bounding box center [501, 55] width 140 height 47
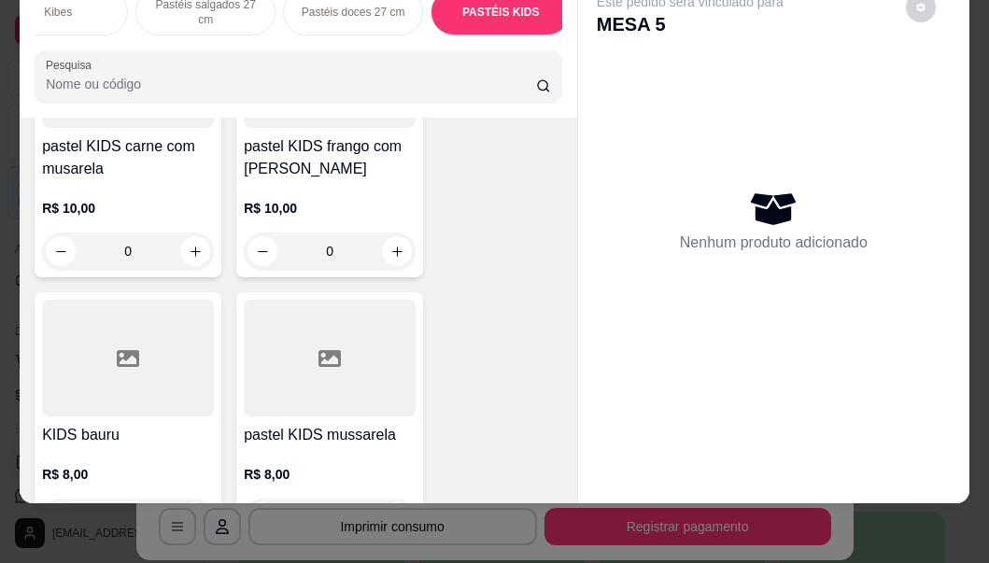
scroll to position [18474, 0]
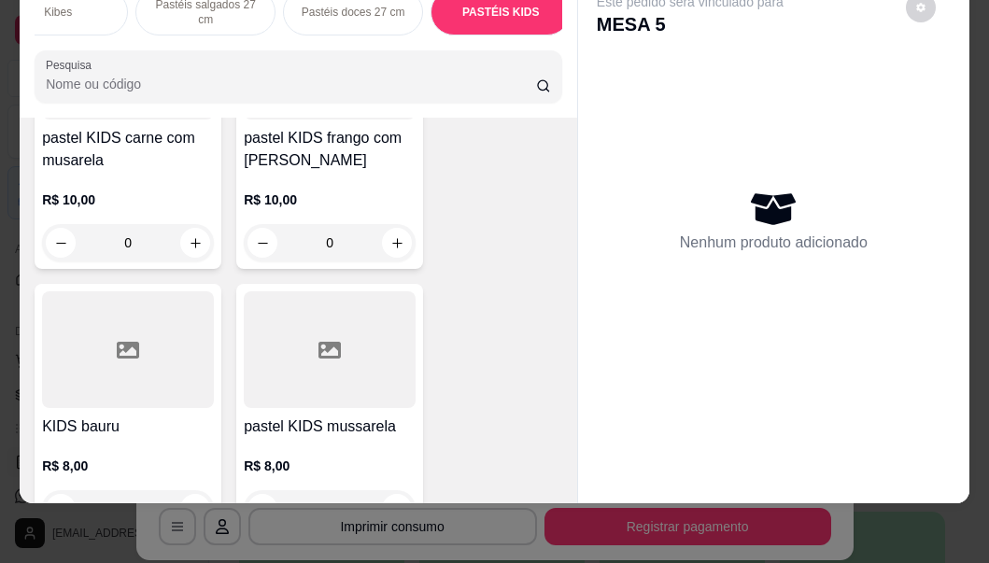
click at [105, 284] on div "KIDS bauru R$ 8,00 0" at bounding box center [128, 409] width 187 height 251
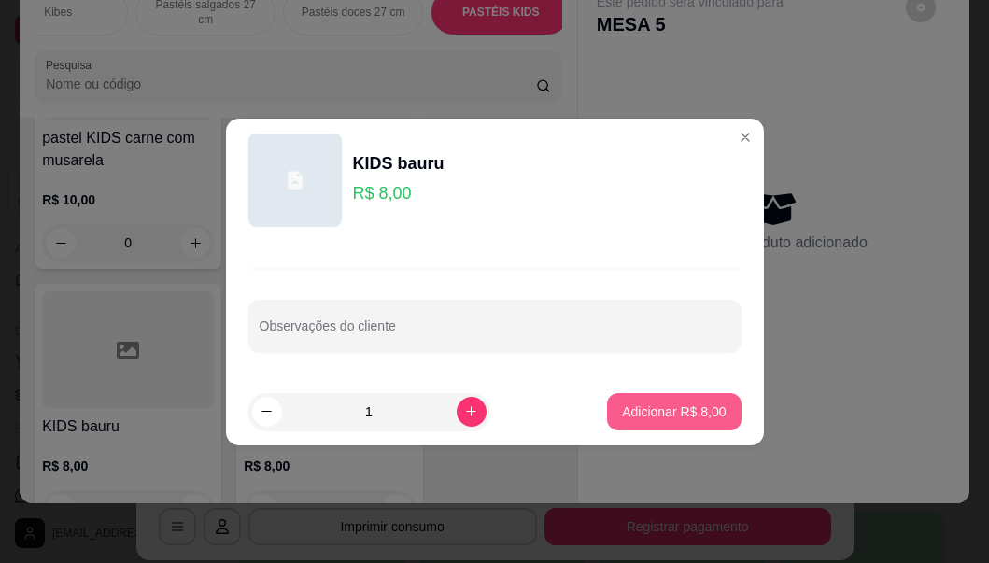
click at [629, 408] on p "Adicionar R$ 8,00" at bounding box center [674, 412] width 104 height 19
type input "1"
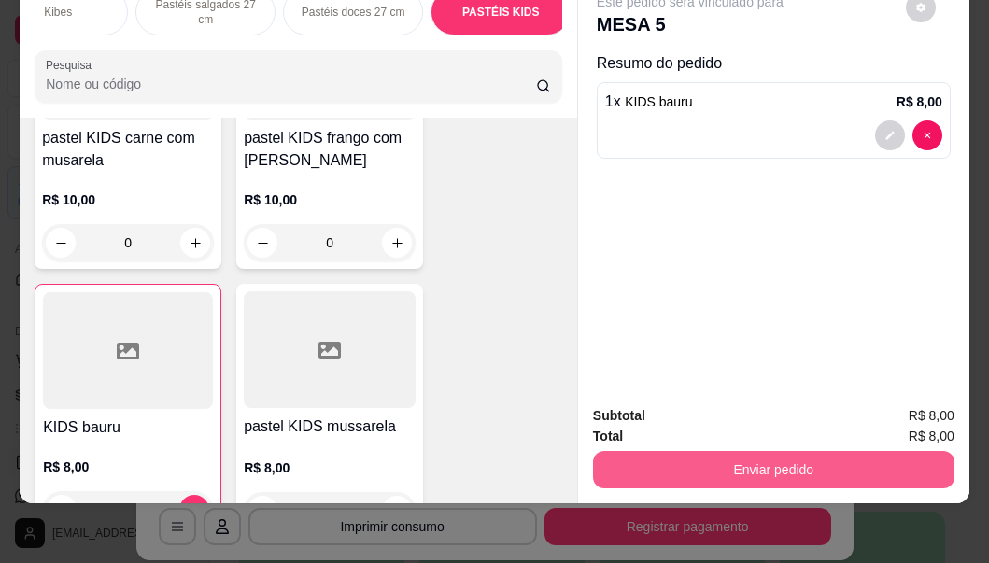
click at [745, 451] on button "Enviar pedido" at bounding box center [773, 469] width 361 height 37
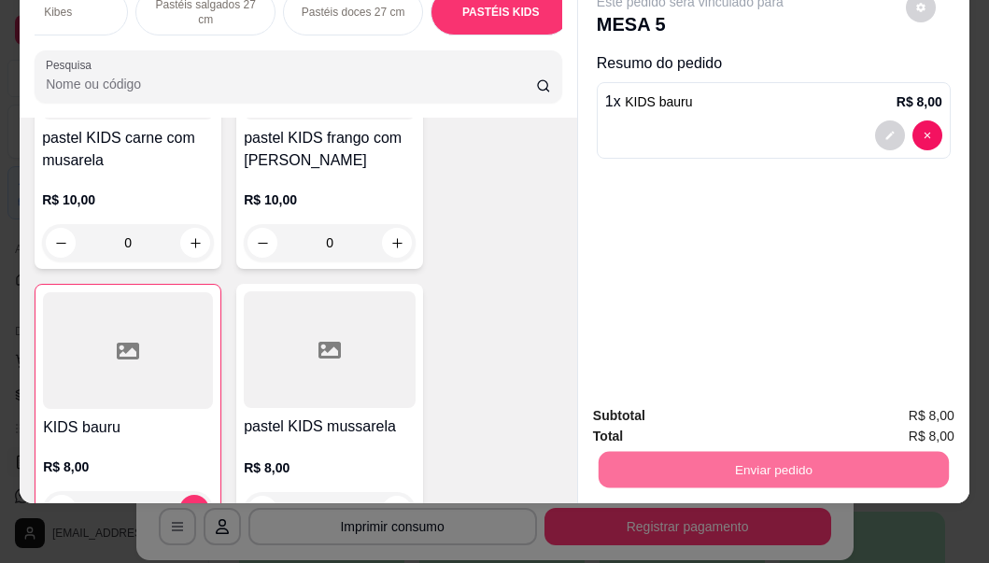
click at [723, 412] on button "Não registrar e enviar pedido" at bounding box center [711, 409] width 189 height 35
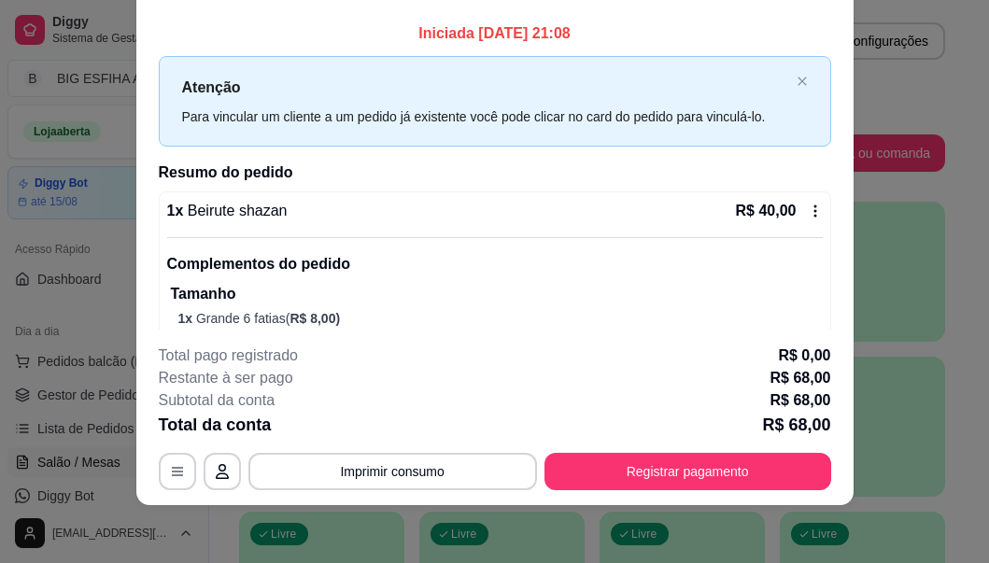
scroll to position [57, 0]
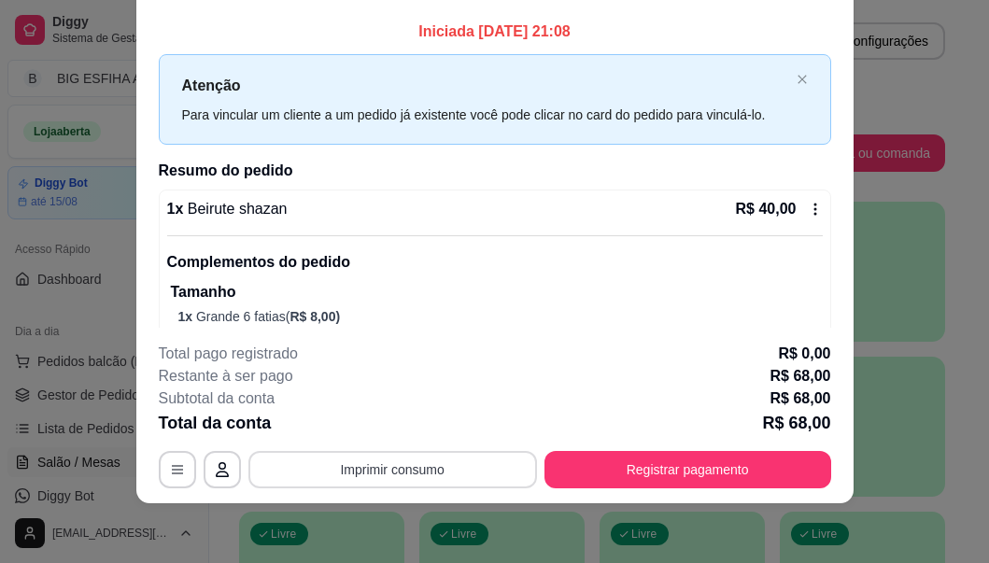
click at [406, 474] on button "Imprimir consumo" at bounding box center [392, 469] width 289 height 37
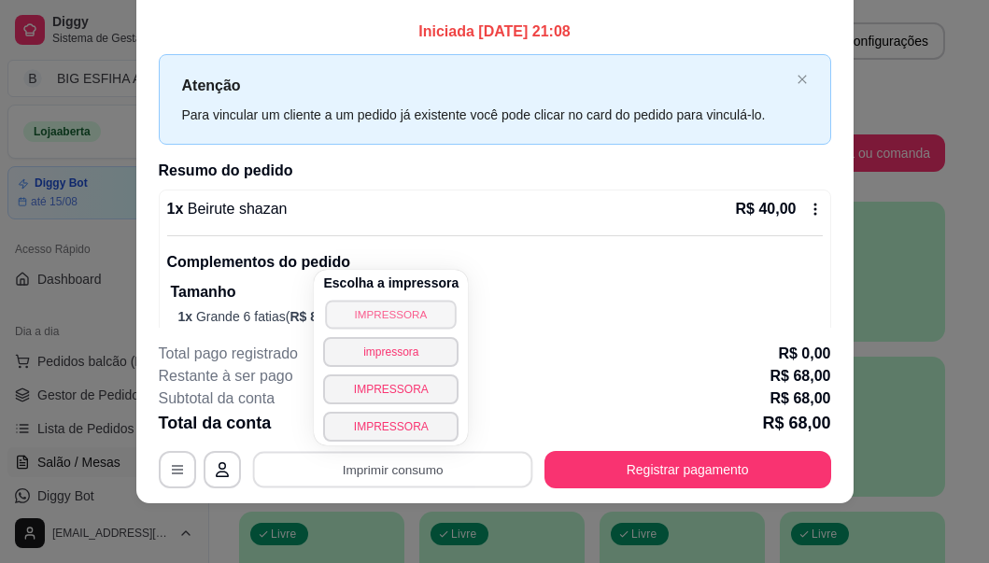
click at [394, 321] on button "IMPRESSORA" at bounding box center [391, 314] width 131 height 29
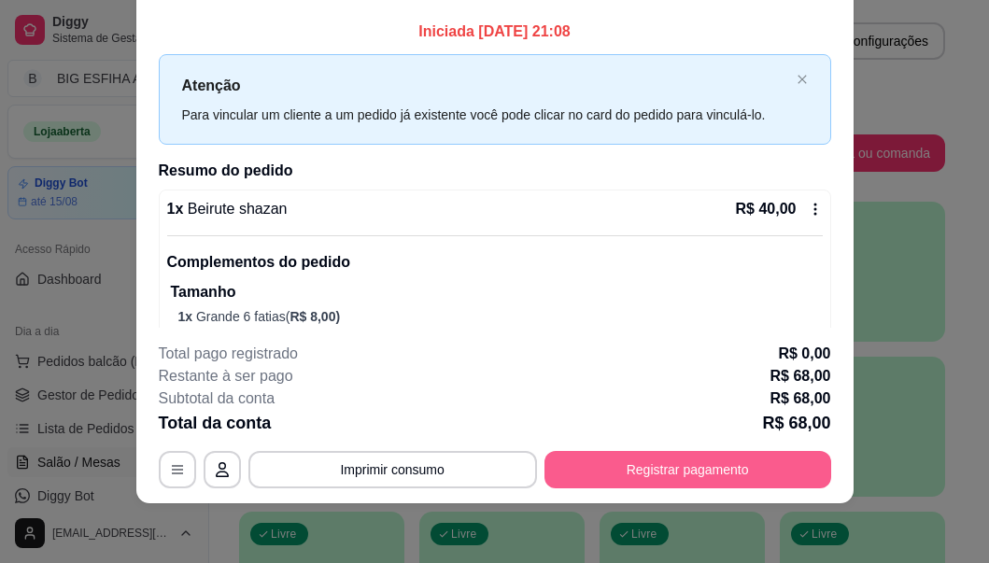
click at [670, 454] on button "Registrar pagamento" at bounding box center [687, 469] width 287 height 37
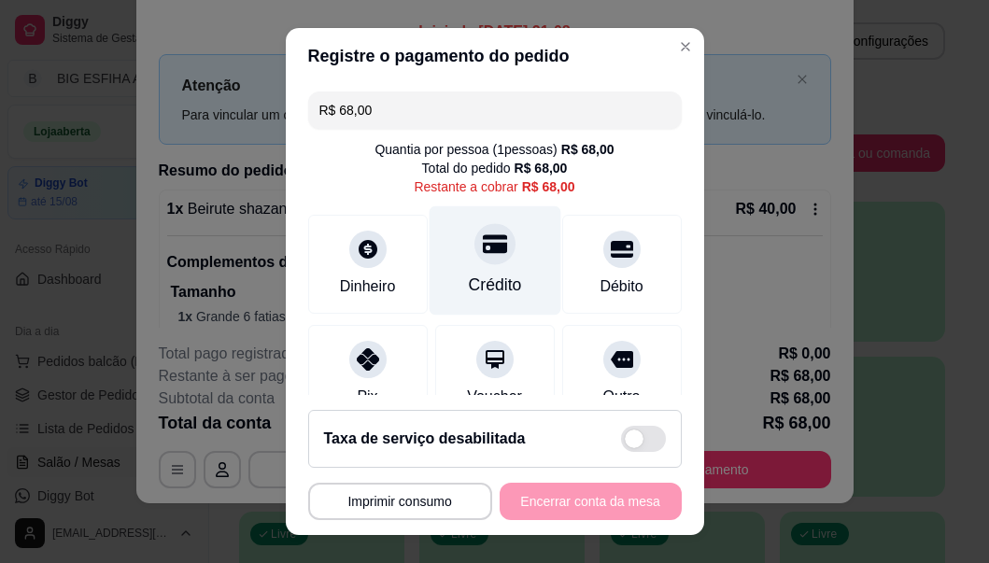
click at [468, 292] on div "Crédito" at bounding box center [494, 285] width 53 height 24
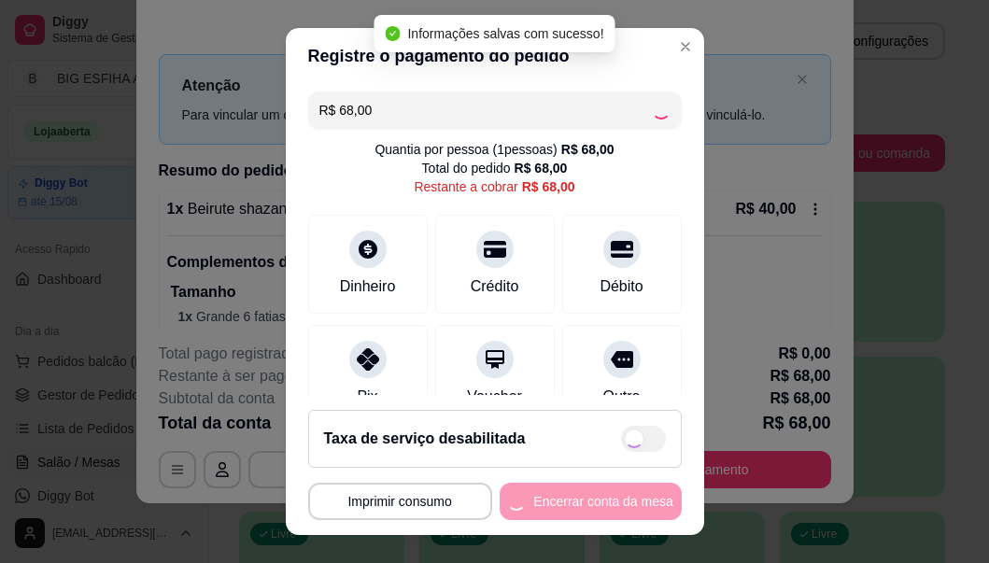
type input "R$ 0,00"
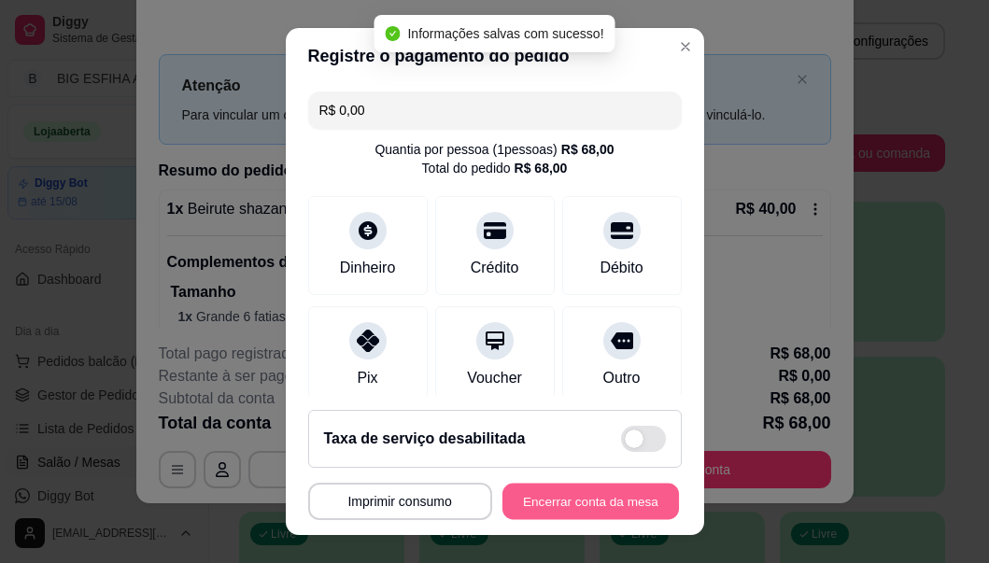
click at [562, 511] on button "Encerrar conta da mesa" at bounding box center [590, 501] width 177 height 36
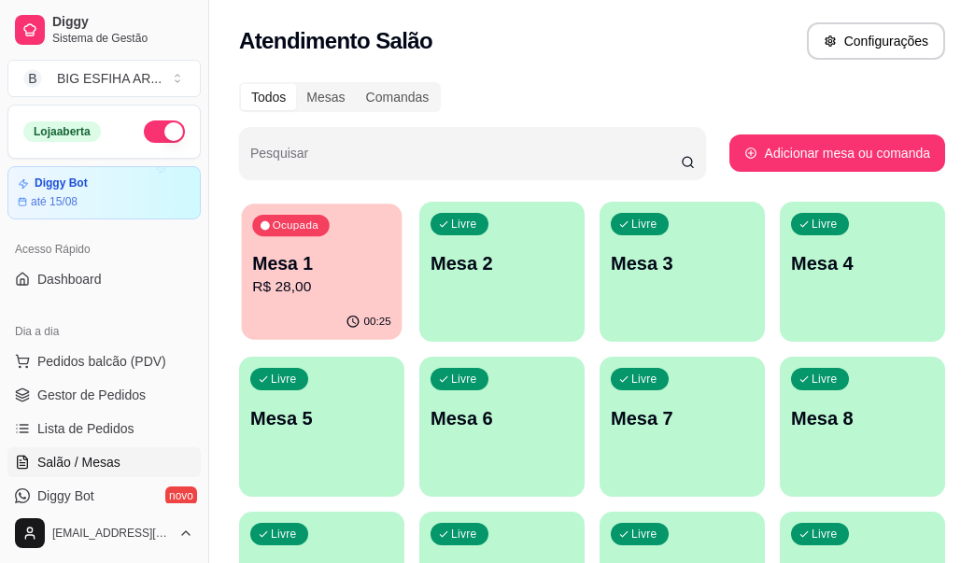
click at [311, 289] on p "R$ 28,00" at bounding box center [321, 286] width 138 height 21
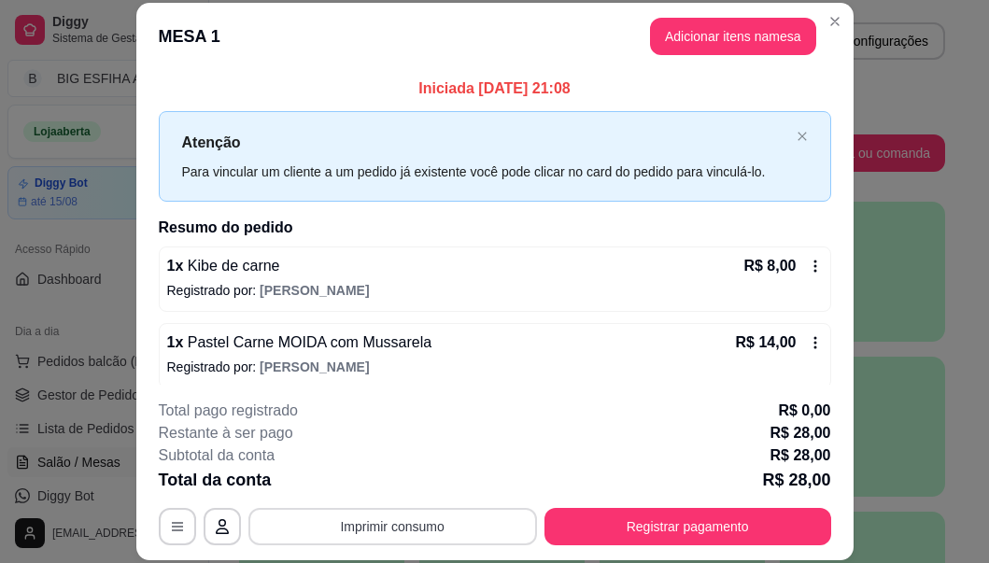
click at [342, 530] on button "Imprimir consumo" at bounding box center [392, 526] width 289 height 37
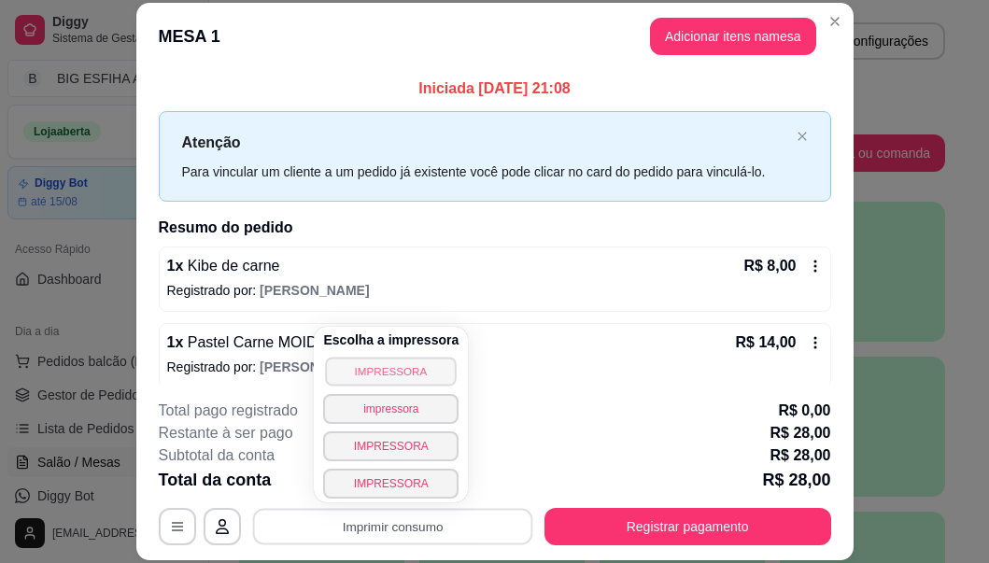
click at [398, 373] on button "IMPRESSORA" at bounding box center [391, 371] width 131 height 29
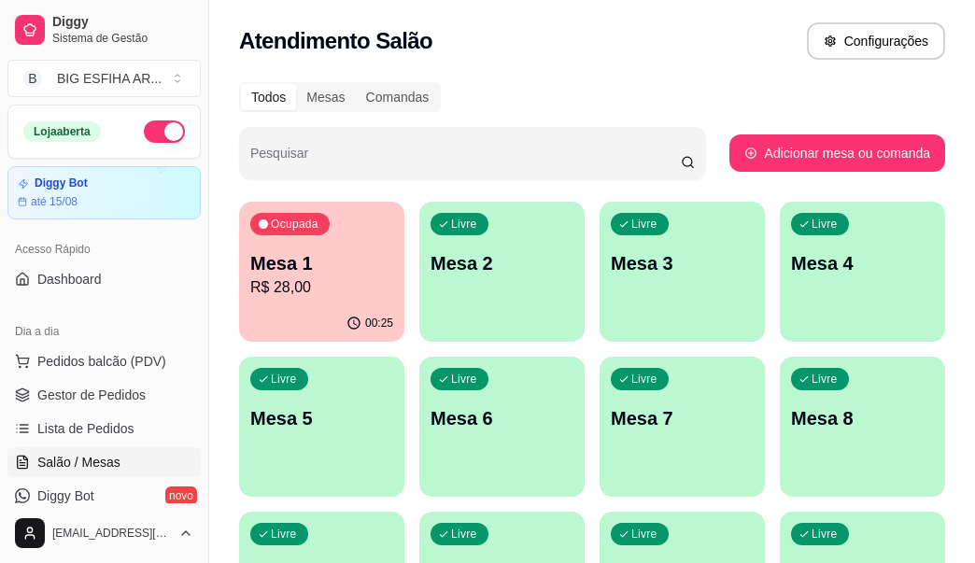
click at [369, 280] on p "R$ 28,00" at bounding box center [321, 287] width 143 height 22
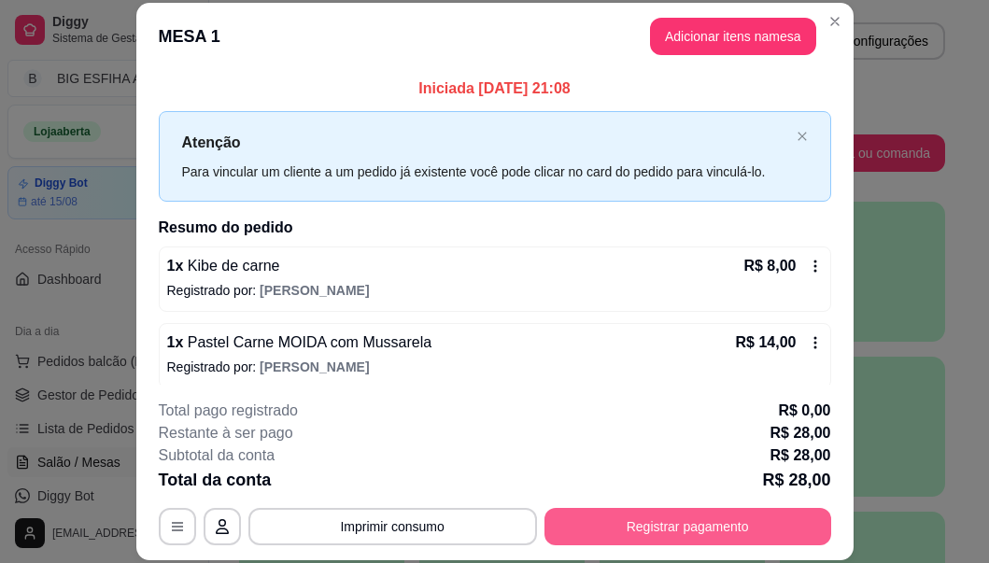
click at [653, 519] on button "Registrar pagamento" at bounding box center [687, 526] width 287 height 37
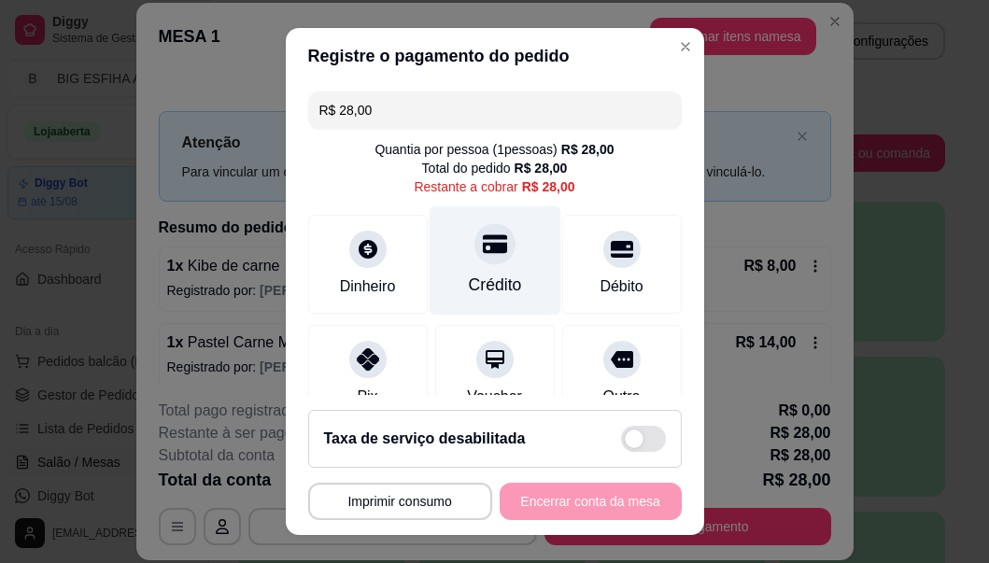
click at [499, 274] on div "Crédito" at bounding box center [494, 285] width 53 height 24
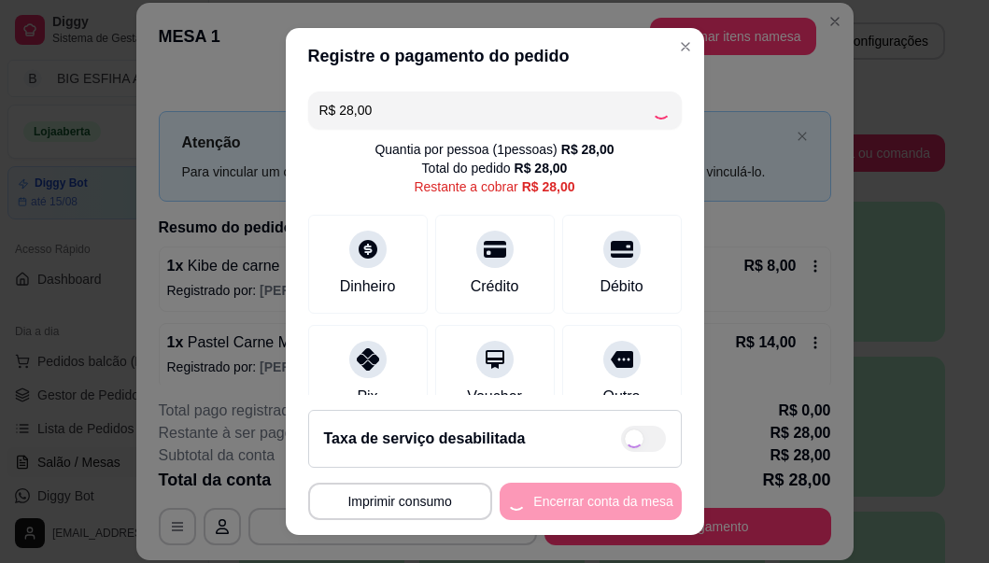
type input "R$ 0,00"
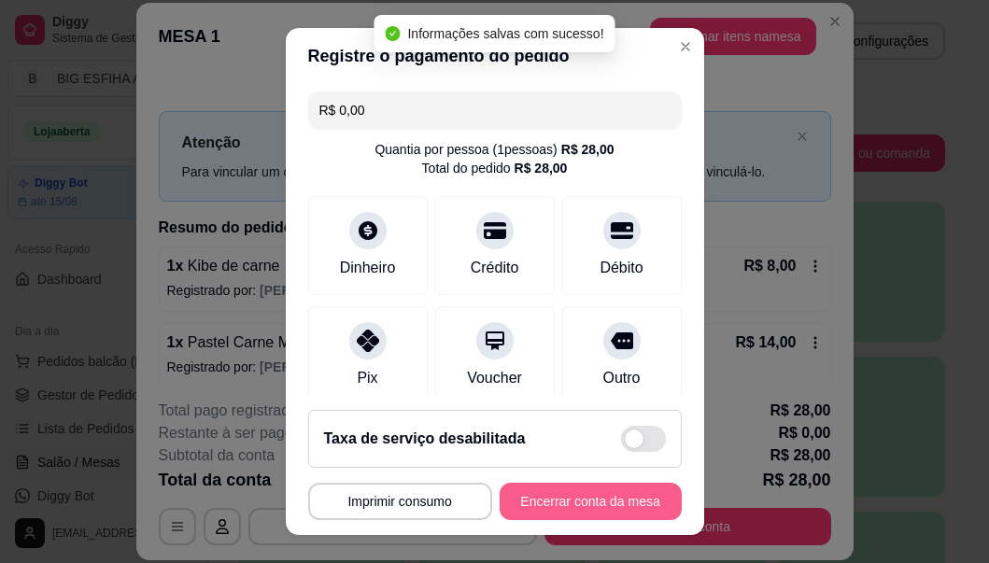
click at [535, 503] on button "Encerrar conta da mesa" at bounding box center [591, 501] width 182 height 37
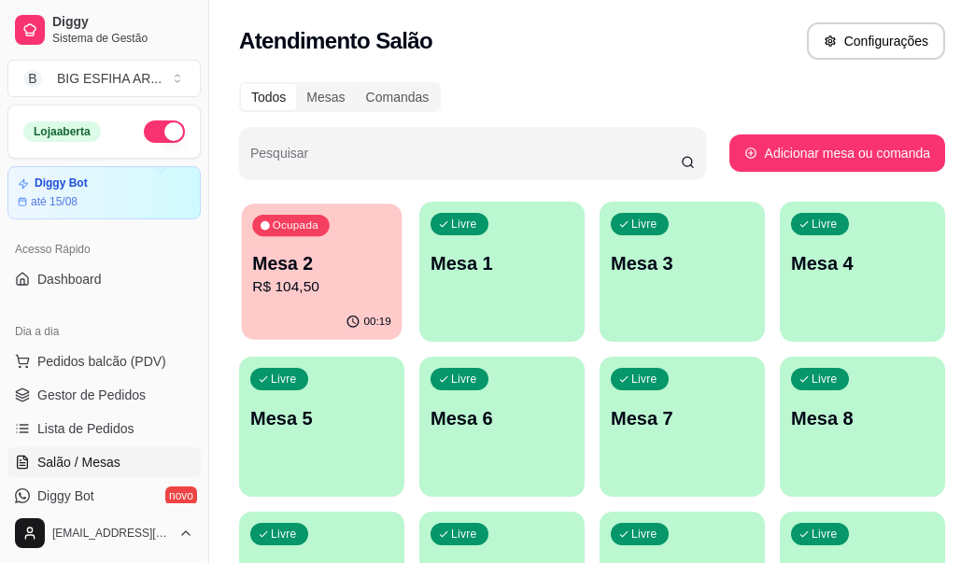
click at [325, 257] on p "Mesa 2" at bounding box center [321, 263] width 138 height 25
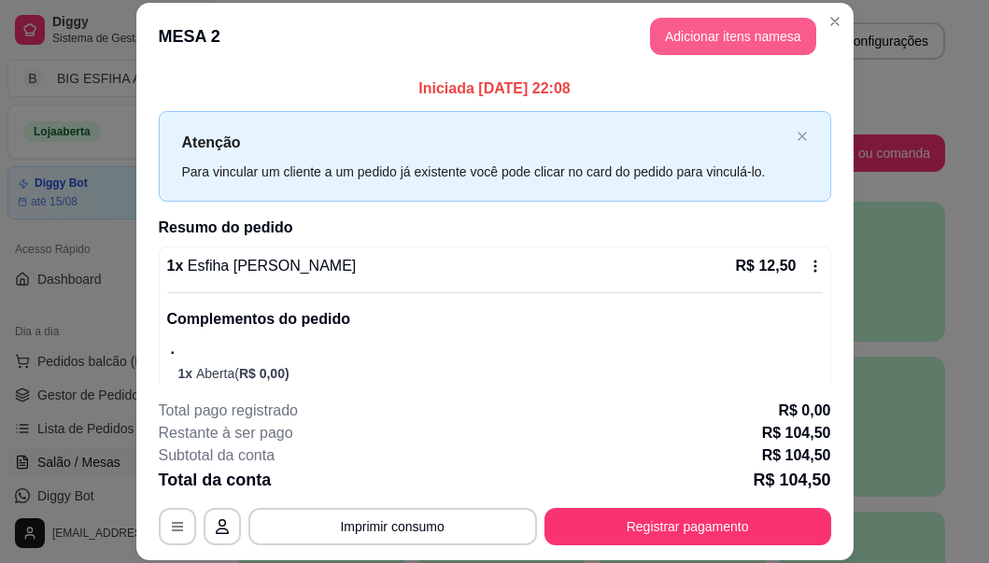
click at [768, 35] on button "Adicionar itens na mesa" at bounding box center [733, 36] width 166 height 37
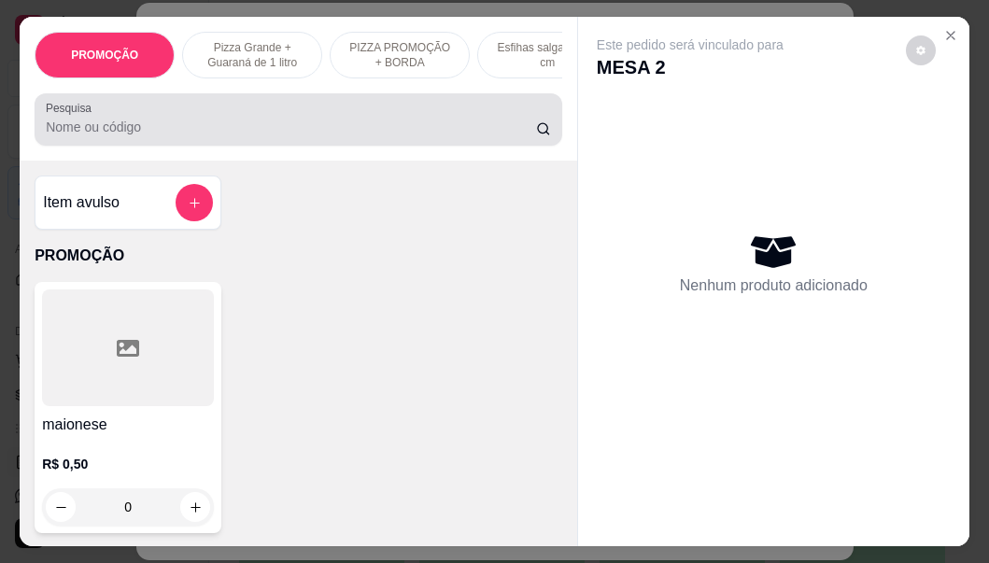
click at [487, 136] on input "Pesquisa" at bounding box center [291, 127] width 490 height 19
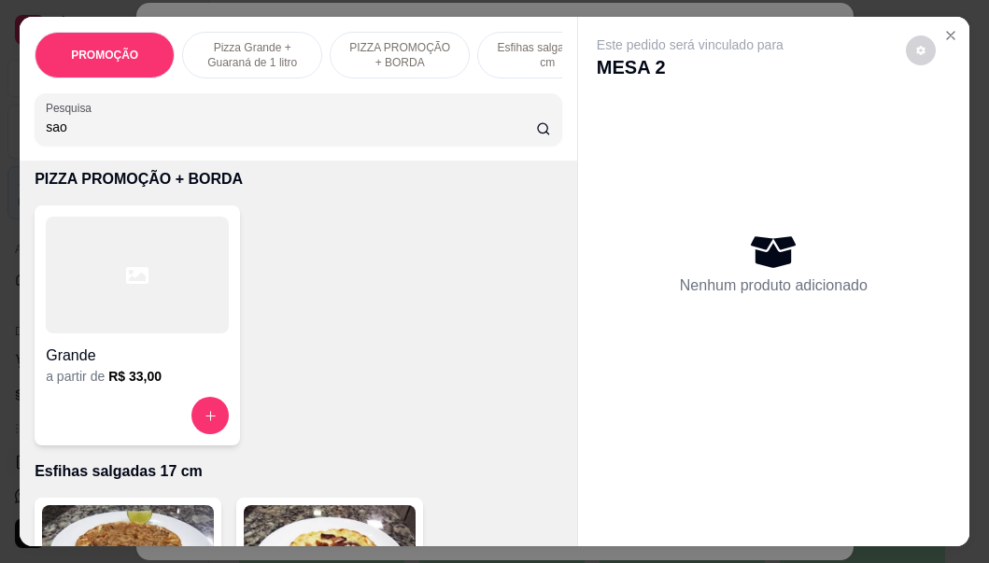
scroll to position [374, 0]
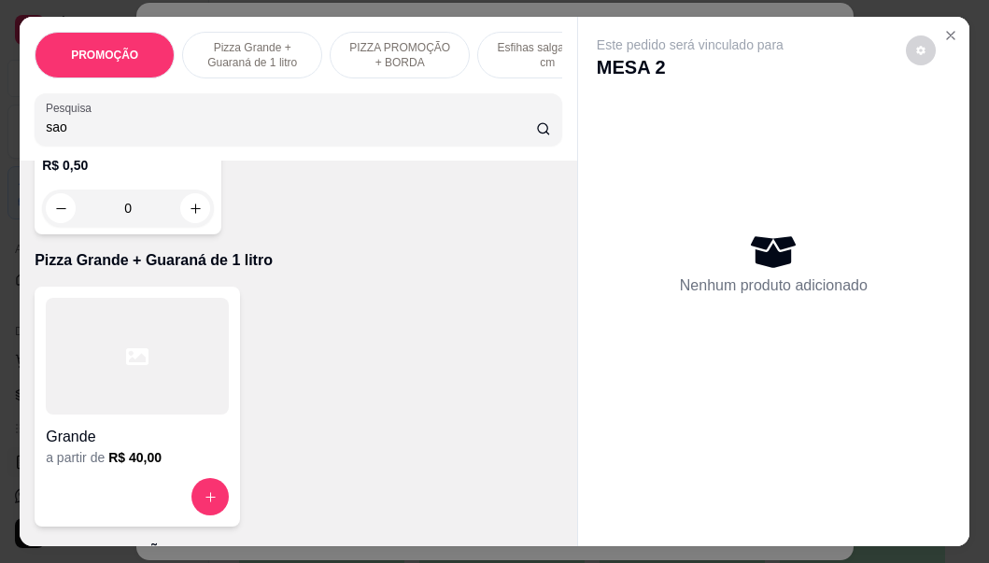
click at [95, 131] on input "sao" at bounding box center [291, 127] width 490 height 19
type input "s"
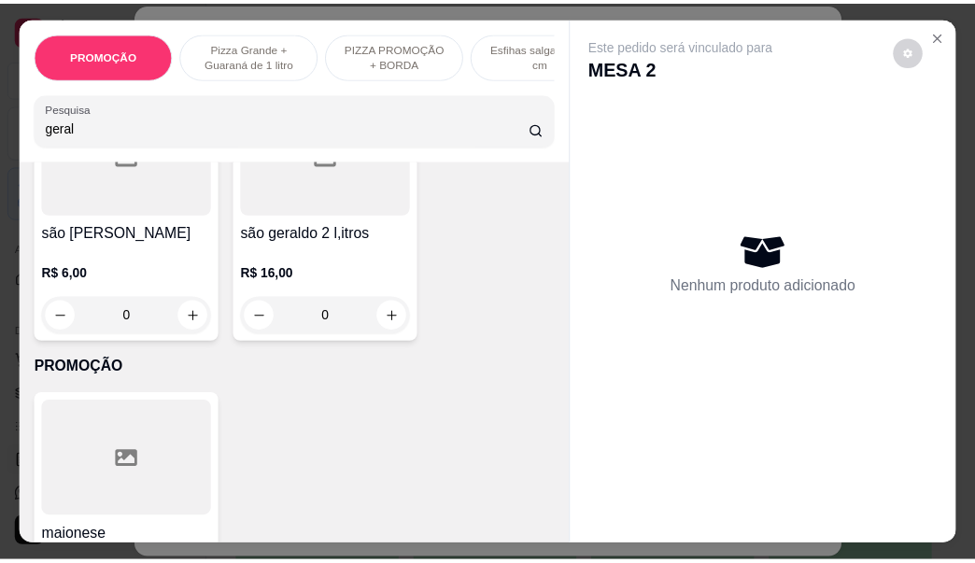
scroll to position [42, 0]
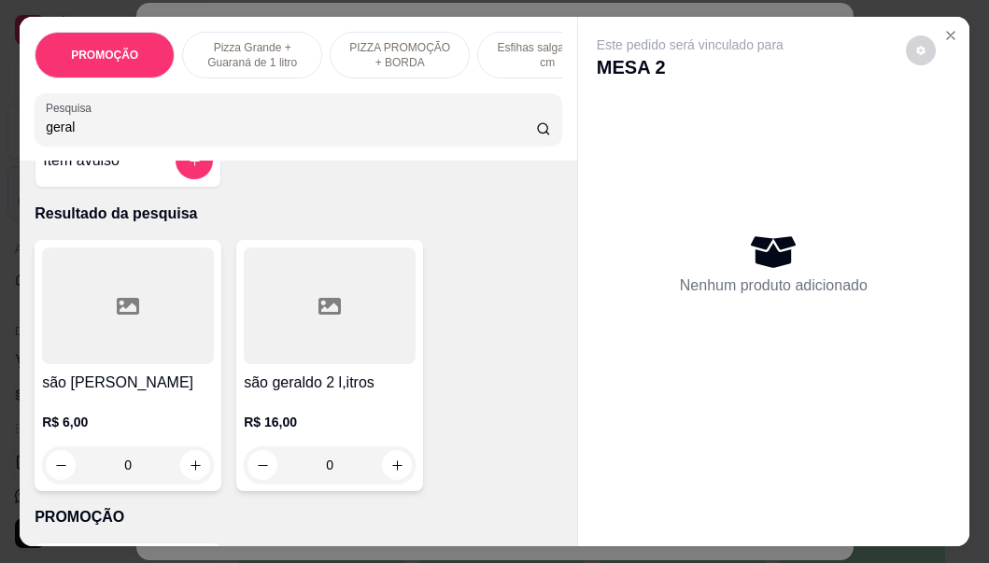
type input "geral"
click at [276, 406] on div "R$ 16,00 0" at bounding box center [330, 439] width 172 height 90
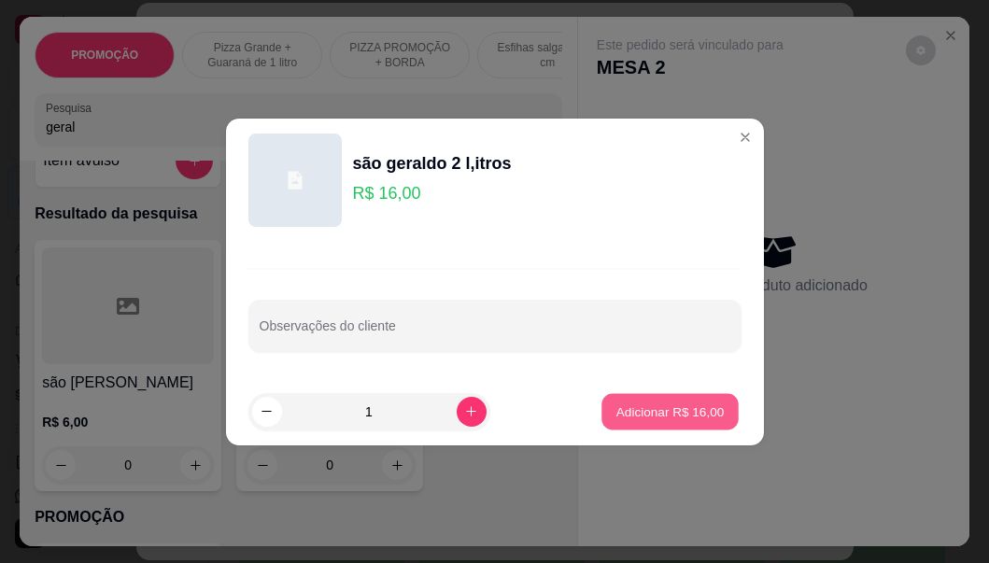
click at [656, 405] on p "Adicionar R$ 16,00" at bounding box center [670, 412] width 108 height 18
type input "1"
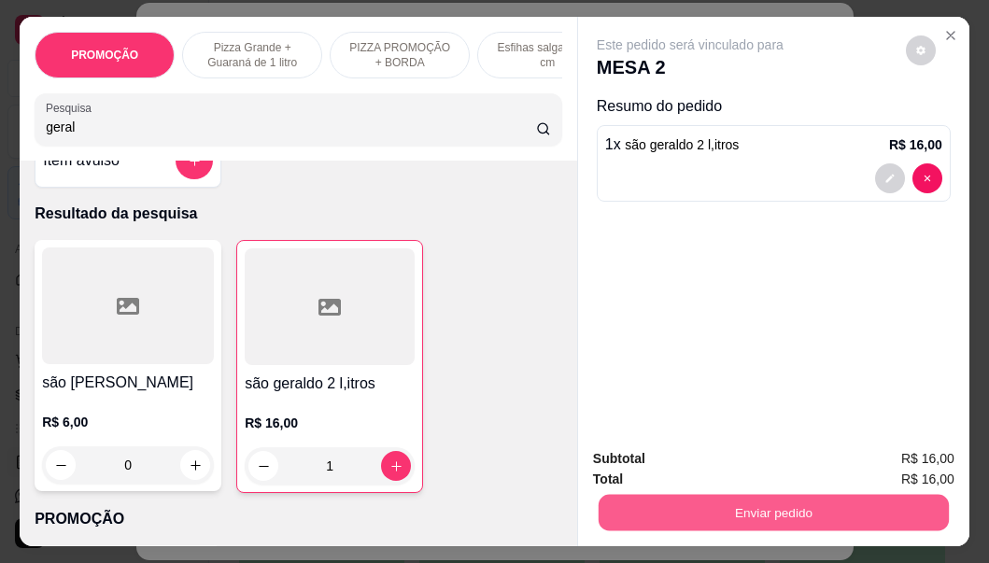
click at [779, 509] on button "Enviar pedido" at bounding box center [774, 513] width 350 height 36
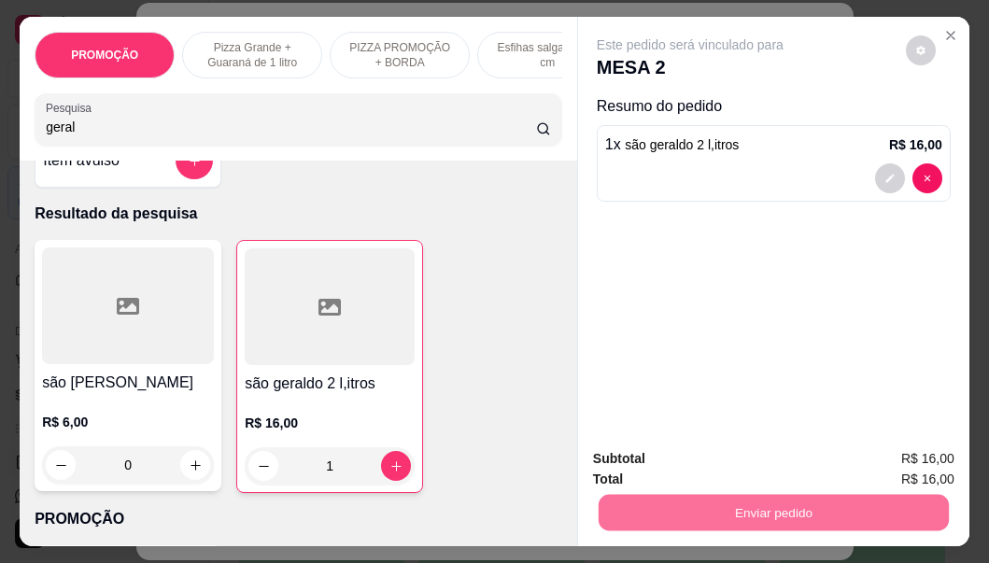
click at [644, 463] on button "Não registrar e enviar pedido" at bounding box center [712, 459] width 194 height 35
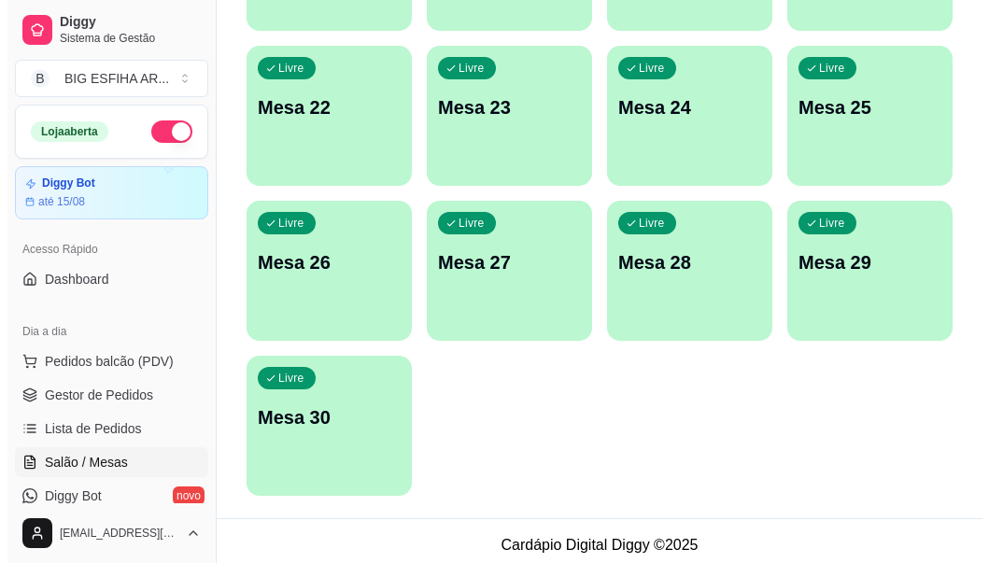
scroll to position [940, 0]
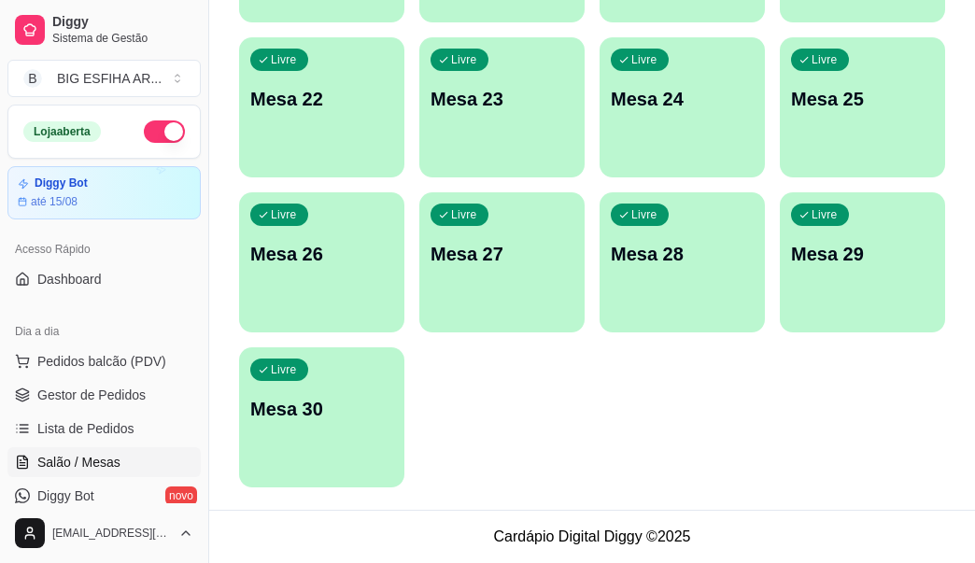
click at [281, 444] on div "Livre Mesa 30" at bounding box center [321, 406] width 165 height 118
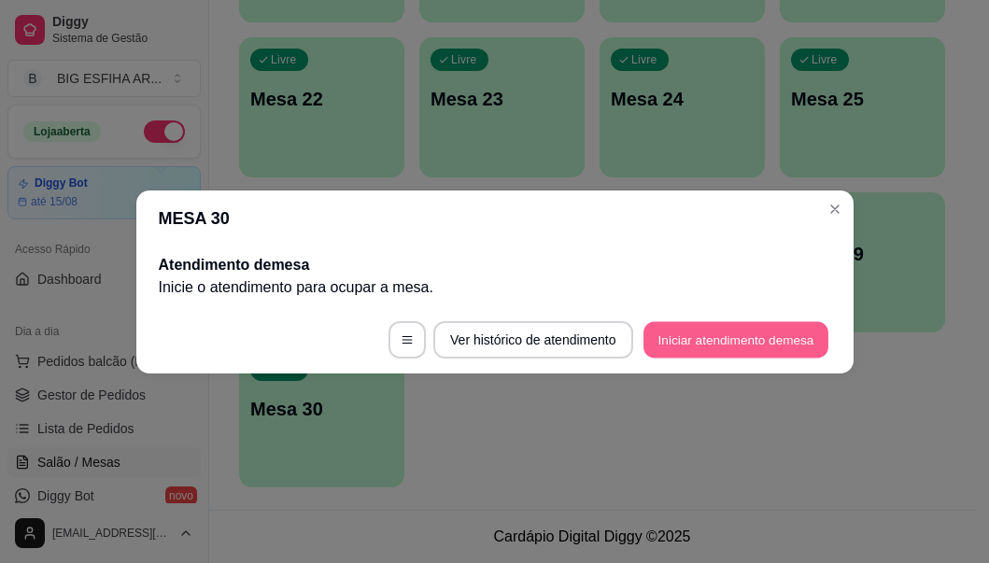
click at [761, 331] on button "Iniciar atendimento de mesa" at bounding box center [735, 339] width 185 height 36
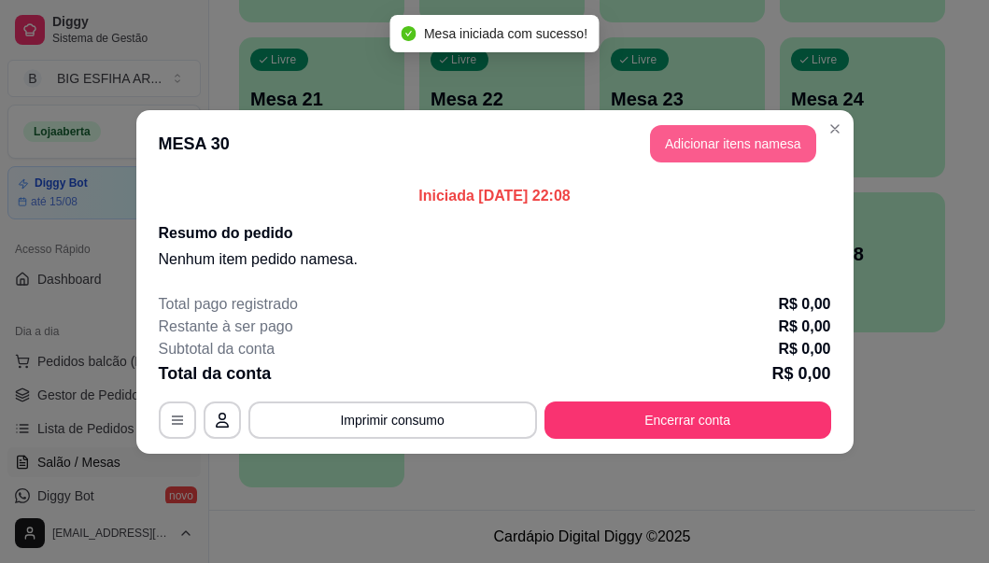
click at [720, 149] on button "Adicionar itens na mesa" at bounding box center [733, 143] width 166 height 37
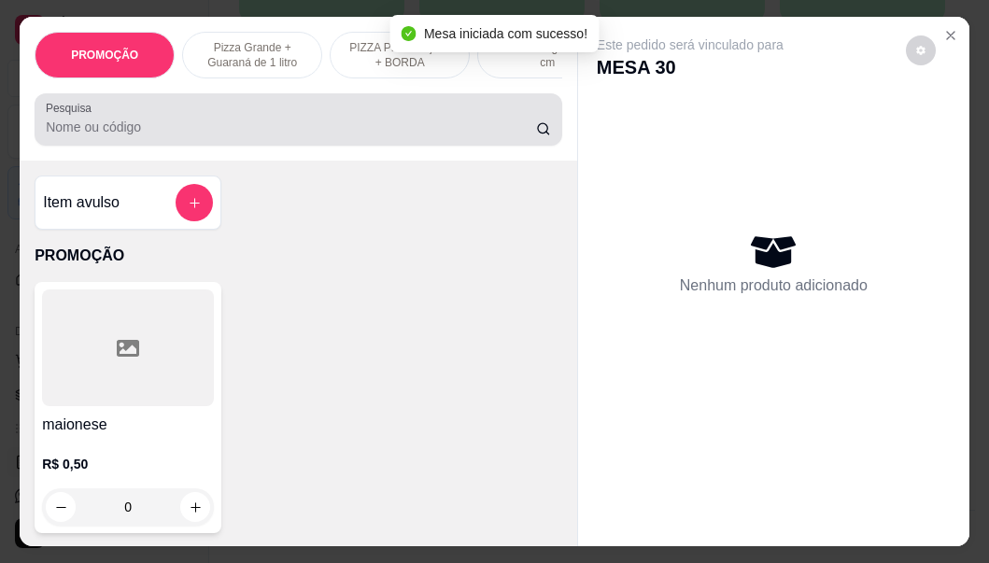
click at [282, 131] on input "Pesquisa" at bounding box center [291, 127] width 490 height 19
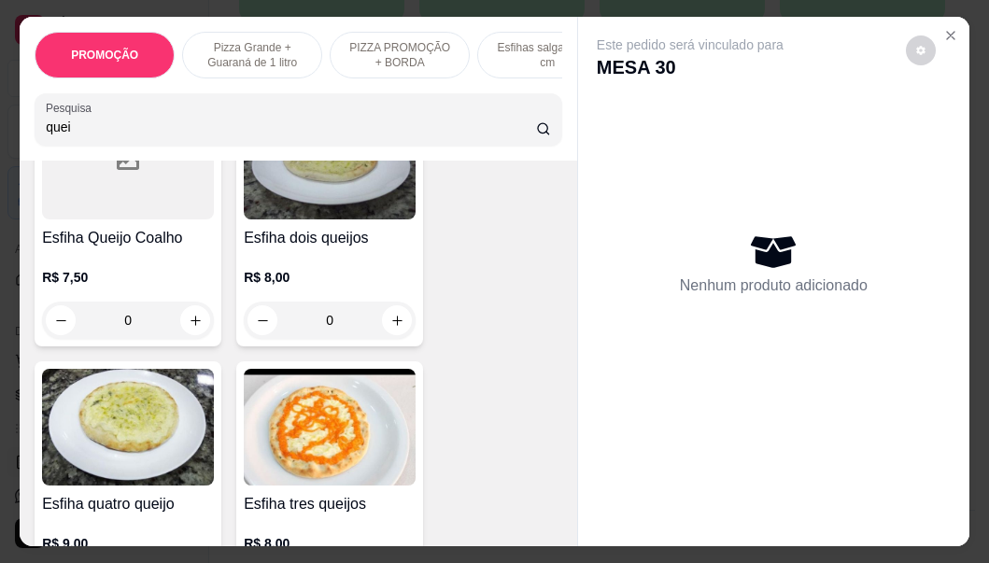
scroll to position [280, 0]
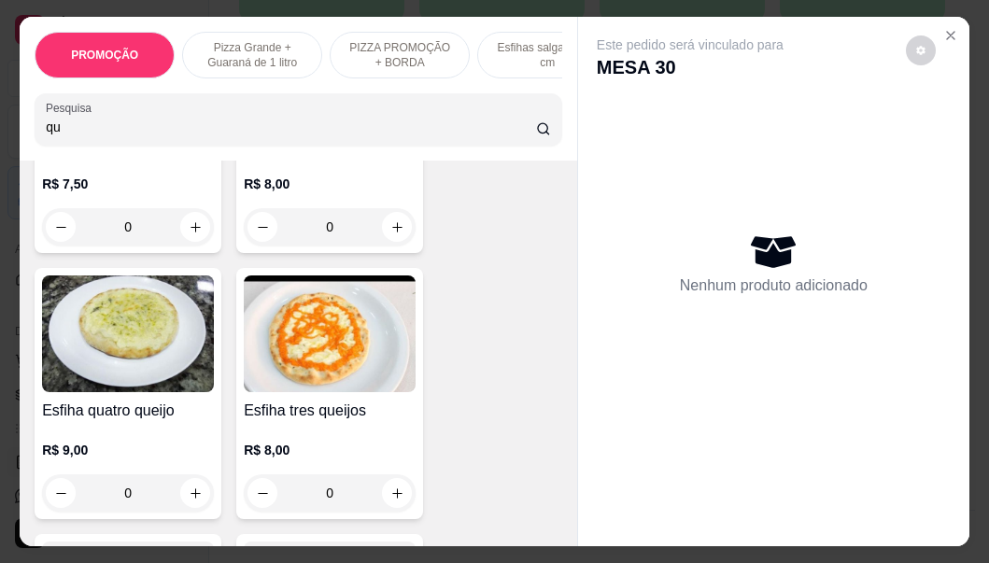
type input "q"
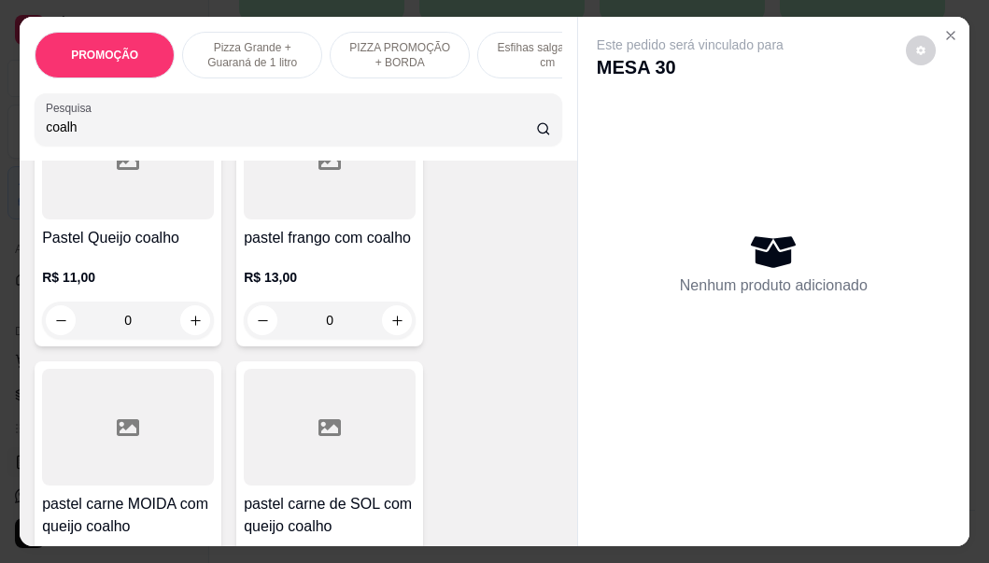
scroll to position [747, 0]
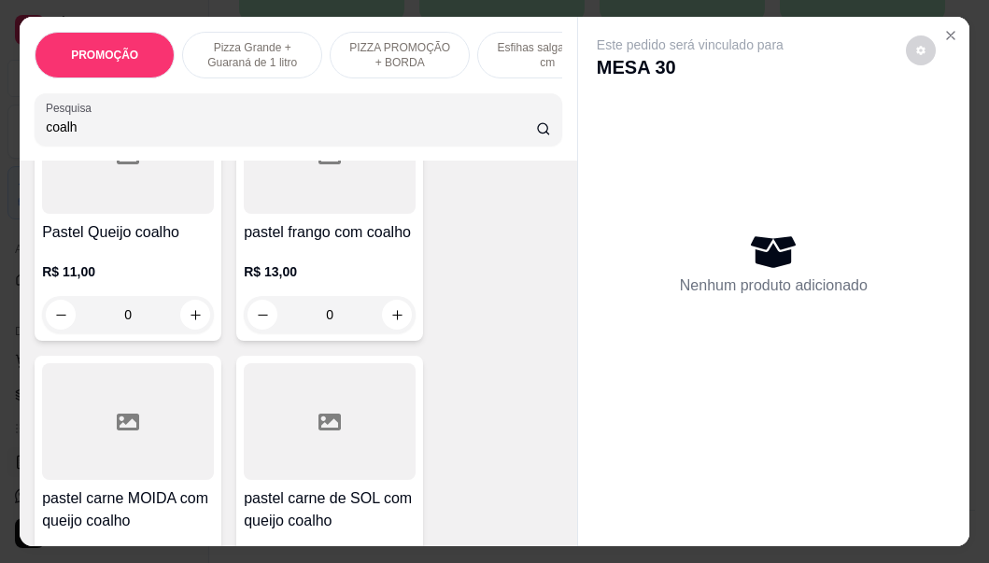
type input "coalh"
click at [141, 244] on h4 "Pastel Queijo coalho" at bounding box center [128, 232] width 172 height 22
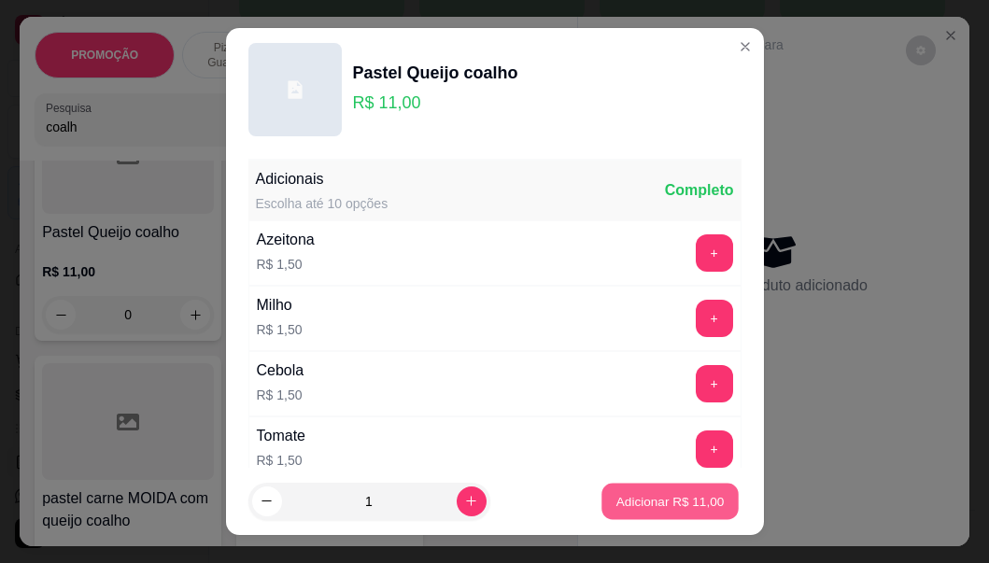
click at [665, 502] on p "Adicionar R$ 11,00" at bounding box center [670, 501] width 108 height 18
type input "1"
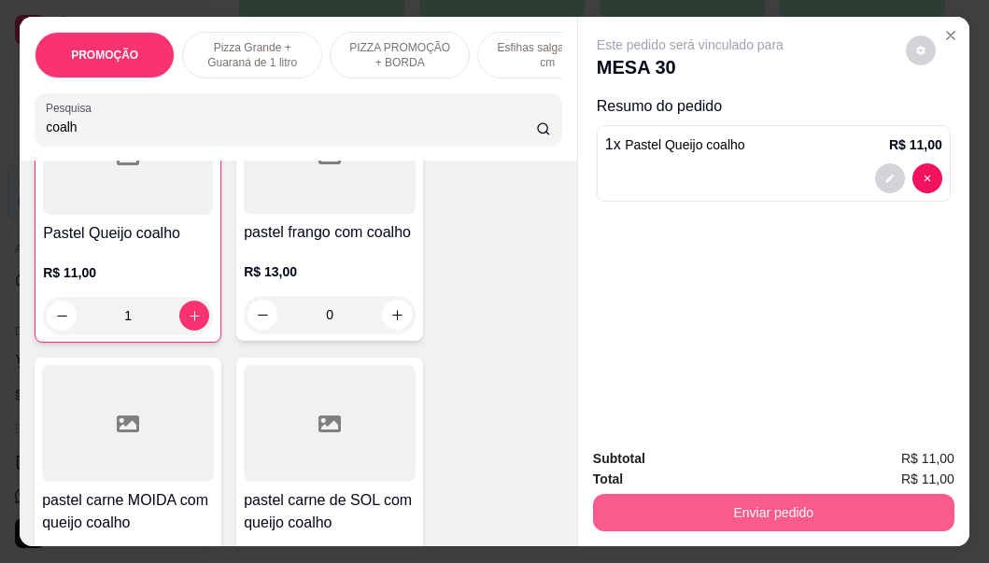
scroll to position [748, 0]
click at [699, 496] on button "Enviar pedido" at bounding box center [773, 512] width 361 height 37
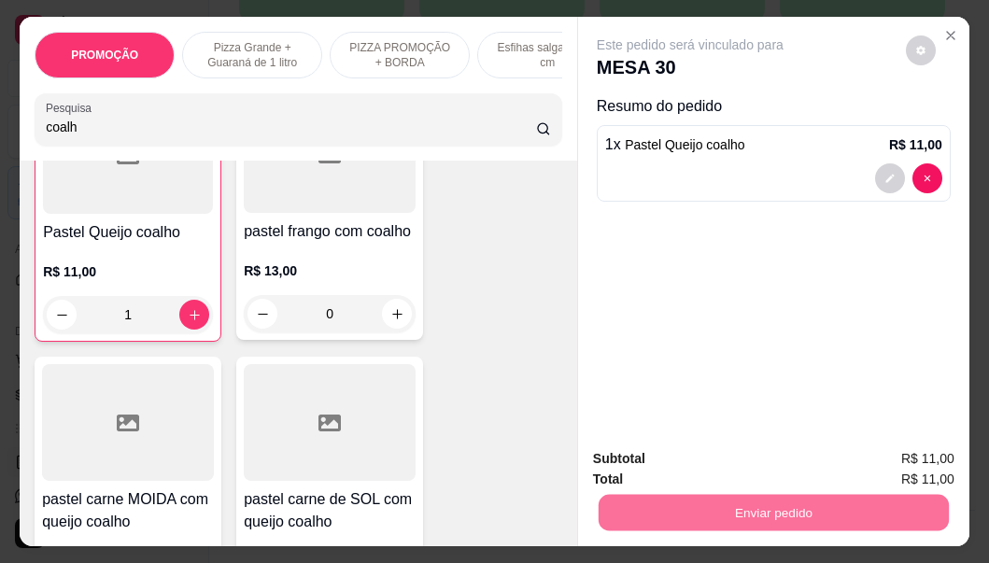
click at [683, 459] on button "Não registrar e enviar pedido" at bounding box center [712, 460] width 194 height 35
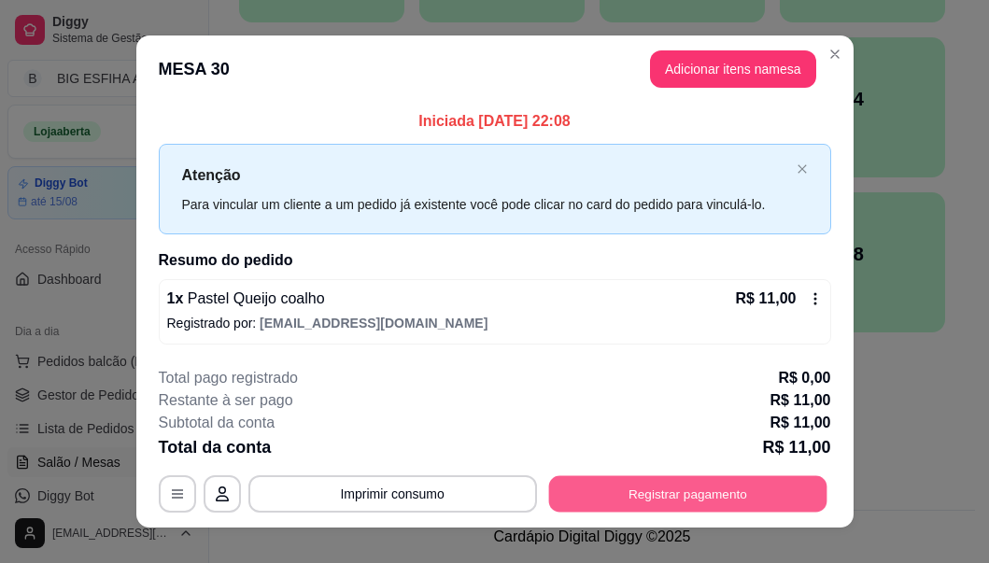
click at [698, 492] on button "Registrar pagamento" at bounding box center [687, 494] width 278 height 36
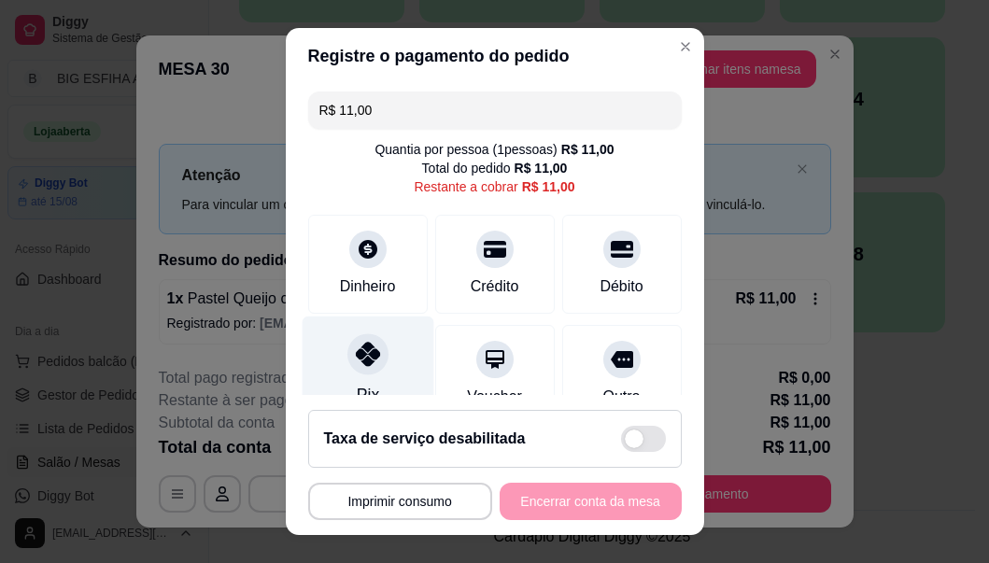
click at [348, 370] on div at bounding box center [367, 354] width 41 height 41
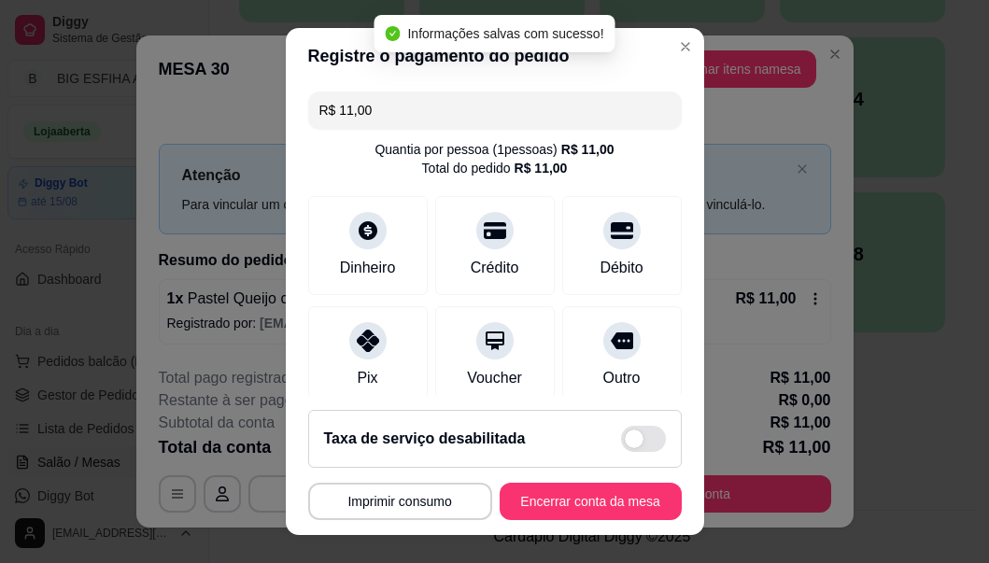
type input "R$ 0,00"
click at [639, 492] on button "Encerrar conta da mesa" at bounding box center [591, 501] width 182 height 37
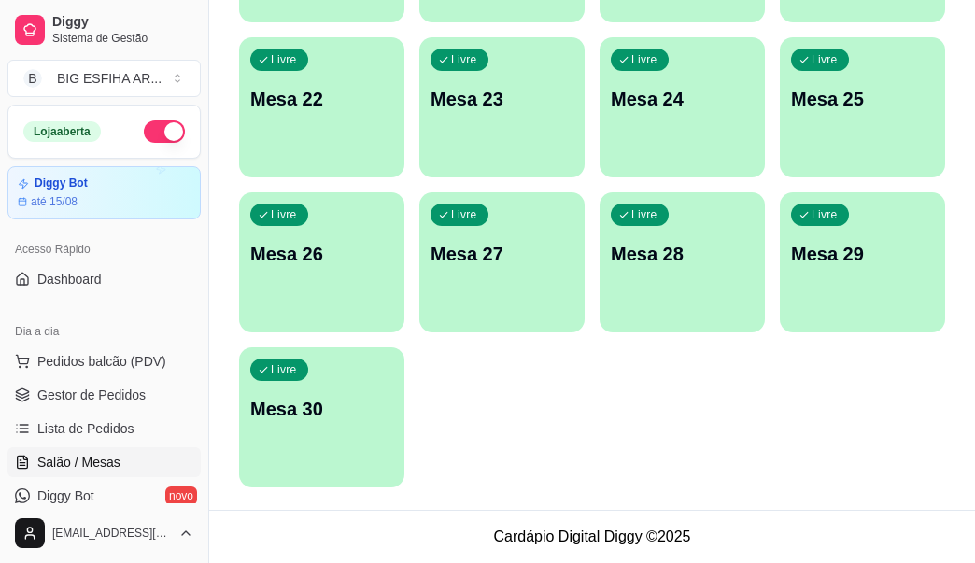
click at [279, 423] on div "Livre Mesa 30" at bounding box center [321, 406] width 165 height 118
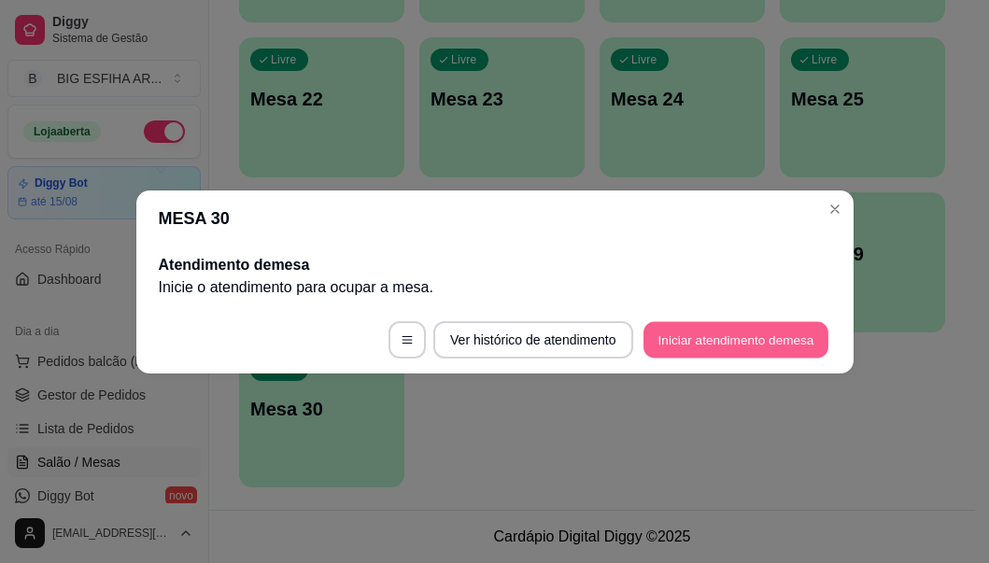
click at [691, 328] on button "Iniciar atendimento de mesa" at bounding box center [735, 339] width 185 height 36
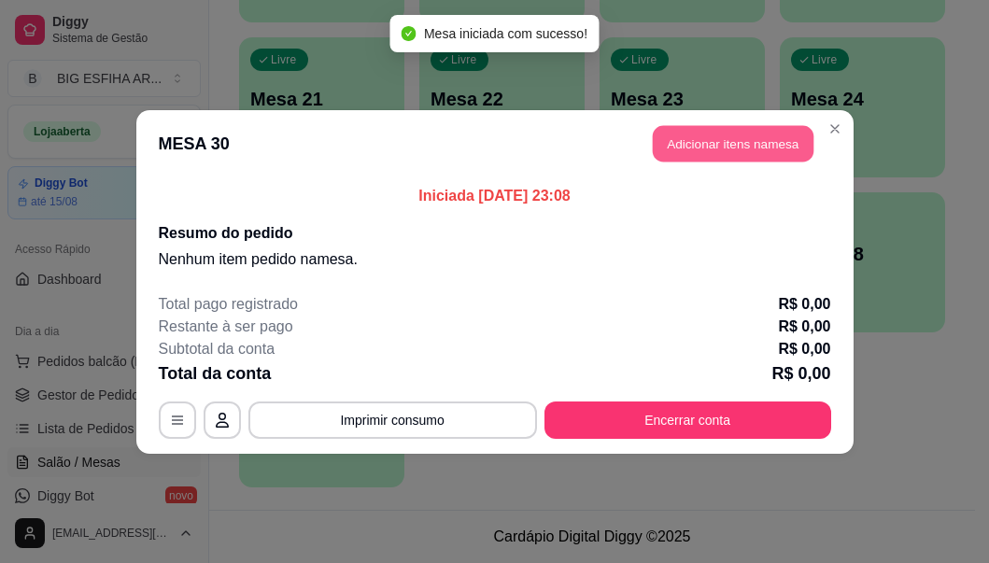
click at [687, 140] on button "Adicionar itens na mesa" at bounding box center [733, 143] width 161 height 36
click at [346, 122] on div at bounding box center [298, 119] width 505 height 37
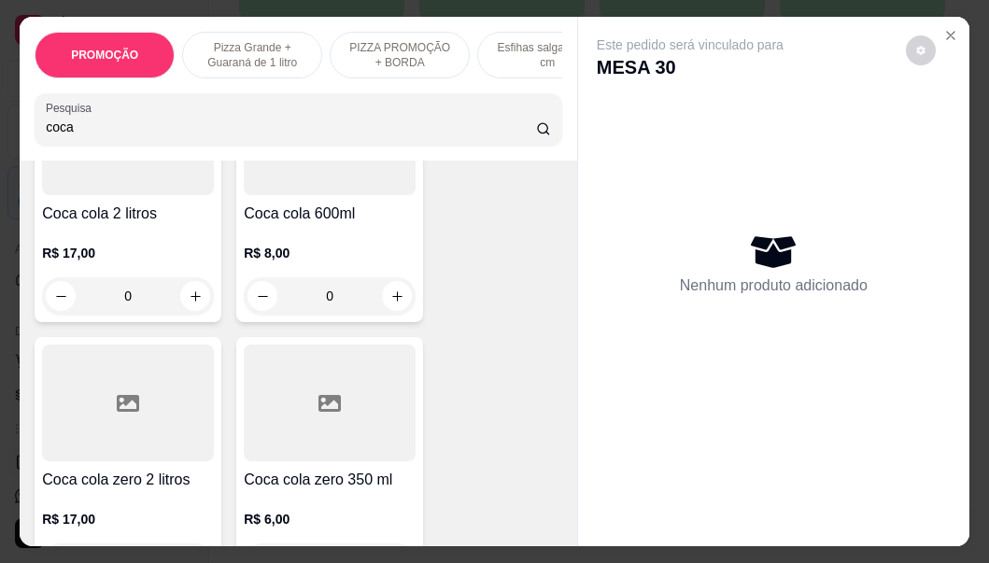
scroll to position [280, 0]
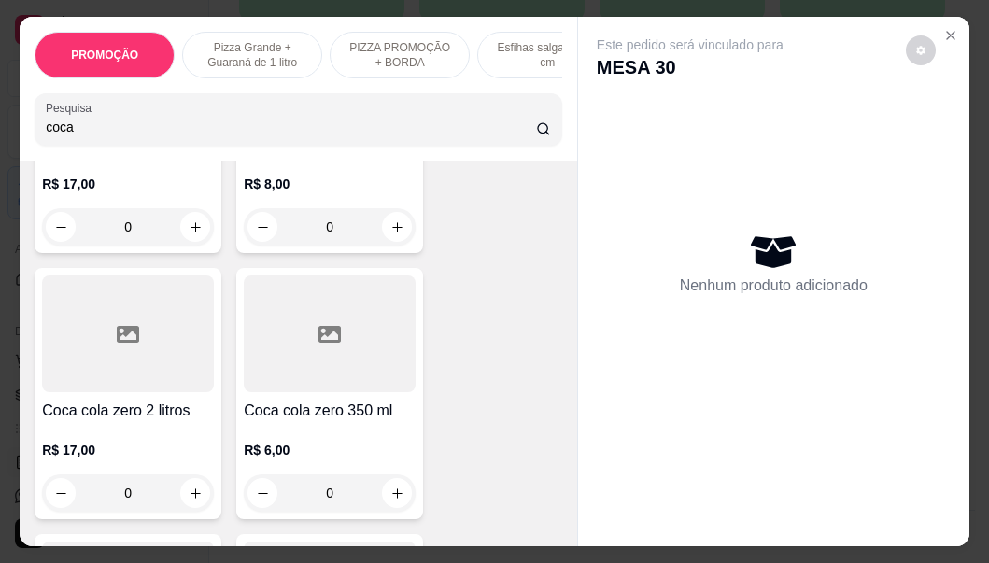
type input "coca"
click at [318, 445] on div "R$ 6,00 0" at bounding box center [330, 467] width 172 height 90
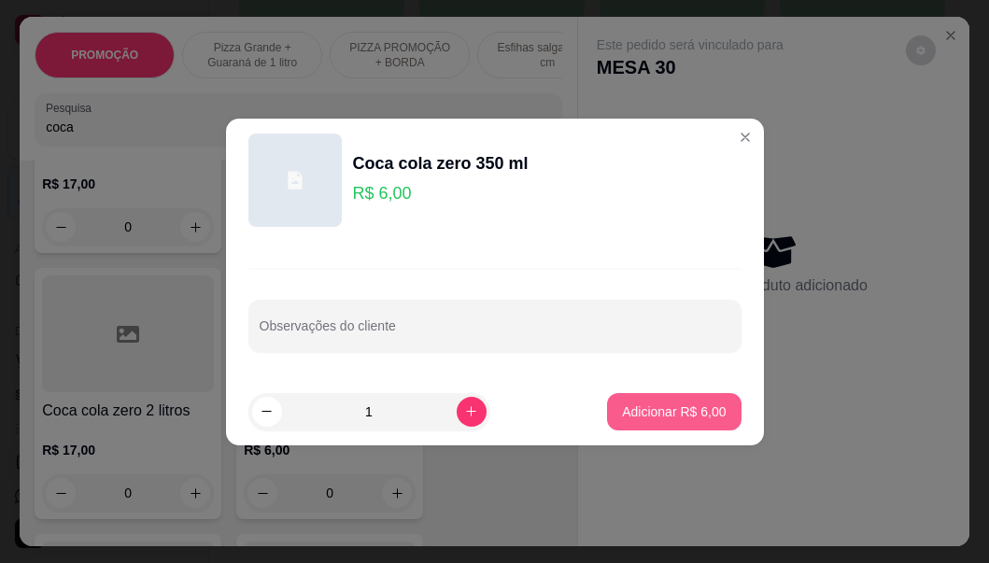
click at [650, 418] on p "Adicionar R$ 6,00" at bounding box center [674, 412] width 104 height 19
type input "1"
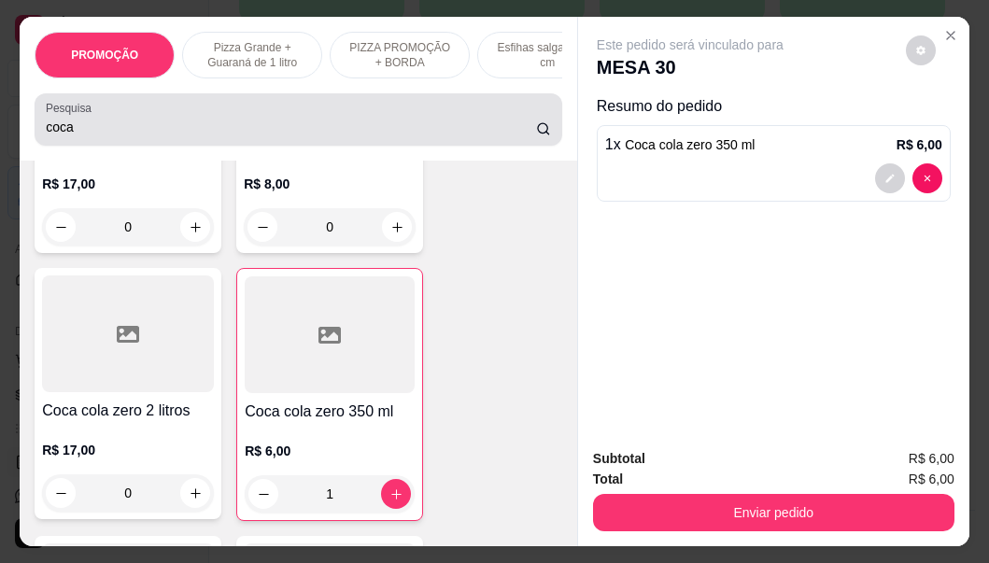
click at [108, 117] on div "coca" at bounding box center [298, 119] width 505 height 37
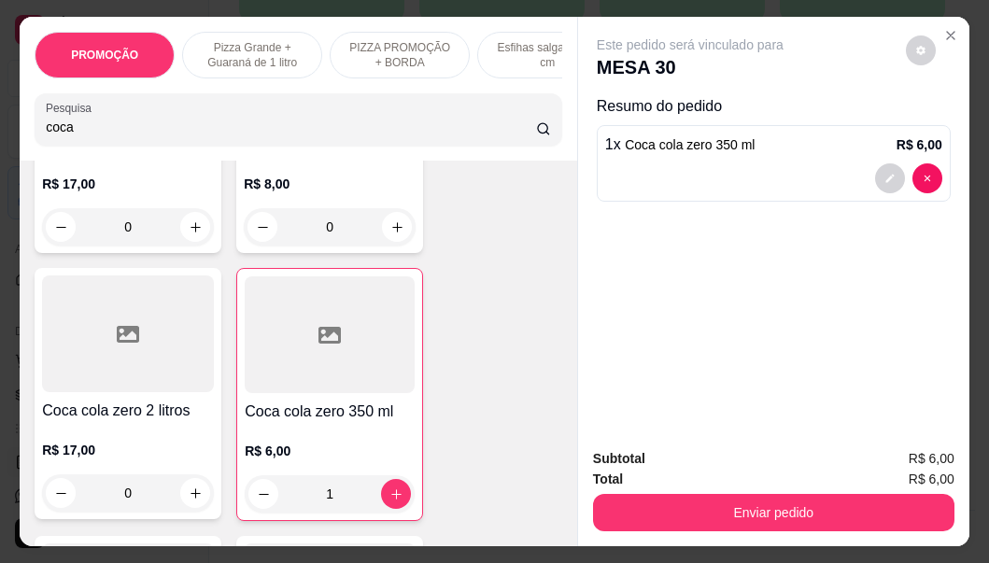
click at [108, 117] on div "coca" at bounding box center [298, 119] width 505 height 37
type input "c"
click at [96, 127] on input "Pesquisa" at bounding box center [291, 127] width 490 height 19
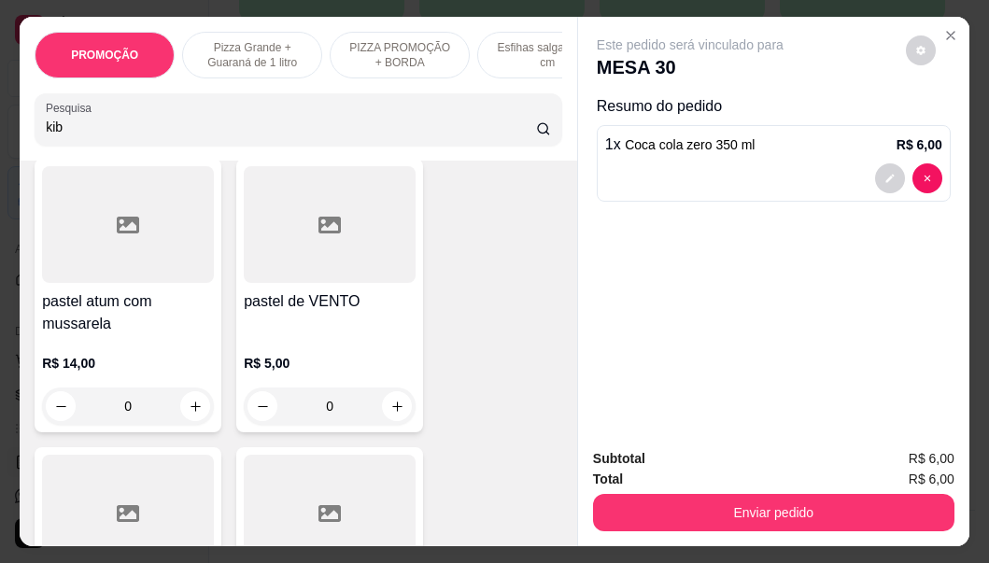
scroll to position [13833, 0]
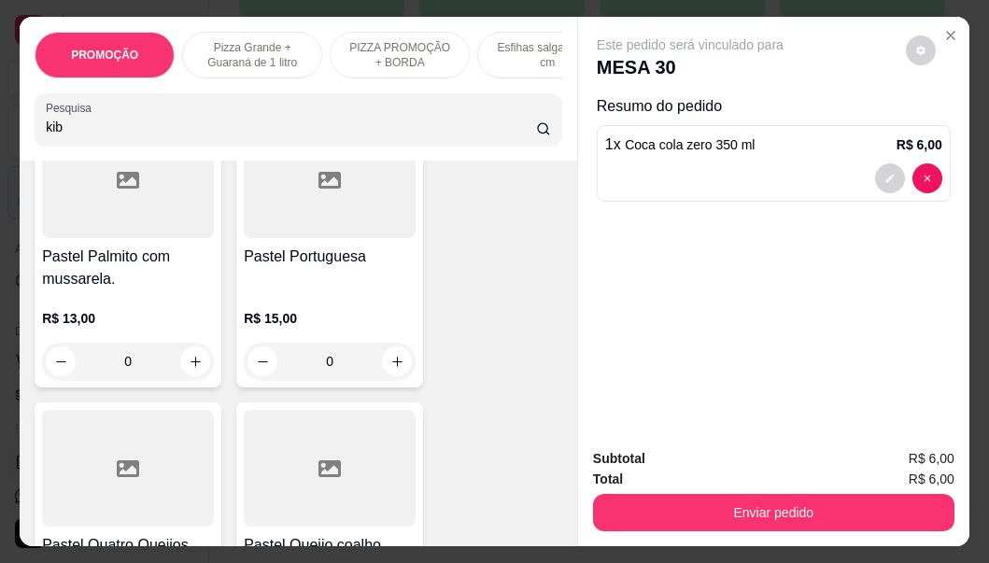
type input "kib"
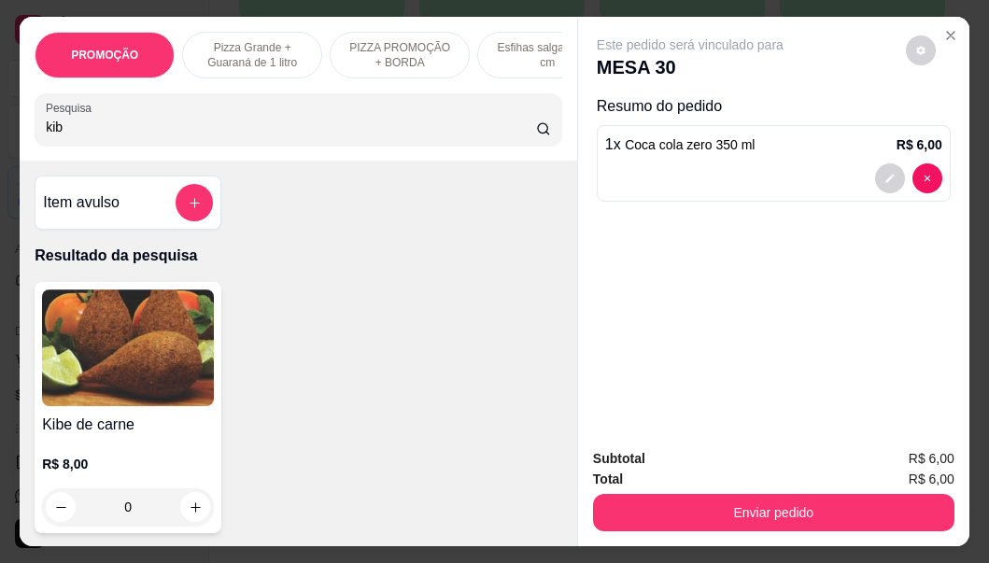
click at [97, 491] on div "R$ 8,00 0" at bounding box center [128, 490] width 172 height 71
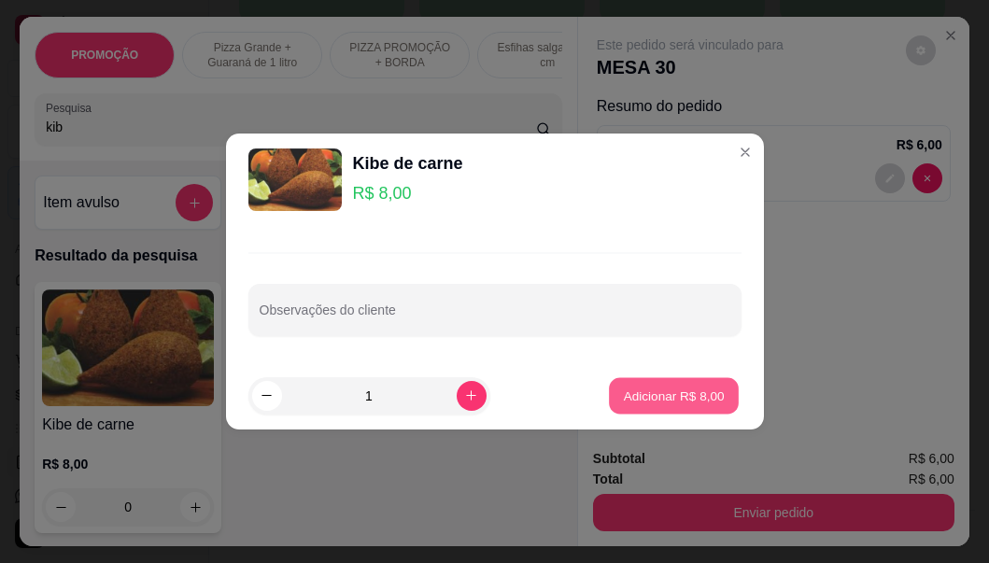
click at [663, 395] on p "Adicionar R$ 8,00" at bounding box center [674, 396] width 101 height 18
type input "1"
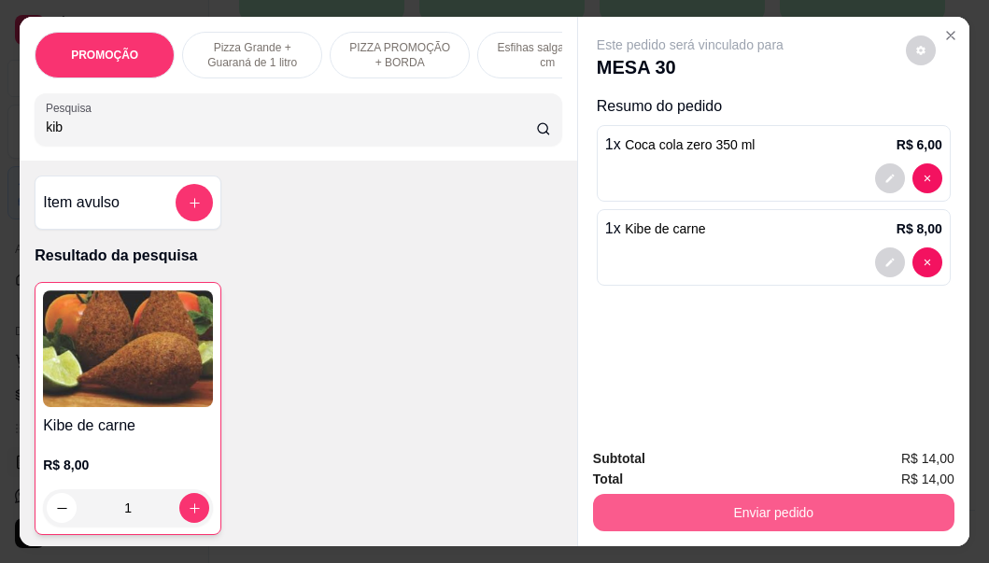
click at [730, 502] on button "Enviar pedido" at bounding box center [773, 512] width 361 height 37
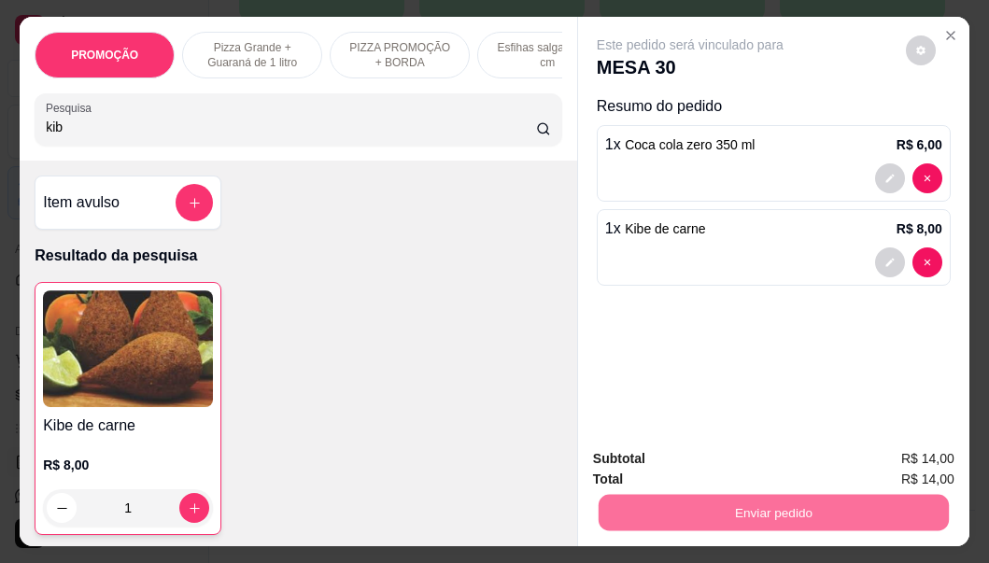
click at [677, 461] on button "Não registrar e enviar pedido" at bounding box center [712, 459] width 194 height 35
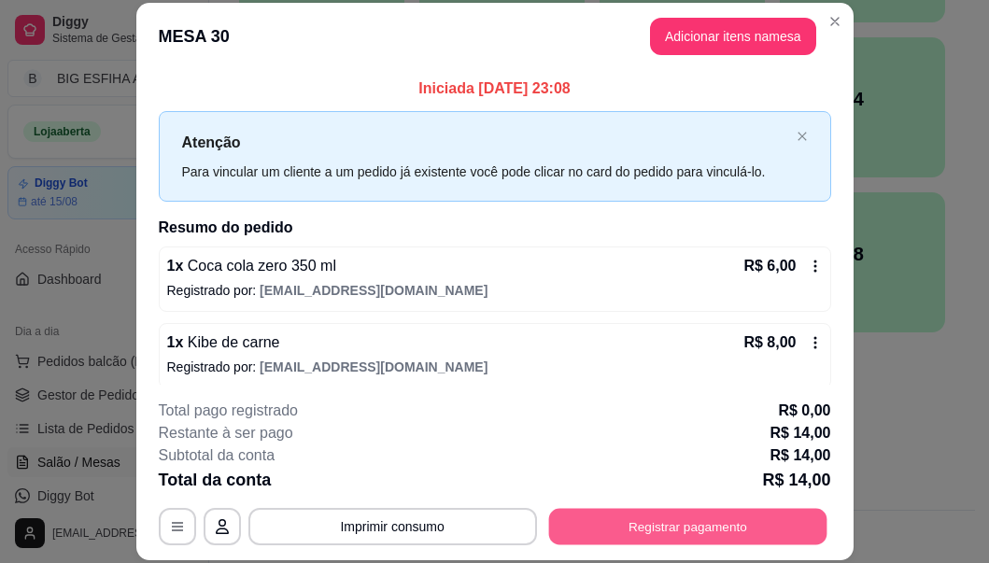
click at [647, 518] on button "Registrar pagamento" at bounding box center [687, 527] width 278 height 36
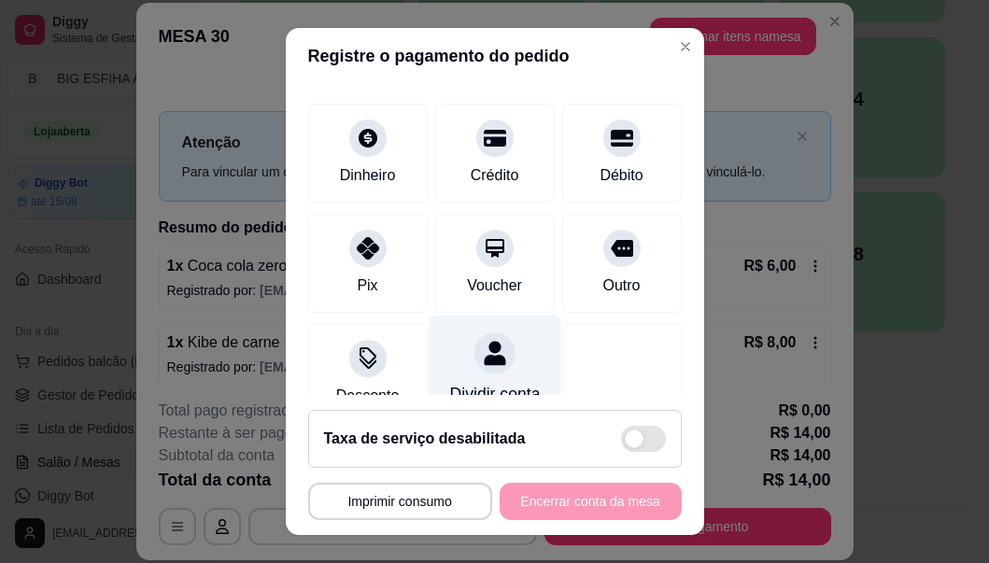
scroll to position [169, 0]
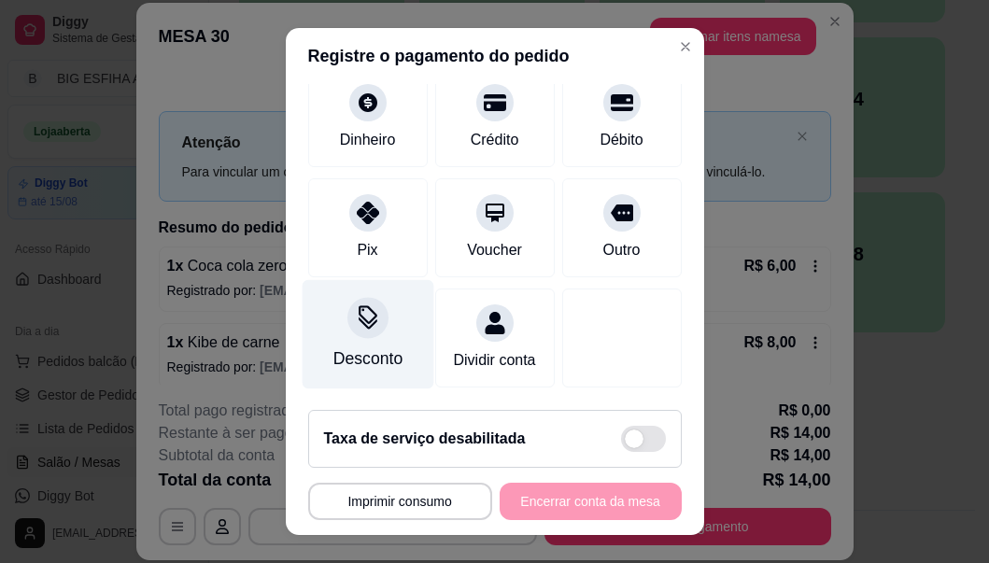
click at [346, 346] on div "Desconto" at bounding box center [366, 358] width 69 height 24
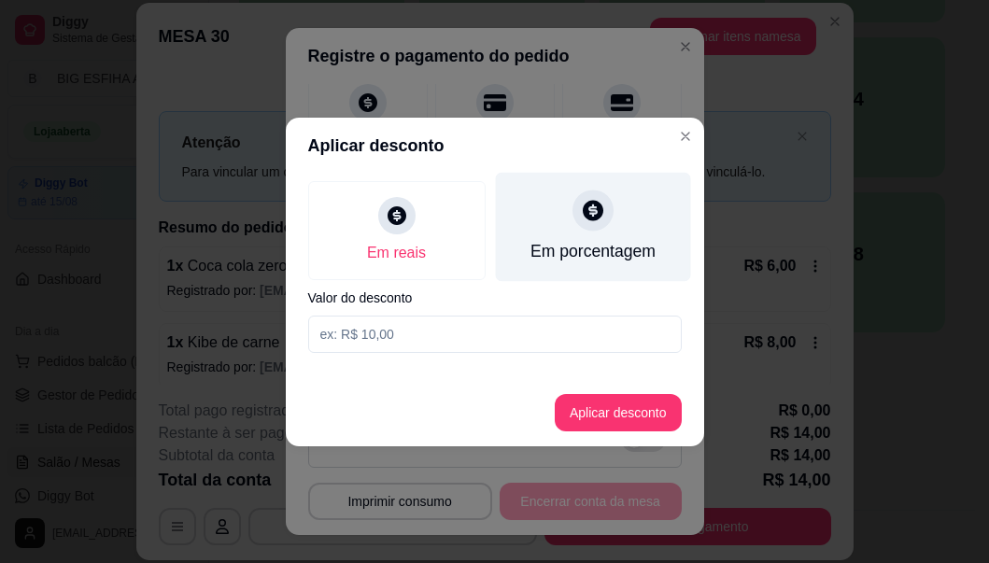
click at [546, 247] on div "Em porcentagem" at bounding box center [592, 251] width 125 height 24
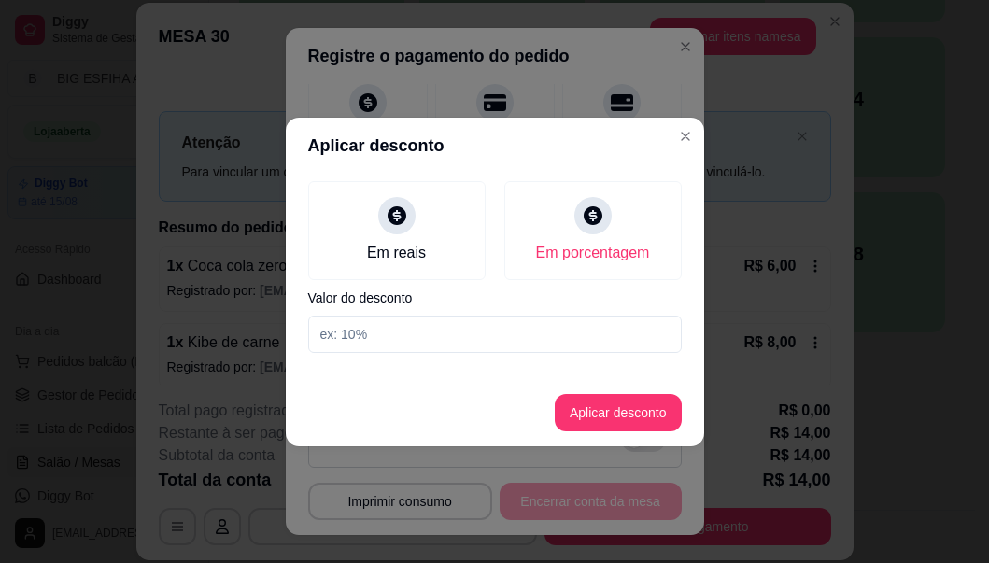
click at [539, 341] on input at bounding box center [495, 334] width 374 height 37
type input "20"
click at [636, 403] on button "Aplicar desconto" at bounding box center [618, 412] width 122 height 36
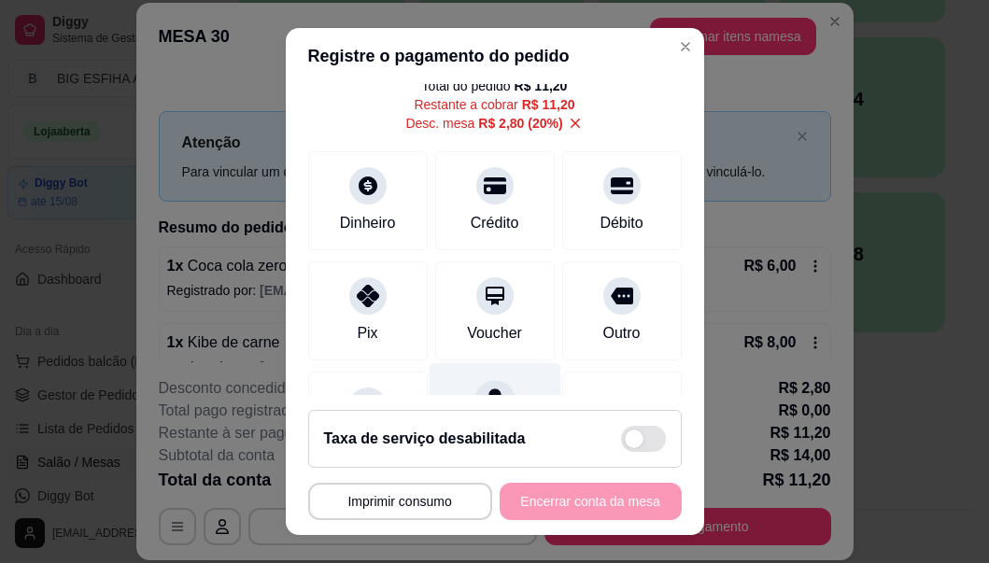
scroll to position [187, 0]
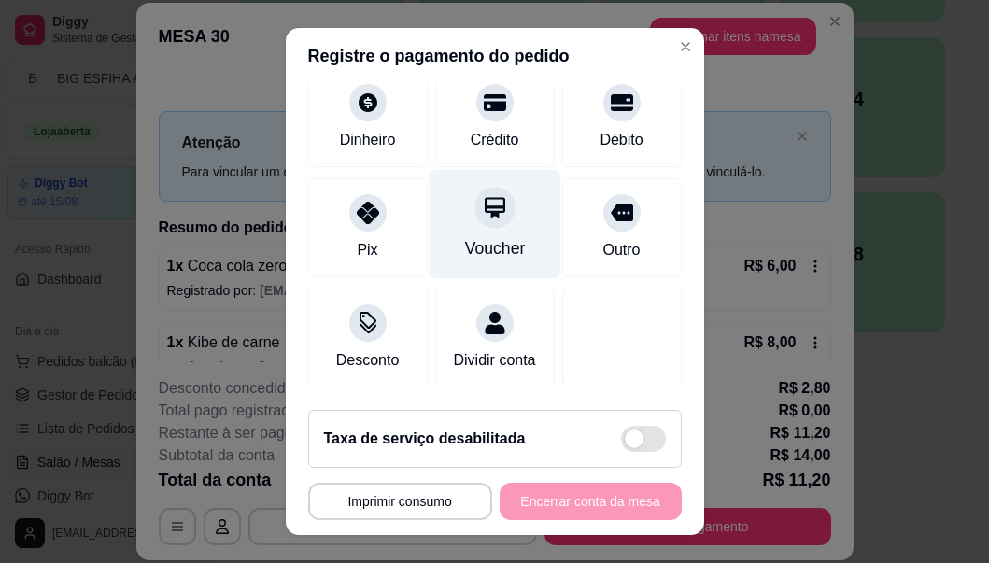
click at [482, 212] on div "Voucher" at bounding box center [495, 224] width 132 height 109
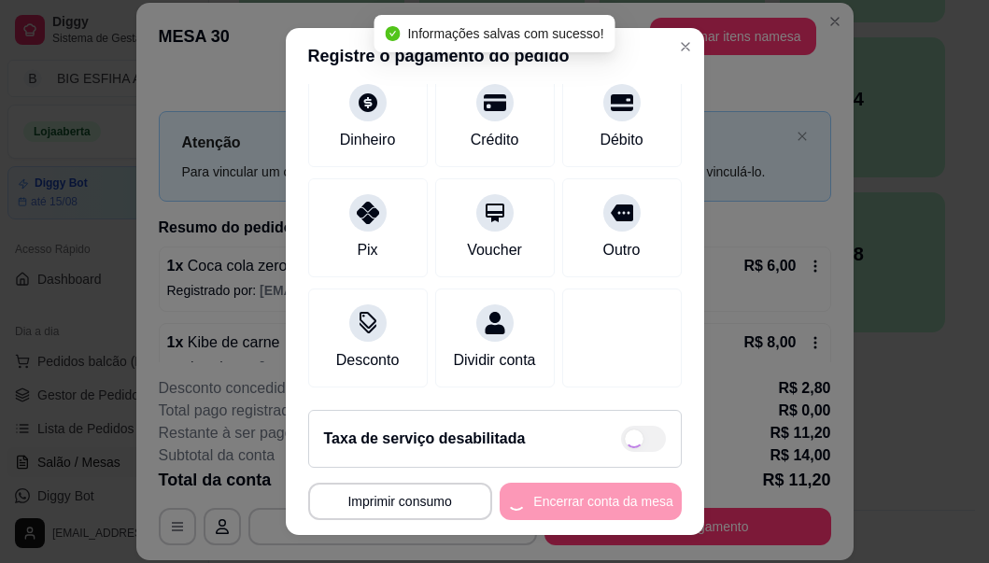
type input "R$ 0,00"
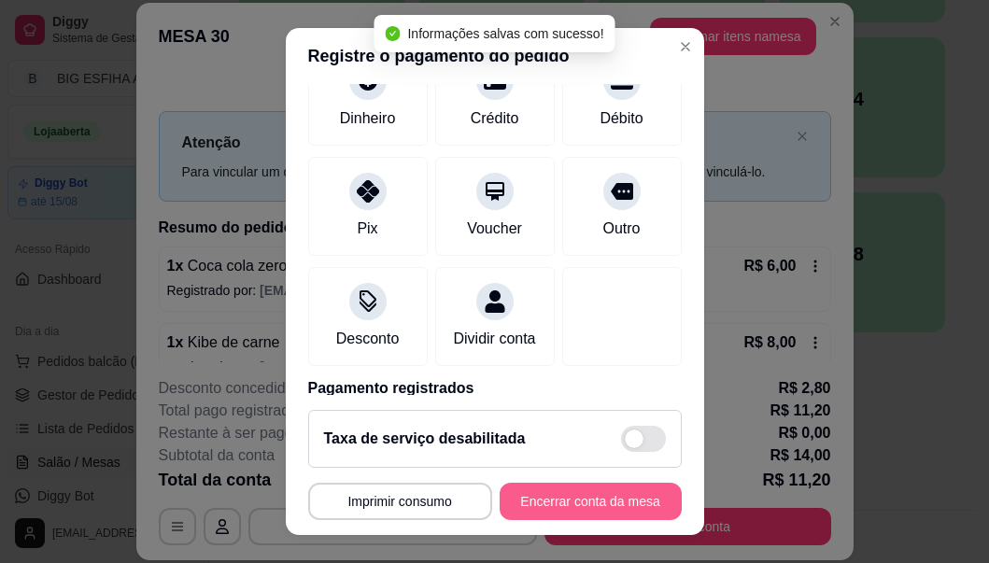
click at [571, 494] on button "Encerrar conta da mesa" at bounding box center [591, 501] width 182 height 37
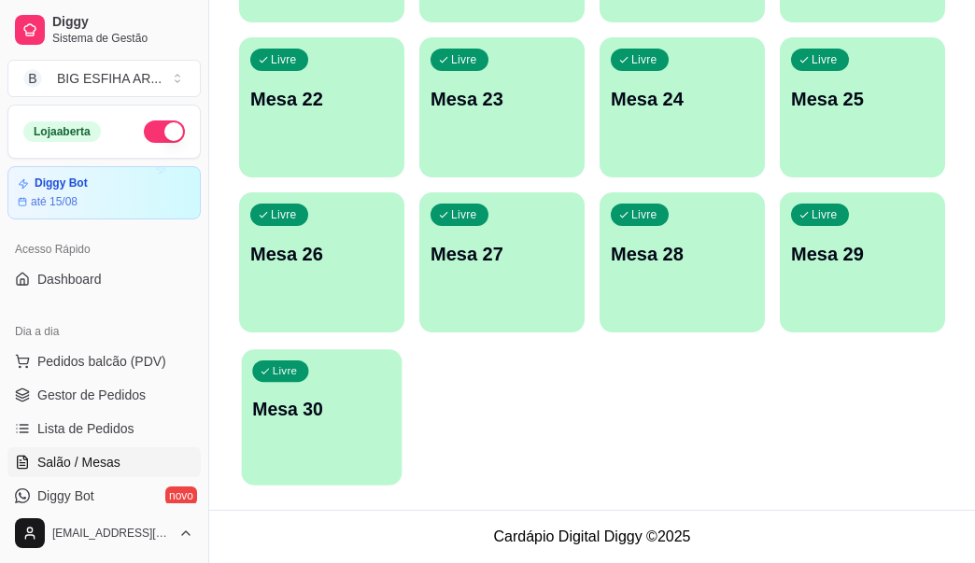
click at [394, 412] on div "Livre Mesa 30" at bounding box center [322, 406] width 161 height 114
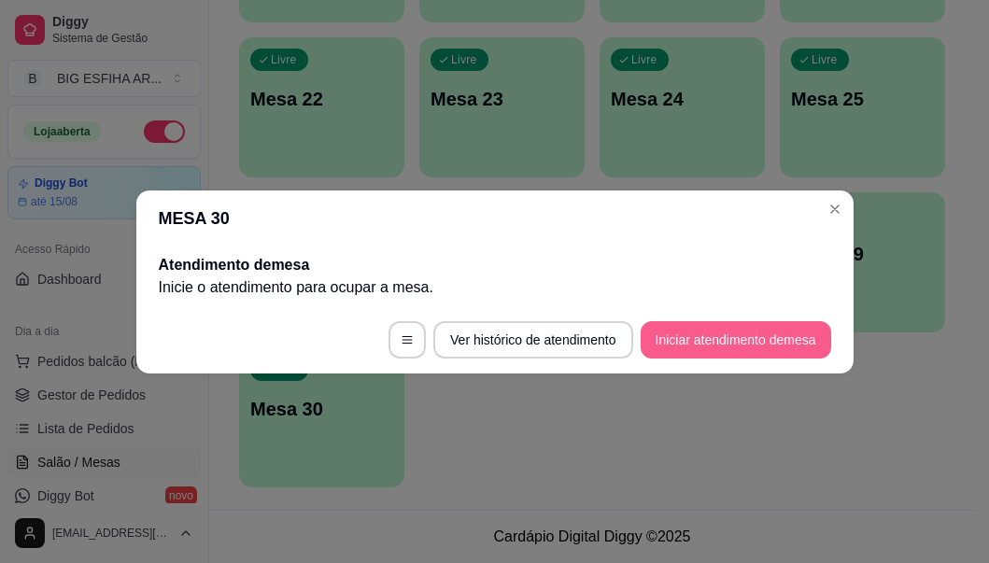
click at [735, 339] on button "Iniciar atendimento de mesa" at bounding box center [736, 339] width 191 height 37
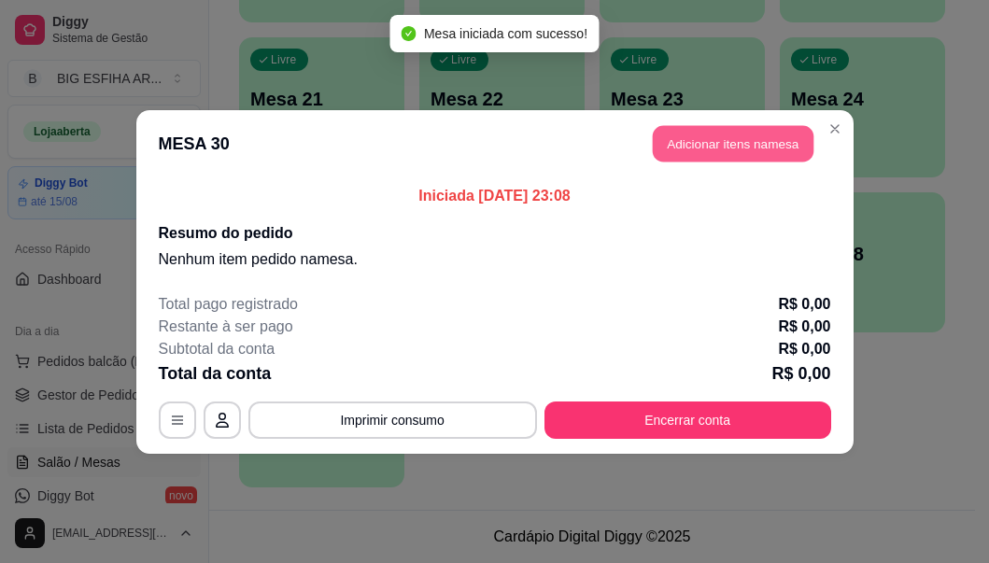
click at [690, 141] on button "Adicionar itens na mesa" at bounding box center [733, 143] width 161 height 36
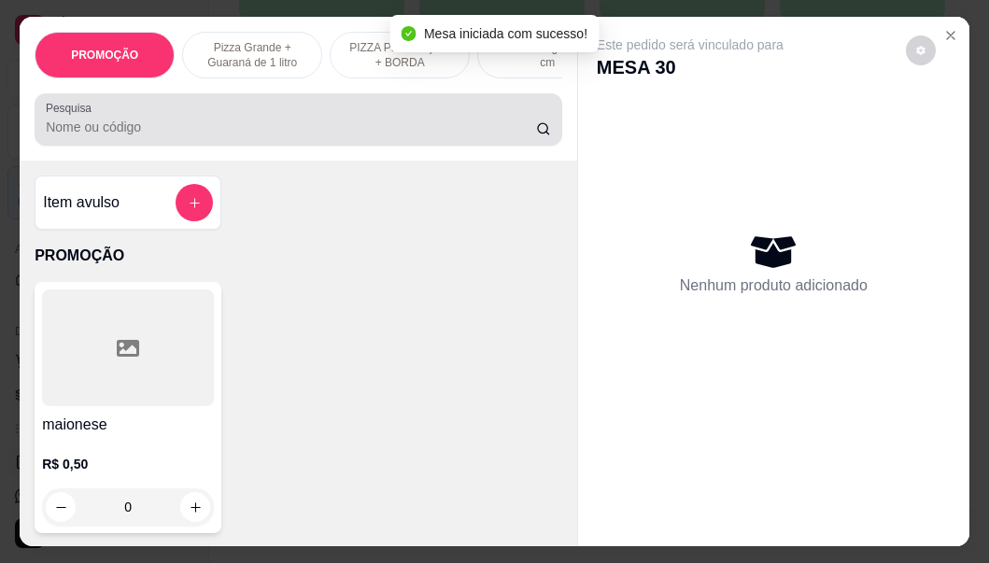
click at [261, 135] on input "Pesquisa" at bounding box center [291, 127] width 490 height 19
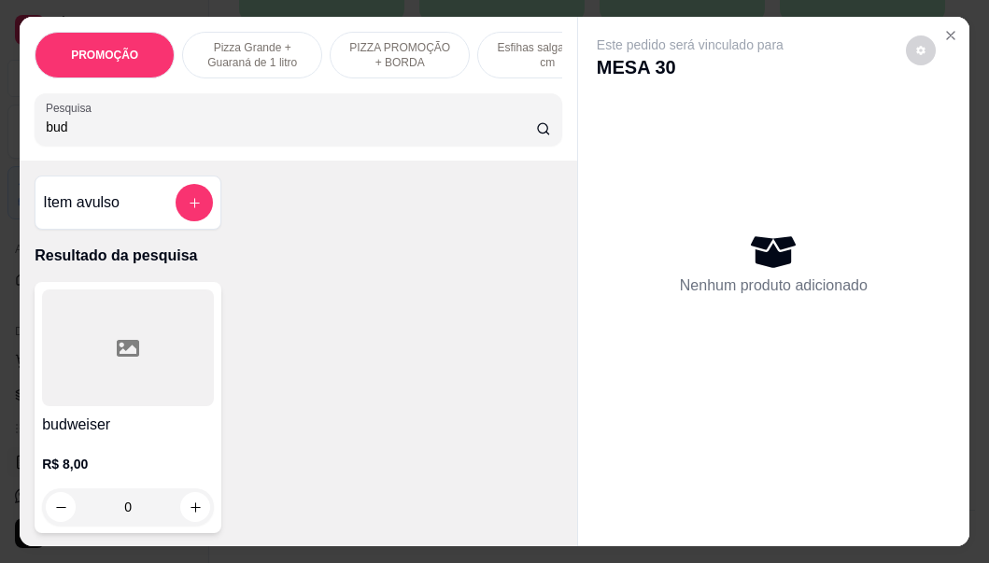
type input "bud"
click at [71, 406] on div at bounding box center [128, 348] width 172 height 117
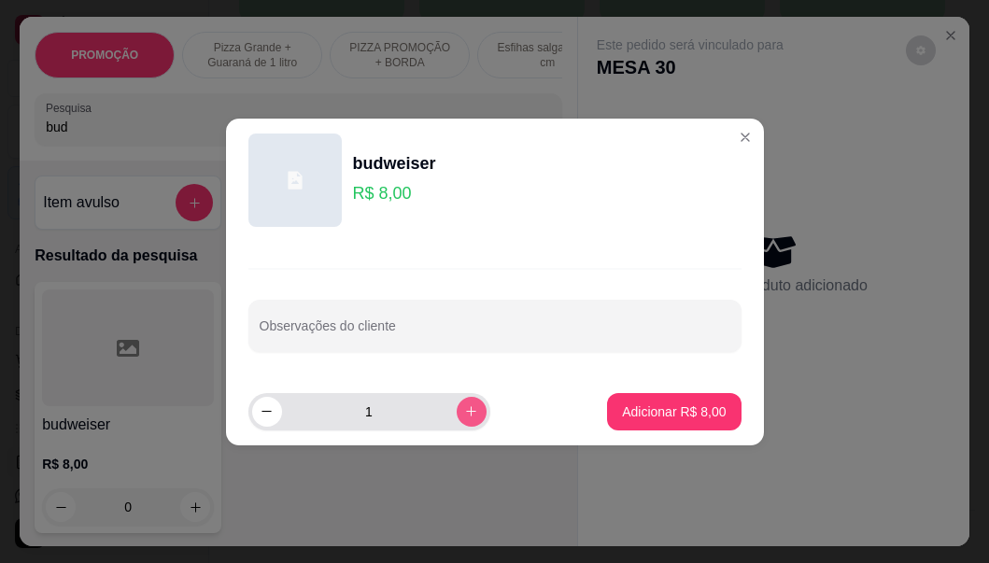
click at [457, 417] on button "increase-product-quantity" at bounding box center [472, 412] width 30 height 30
click at [464, 410] on icon "increase-product-quantity" at bounding box center [471, 411] width 14 height 14
click at [467, 408] on button "increase-product-quantity" at bounding box center [471, 411] width 29 height 29
type input "4"
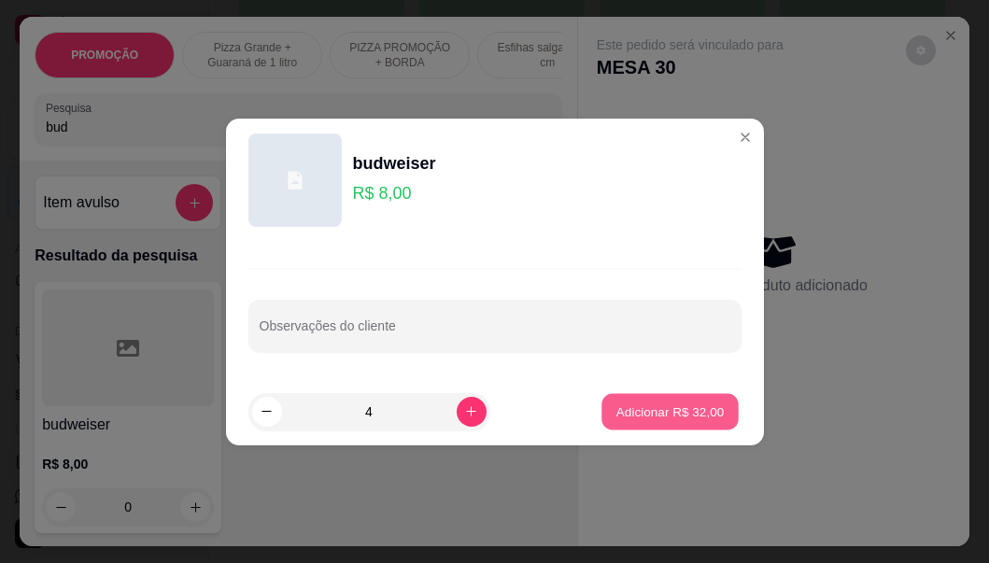
click at [624, 401] on button "Adicionar R$ 32,00" at bounding box center [670, 411] width 137 height 36
type input "4"
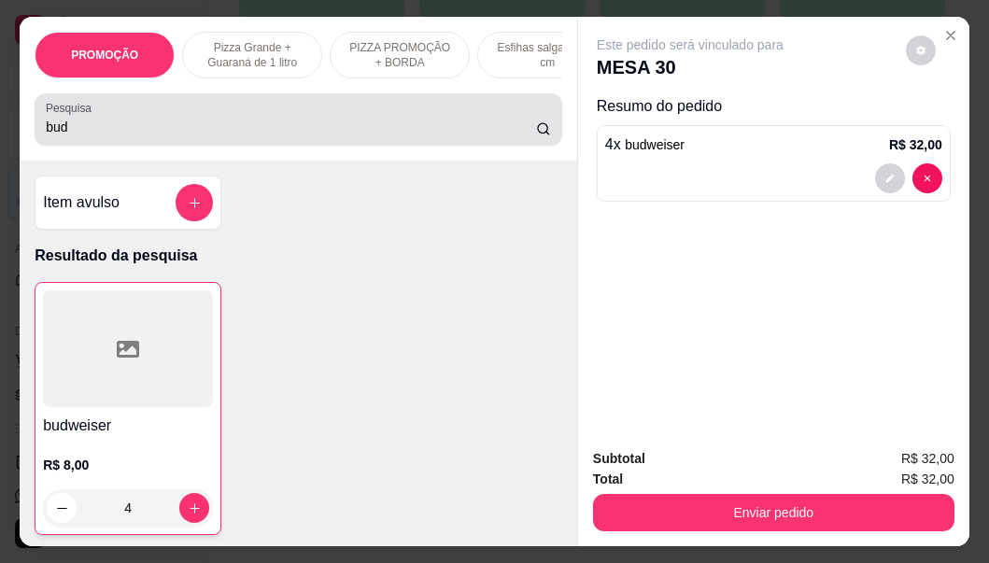
click at [162, 122] on div "bud" at bounding box center [298, 119] width 505 height 37
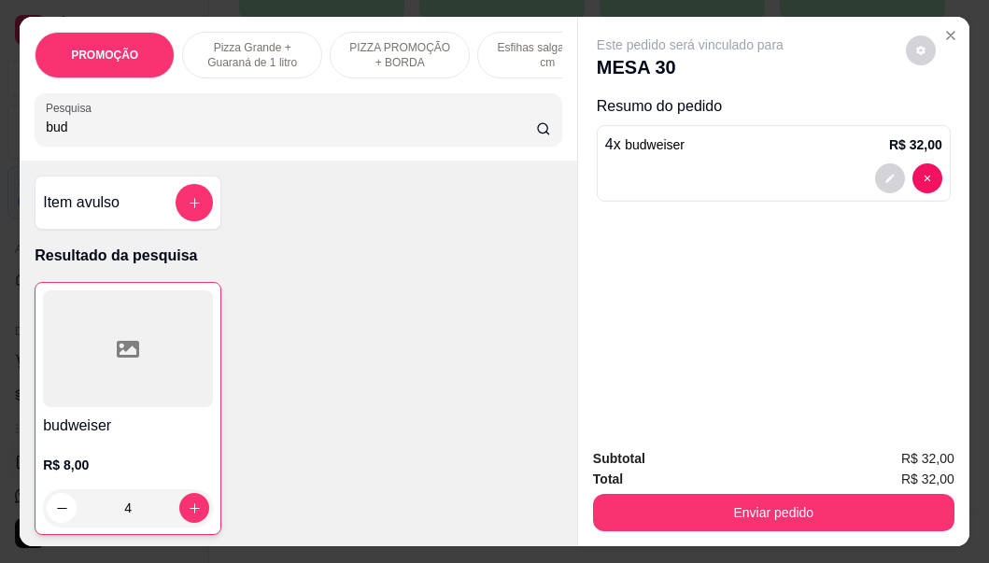
click at [162, 122] on div "bud" at bounding box center [298, 119] width 505 height 37
type input "b"
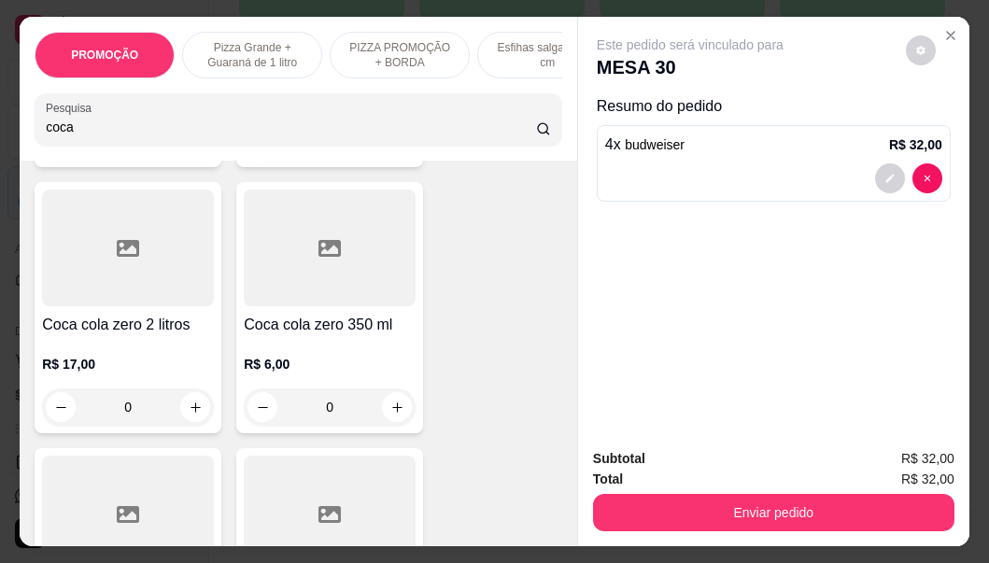
scroll to position [467, 0]
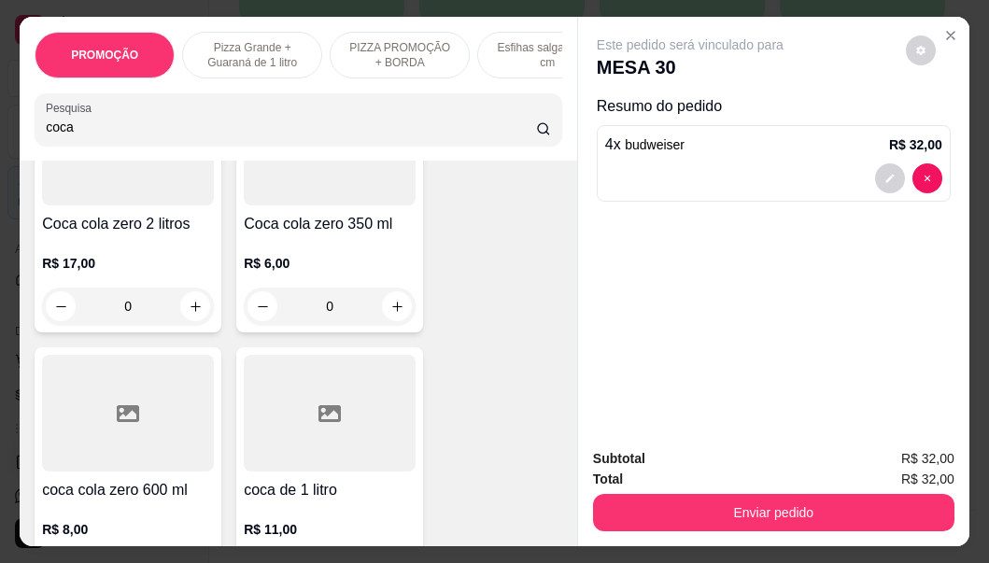
type input "coca"
click at [290, 247] on div "R$ 6,00 0" at bounding box center [330, 280] width 172 height 90
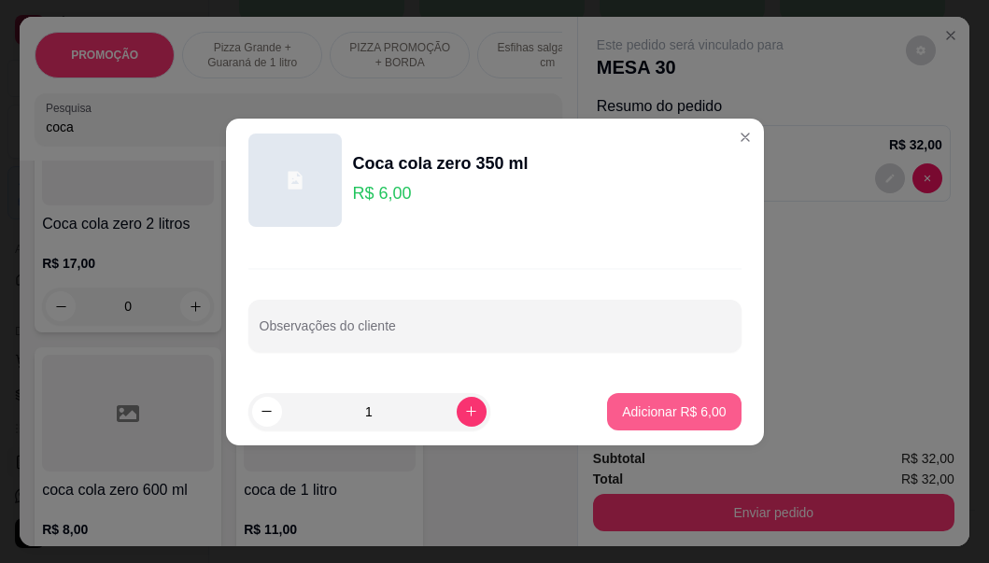
click at [648, 414] on p "Adicionar R$ 6,00" at bounding box center [674, 412] width 104 height 19
drag, startPoint x: 645, startPoint y: 415, endPoint x: 691, endPoint y: 493, distance: 90.8
click at [648, 414] on div "Este pedido será vinculado para MESA 30 Resumo do pedido 4 x budweiser R$ 32,00" at bounding box center [773, 225] width 391 height 417
type input "1"
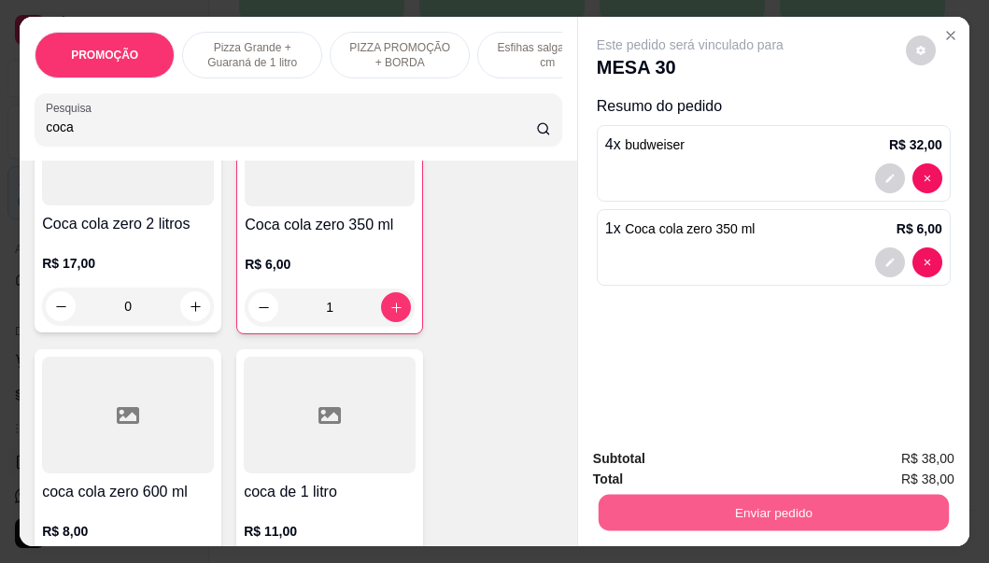
click at [692, 495] on button "Enviar pedido" at bounding box center [774, 513] width 350 height 36
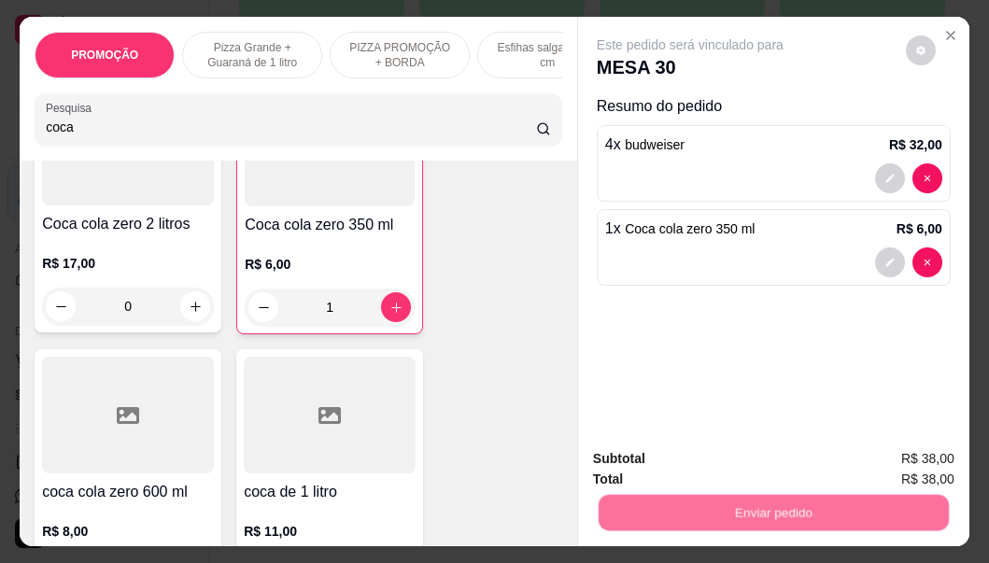
click at [686, 464] on button "Não registrar e enviar pedido" at bounding box center [711, 459] width 189 height 35
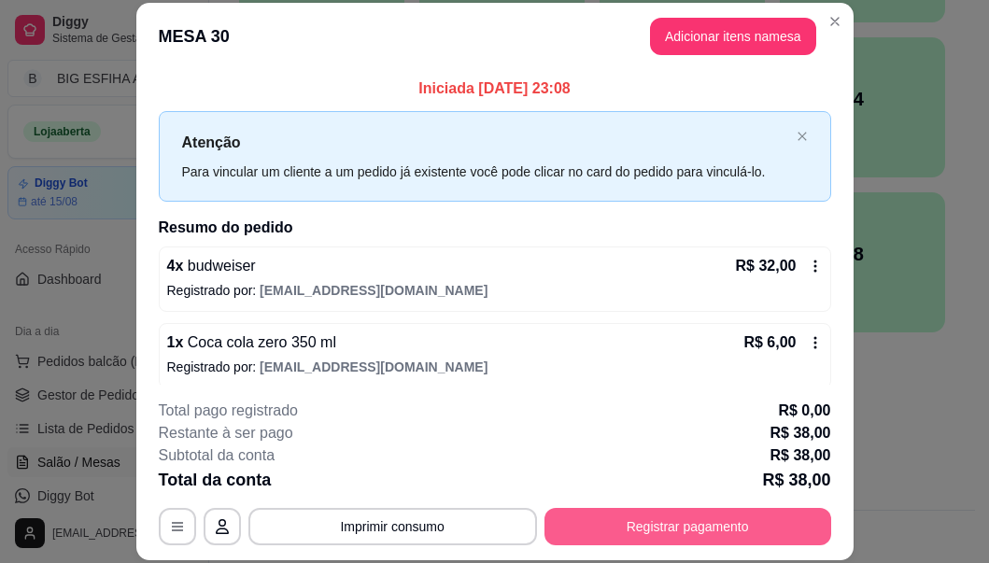
click at [610, 519] on button "Registrar pagamento" at bounding box center [687, 526] width 287 height 37
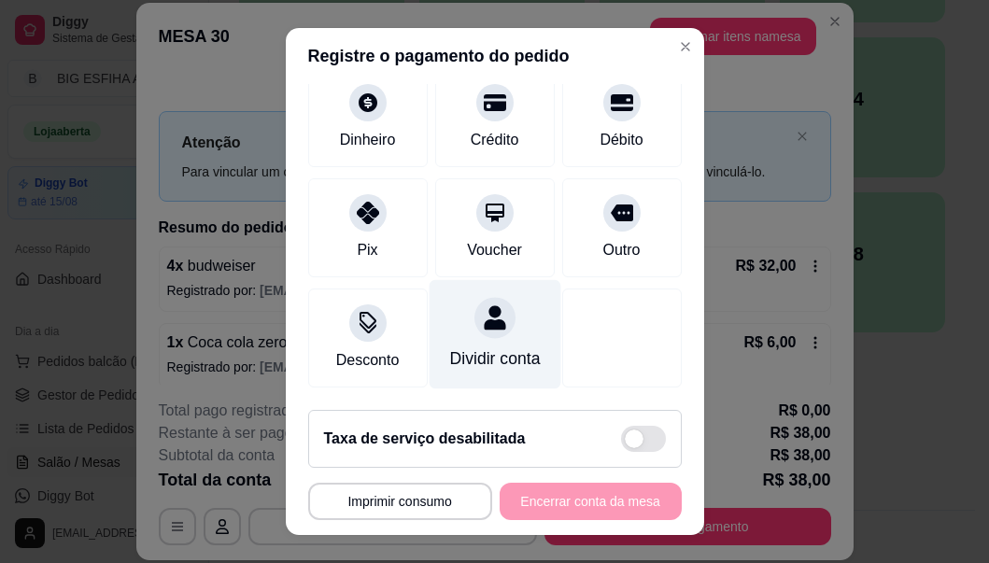
scroll to position [169, 0]
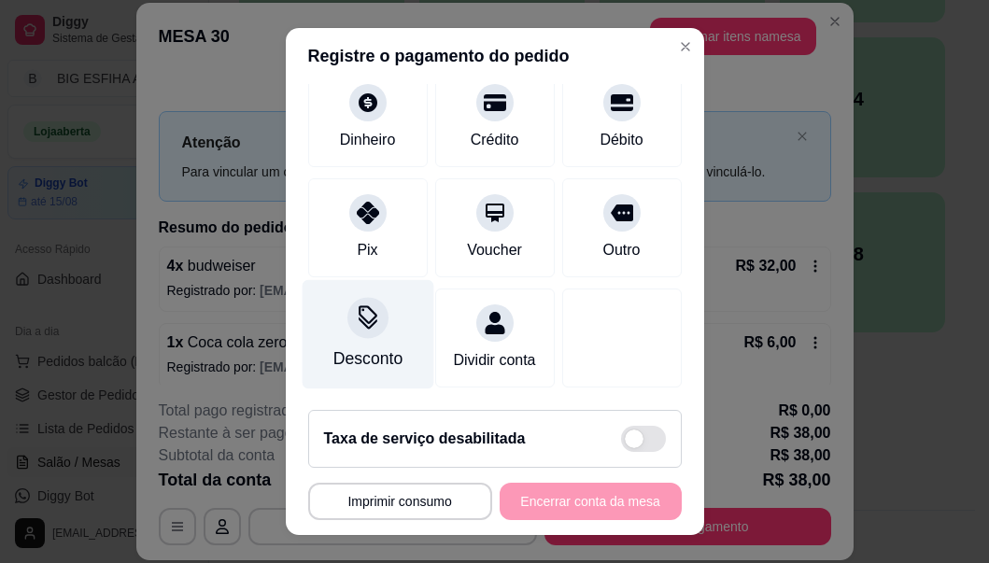
click at [365, 346] on div "Desconto" at bounding box center [366, 358] width 69 height 24
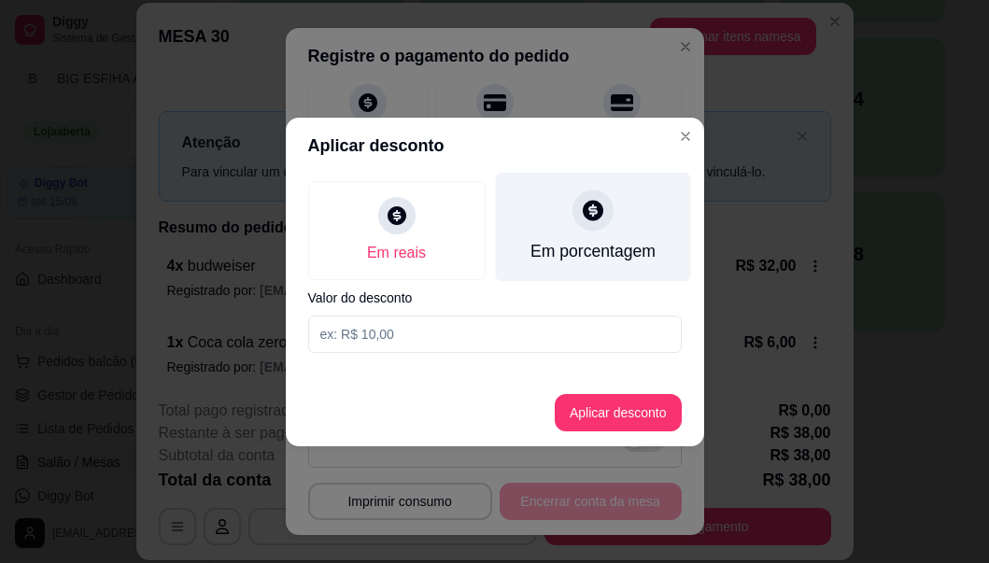
click at [596, 205] on icon at bounding box center [593, 210] width 21 height 21
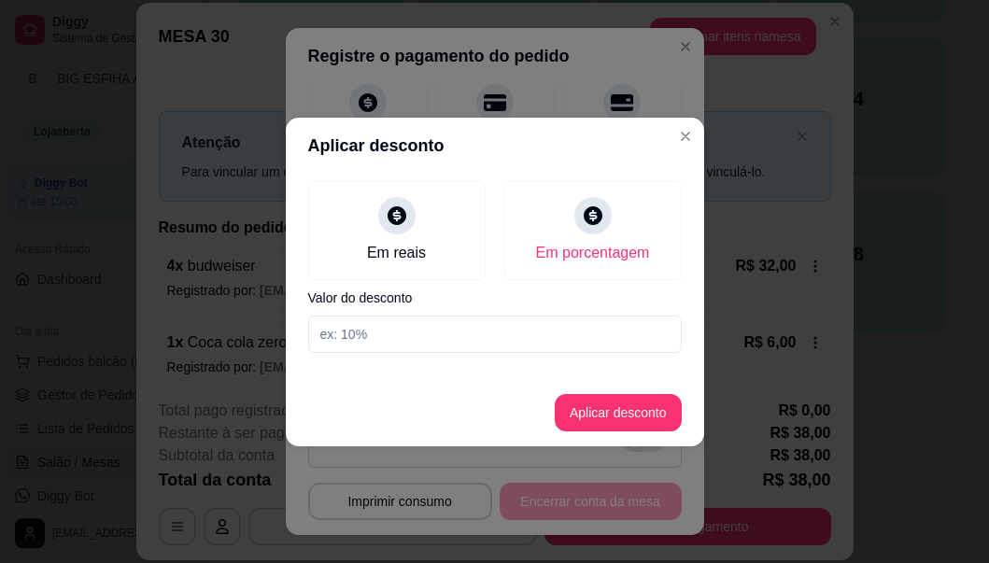
click at [606, 341] on input at bounding box center [495, 334] width 374 height 37
type input "20"
click at [612, 410] on button "Aplicar desconto" at bounding box center [618, 412] width 122 height 36
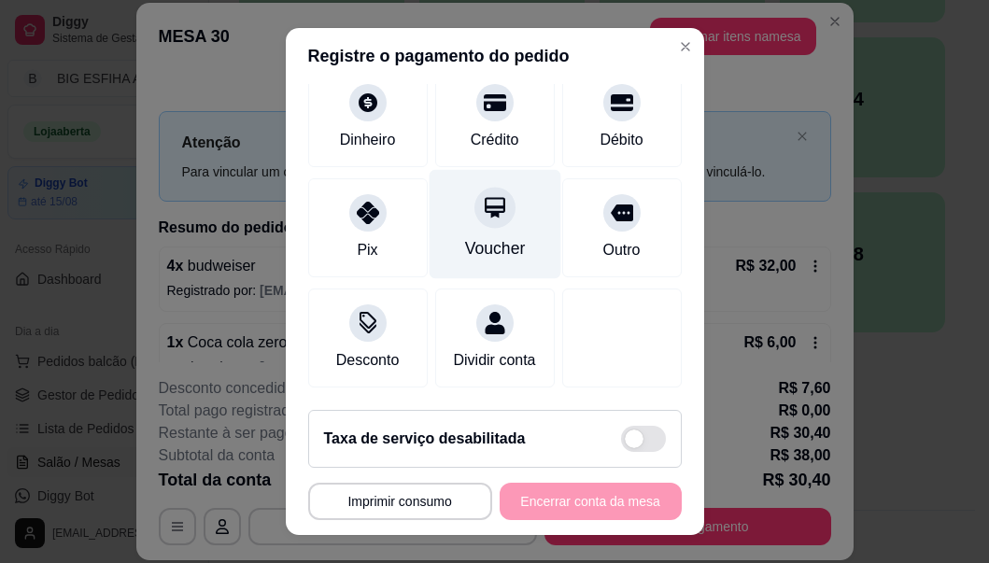
scroll to position [188, 0]
click at [474, 204] on div at bounding box center [494, 208] width 41 height 41
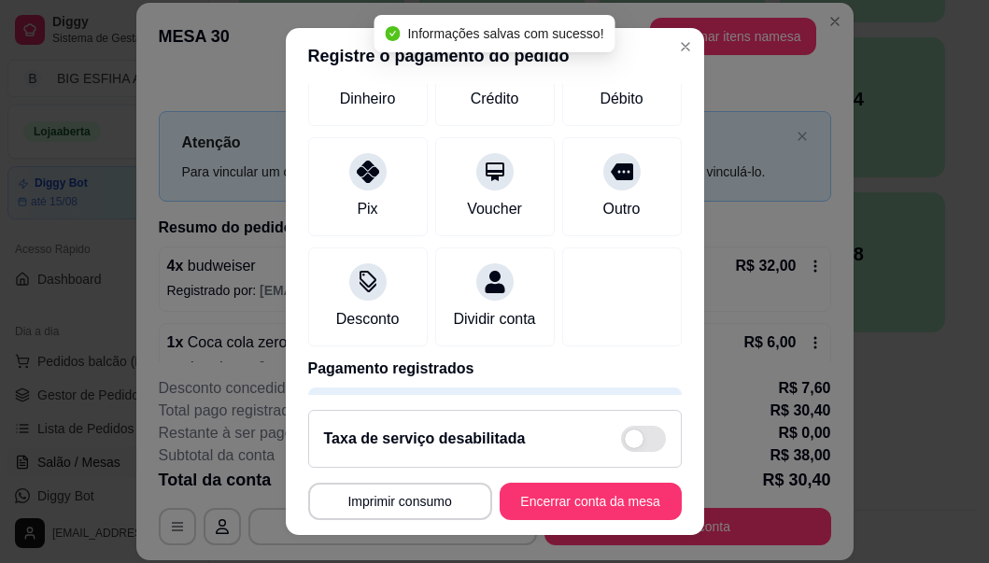
type input "R$ 0,00"
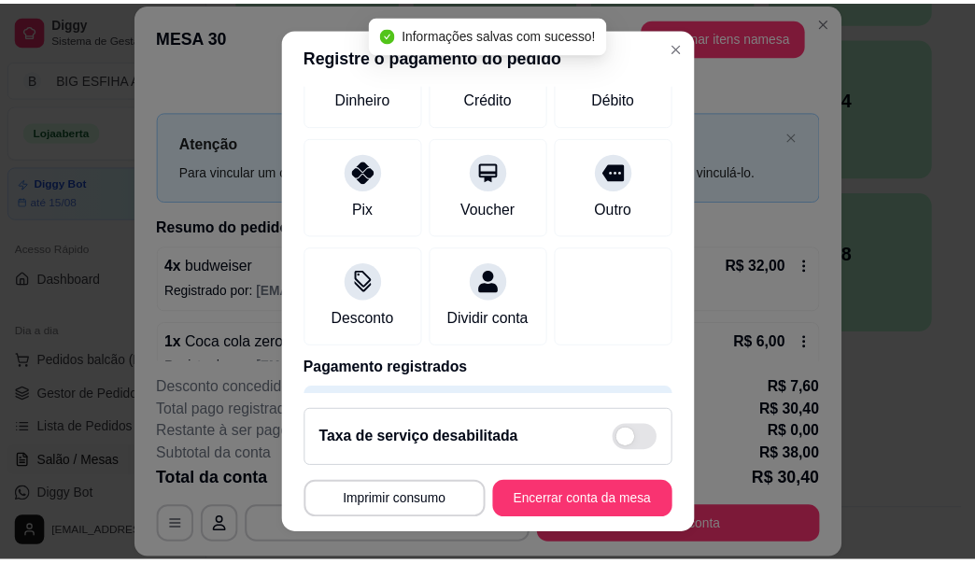
scroll to position [169, 0]
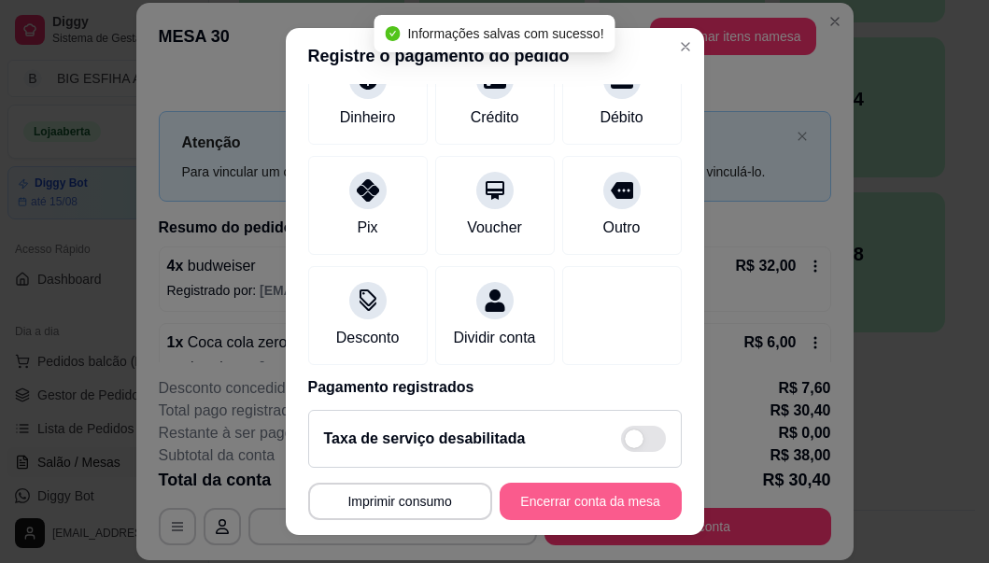
click at [575, 493] on button "Encerrar conta da mesa" at bounding box center [591, 501] width 182 height 37
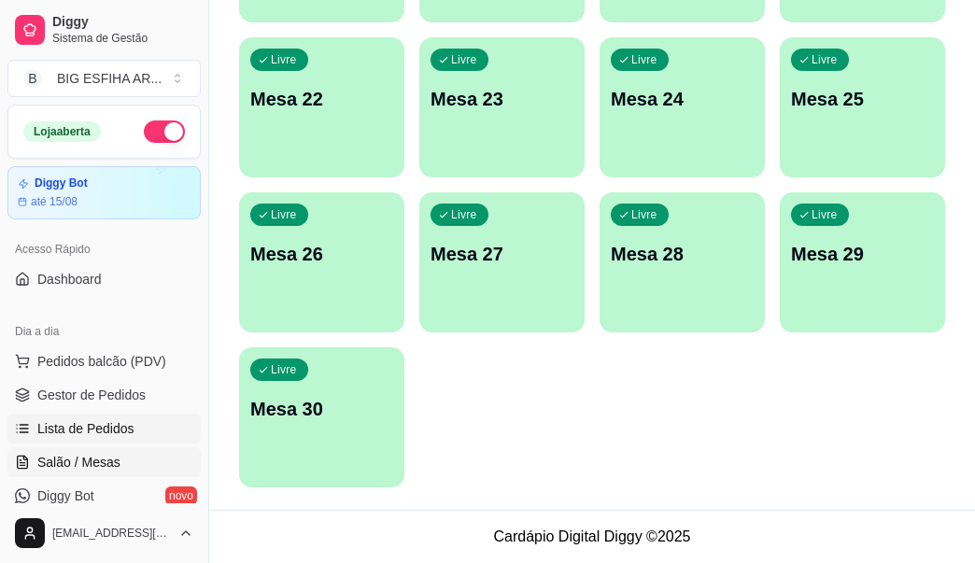
click at [63, 422] on span "Lista de Pedidos" at bounding box center [85, 428] width 97 height 19
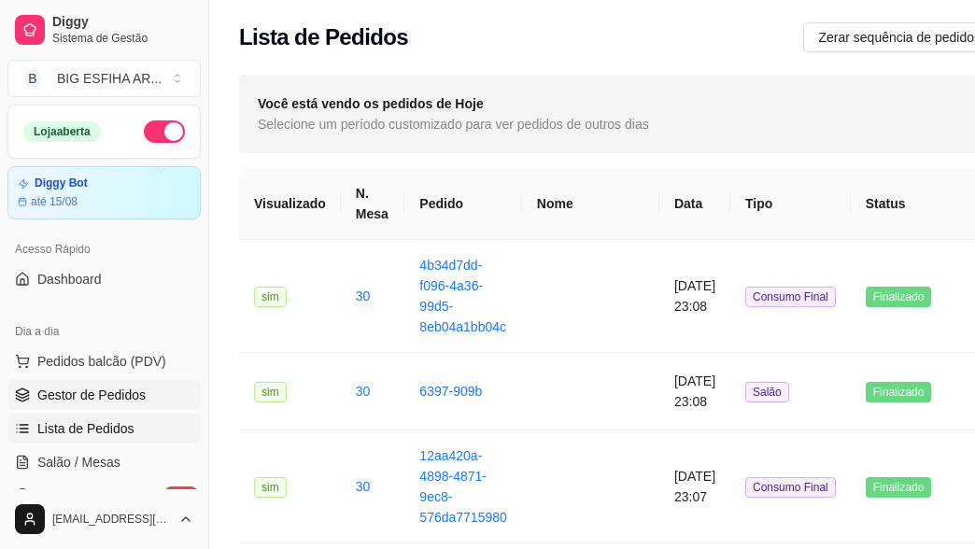
click at [85, 387] on span "Gestor de Pedidos" at bounding box center [91, 395] width 108 height 19
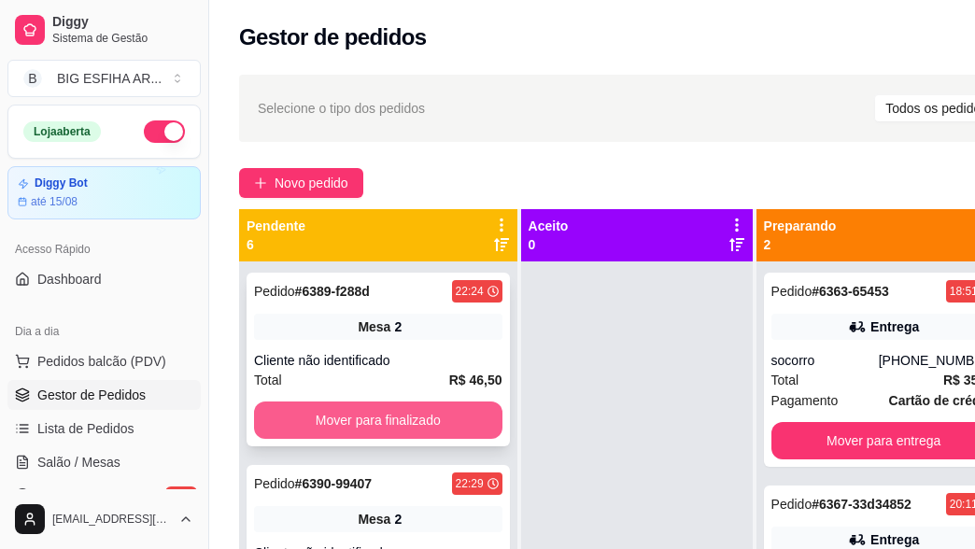
click at [416, 421] on button "Mover para finalizado" at bounding box center [378, 420] width 248 height 37
click at [416, 416] on button "Mover para finalizado" at bounding box center [378, 421] width 241 height 36
click at [417, 416] on button "Mover para finalizado" at bounding box center [378, 420] width 248 height 37
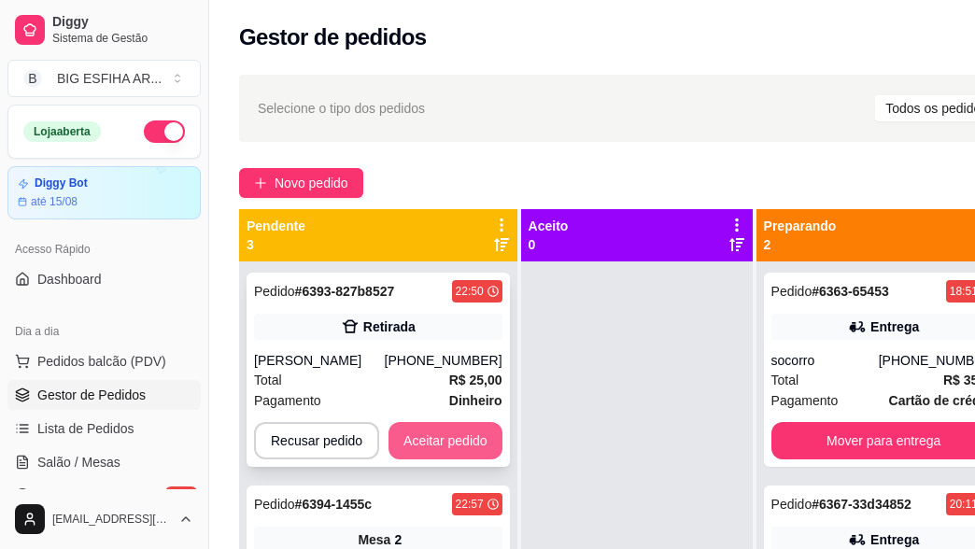
click at [425, 437] on button "Aceitar pedido" at bounding box center [446, 440] width 114 height 37
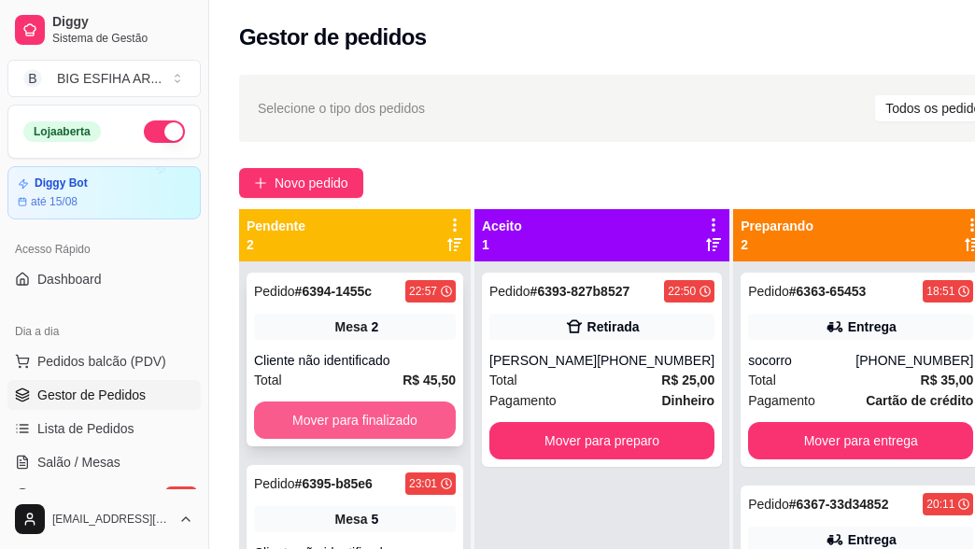
click at [389, 416] on button "Mover para finalizado" at bounding box center [355, 420] width 202 height 37
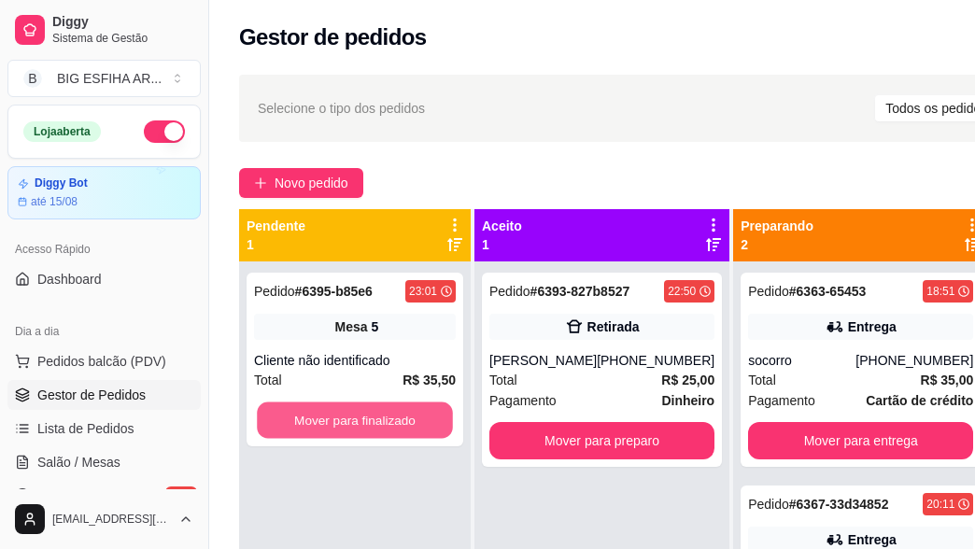
click at [389, 416] on button "Mover para finalizado" at bounding box center [355, 421] width 196 height 36
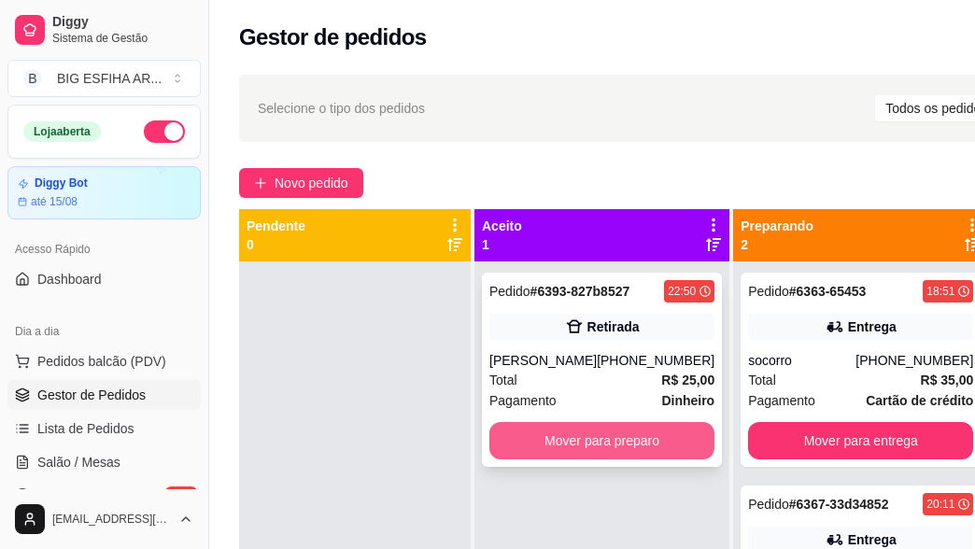
click at [584, 445] on button "Mover para preparo" at bounding box center [601, 440] width 225 height 37
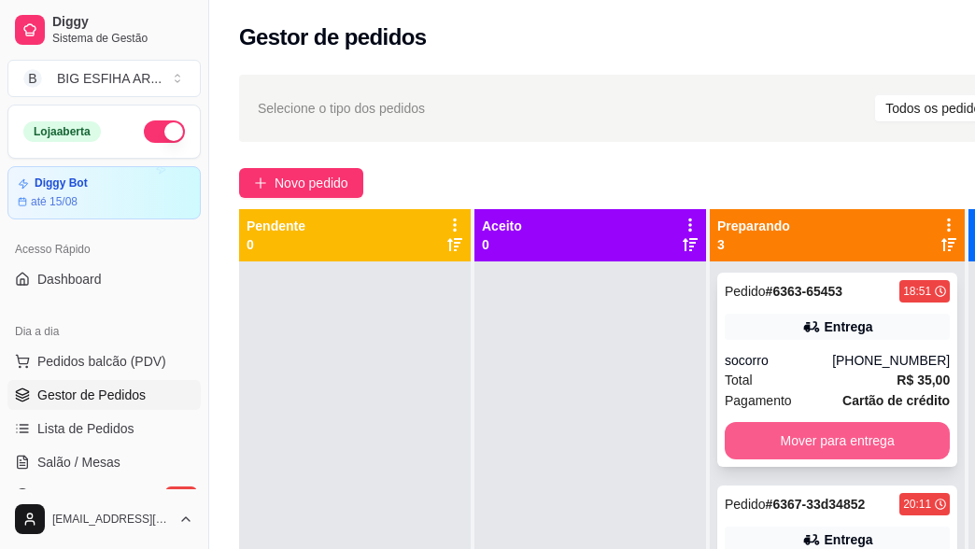
click at [852, 440] on button "Mover para entrega" at bounding box center [837, 440] width 225 height 37
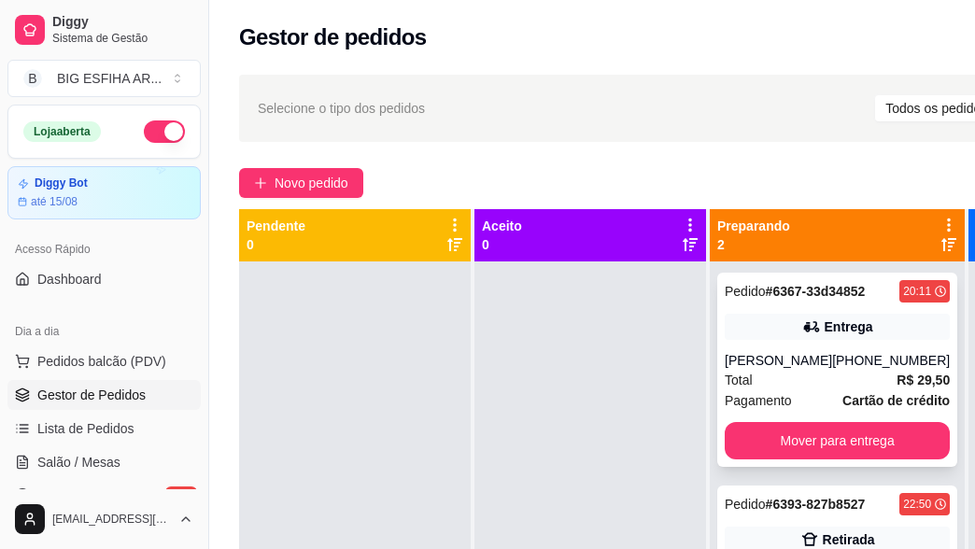
click at [850, 440] on div "Pedido # 6367-33d34852 20:11 Entrega [PERSON_NAME] [PHONE_NUMBER] Total R$ 29,5…" at bounding box center [837, 370] width 240 height 194
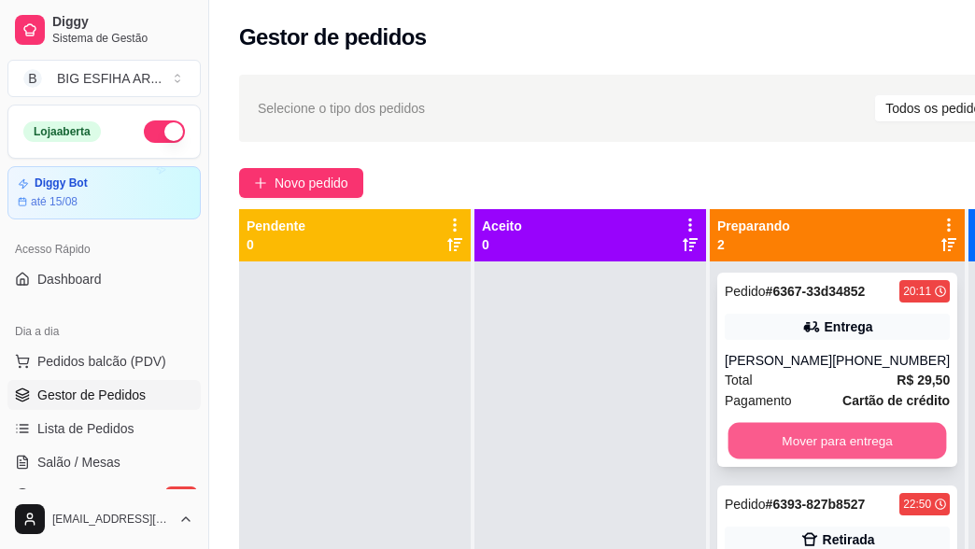
click at [846, 459] on button "Mover para entrega" at bounding box center [837, 441] width 219 height 36
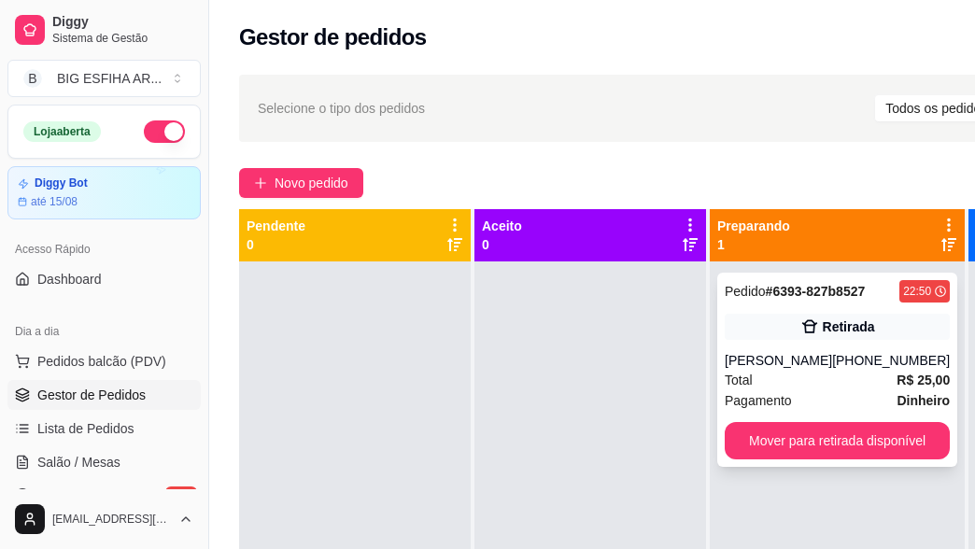
scroll to position [66, 0]
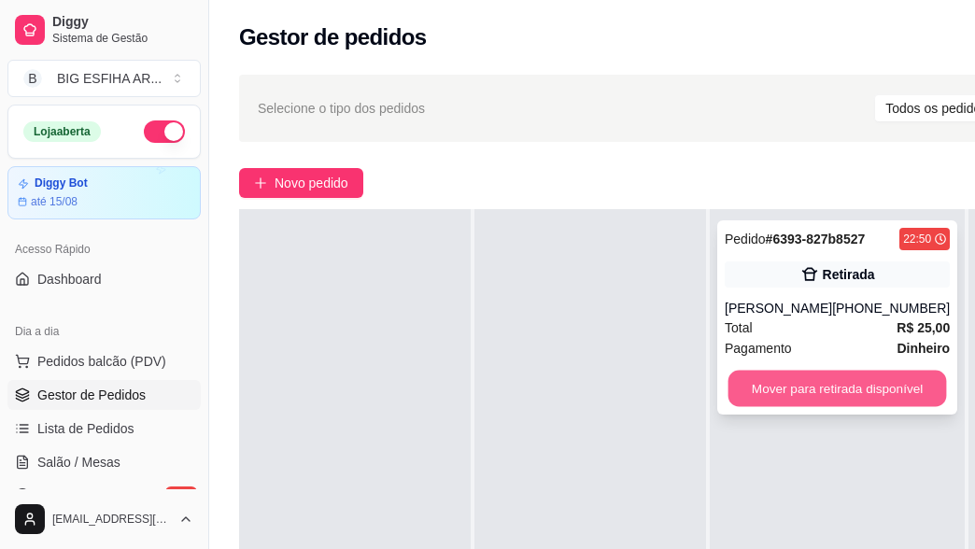
click at [804, 384] on button "Mover para retirada disponível" at bounding box center [837, 389] width 219 height 36
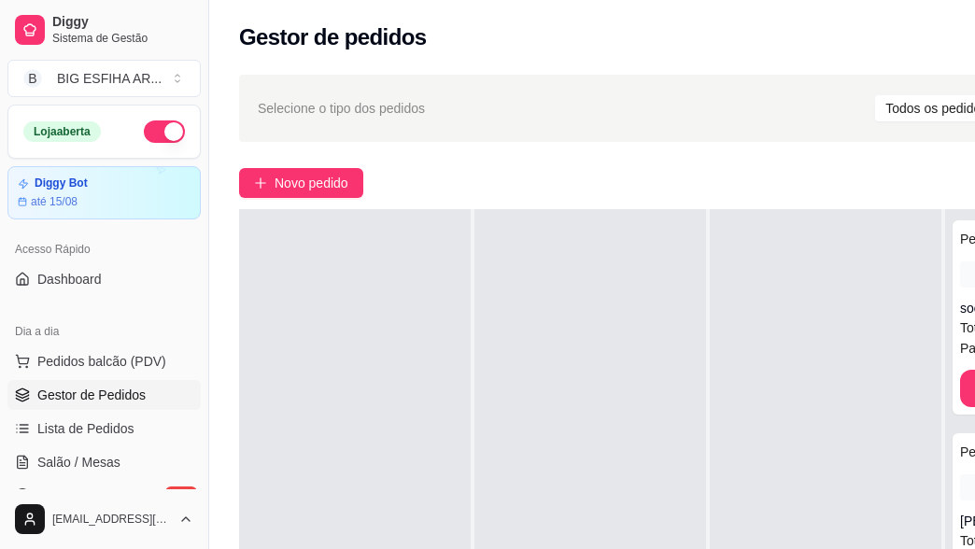
scroll to position [299, 0]
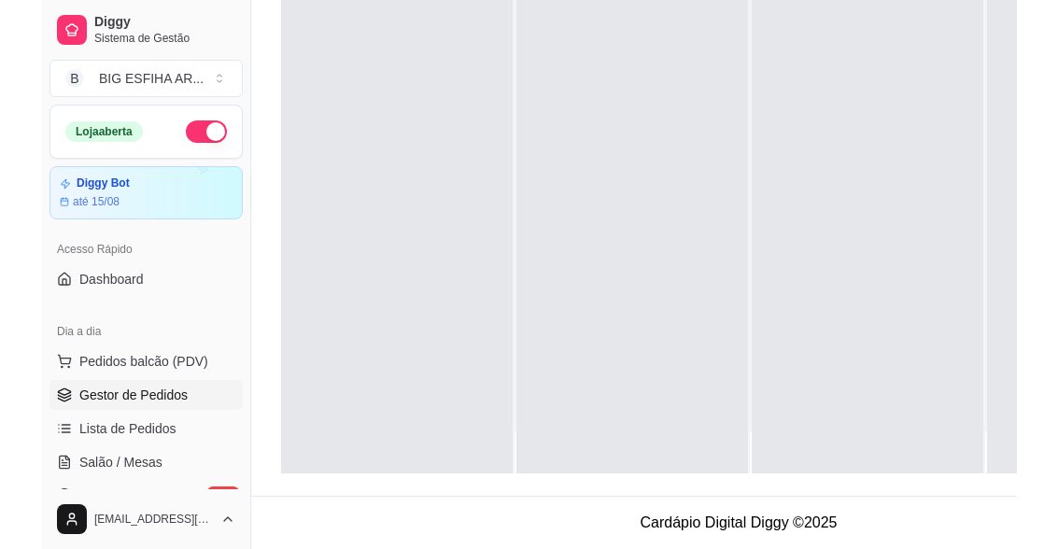
scroll to position [0, 0]
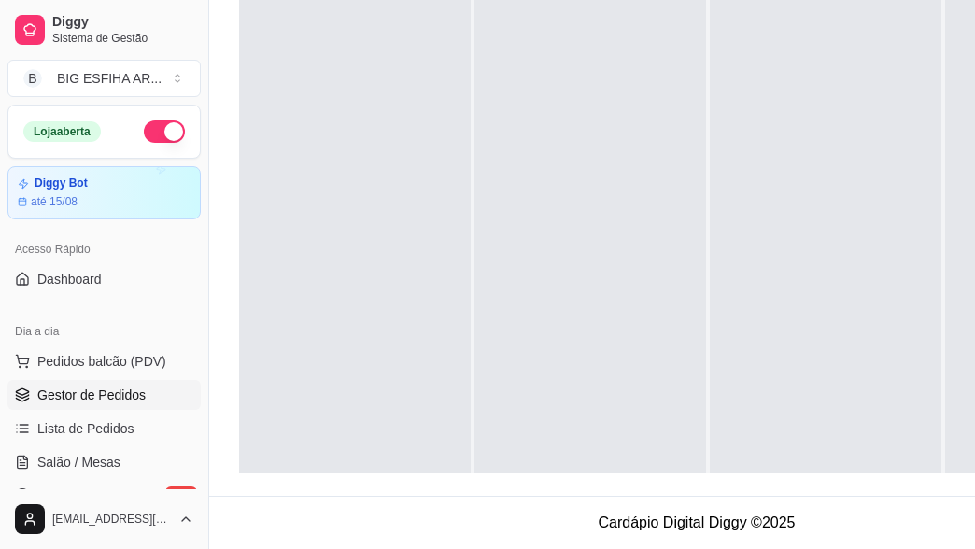
drag, startPoint x: 470, startPoint y: 215, endPoint x: 369, endPoint y: 233, distance: 102.6
click at [369, 233] on div at bounding box center [355, 251] width 232 height 549
drag, startPoint x: 417, startPoint y: 49, endPoint x: 333, endPoint y: 90, distance: 93.2
click at [333, 90] on div at bounding box center [355, 251] width 232 height 549
drag, startPoint x: 538, startPoint y: 18, endPoint x: 289, endPoint y: 137, distance: 276.5
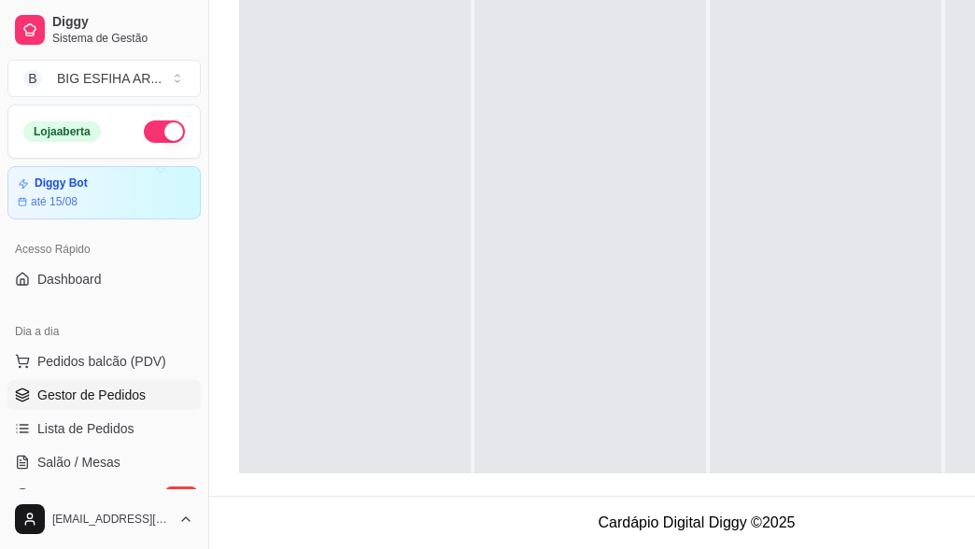
click at [440, 105] on div "Pendente 0 Aceito 0 Preparando 0 Em entrega 0" at bounding box center [696, 198] width 915 height 549
drag, startPoint x: 159, startPoint y: 308, endPoint x: 103, endPoint y: 332, distance: 60.7
click at [103, 332] on div "Loja aberta Diggy Bot até 15/08 Acesso Rápido Dashboard Dia a dia Pedidos balcã…" at bounding box center [104, 297] width 208 height 385
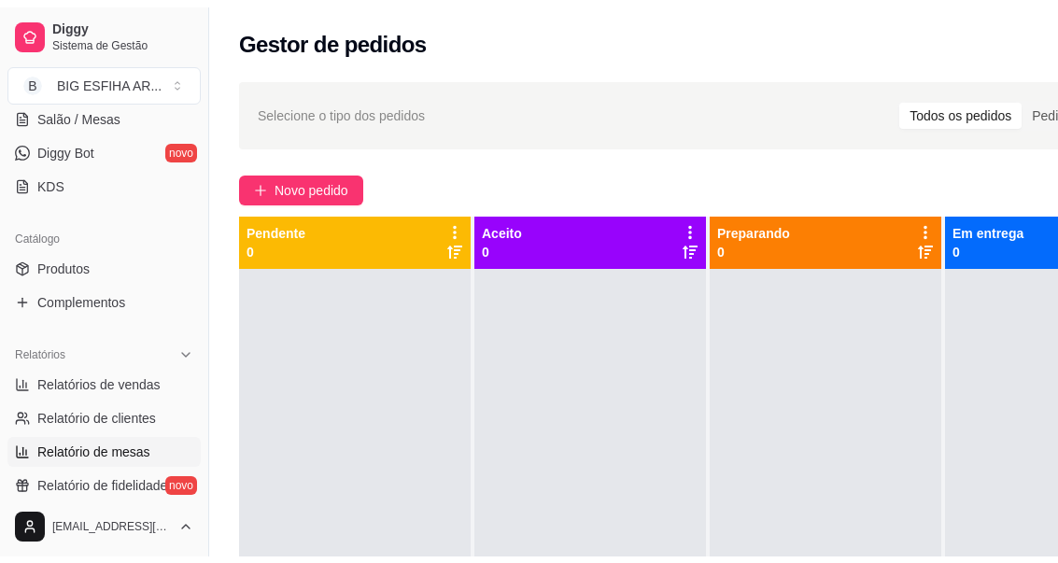
scroll to position [374, 0]
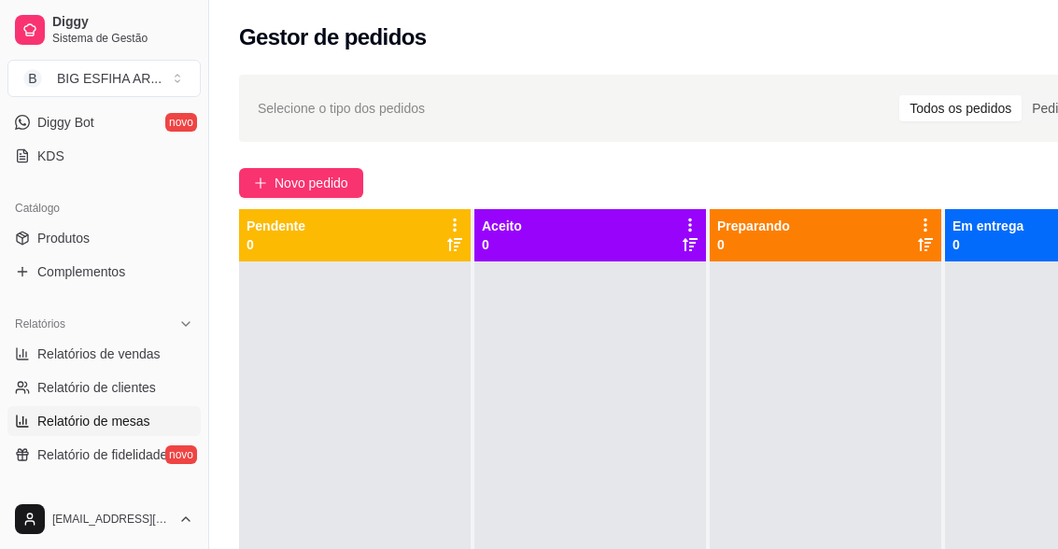
click at [98, 406] on link "Relatório de mesas" at bounding box center [103, 421] width 193 height 30
select select "TOTAL_OF_ORDERS"
select select "7"
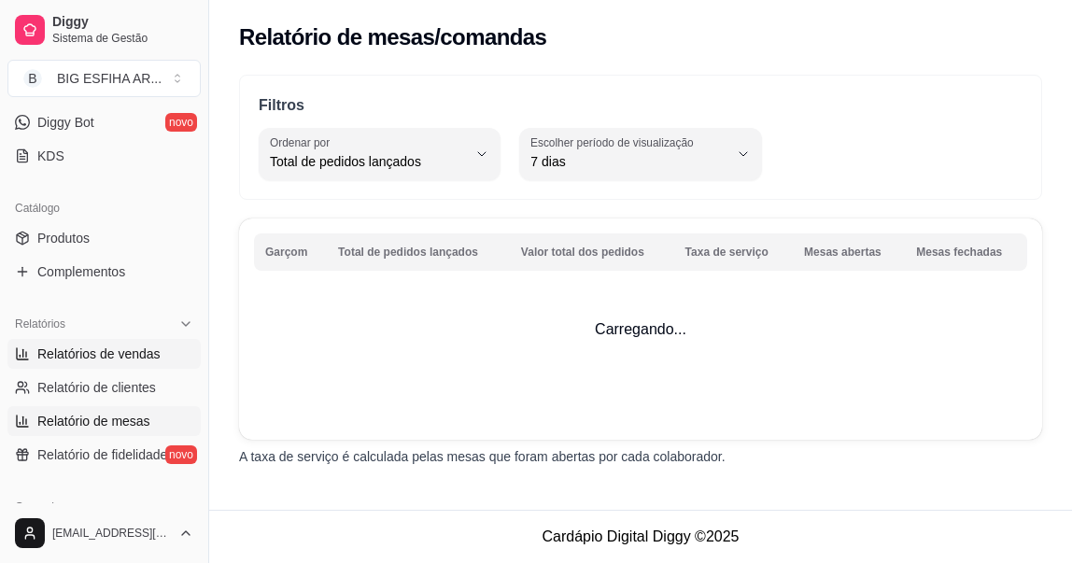
click at [133, 359] on span "Relatórios de vendas" at bounding box center [98, 354] width 123 height 19
select select "ALL"
select select "0"
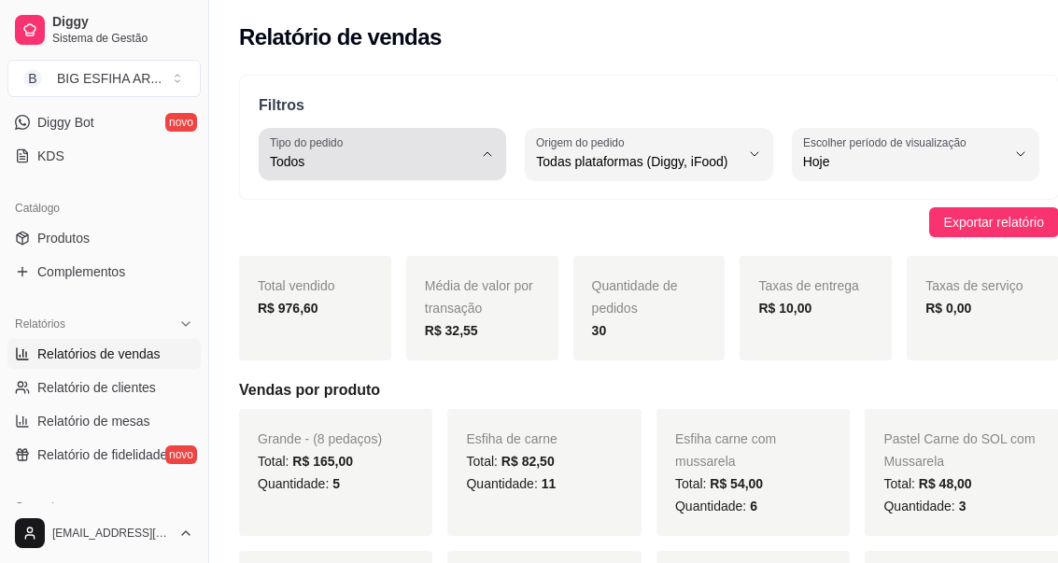
click at [414, 162] on span "Todos" at bounding box center [371, 161] width 203 height 19
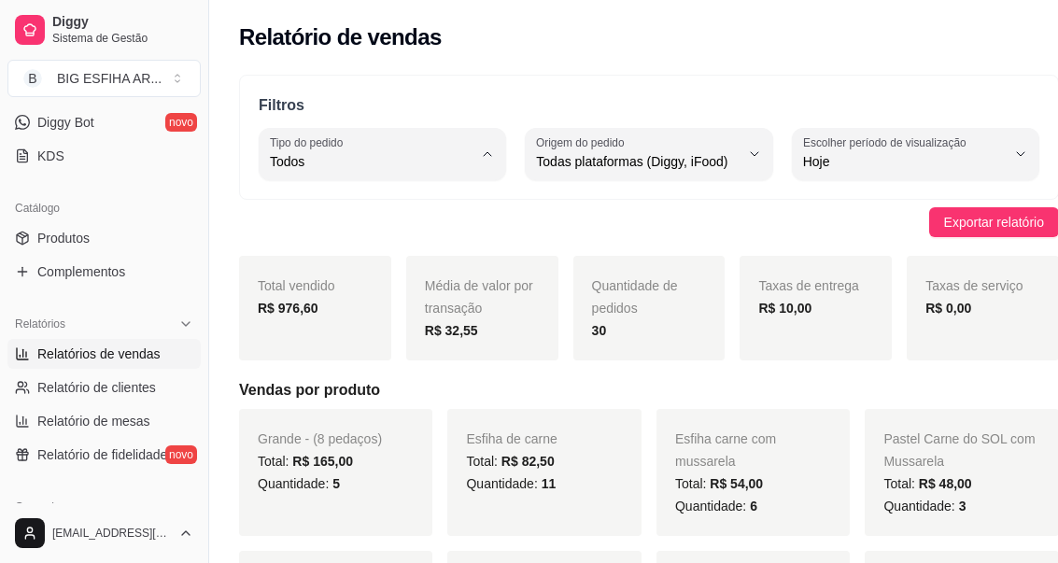
click at [396, 246] on span "Entrega" at bounding box center [367, 237] width 181 height 18
type input "DELIVERY"
select select "DELIVERY"
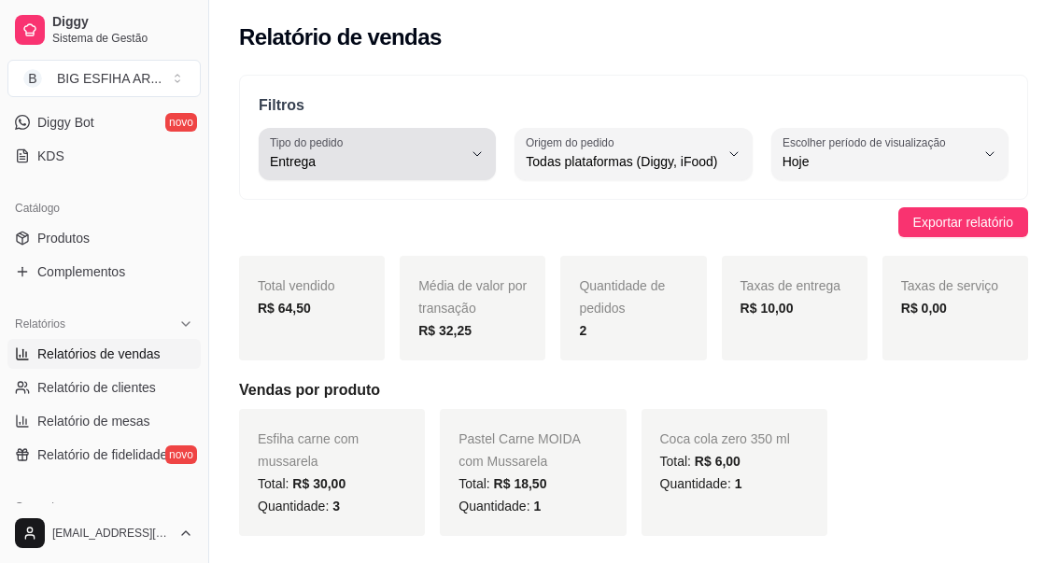
click at [364, 157] on span "Entrega" at bounding box center [366, 161] width 192 height 19
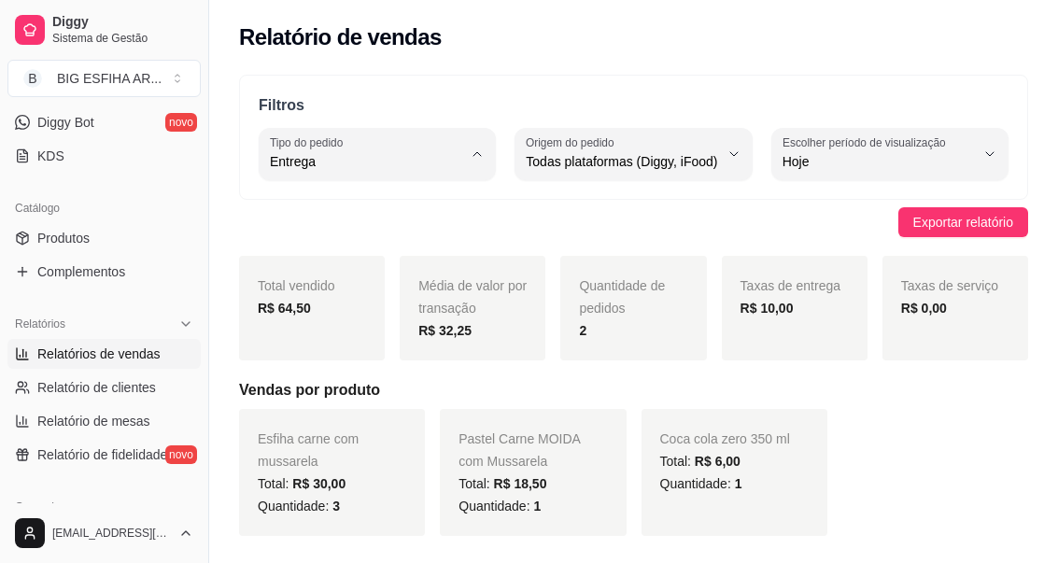
click at [357, 203] on span "Todos" at bounding box center [367, 206] width 181 height 18
type input "ALL"
select select "ALL"
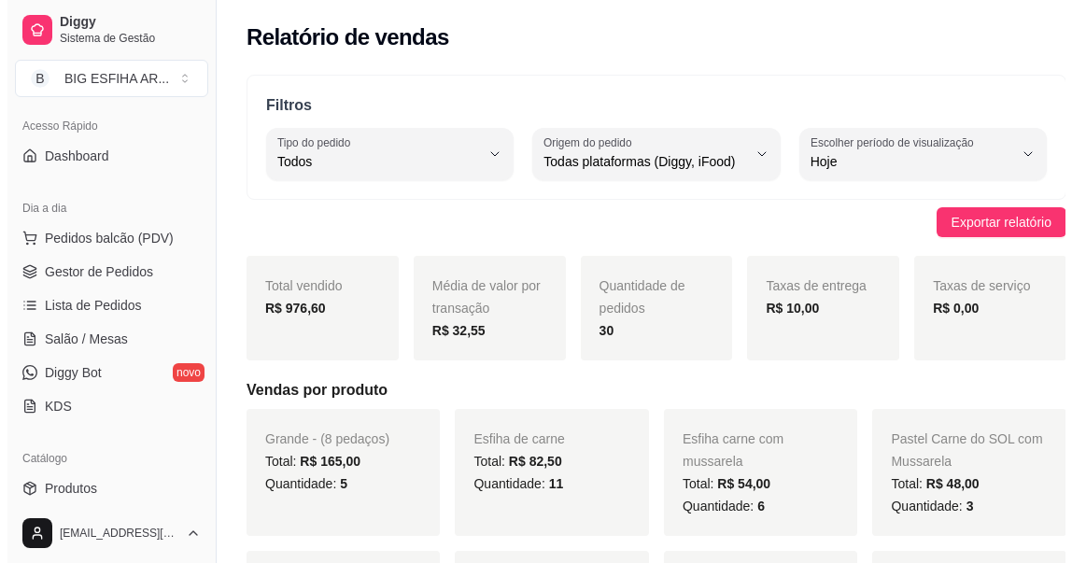
scroll to position [93, 0]
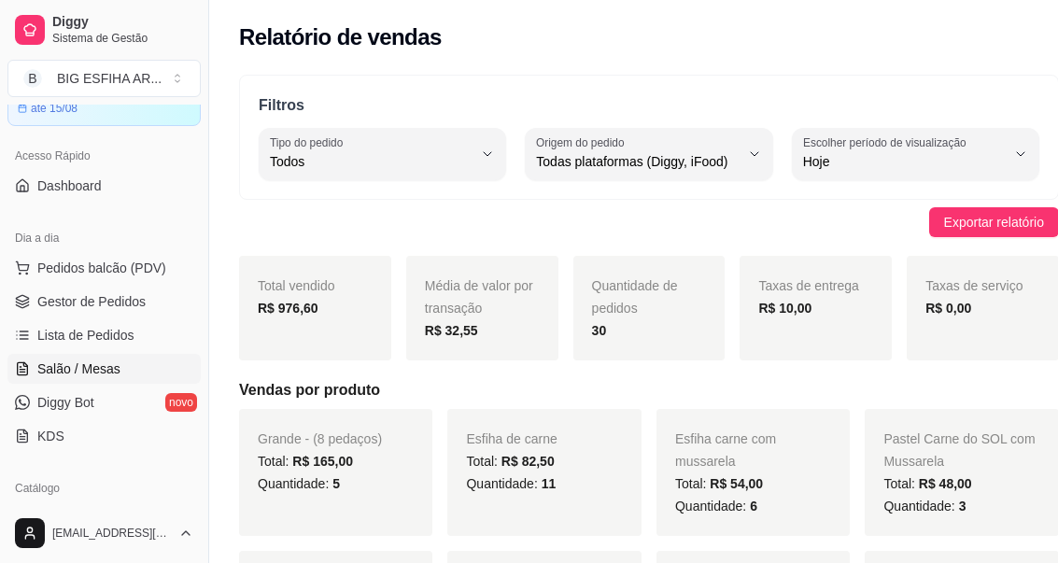
click at [67, 378] on link "Salão / Mesas" at bounding box center [103, 369] width 193 height 30
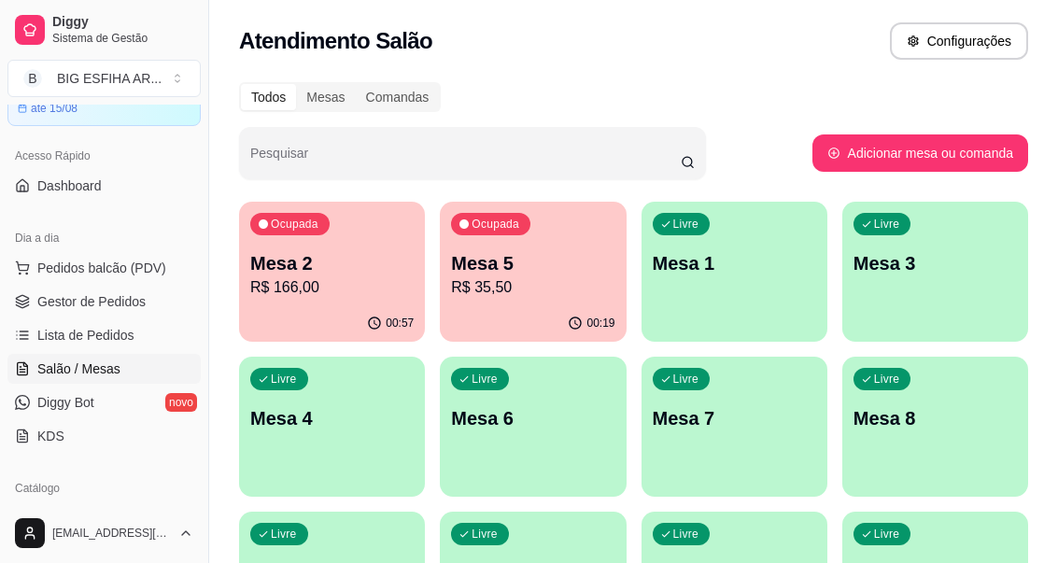
click at [470, 276] on p "R$ 35,50" at bounding box center [532, 287] width 163 height 22
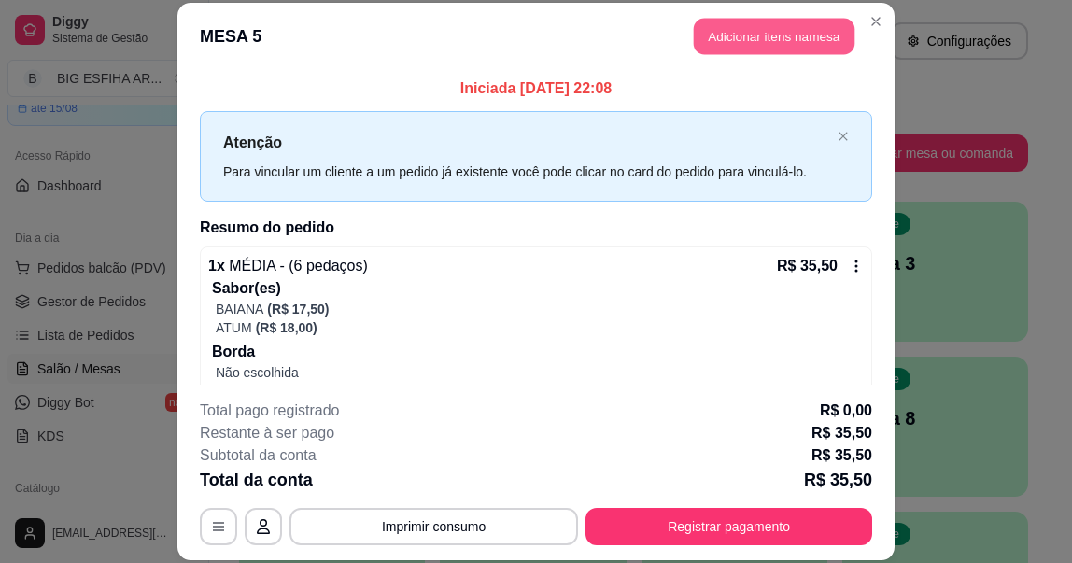
click at [720, 33] on button "Adicionar itens na mesa" at bounding box center [774, 37] width 161 height 36
click at [385, 136] on input "Pesquisa" at bounding box center [333, 127] width 570 height 19
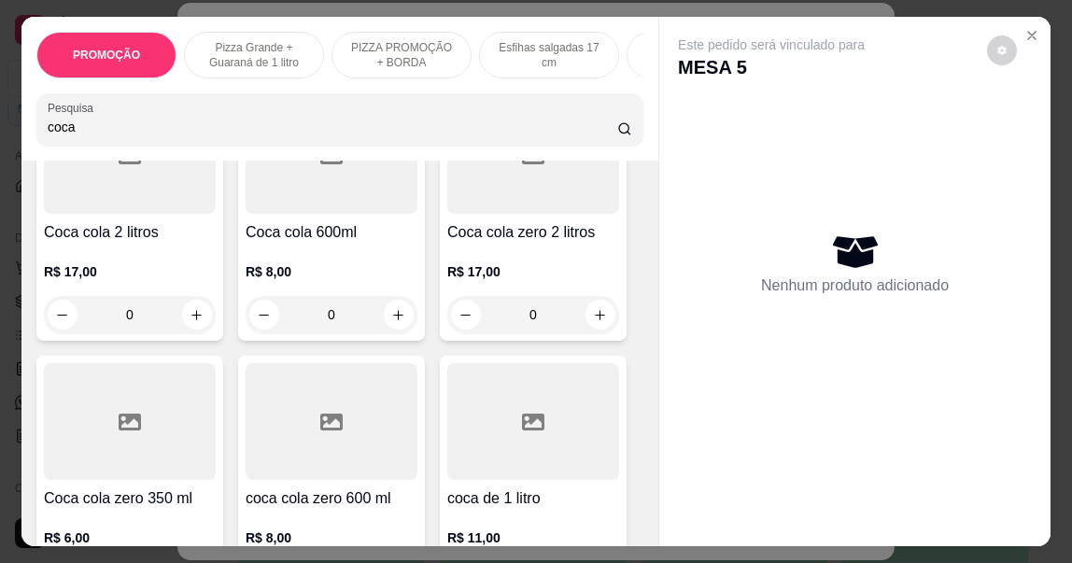
scroll to position [280, 0]
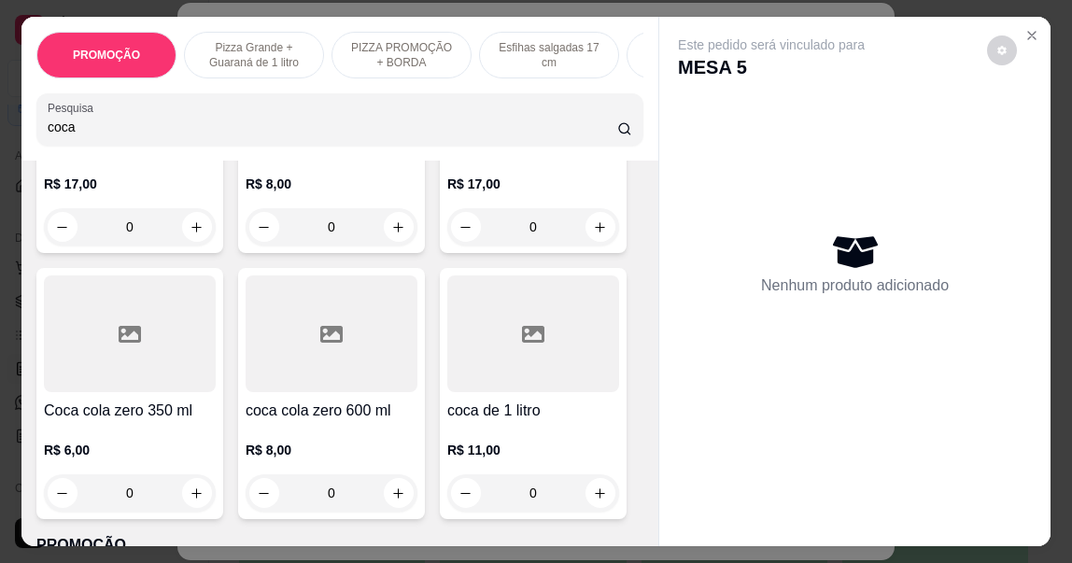
type input "coca"
click at [158, 417] on h4 "Coca cola zero 350 ml" at bounding box center [130, 411] width 172 height 22
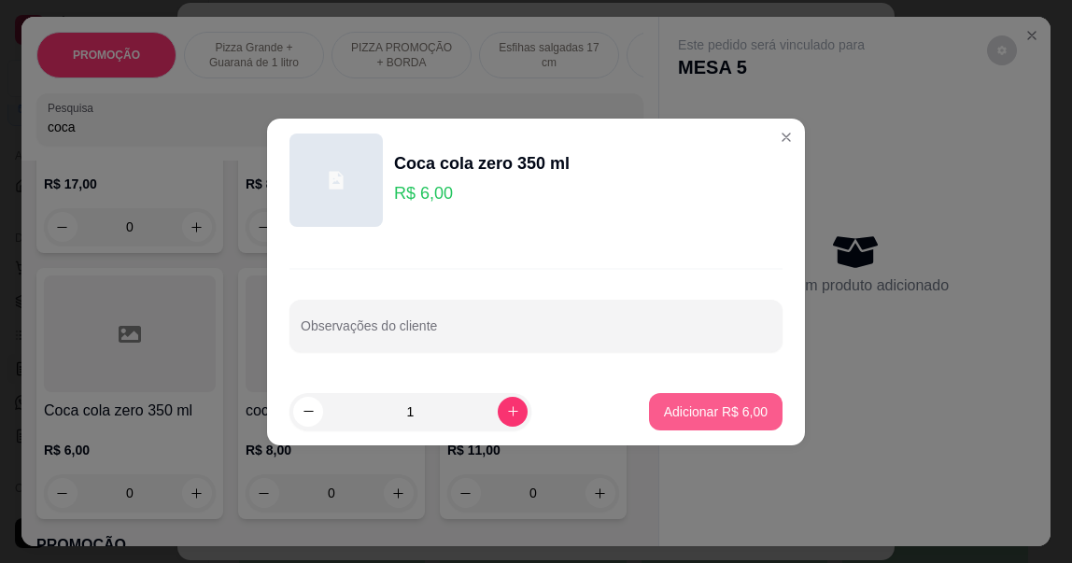
click at [681, 408] on p "Adicionar R$ 6,00" at bounding box center [716, 412] width 104 height 19
type input "1"
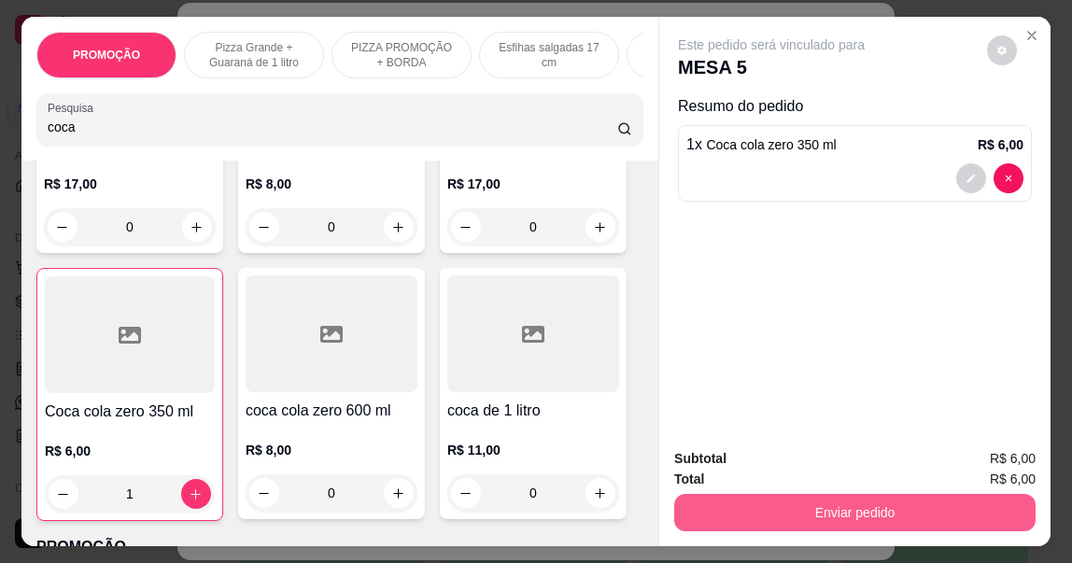
click at [869, 499] on button "Enviar pedido" at bounding box center [854, 512] width 361 height 37
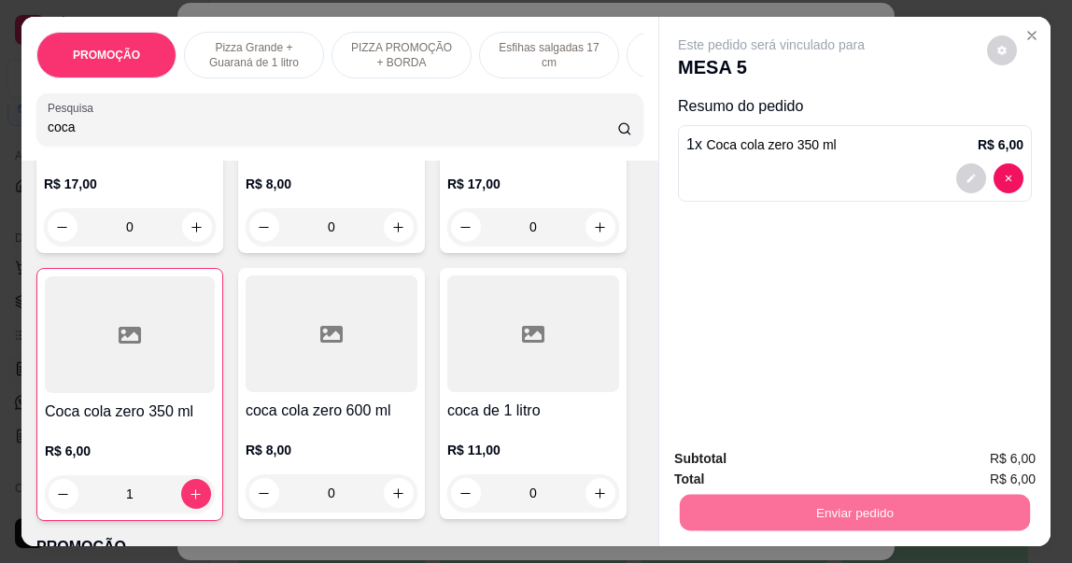
click at [823, 452] on button "Não registrar e enviar pedido" at bounding box center [793, 459] width 189 height 35
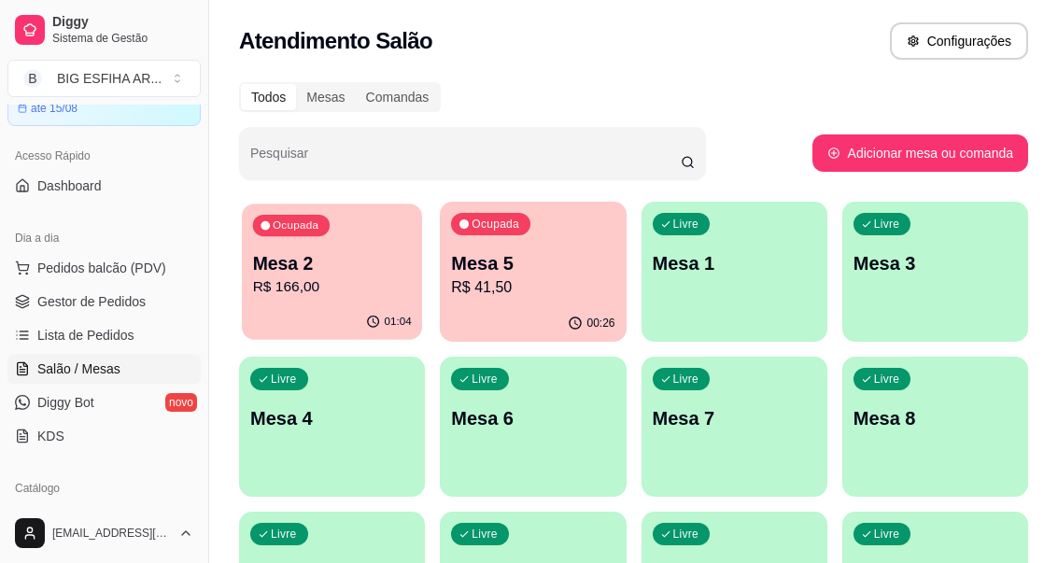
click at [307, 255] on p "Mesa 2" at bounding box center [332, 263] width 159 height 25
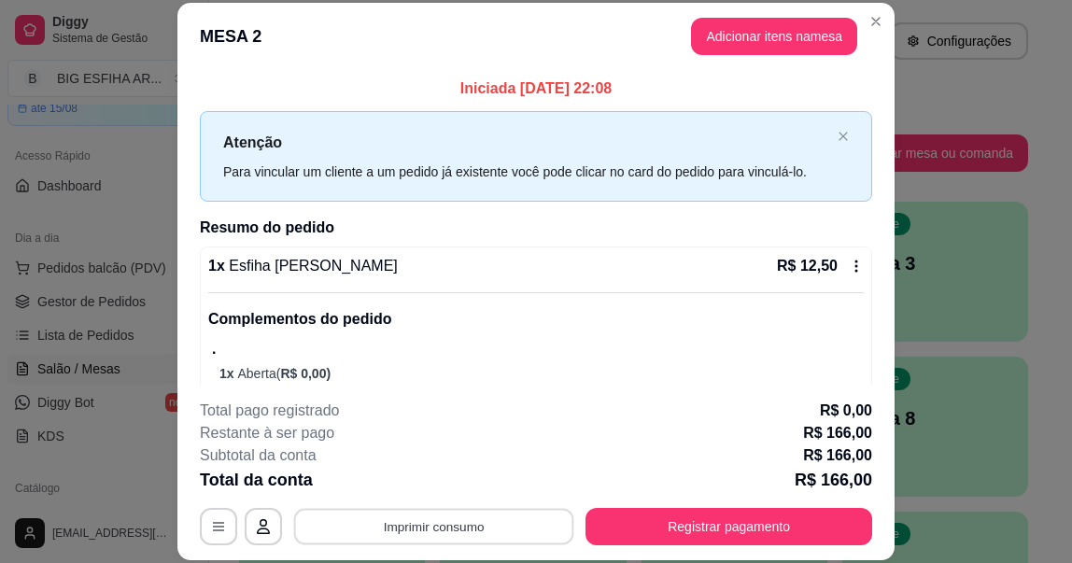
click at [444, 529] on button "Imprimir consumo" at bounding box center [434, 527] width 280 height 36
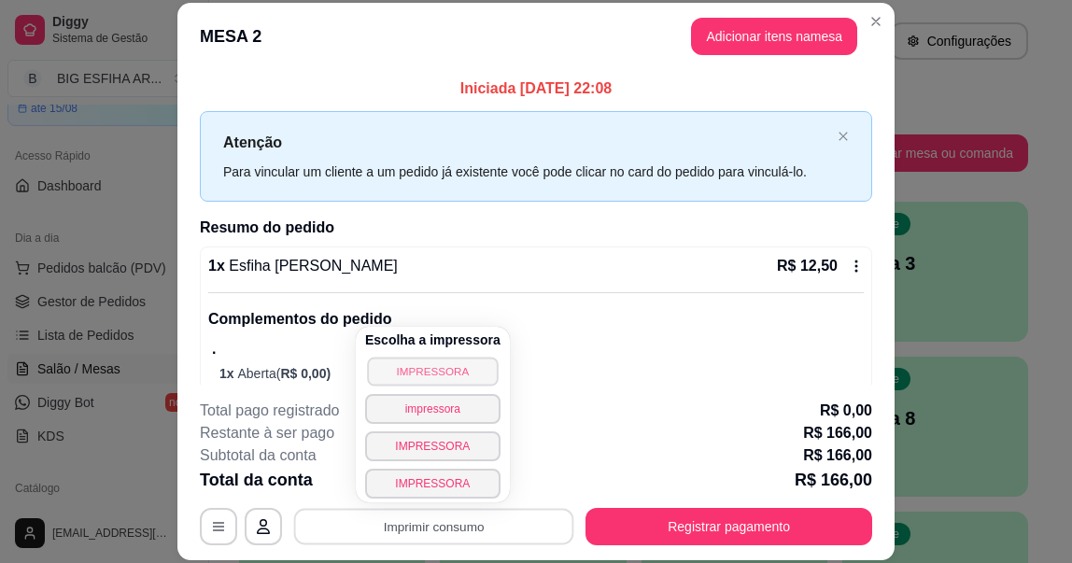
click at [441, 373] on button "IMPRESSORA" at bounding box center [432, 371] width 131 height 29
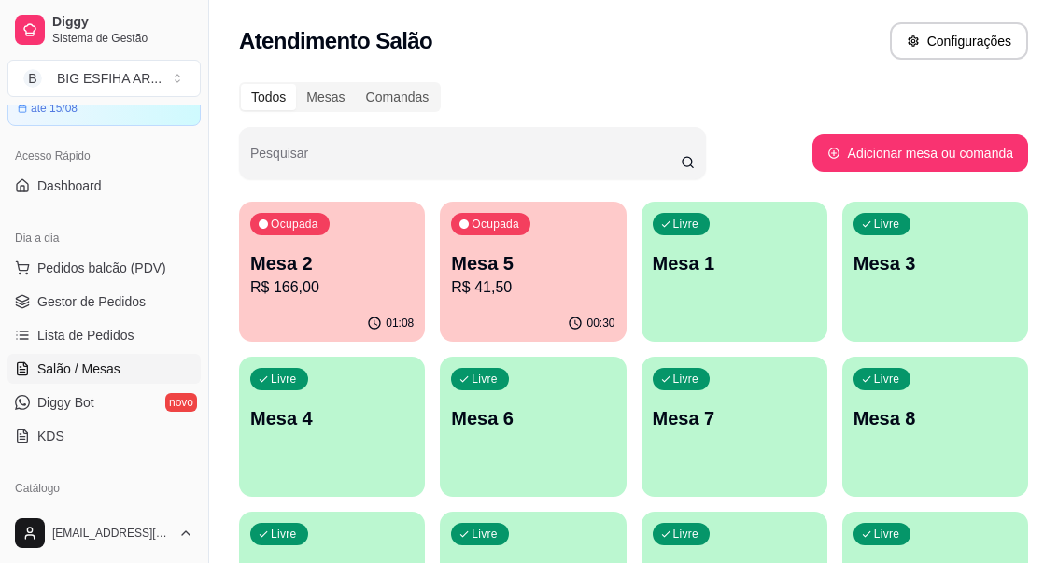
click at [564, 274] on p "Mesa 5" at bounding box center [532, 263] width 163 height 26
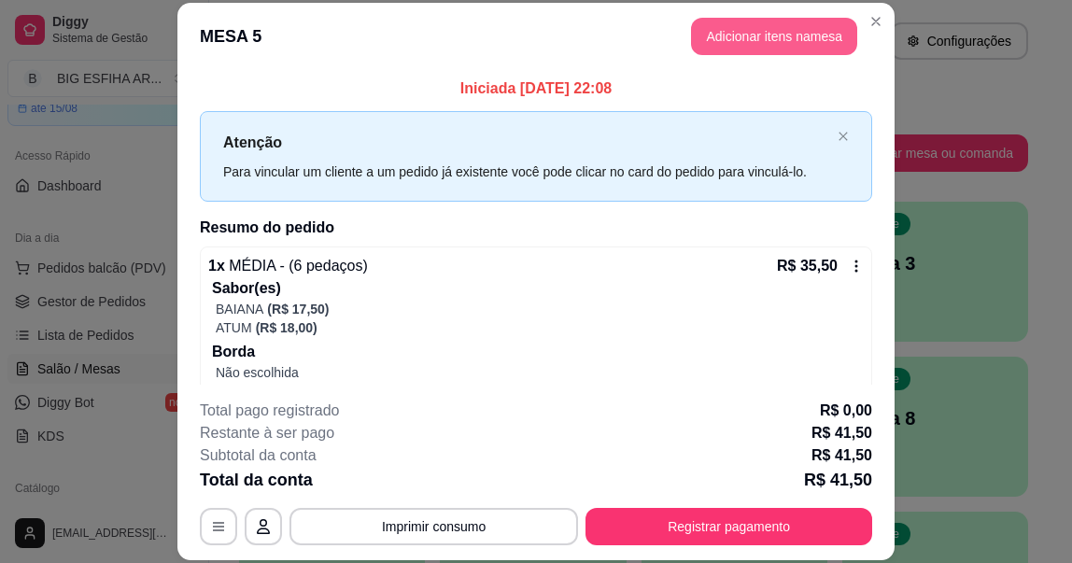
click at [782, 31] on button "Adicionar itens na mesa" at bounding box center [774, 36] width 166 height 37
click at [359, 108] on div at bounding box center [340, 119] width 585 height 37
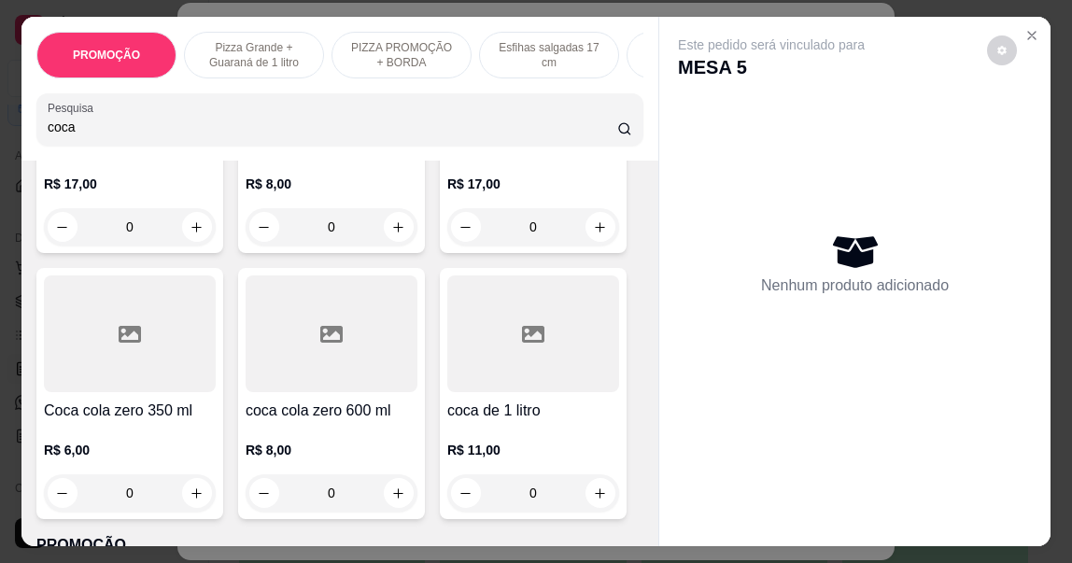
type input "coca"
click at [308, 431] on div "R$ 8,00 0" at bounding box center [332, 467] width 172 height 90
click at [95, 443] on div "R$ 6,00 0" at bounding box center [130, 467] width 172 height 90
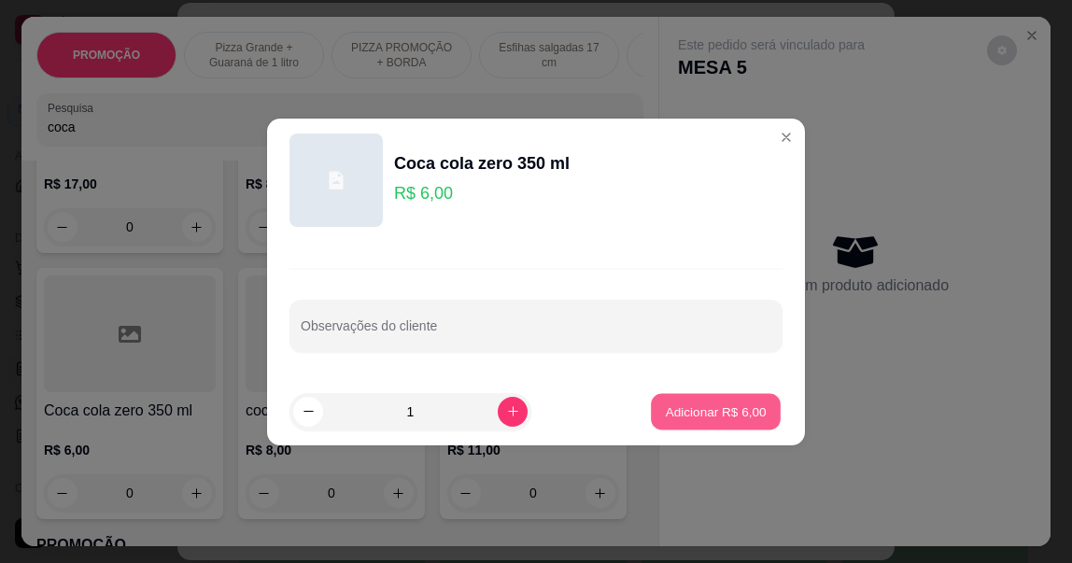
click at [672, 408] on p "Adicionar R$ 6,00" at bounding box center [715, 412] width 101 height 18
type input "1"
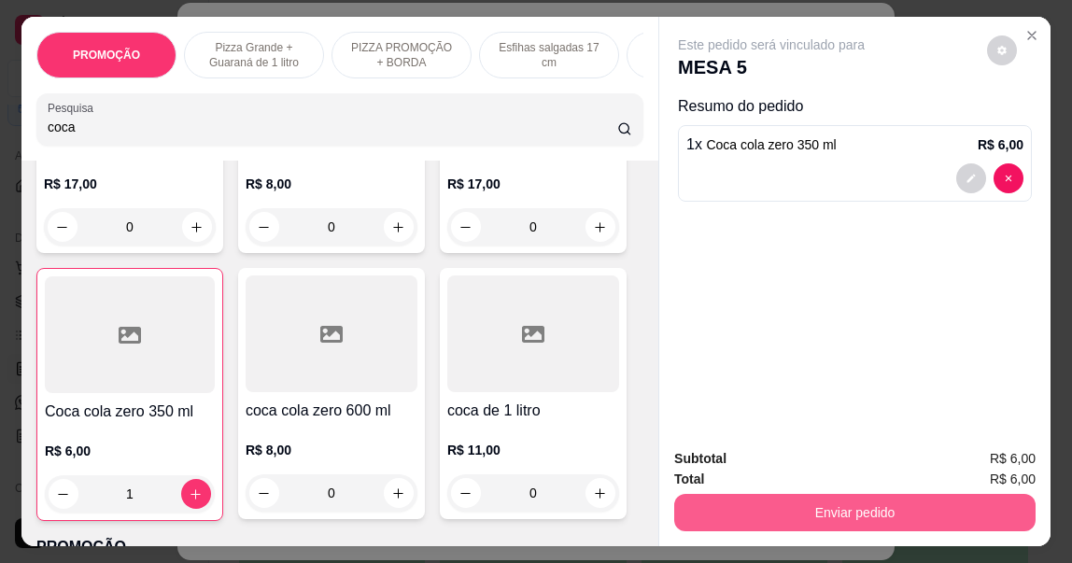
click at [798, 501] on button "Enviar pedido" at bounding box center [854, 512] width 361 height 37
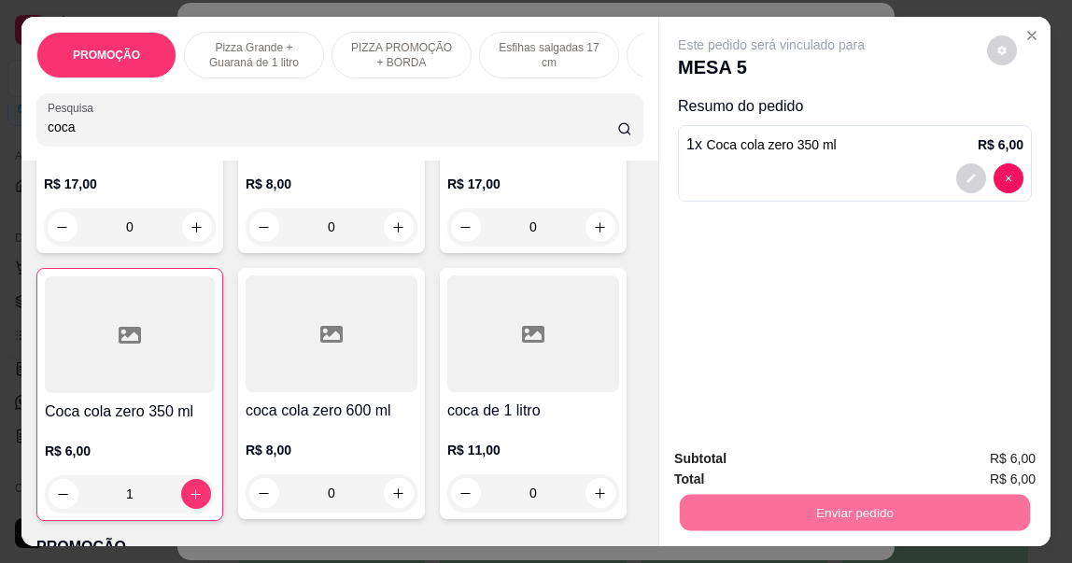
click at [759, 454] on button "Não registrar e enviar pedido" at bounding box center [793, 459] width 194 height 35
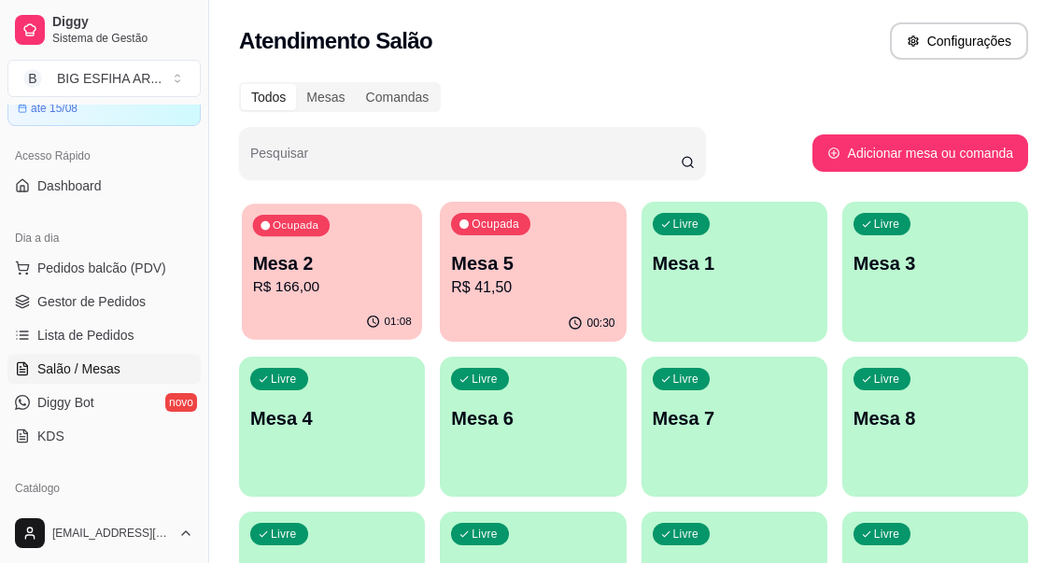
click at [337, 259] on p "Mesa 2" at bounding box center [332, 263] width 159 height 25
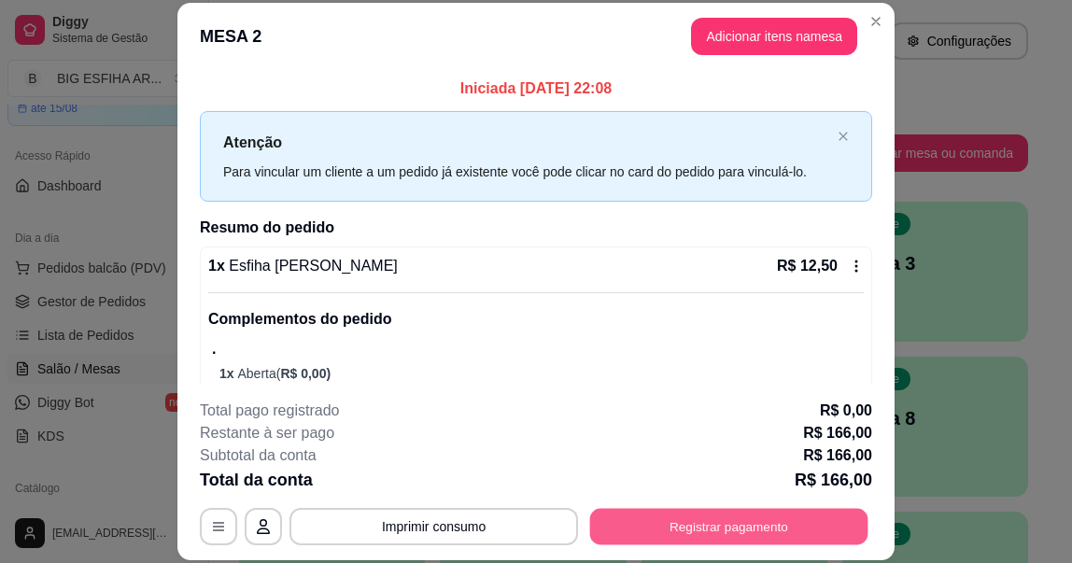
click at [712, 515] on button "Registrar pagamento" at bounding box center [729, 527] width 278 height 36
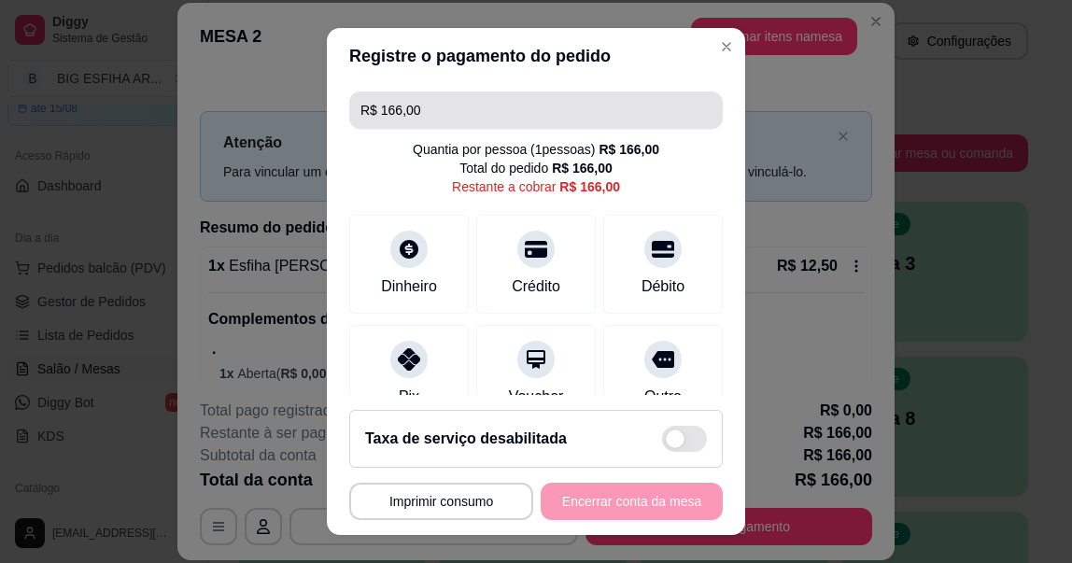
click at [511, 115] on input "R$ 166,00" at bounding box center [535, 110] width 351 height 37
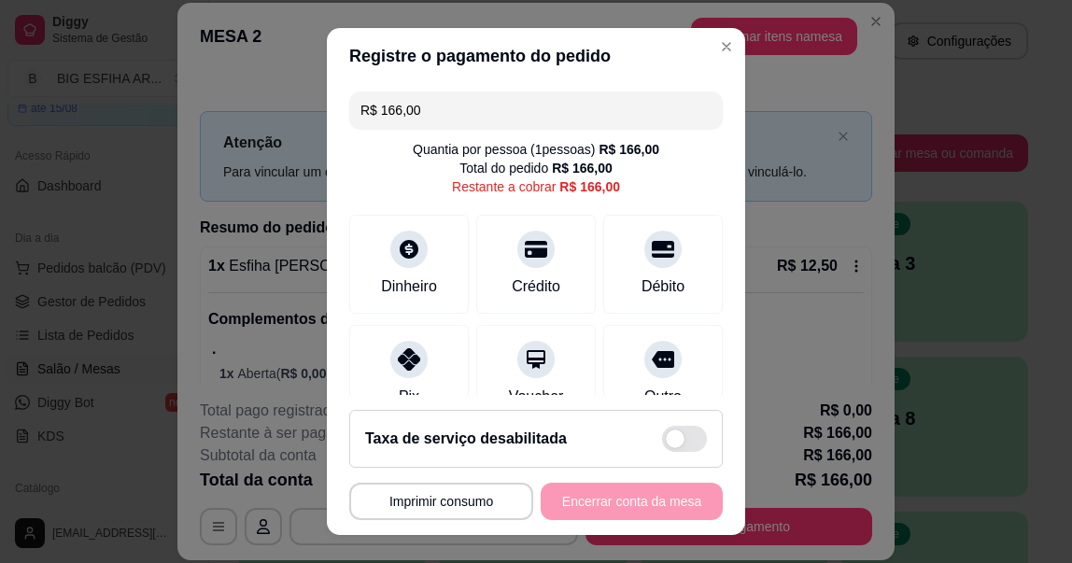
click at [512, 114] on input "R$ 166,00" at bounding box center [535, 110] width 351 height 37
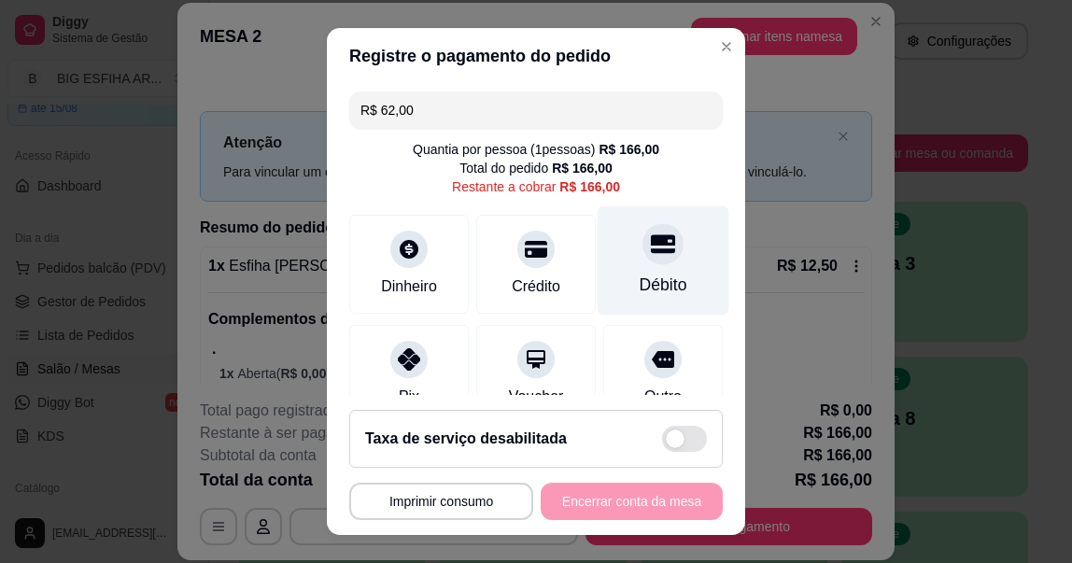
click at [640, 280] on div "Débito" at bounding box center [664, 285] width 48 height 24
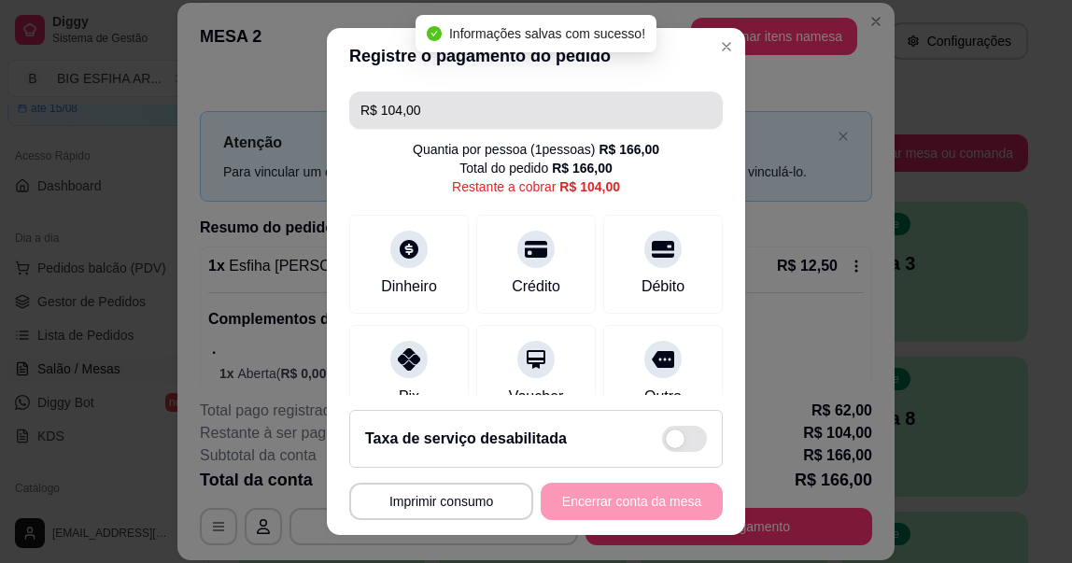
click at [558, 118] on input "R$ 104,00" at bounding box center [535, 110] width 351 height 37
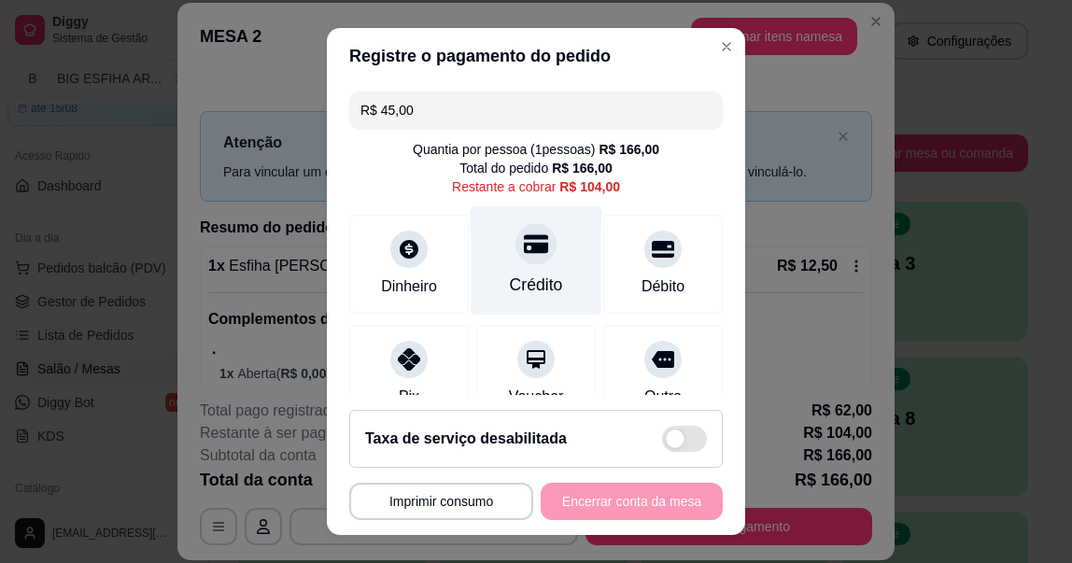
click at [520, 272] on div "Crédito" at bounding box center [537, 260] width 132 height 109
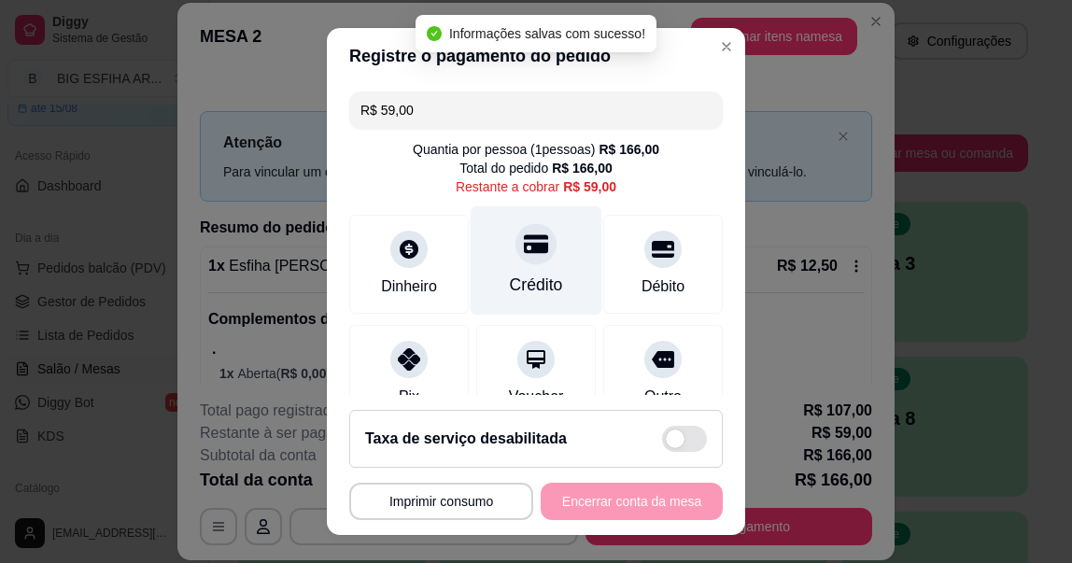
click at [522, 268] on div "Crédito" at bounding box center [537, 260] width 132 height 109
type input "R$ 0,00"
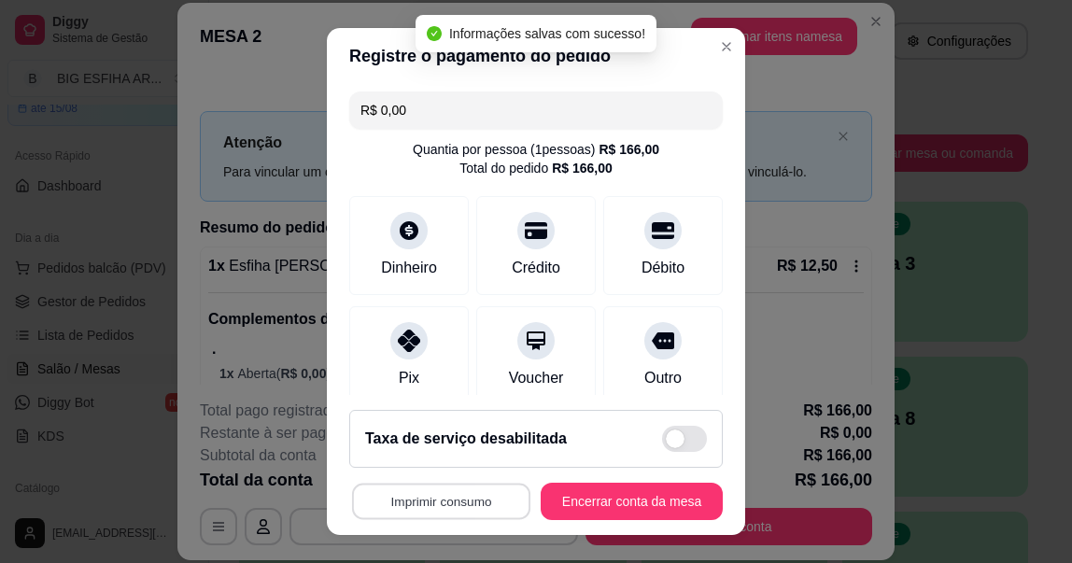
click at [407, 498] on button "Imprimir consumo" at bounding box center [441, 501] width 178 height 36
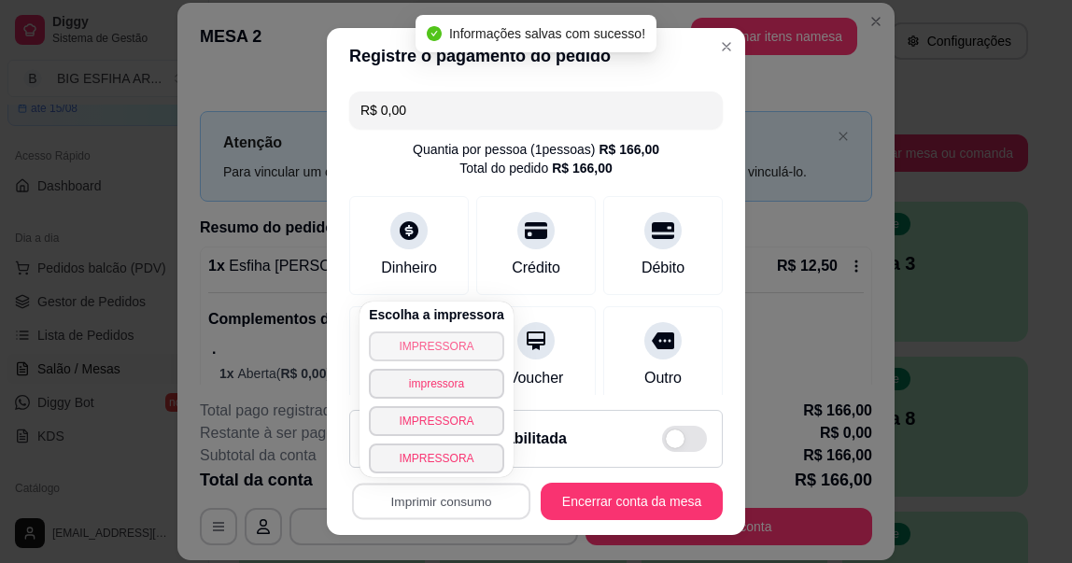
click at [427, 347] on button "IMPRESSORA" at bounding box center [436, 347] width 135 height 30
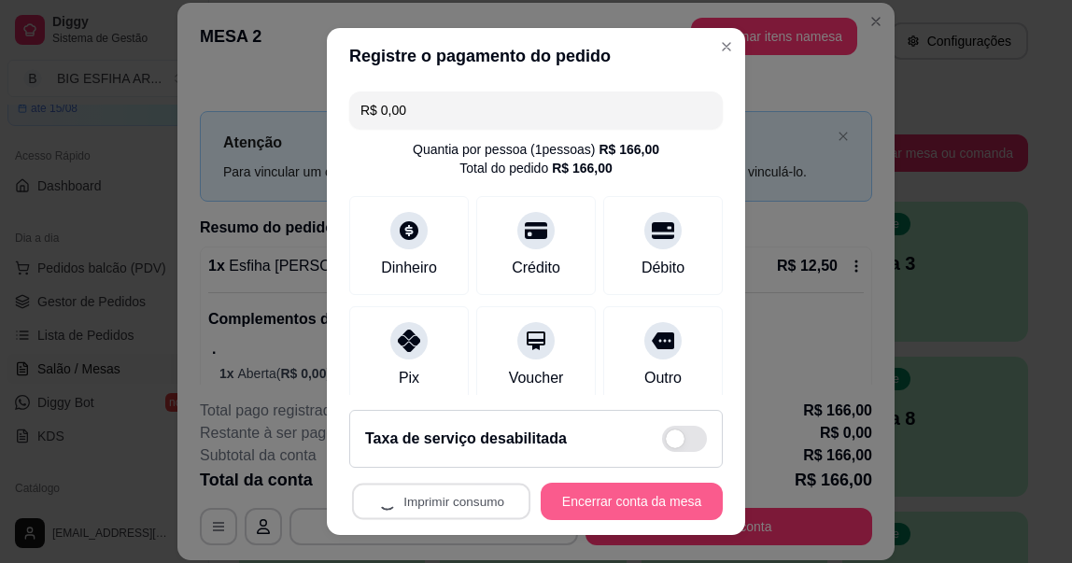
click at [623, 495] on button "Encerrar conta da mesa" at bounding box center [632, 501] width 182 height 37
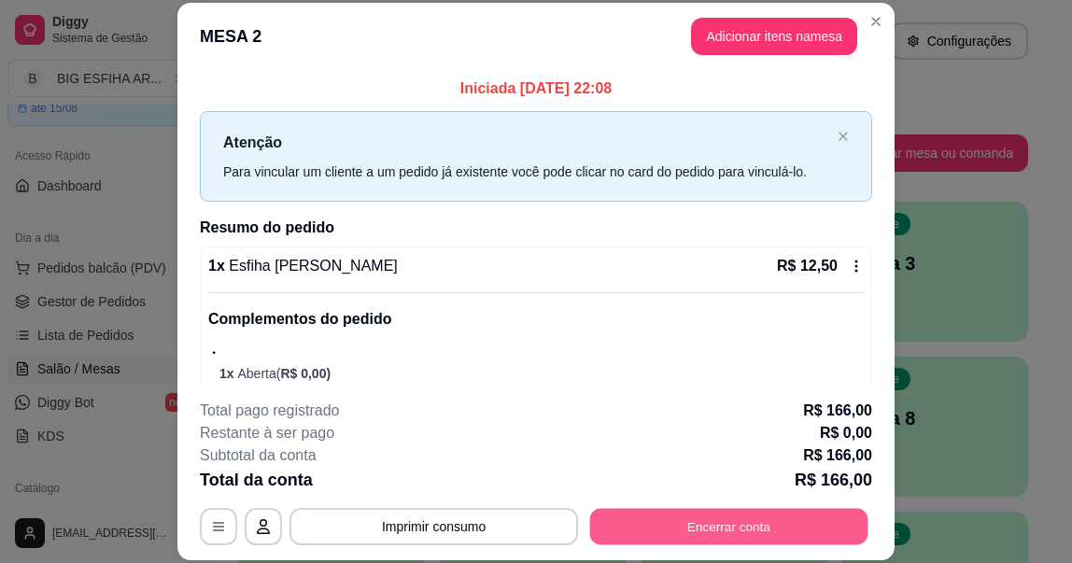
click at [689, 530] on button "Encerrar conta" at bounding box center [729, 527] width 278 height 36
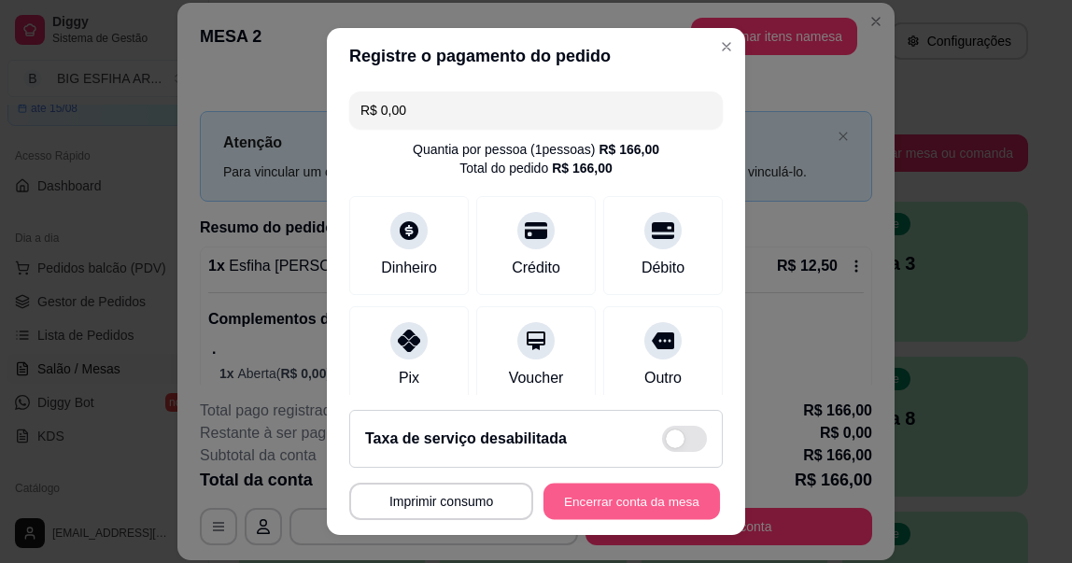
click at [686, 508] on button "Encerrar conta da mesa" at bounding box center [632, 501] width 177 height 36
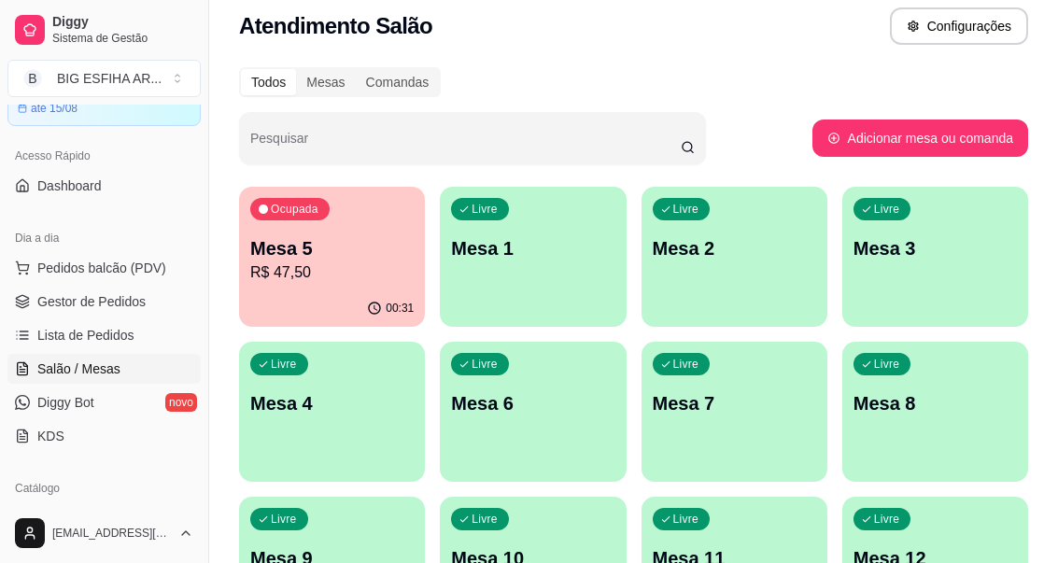
scroll to position [0, 0]
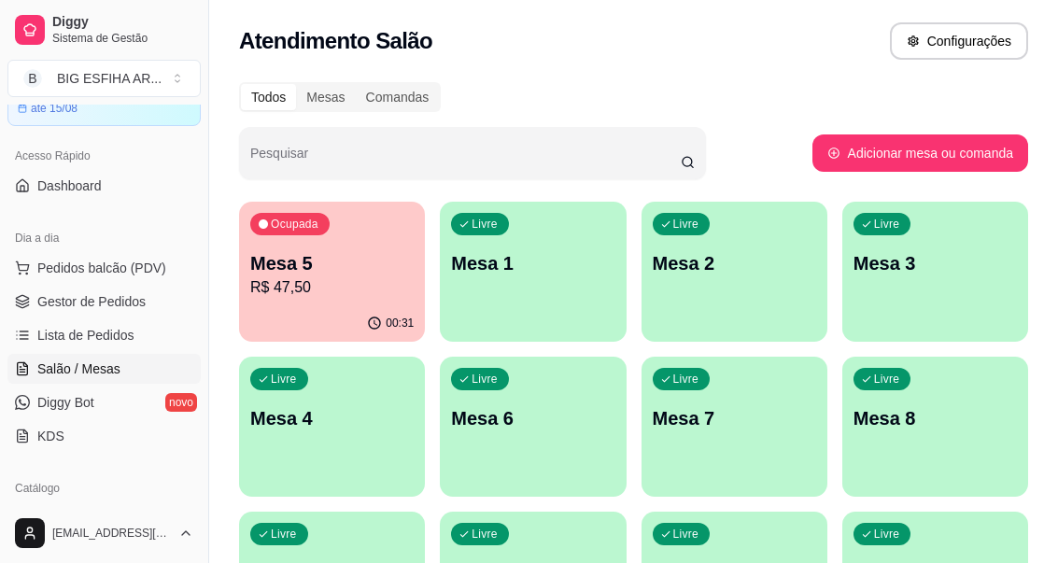
click at [312, 303] on div "Ocupada Mesa 5 R$ 47,50" at bounding box center [332, 254] width 186 height 104
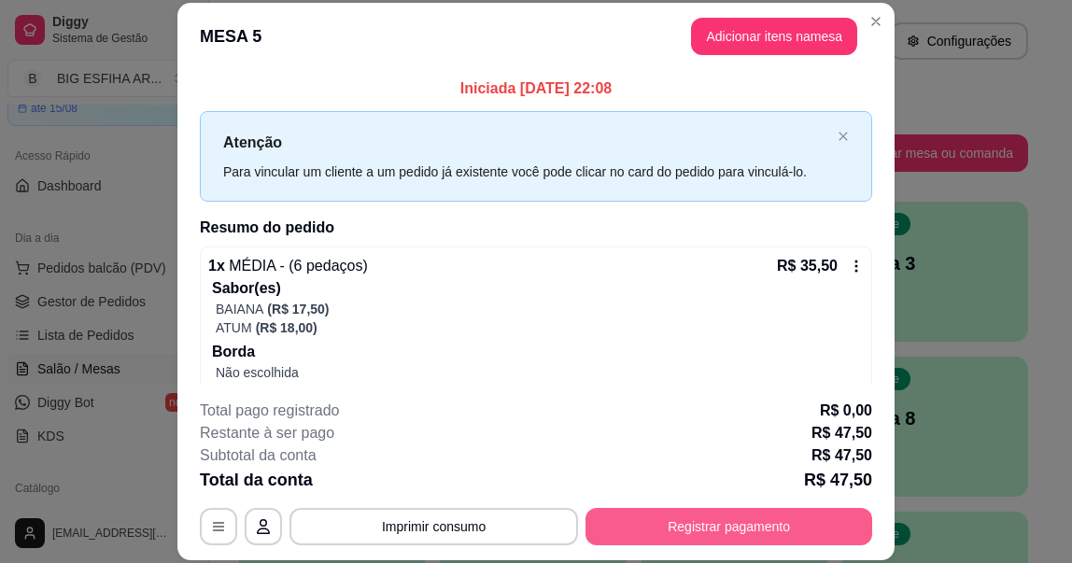
click at [804, 515] on button "Registrar pagamento" at bounding box center [729, 526] width 287 height 37
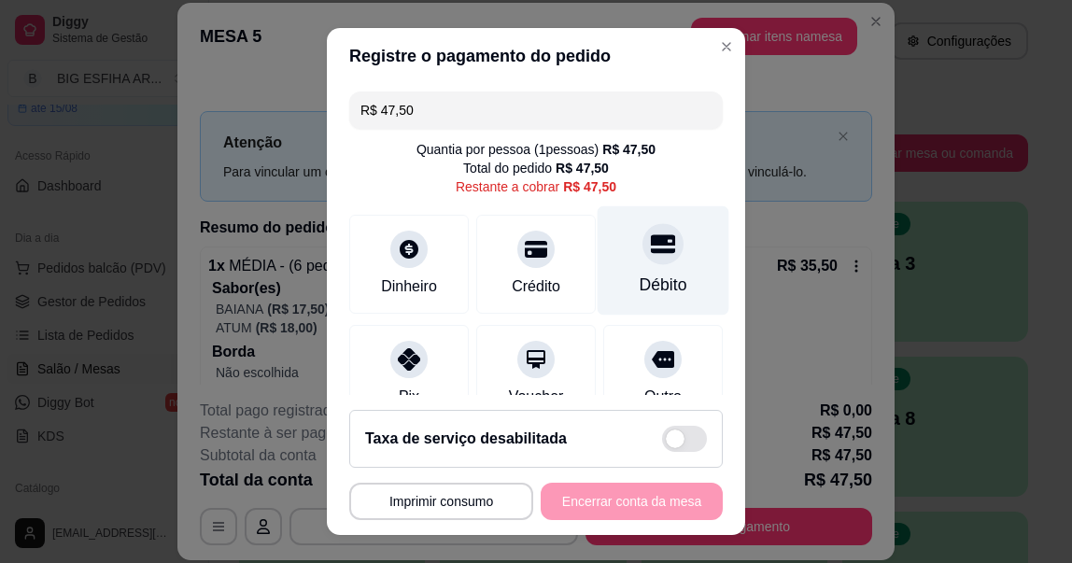
click at [648, 270] on div "Débito" at bounding box center [664, 260] width 132 height 109
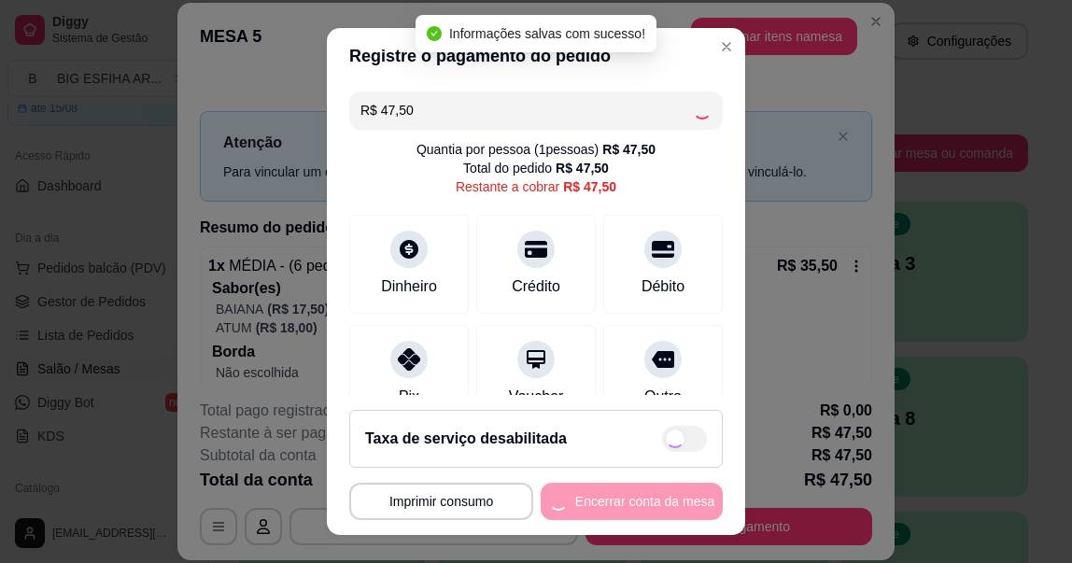
type input "R$ 0,00"
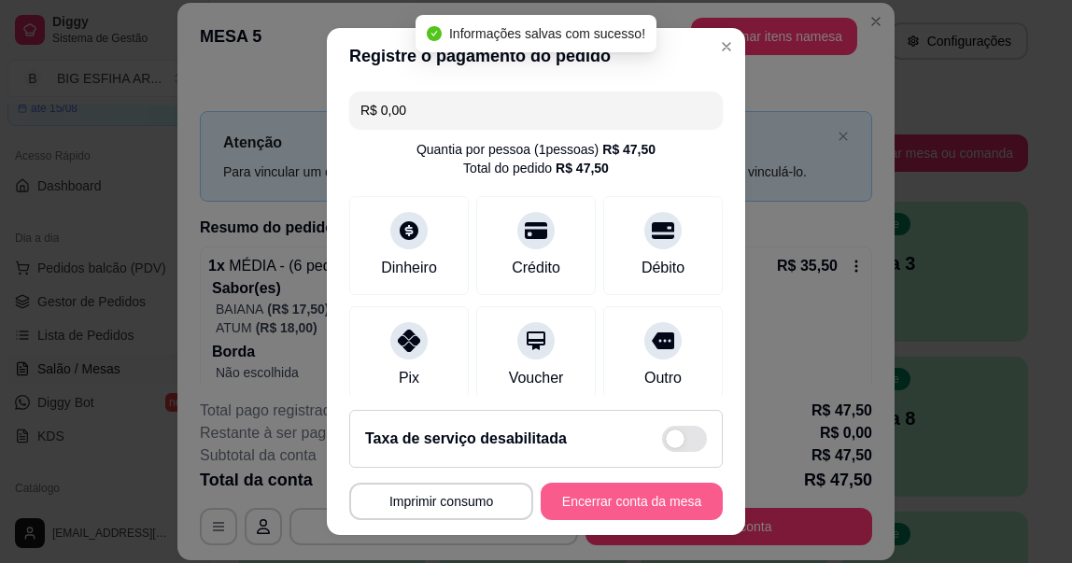
click at [629, 501] on button "Encerrar conta da mesa" at bounding box center [632, 501] width 182 height 37
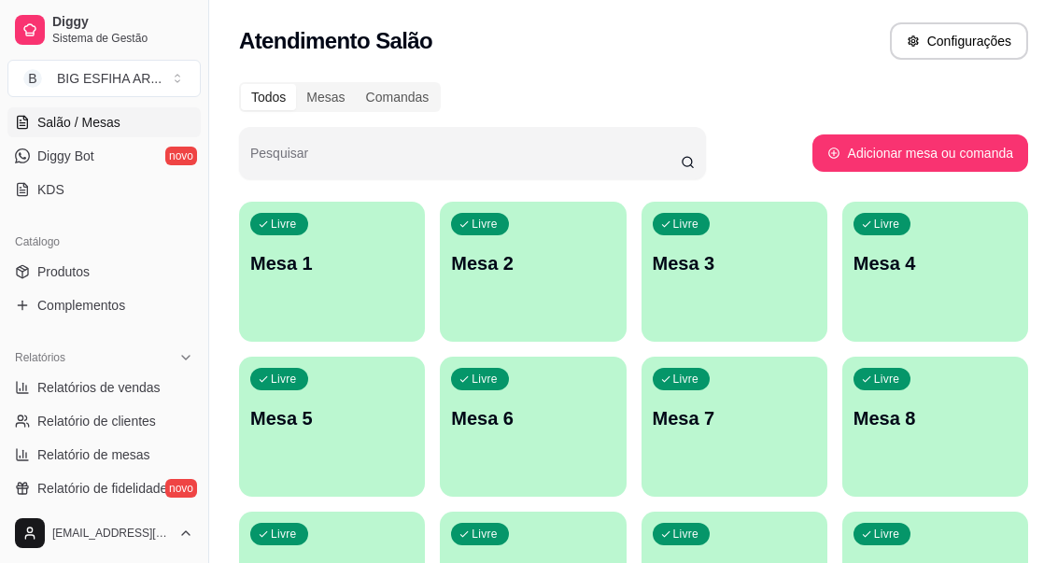
scroll to position [374, 0]
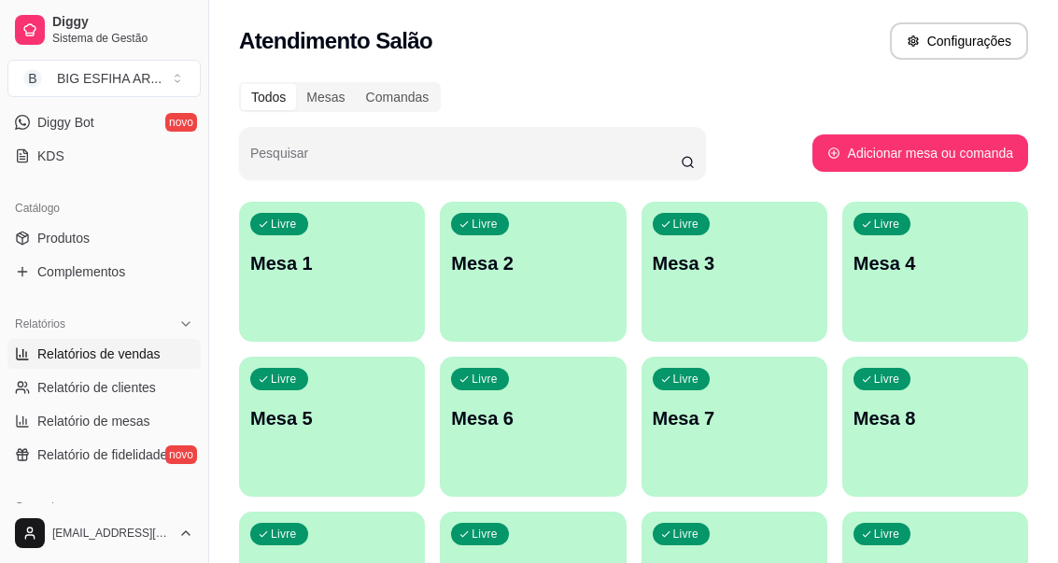
click at [99, 354] on span "Relatórios de vendas" at bounding box center [98, 354] width 123 height 19
select select "ALL"
select select "0"
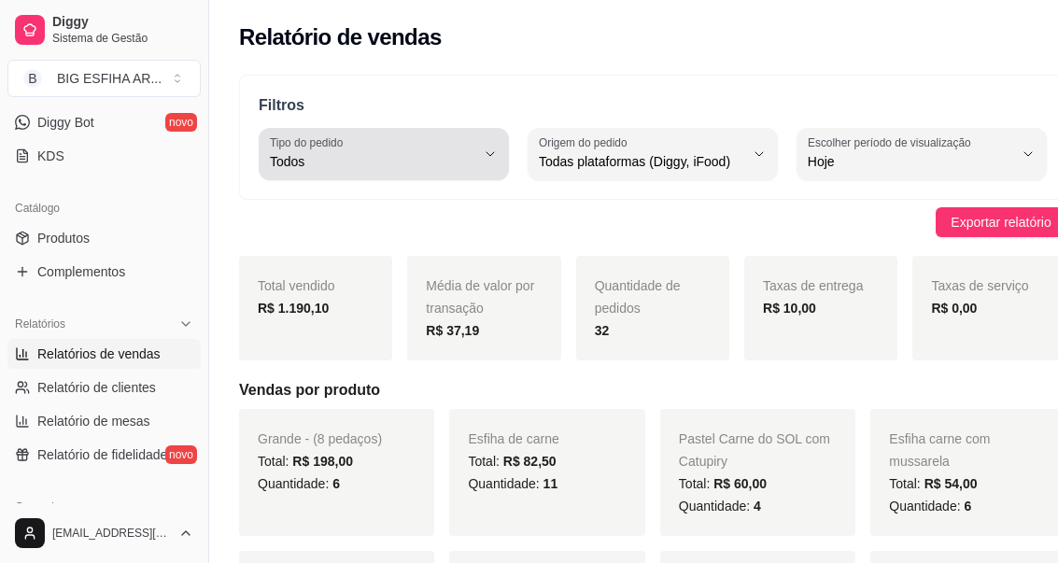
click at [304, 162] on span "Todos" at bounding box center [372, 161] width 205 height 19
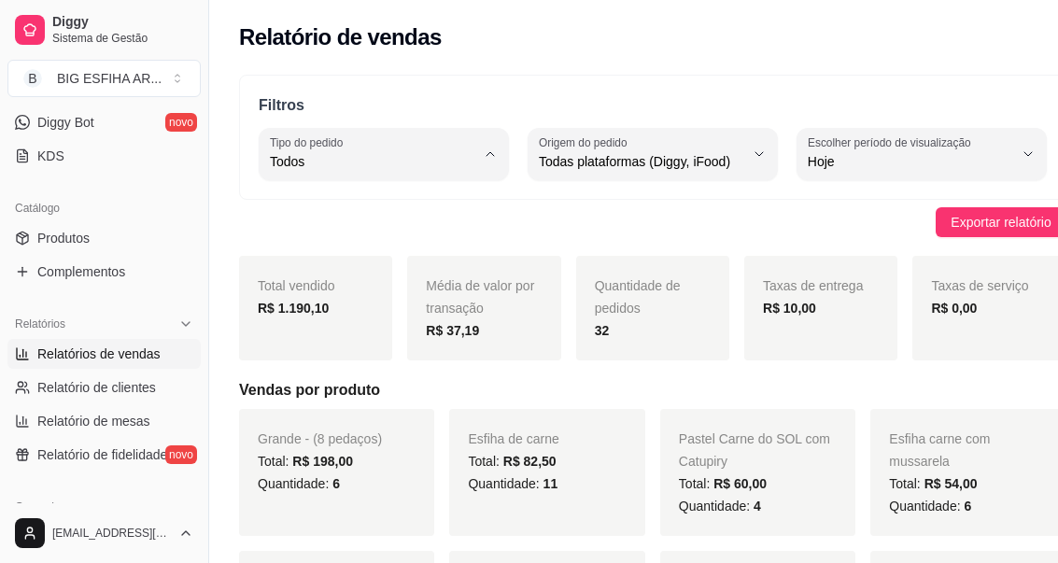
click at [339, 242] on span "Entrega" at bounding box center [367, 237] width 181 height 18
type input "DELIVERY"
select select "DELIVERY"
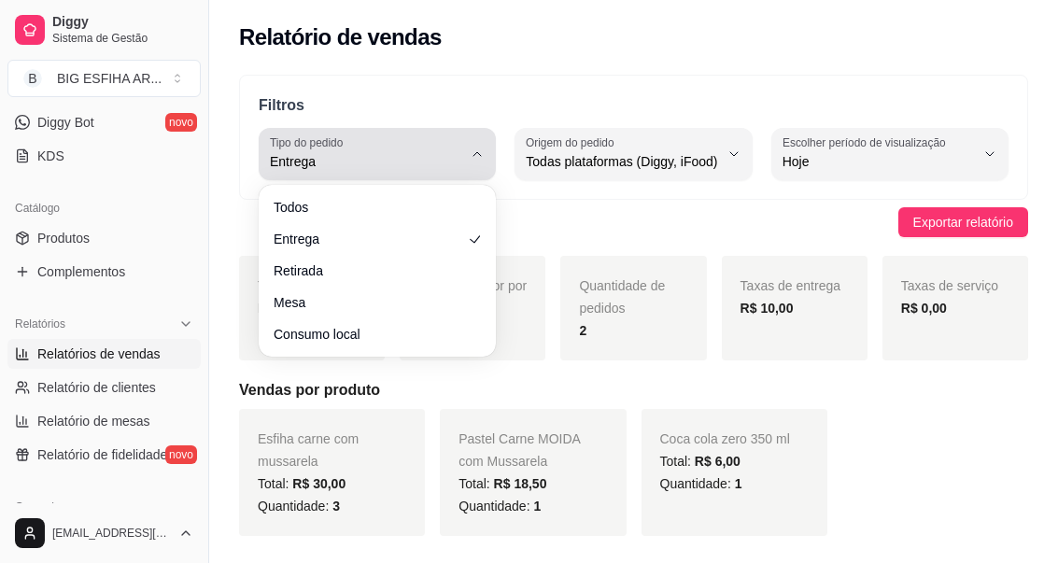
click at [434, 160] on span "Entrega" at bounding box center [366, 161] width 192 height 19
